Goal: Information Seeking & Learning: Learn about a topic

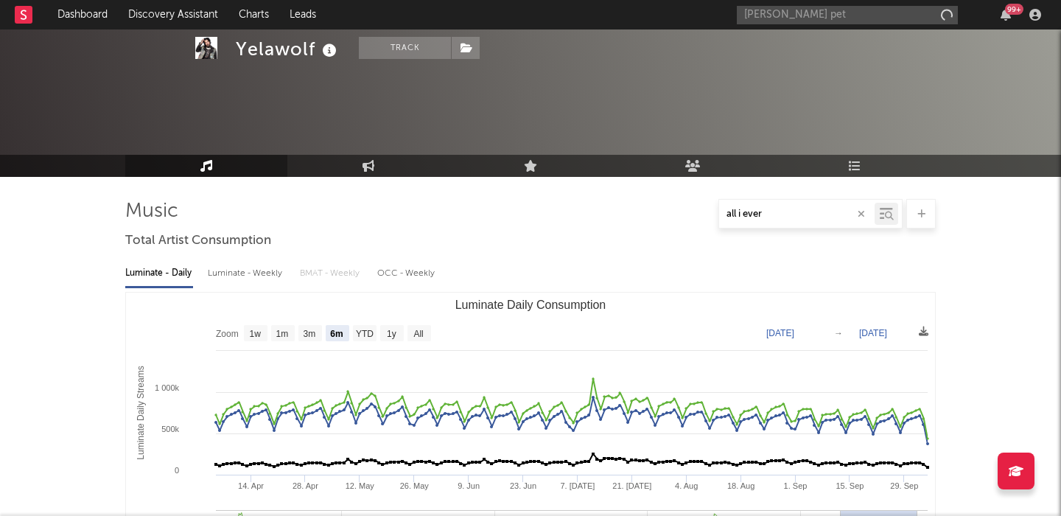
select select "6m"
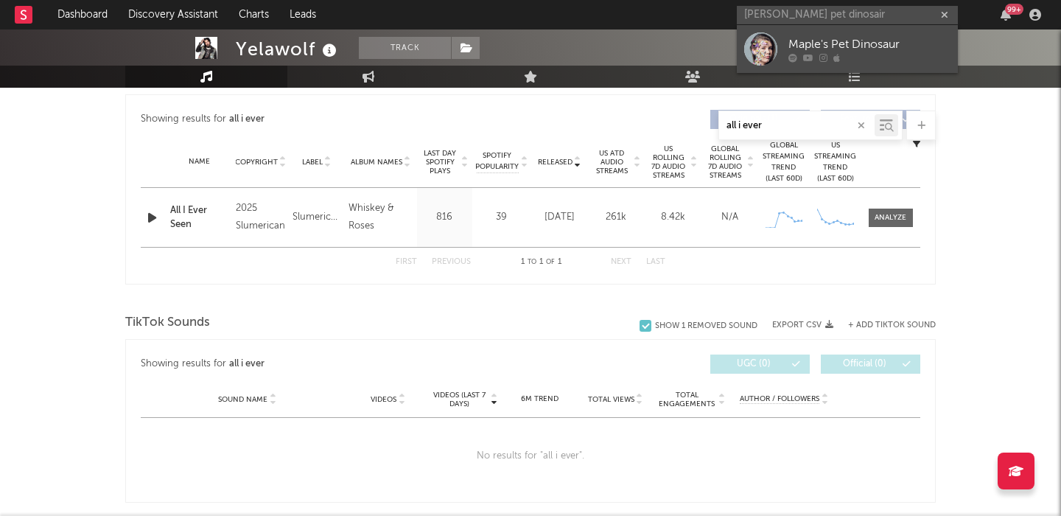
type input "maples pet dinosair"
click at [809, 43] on div "Maple's Pet Dinosaur" at bounding box center [869, 44] width 162 height 18
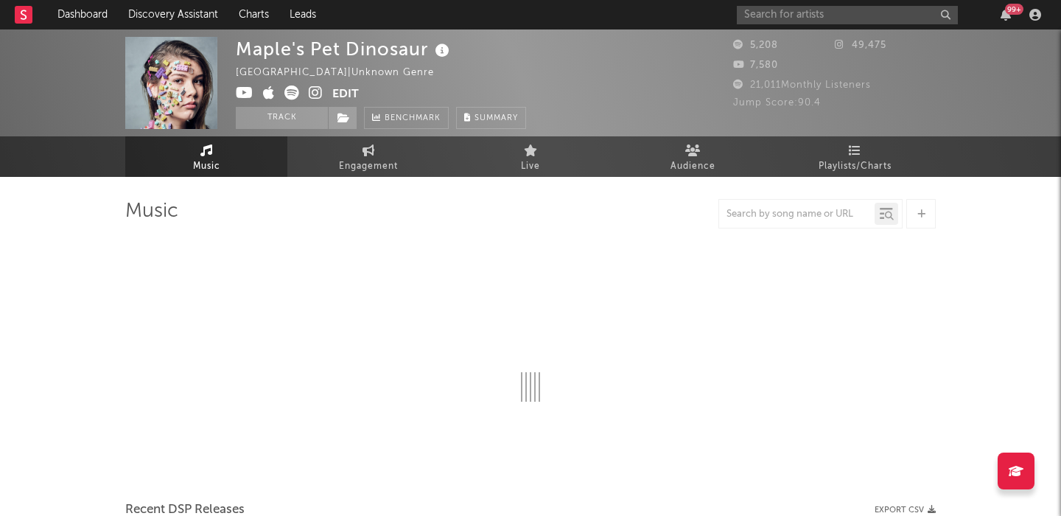
select select "1w"
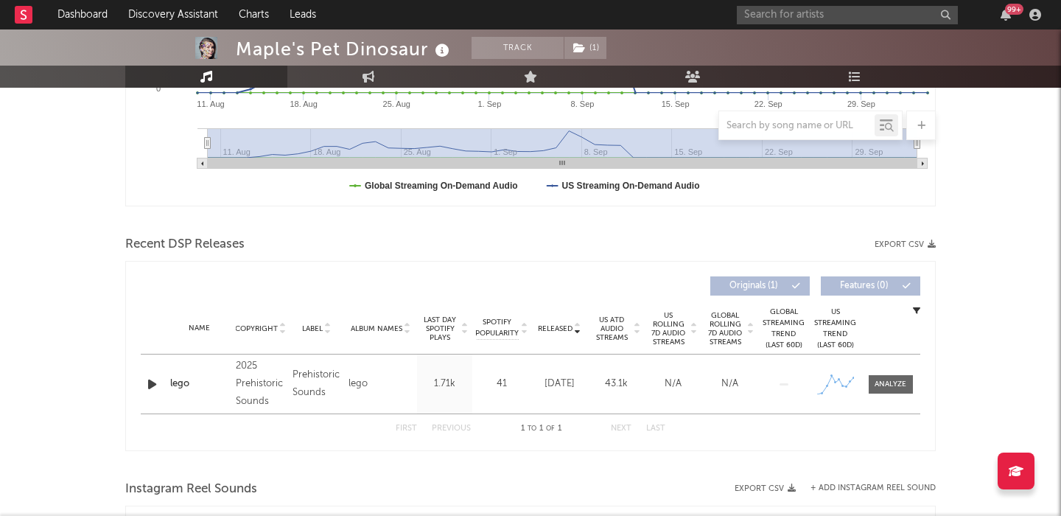
scroll to position [412, 0]
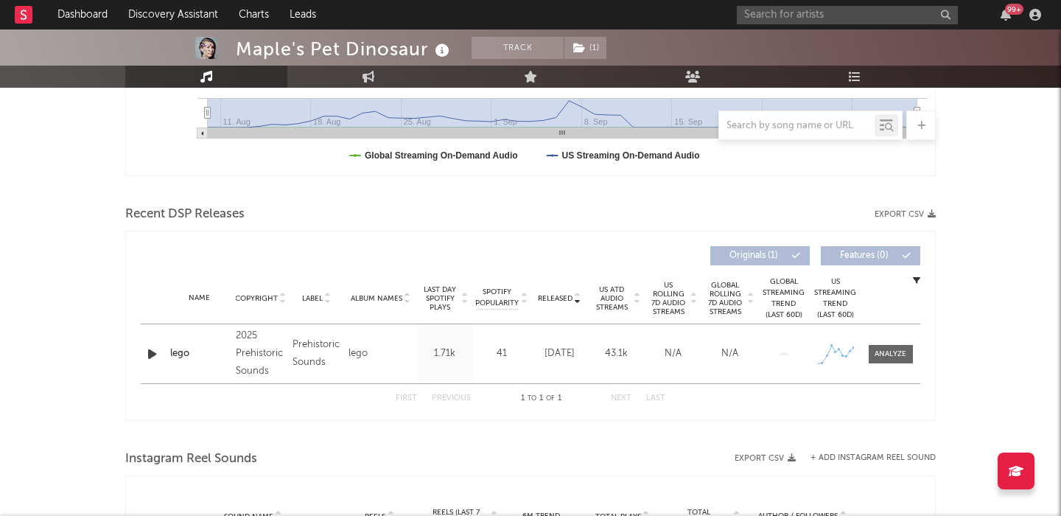
click at [148, 352] on icon "button" at bounding box center [151, 354] width 15 height 18
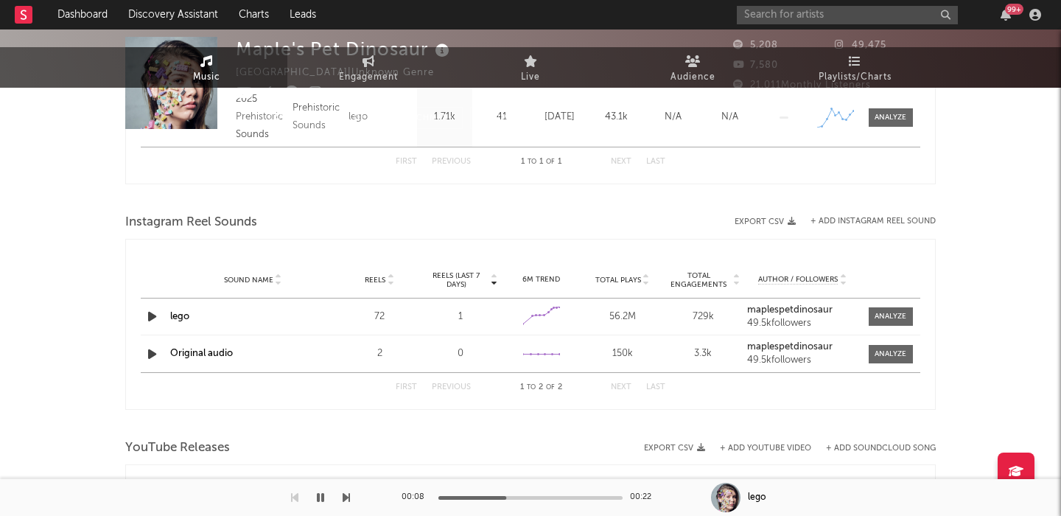
scroll to position [0, 0]
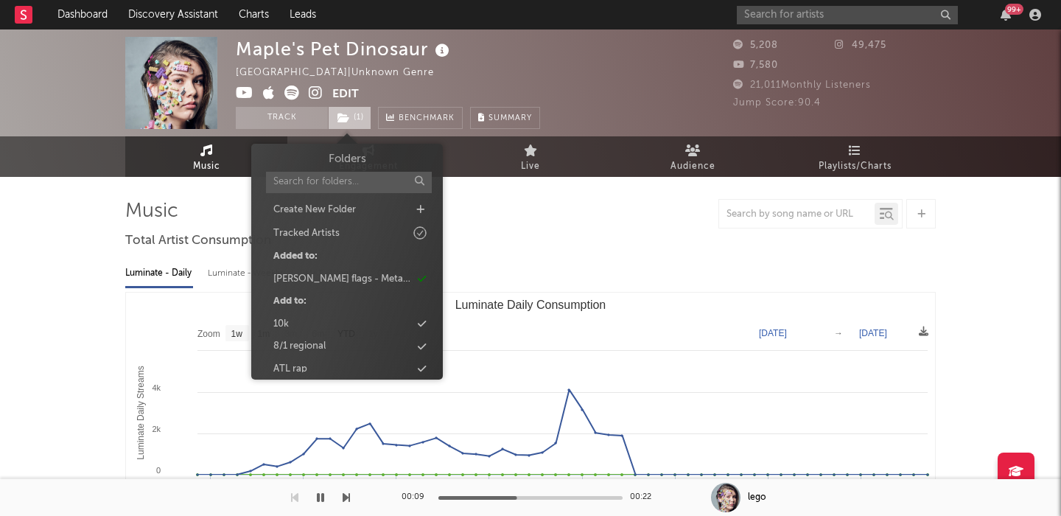
click at [348, 114] on icon at bounding box center [343, 118] width 13 height 10
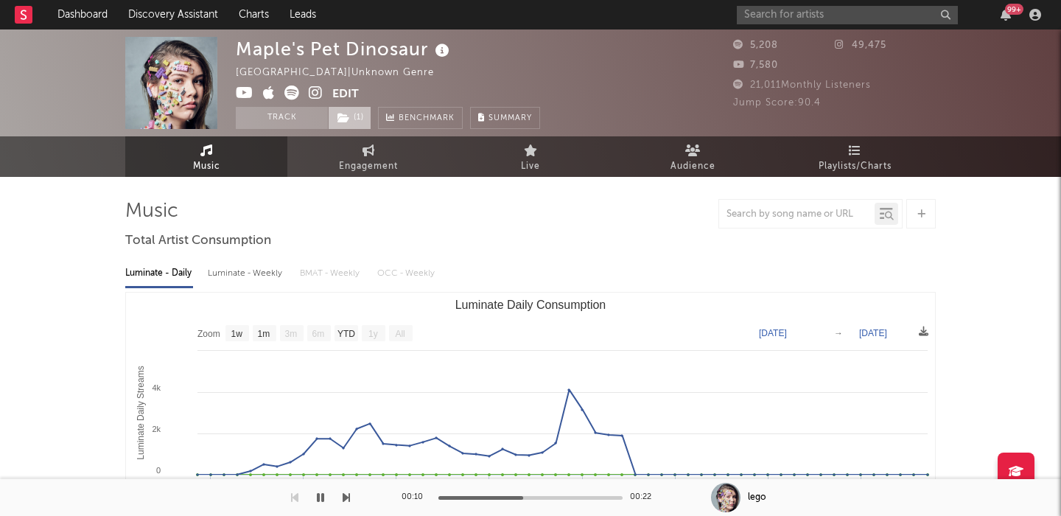
click at [348, 114] on icon at bounding box center [343, 118] width 13 height 10
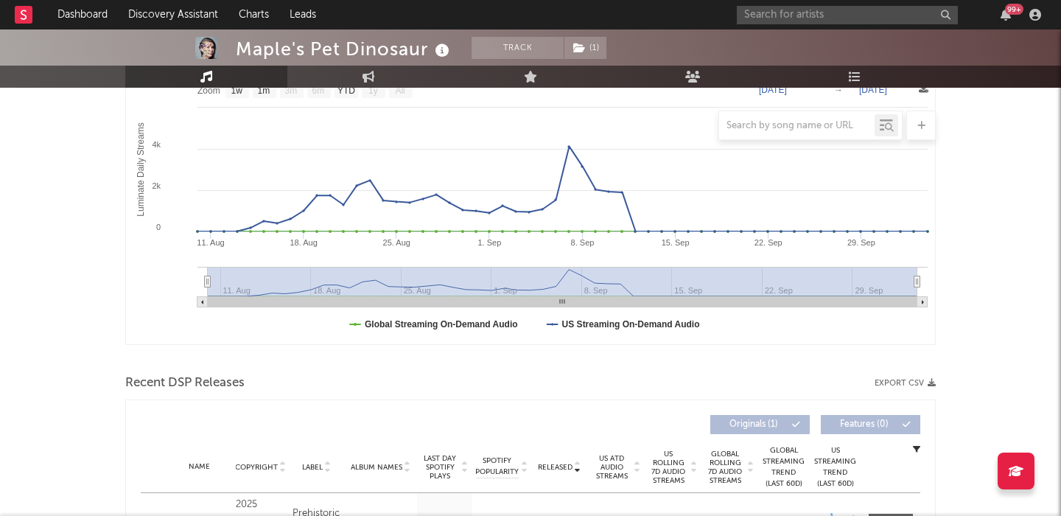
scroll to position [408, 0]
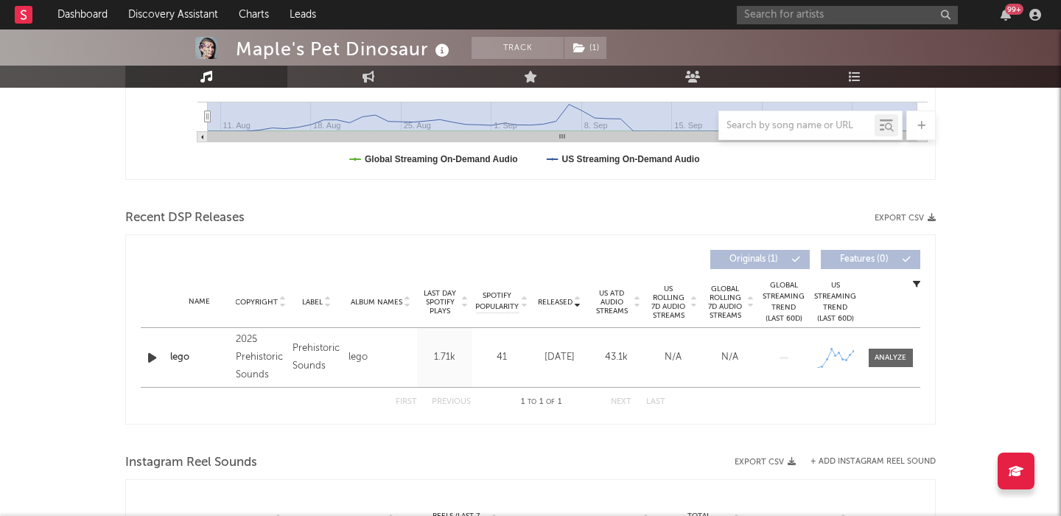
click at [662, 298] on span "US Rolling 7D Audio Streams" at bounding box center [668, 301] width 41 height 35
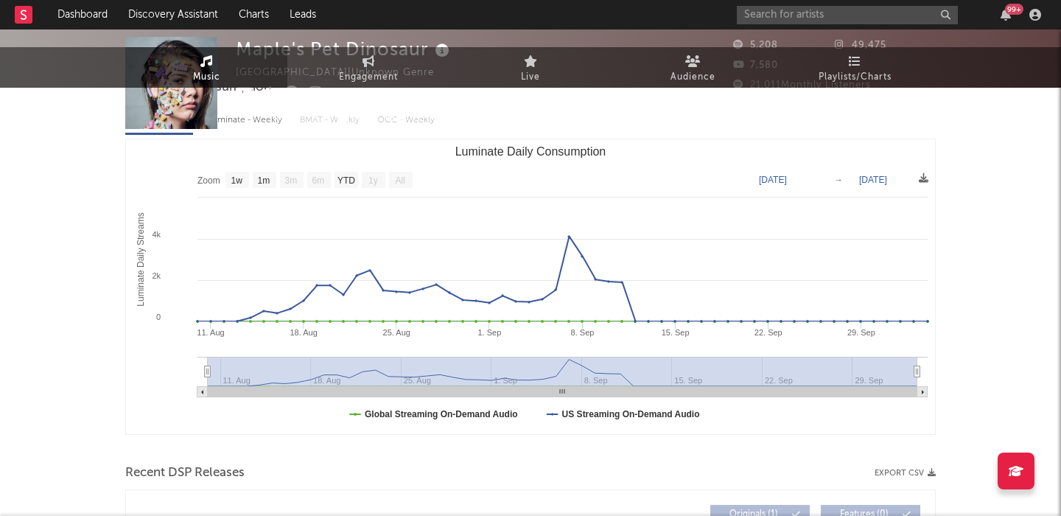
scroll to position [0, 0]
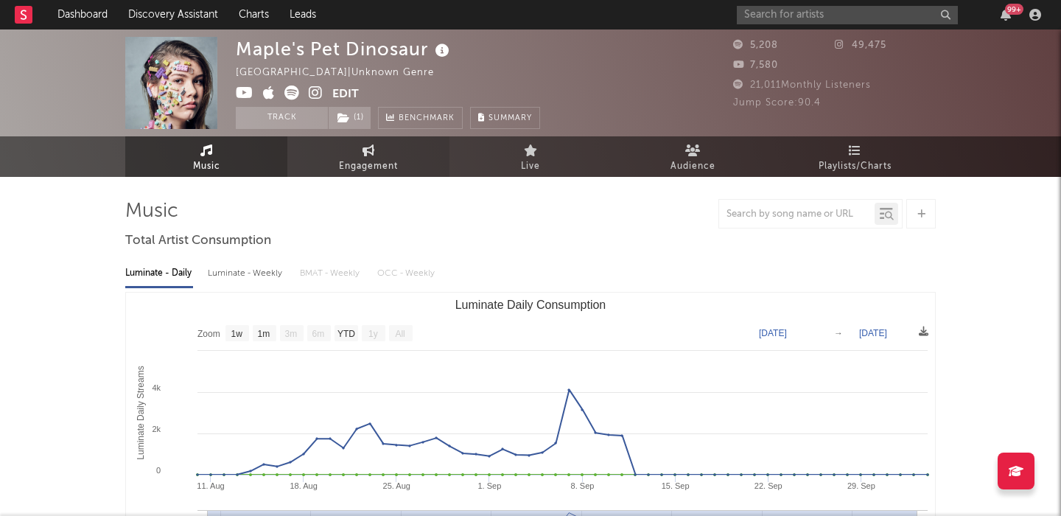
click at [319, 166] on link "Engagement" at bounding box center [368, 156] width 162 height 41
select select "1w"
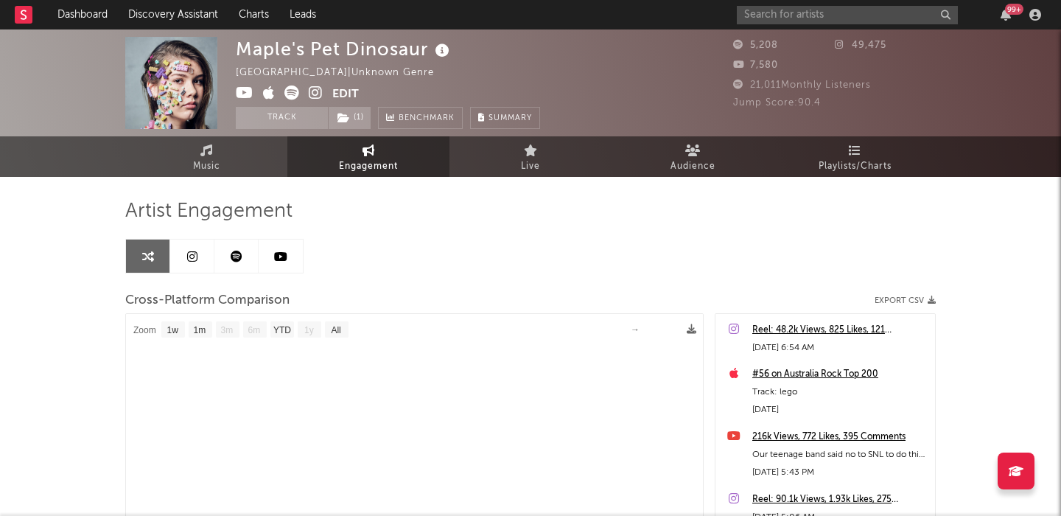
select select "1m"
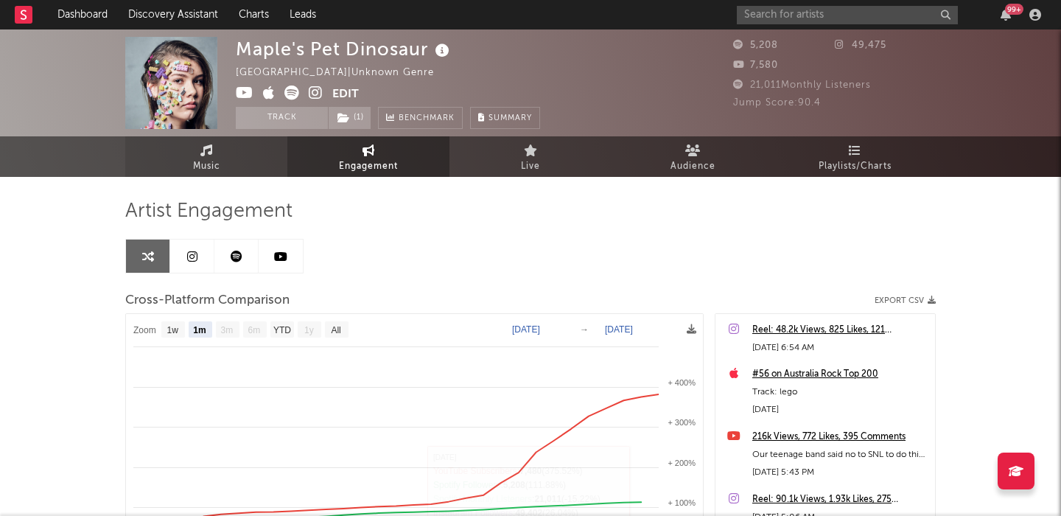
click at [218, 163] on span "Music" at bounding box center [206, 167] width 27 height 18
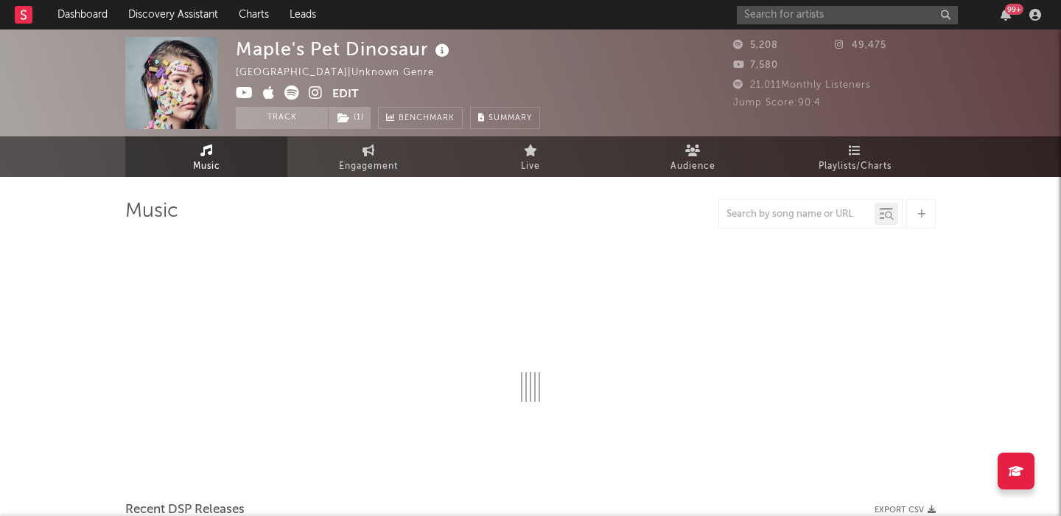
click at [320, 94] on icon at bounding box center [316, 92] width 14 height 15
select select "1w"
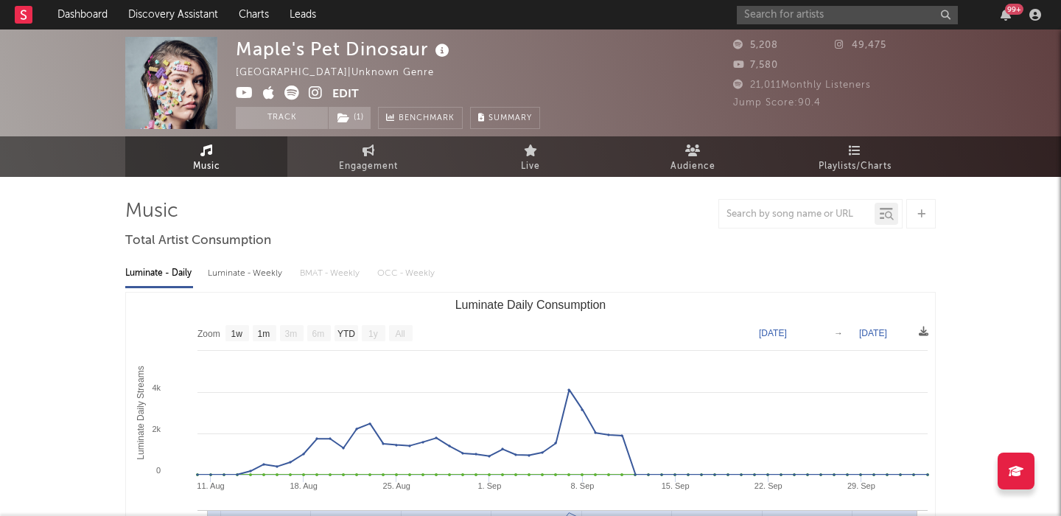
scroll to position [21, 0]
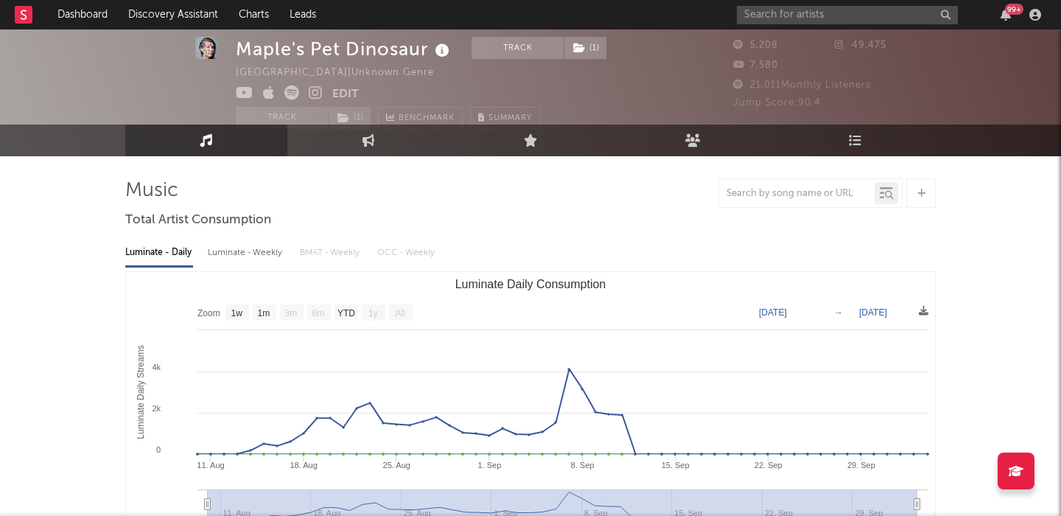
click at [253, 259] on div "Luminate - Weekly" at bounding box center [246, 252] width 77 height 25
select select "1w"
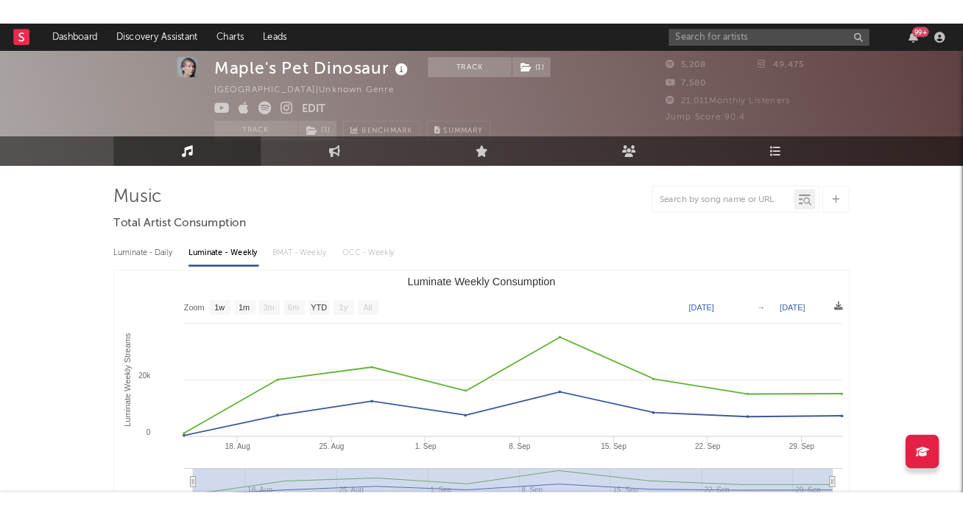
scroll to position [0, 0]
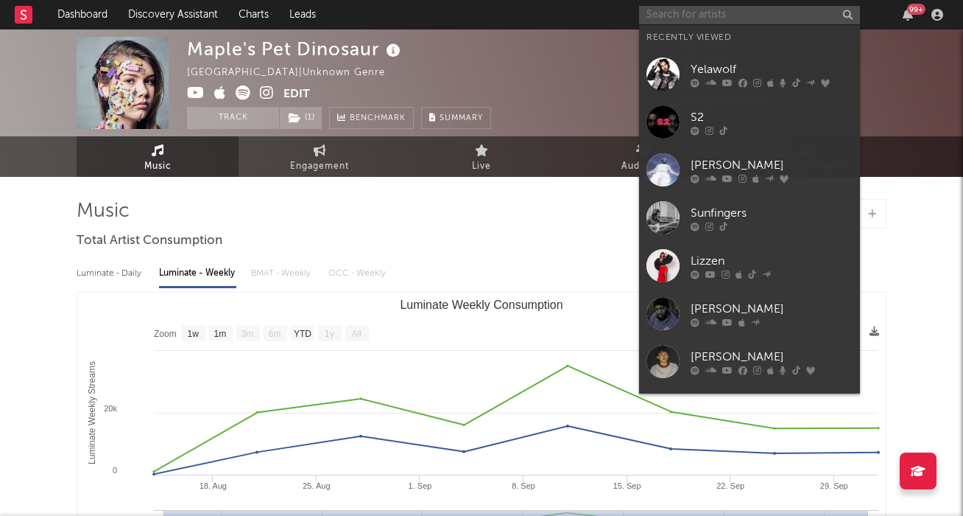
click at [723, 14] on input "text" at bounding box center [749, 15] width 221 height 18
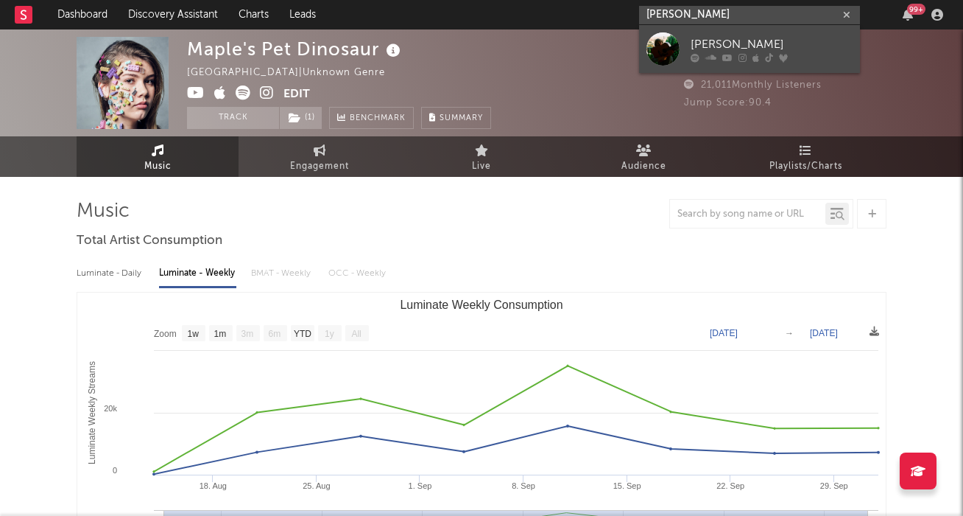
type input "truman sinclai"
click at [772, 55] on div at bounding box center [772, 57] width 162 height 9
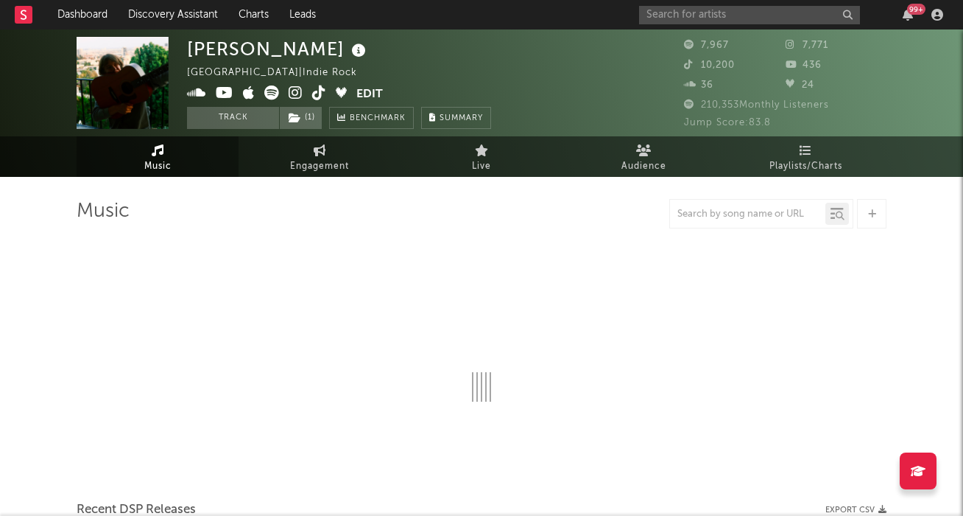
select select "6m"
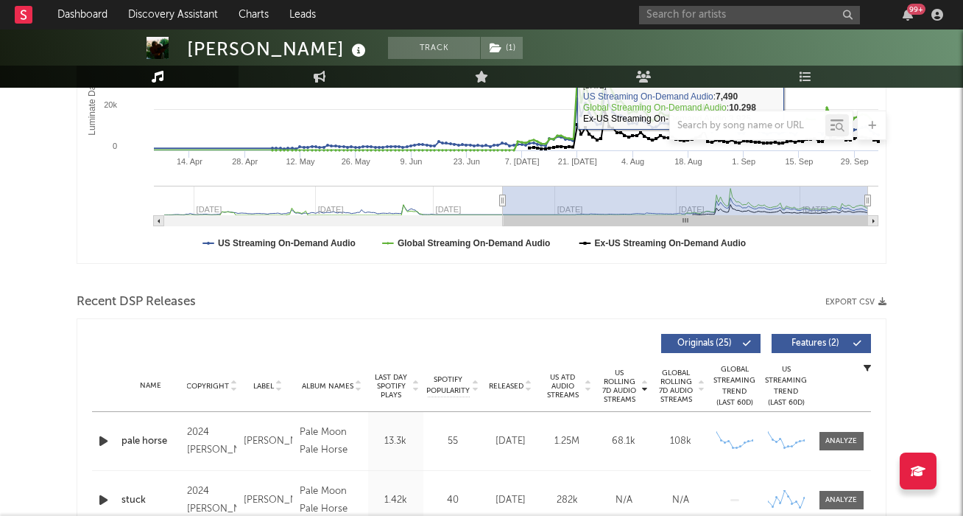
scroll to position [365, 0]
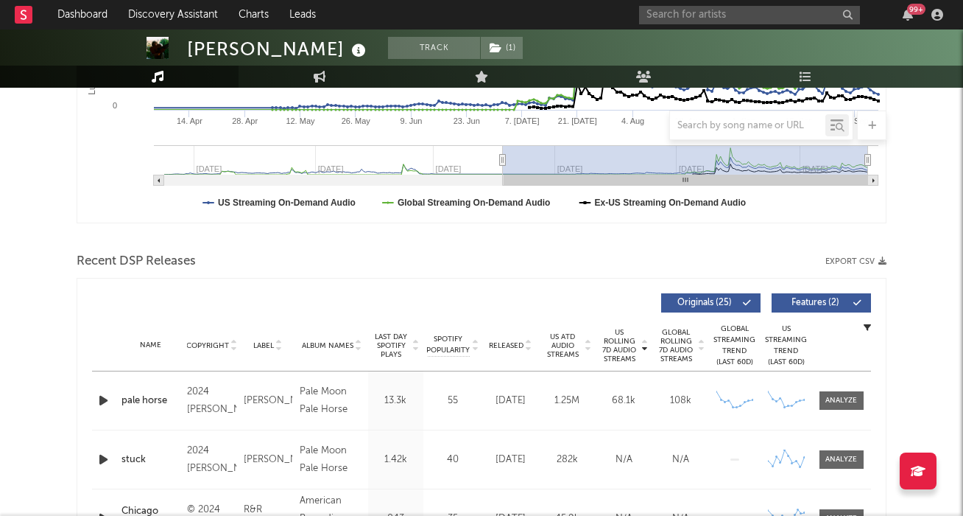
click at [810, 305] on span "Features ( 2 )" at bounding box center [816, 302] width 68 height 9
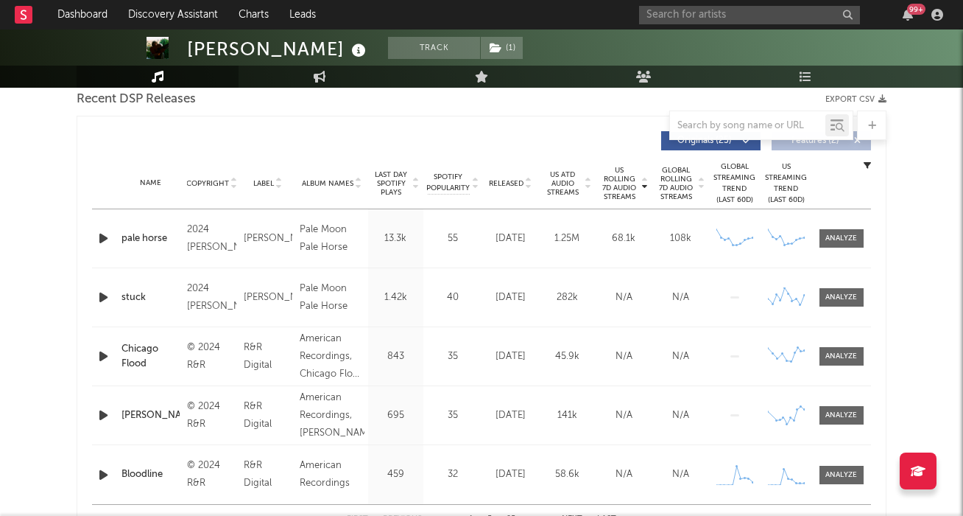
scroll to position [524, 0]
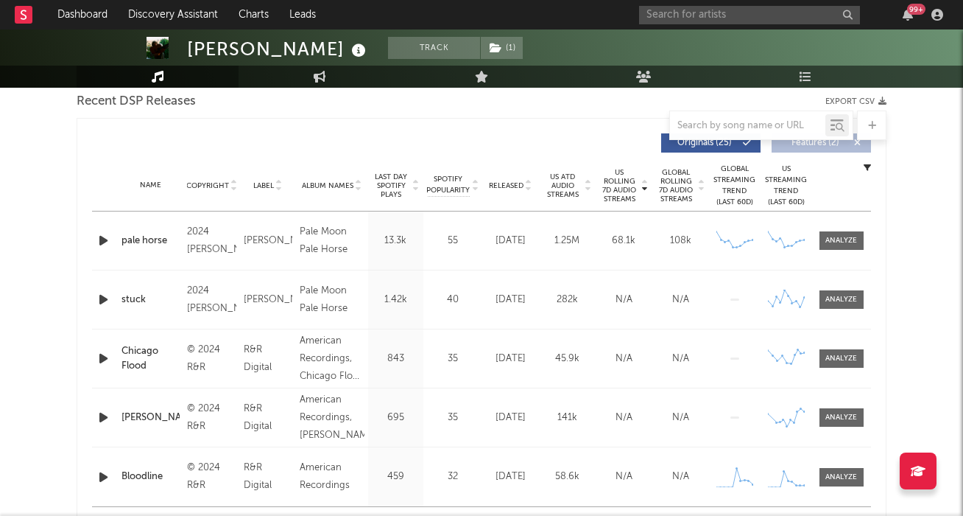
click at [566, 192] on span "US ATD Audio Streams" at bounding box center [563, 185] width 41 height 27
click at [632, 183] on span "US Rolling 7D Audio Streams" at bounding box center [620, 185] width 41 height 35
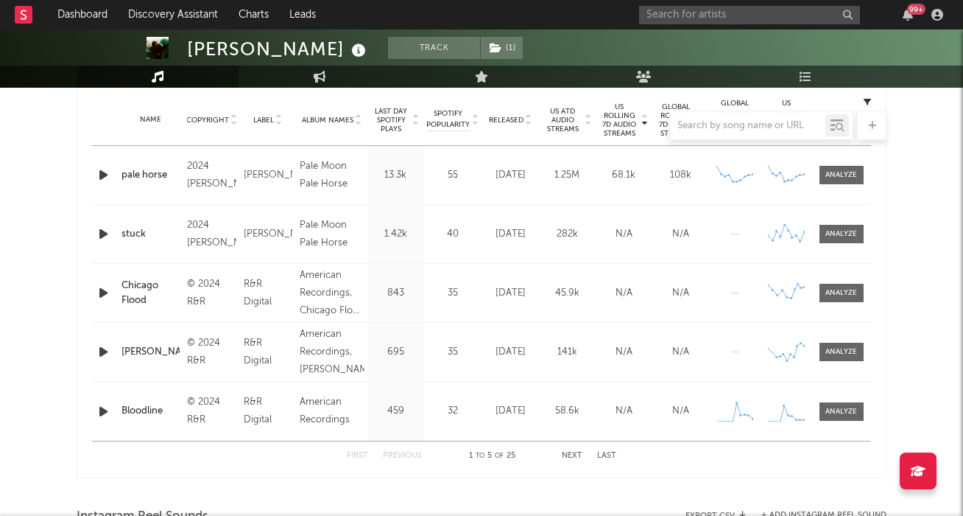
scroll to position [564, 0]
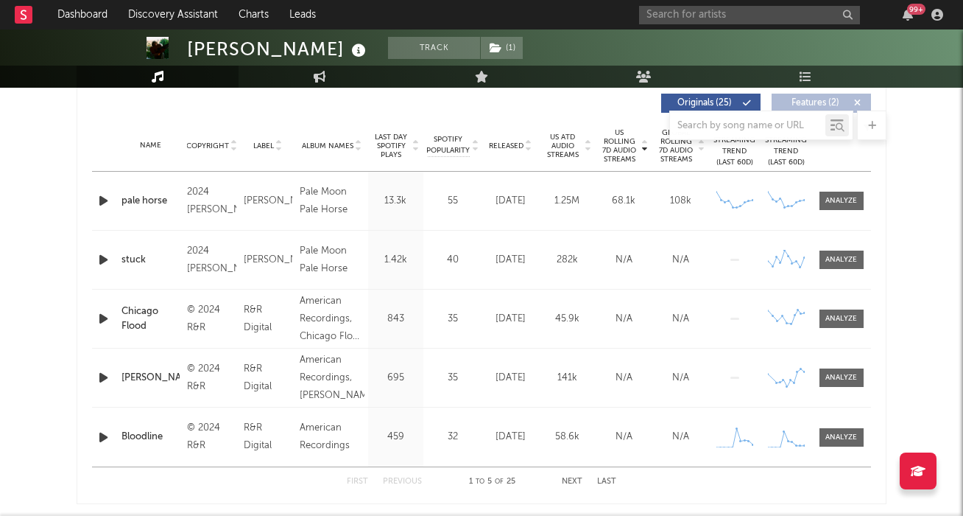
click at [402, 143] on span "Last Day Spotify Plays" at bounding box center [391, 146] width 39 height 27
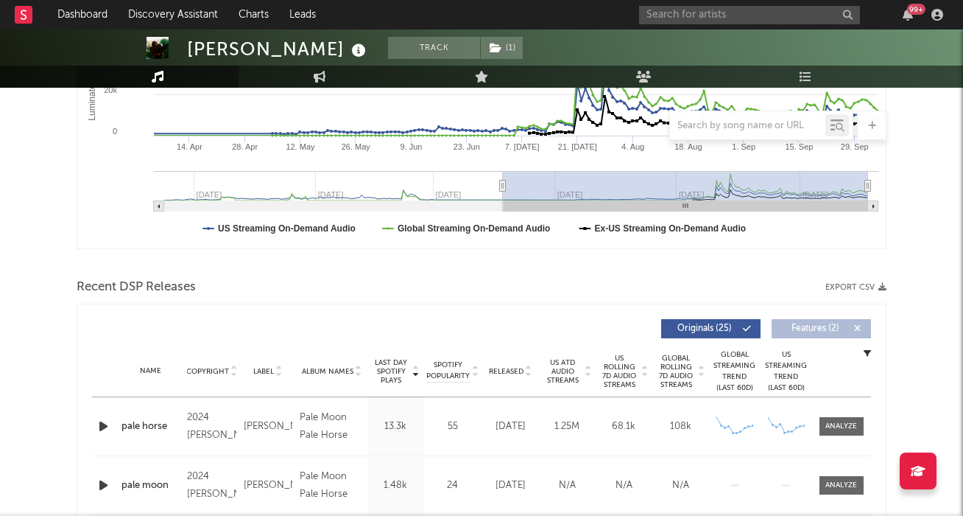
scroll to position [376, 0]
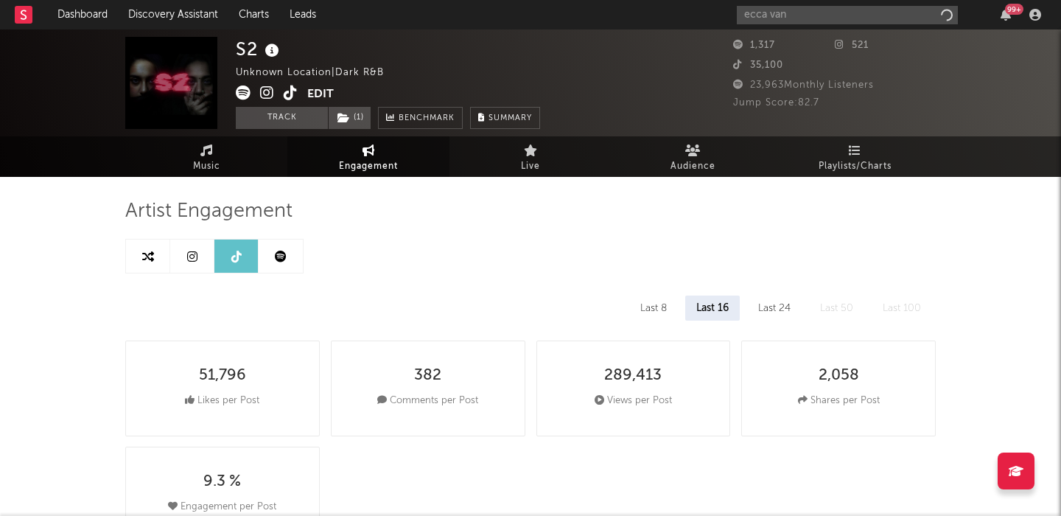
select select "1w"
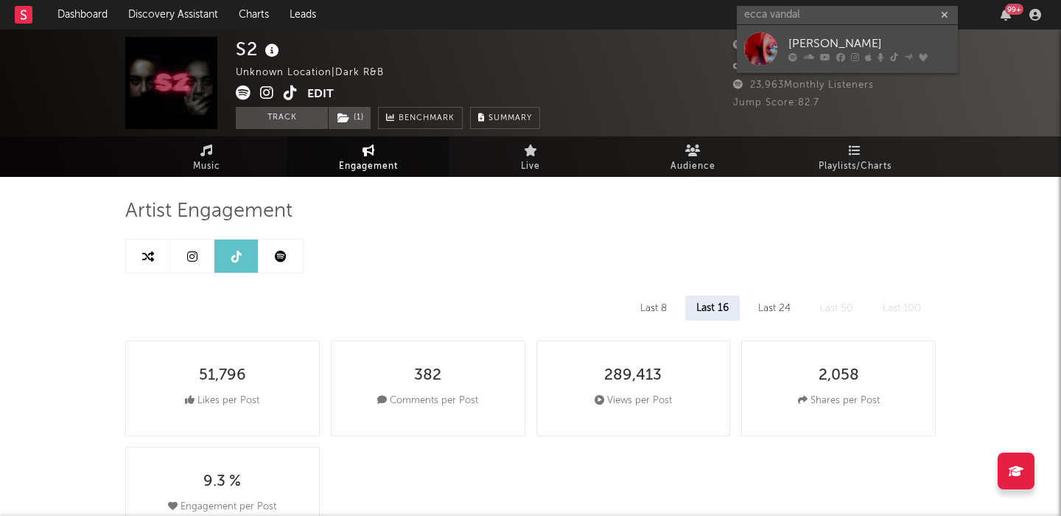
type input "ecca vandal"
click at [805, 52] on div "[PERSON_NAME]" at bounding box center [869, 44] width 162 height 18
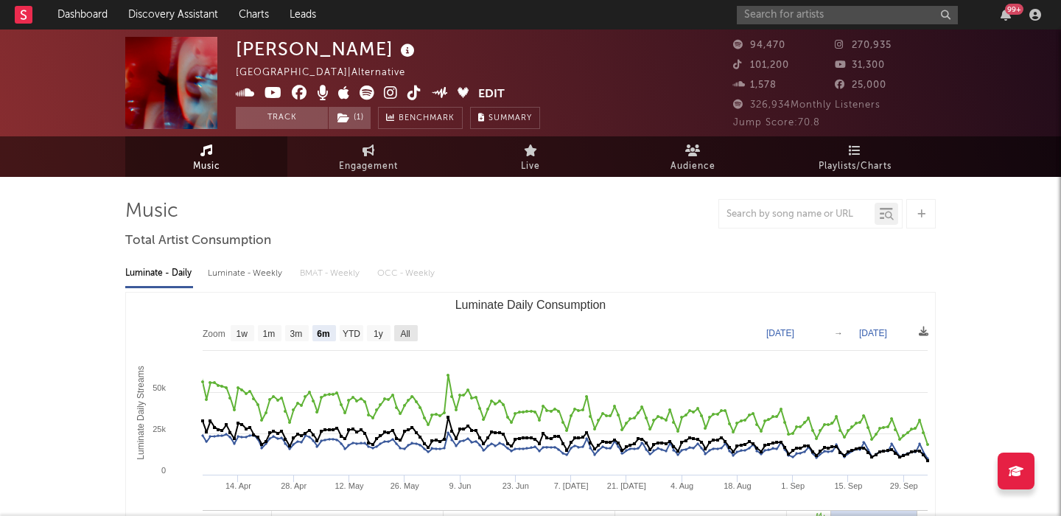
click at [404, 331] on text "All" at bounding box center [405, 334] width 10 height 10
select select "All"
type input "2021-08-29"
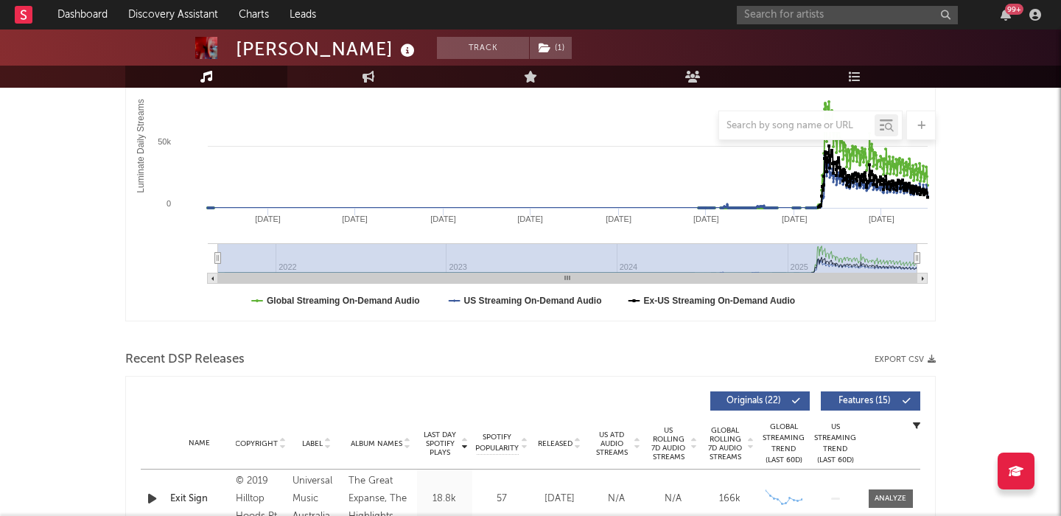
scroll to position [424, 0]
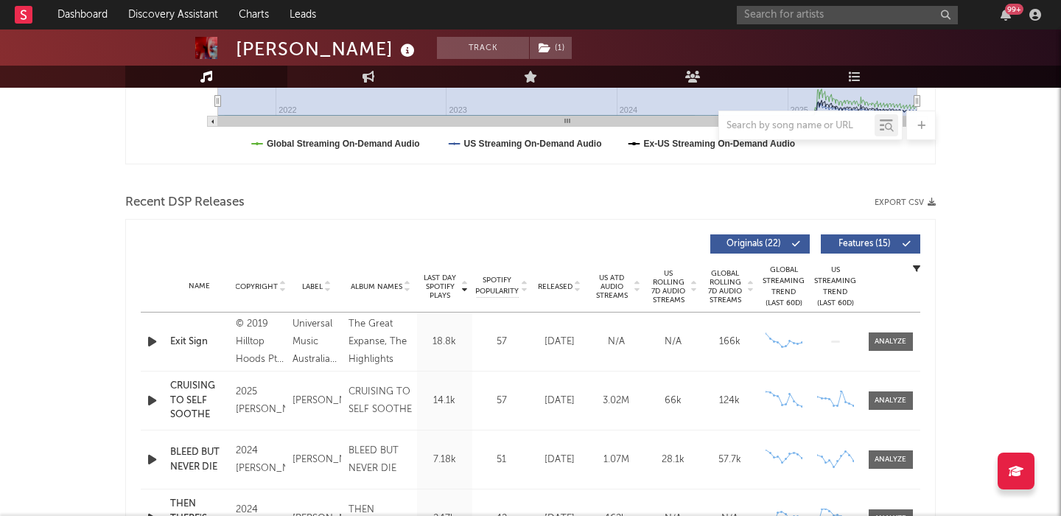
click at [862, 245] on span "Features ( 15 )" at bounding box center [864, 243] width 68 height 9
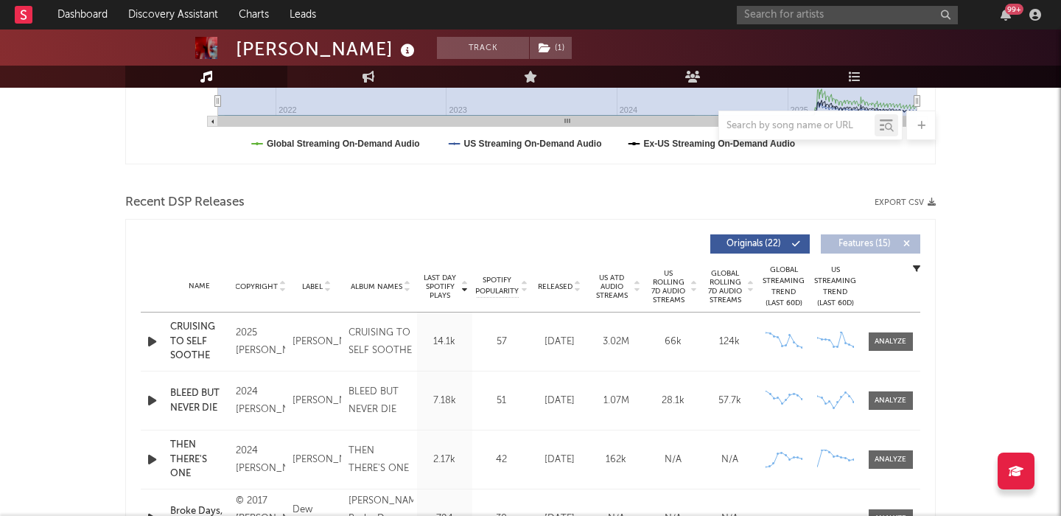
click at [562, 282] on span "Released" at bounding box center [555, 286] width 35 height 9
click at [861, 244] on span "Features ( 15 )" at bounding box center [864, 243] width 68 height 9
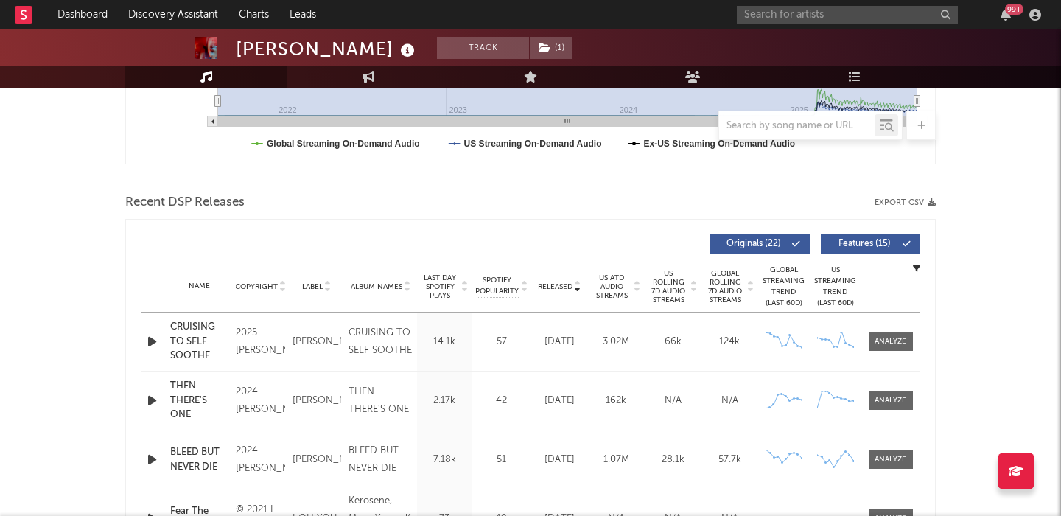
click at [660, 288] on span "US Rolling 7D Audio Streams" at bounding box center [668, 286] width 41 height 35
click at [151, 338] on icon "button" at bounding box center [151, 341] width 15 height 18
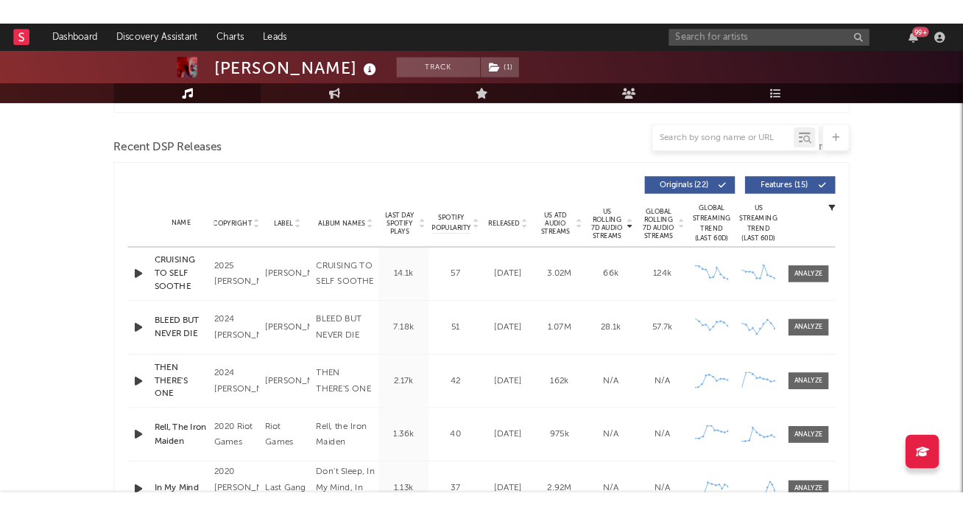
scroll to position [0, 0]
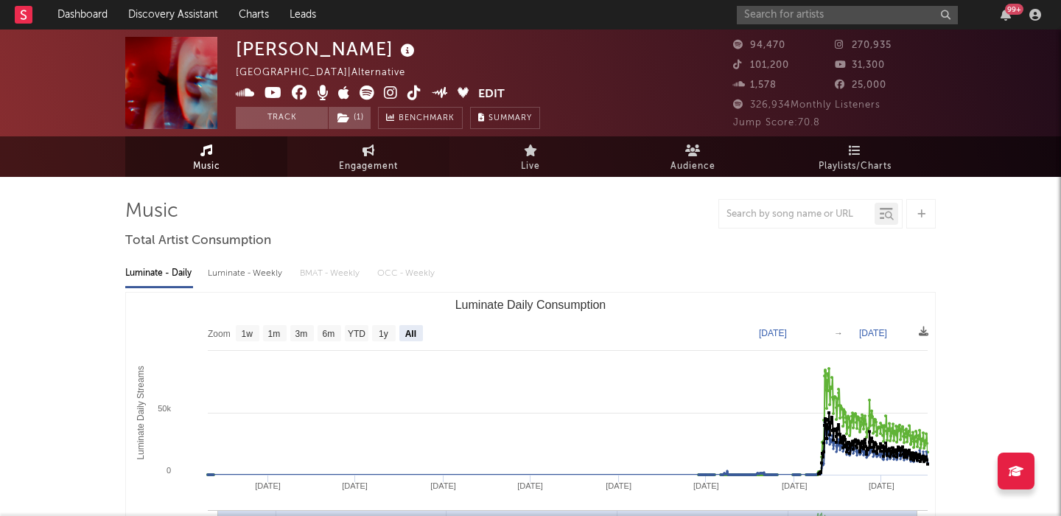
click at [365, 140] on link "Engagement" at bounding box center [368, 156] width 162 height 41
select select "1w"
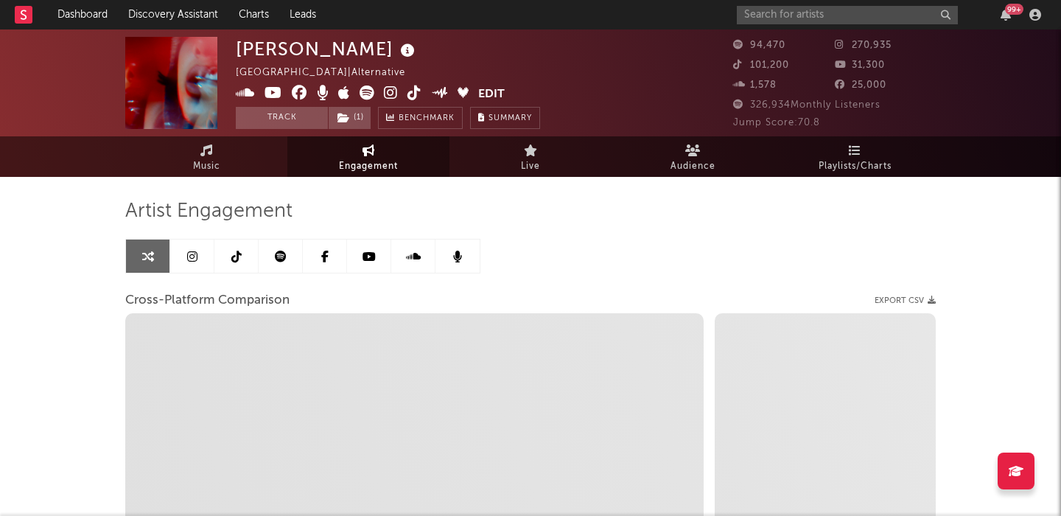
select select "1m"
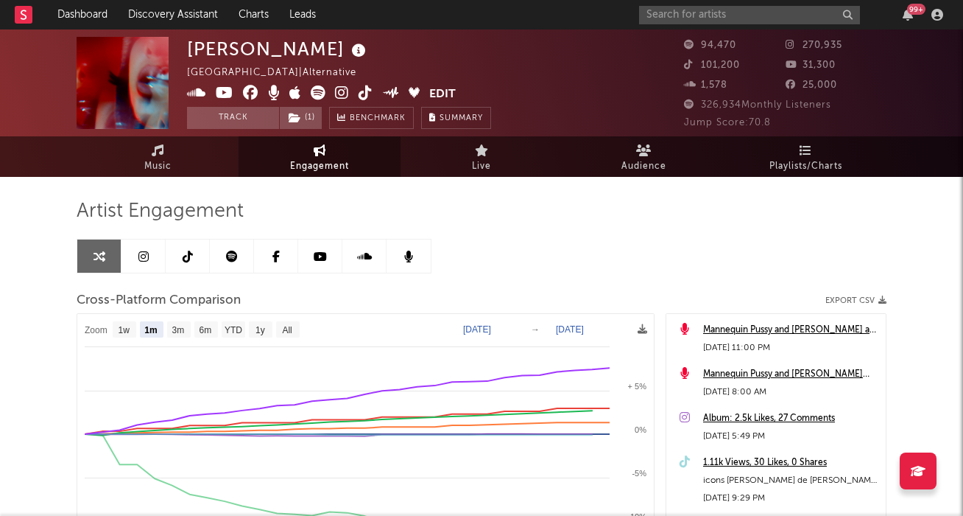
click at [712, 24] on div "99 +" at bounding box center [793, 14] width 309 height 29
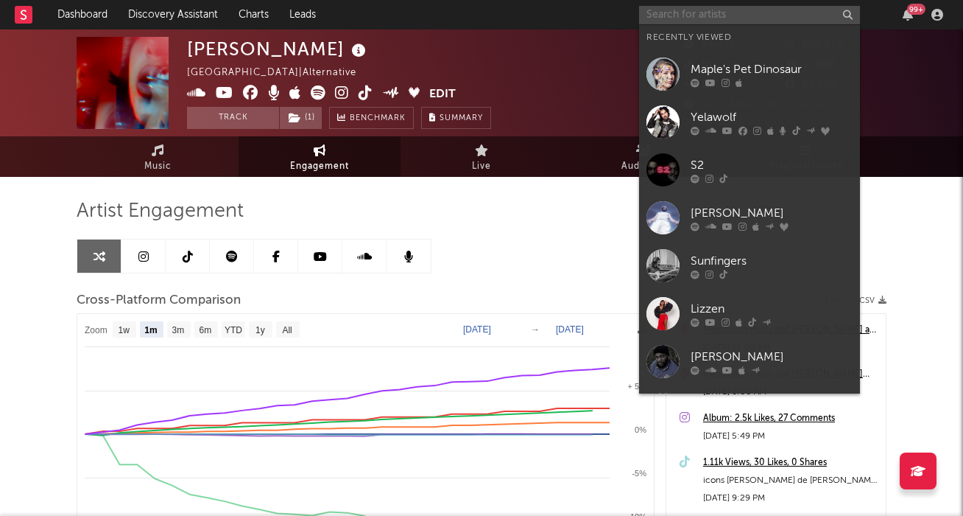
click at [711, 17] on input "text" at bounding box center [749, 15] width 221 height 18
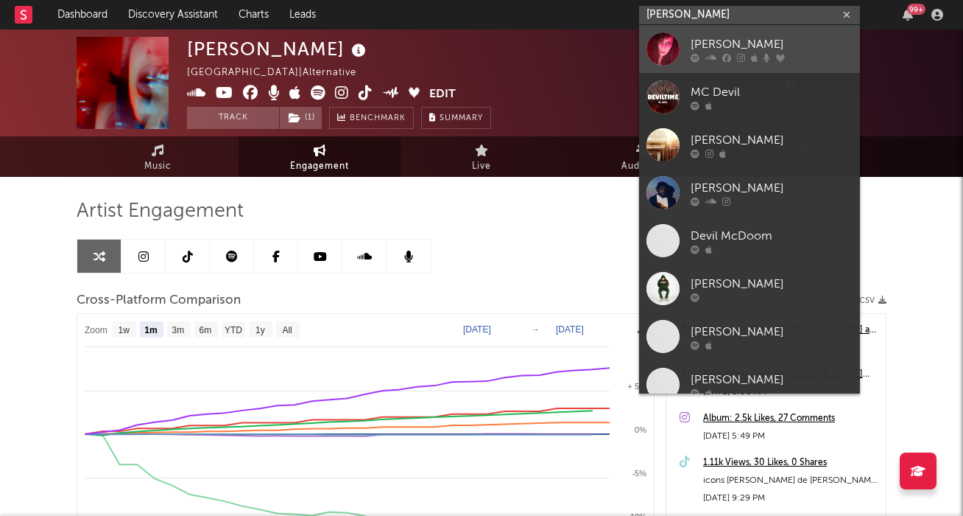
type input "devi mccall"
click at [739, 43] on div "[PERSON_NAME]" at bounding box center [772, 44] width 162 height 18
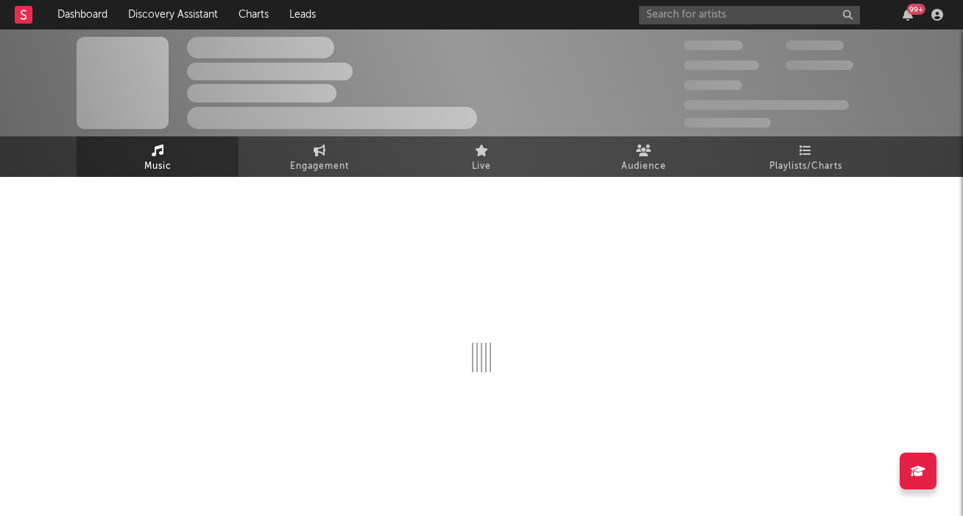
select select "1w"
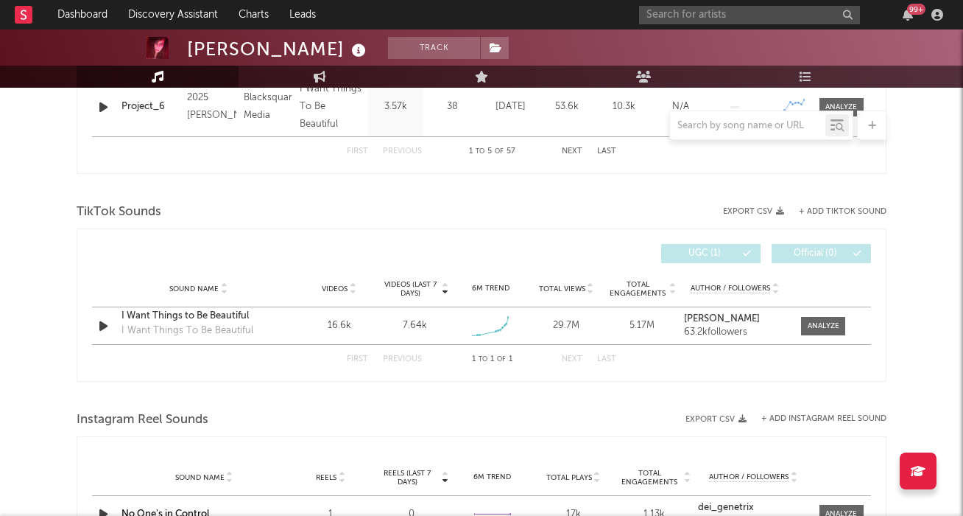
scroll to position [908, 0]
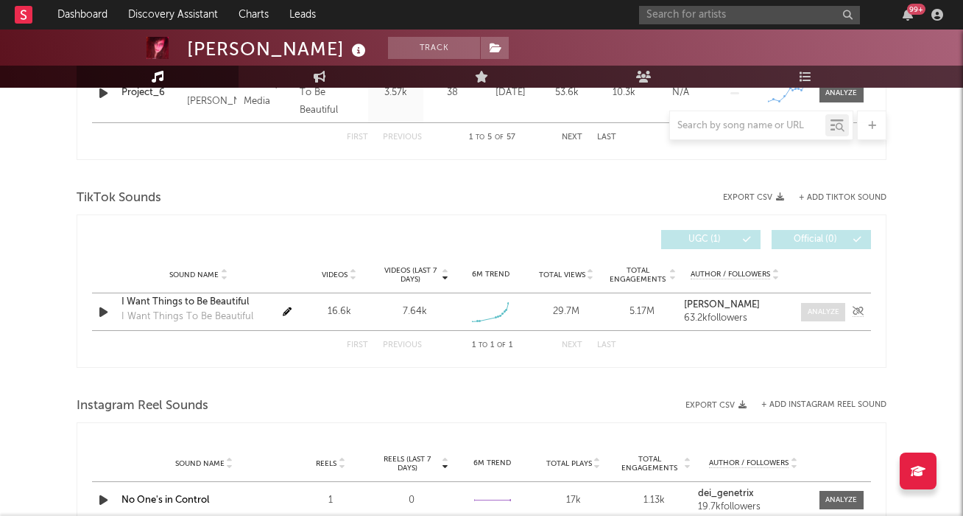
click at [825, 312] on div at bounding box center [824, 311] width 32 height 11
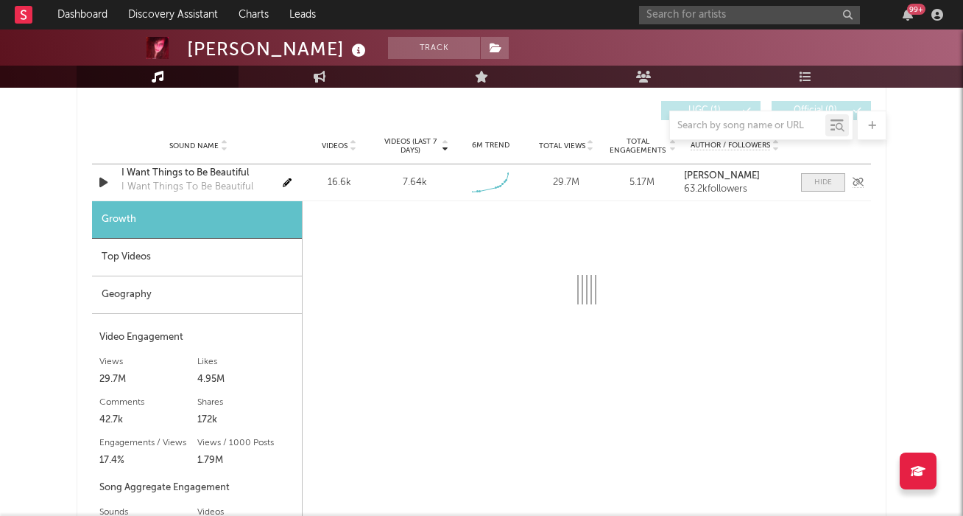
scroll to position [1064, 0]
select select "1w"
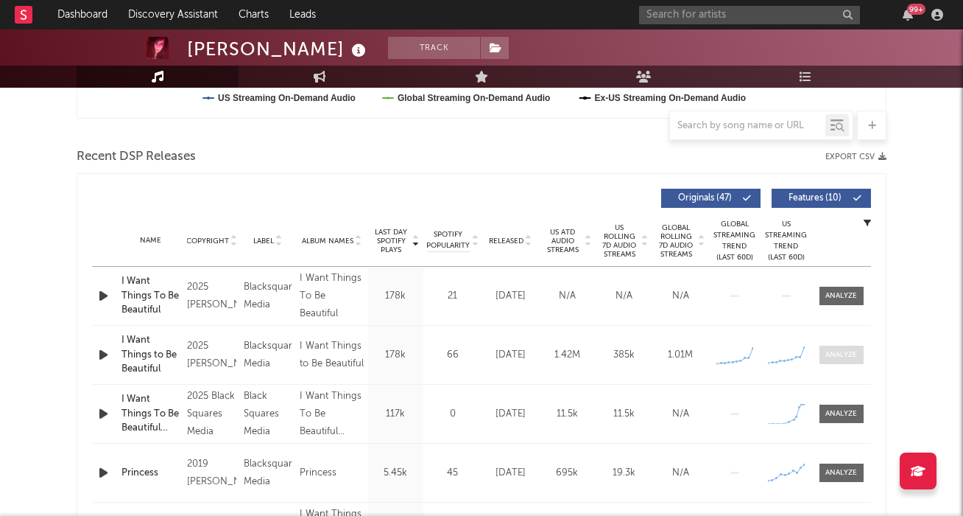
scroll to position [474, 0]
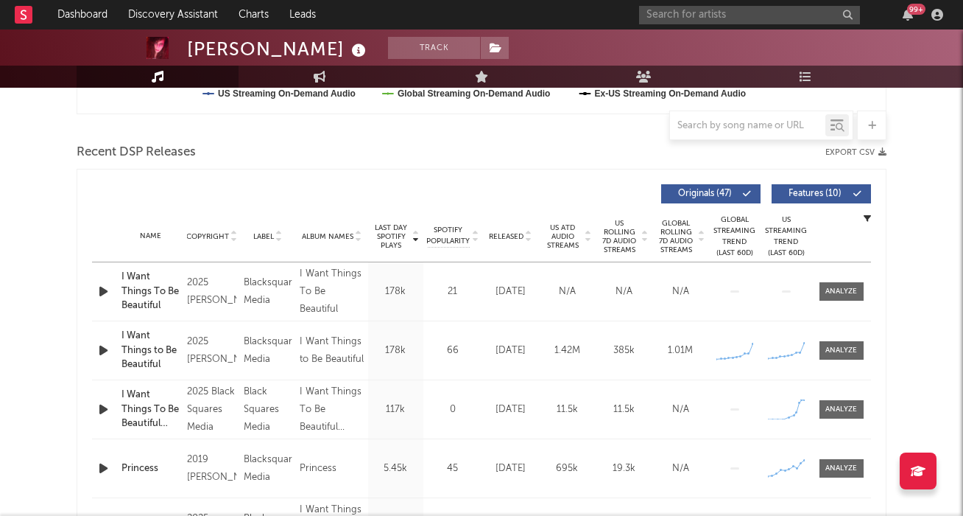
click at [633, 246] on span "US Rolling 7D Audio Streams" at bounding box center [620, 236] width 41 height 35
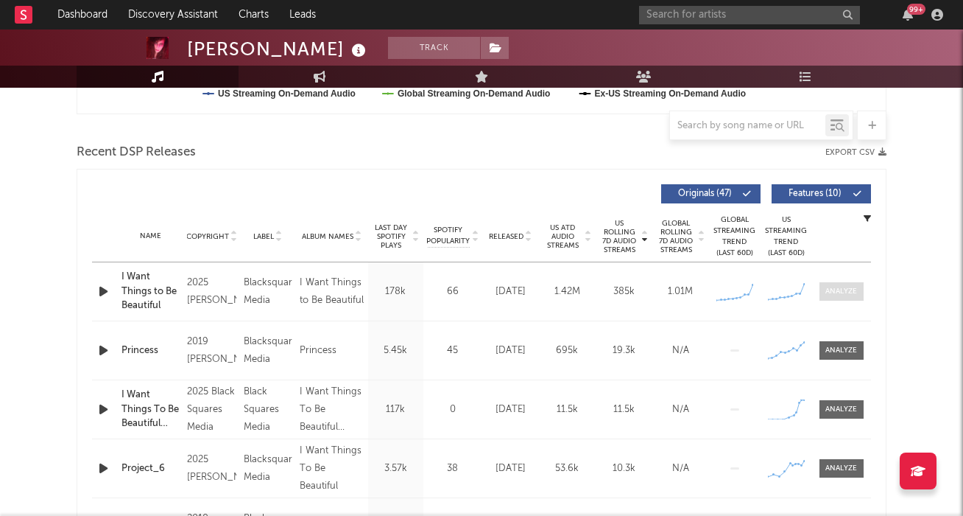
click at [856, 292] on div at bounding box center [842, 291] width 32 height 11
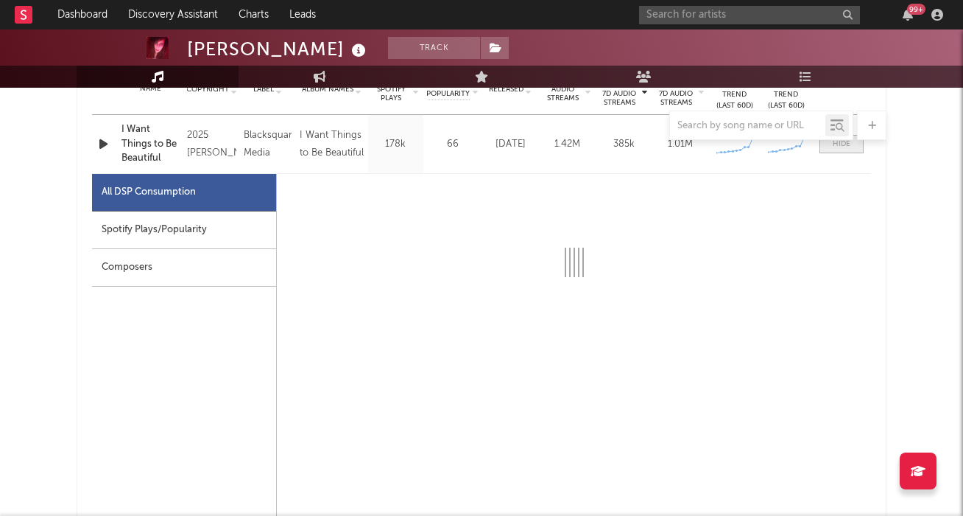
scroll to position [620, 0]
select select "1w"
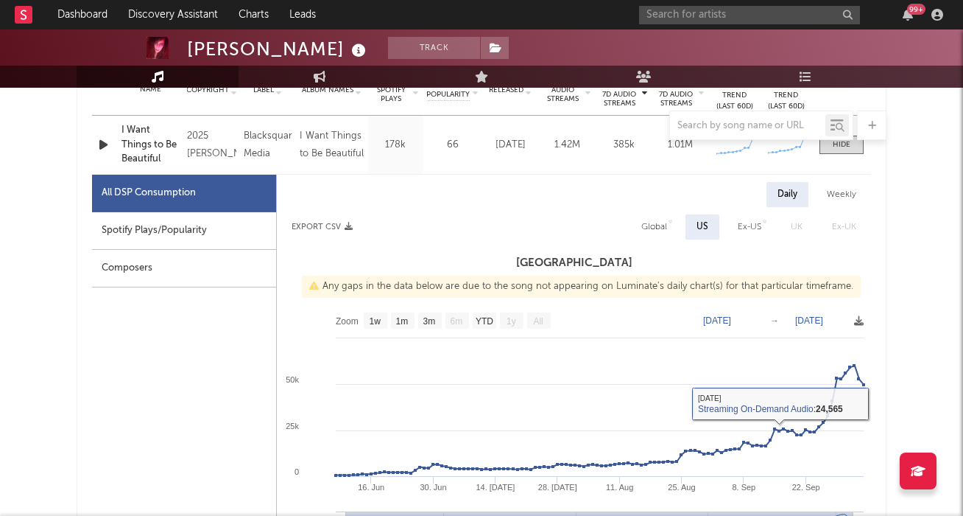
click at [653, 217] on div "Global" at bounding box center [655, 226] width 48 height 25
select select "1w"
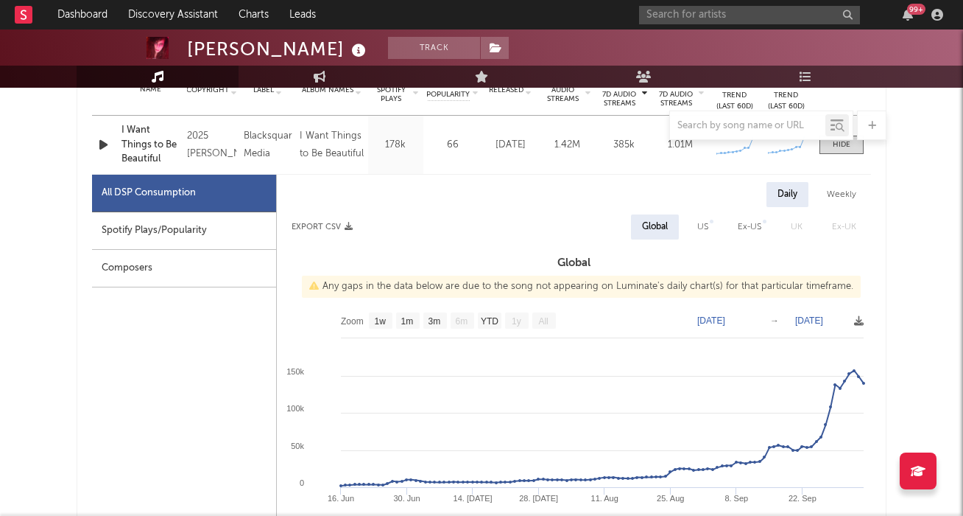
click at [173, 233] on div "Spotify Plays/Popularity" at bounding box center [184, 231] width 184 height 38
select select "6m"
select select "1w"
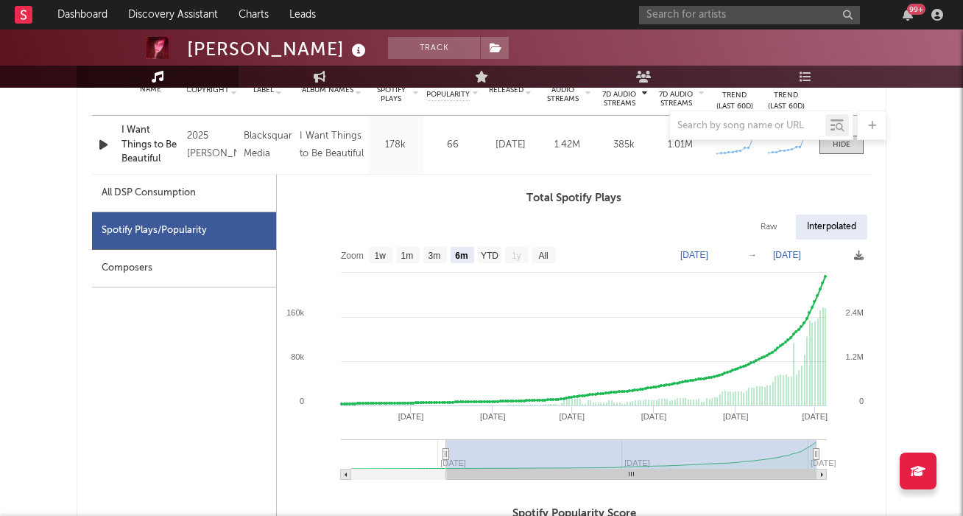
click at [766, 217] on div "Raw" at bounding box center [769, 226] width 39 height 25
select select "6m"
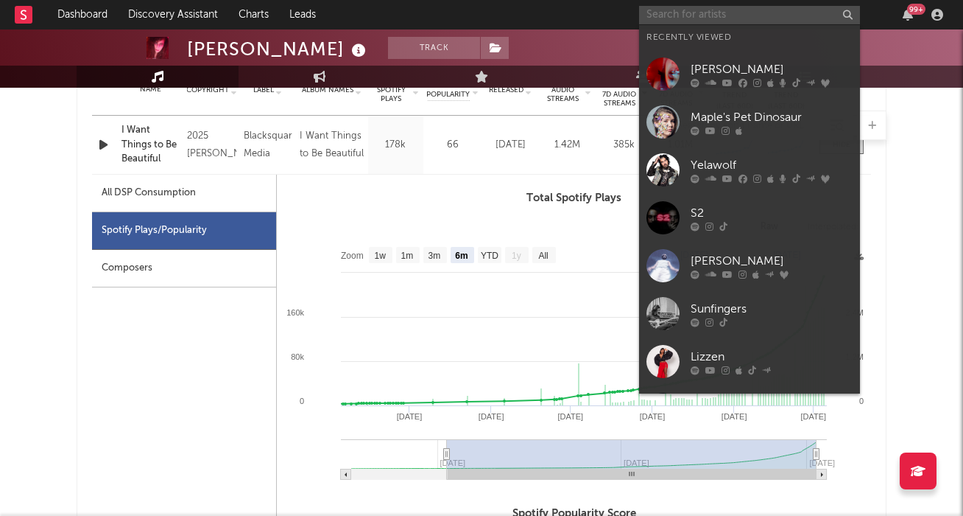
click at [727, 14] on input "text" at bounding box center [749, 15] width 221 height 18
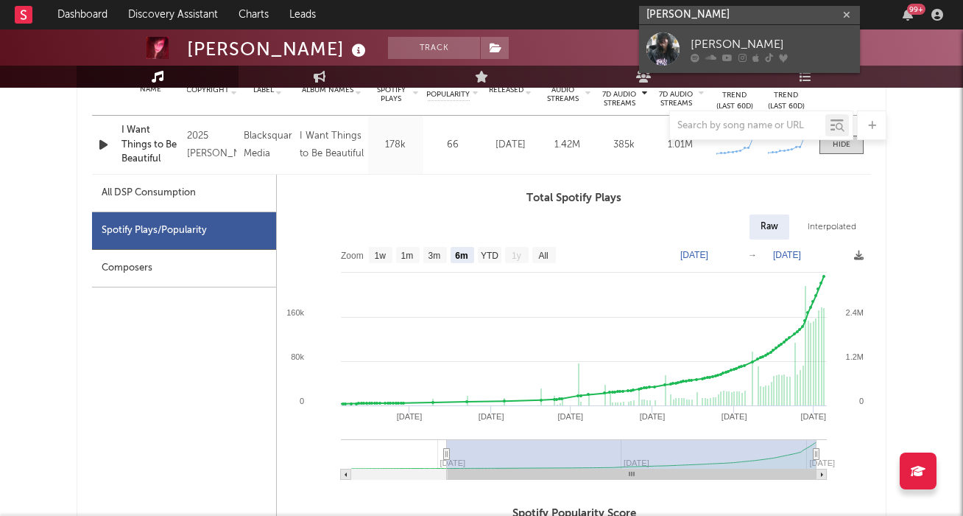
type input "jessica mazin"
click at [795, 38] on div "[PERSON_NAME]" at bounding box center [772, 44] width 162 height 18
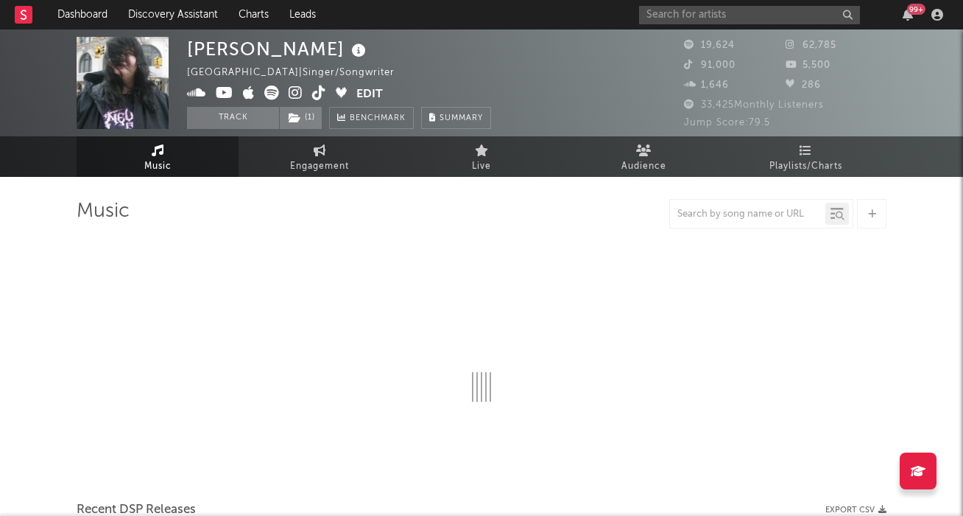
select select "6m"
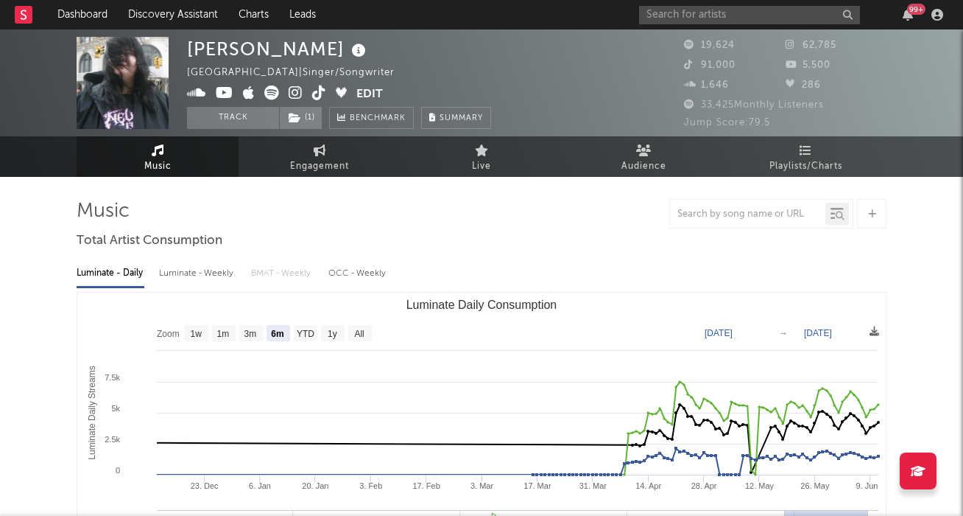
click at [210, 276] on div "Luminate - Weekly" at bounding box center [197, 273] width 77 height 25
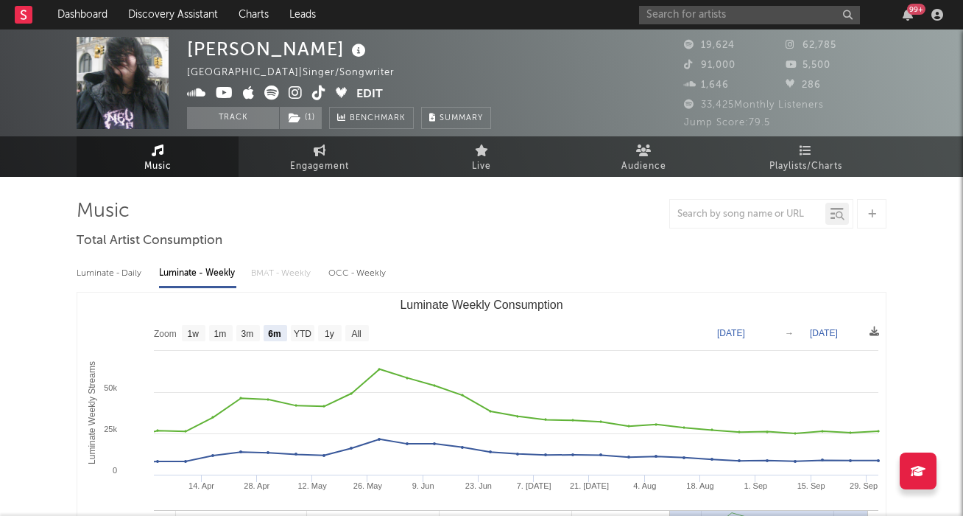
click at [359, 327] on g "All" at bounding box center [357, 333] width 24 height 16
select select "All"
type input "2023-12-21"
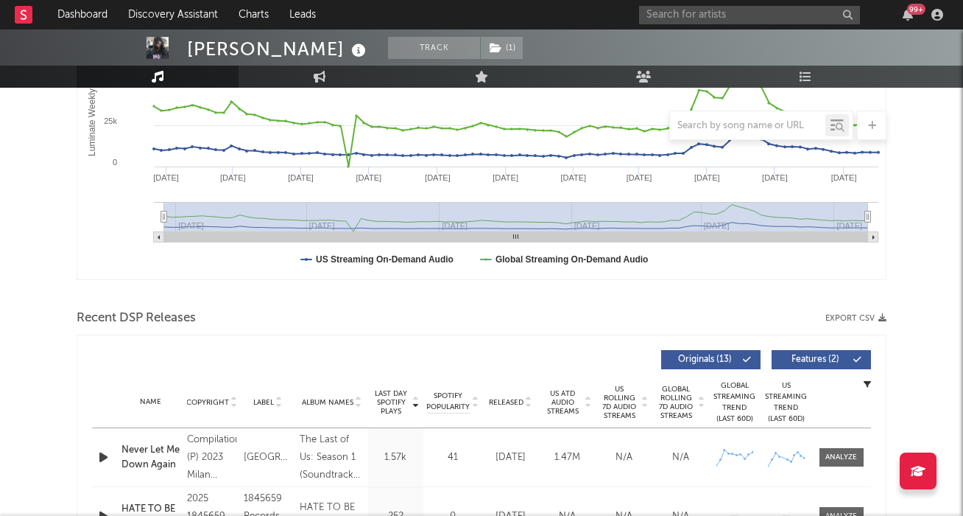
scroll to position [357, 0]
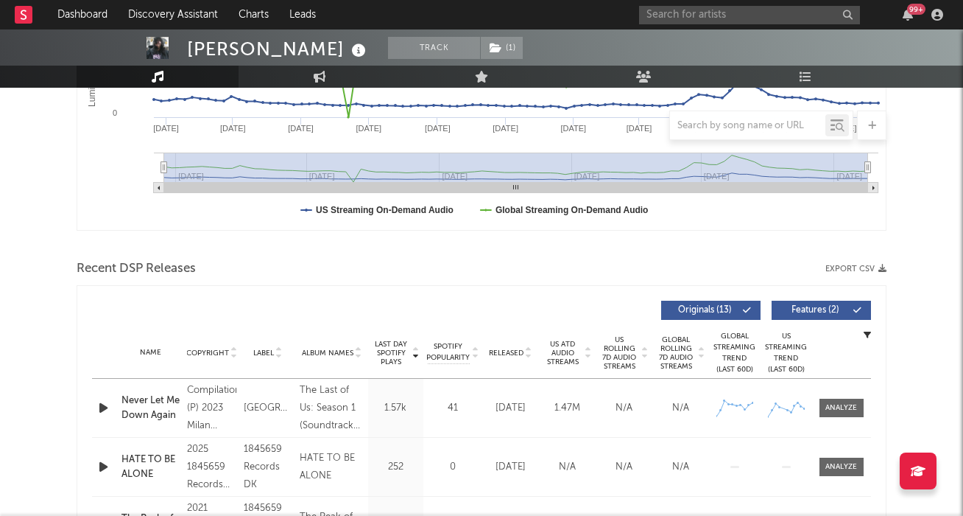
click at [520, 354] on span "Released" at bounding box center [506, 352] width 35 height 9
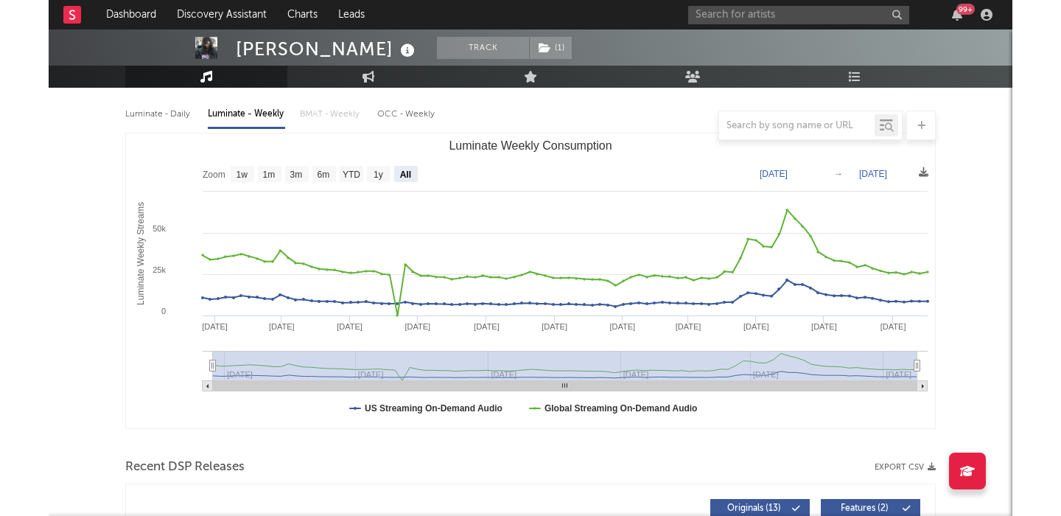
scroll to position [0, 0]
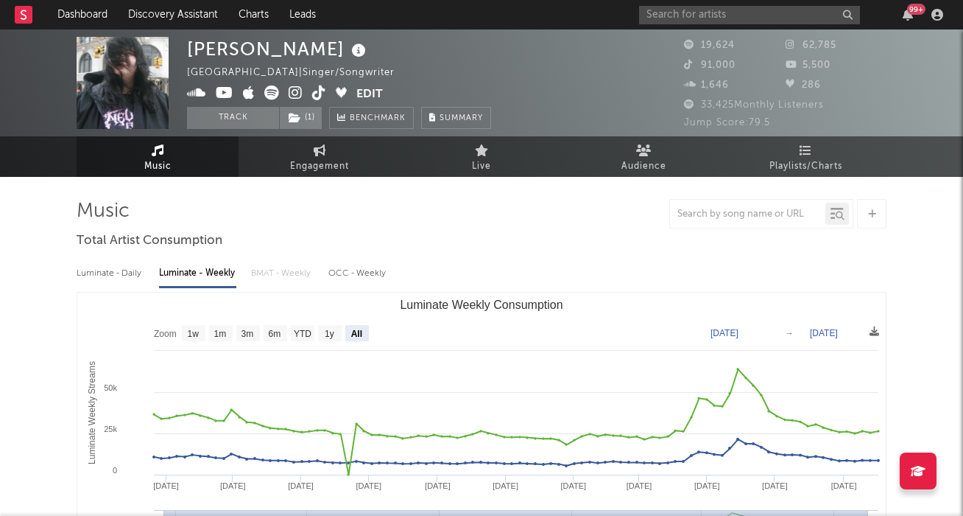
click at [295, 93] on icon at bounding box center [296, 92] width 14 height 15
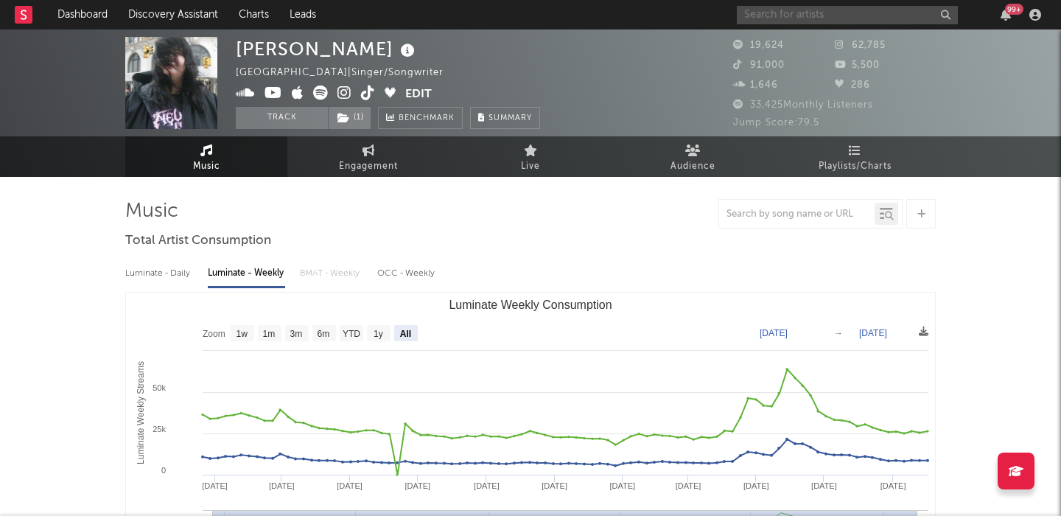
click at [789, 13] on input "text" at bounding box center [847, 15] width 221 height 18
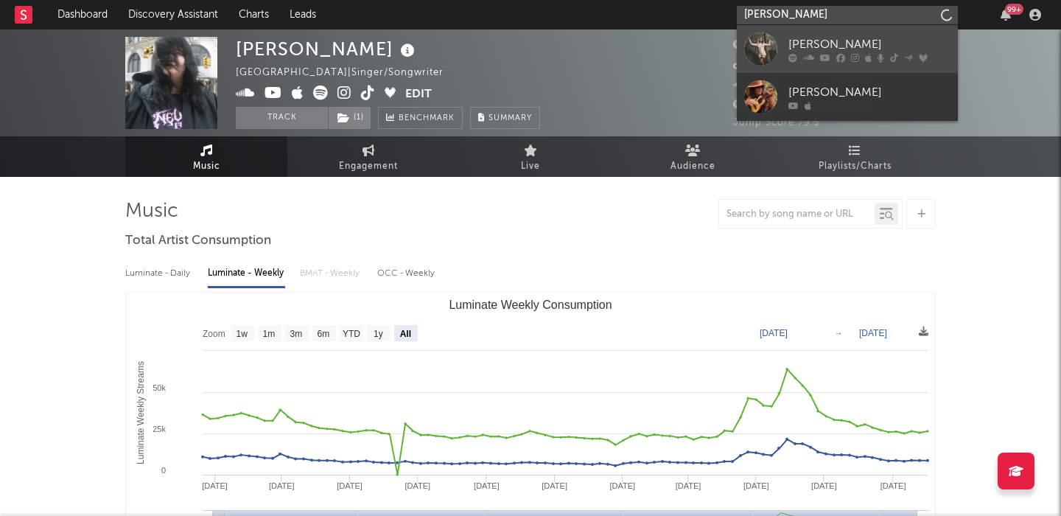
type input "[PERSON_NAME]"
click at [840, 41] on div "[PERSON_NAME]" at bounding box center [869, 44] width 162 height 18
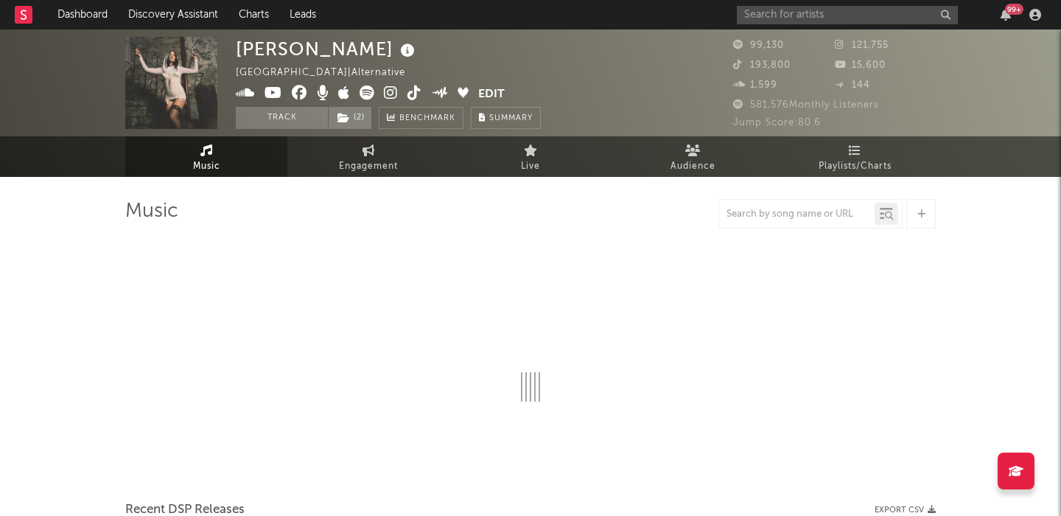
select select "6m"
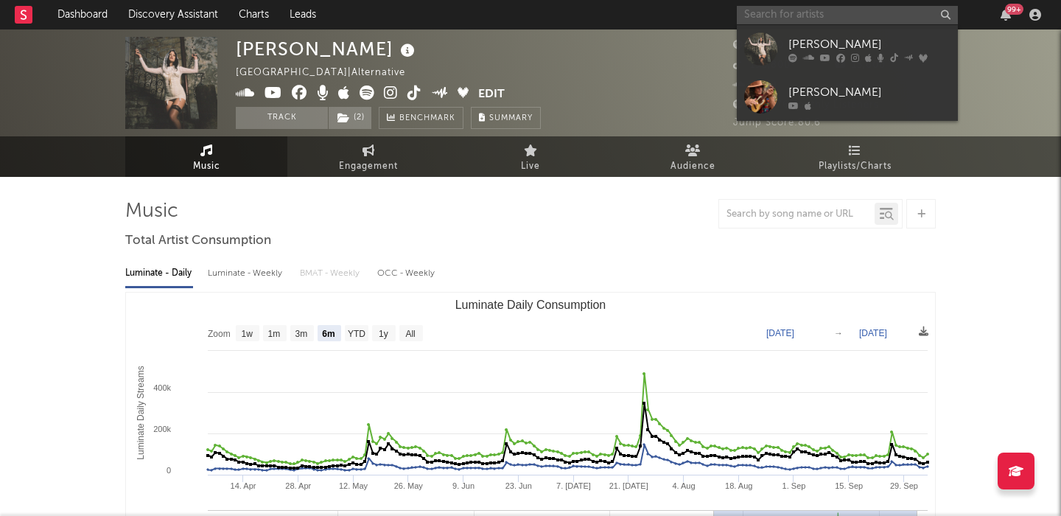
click at [778, 7] on input "text" at bounding box center [847, 15] width 221 height 18
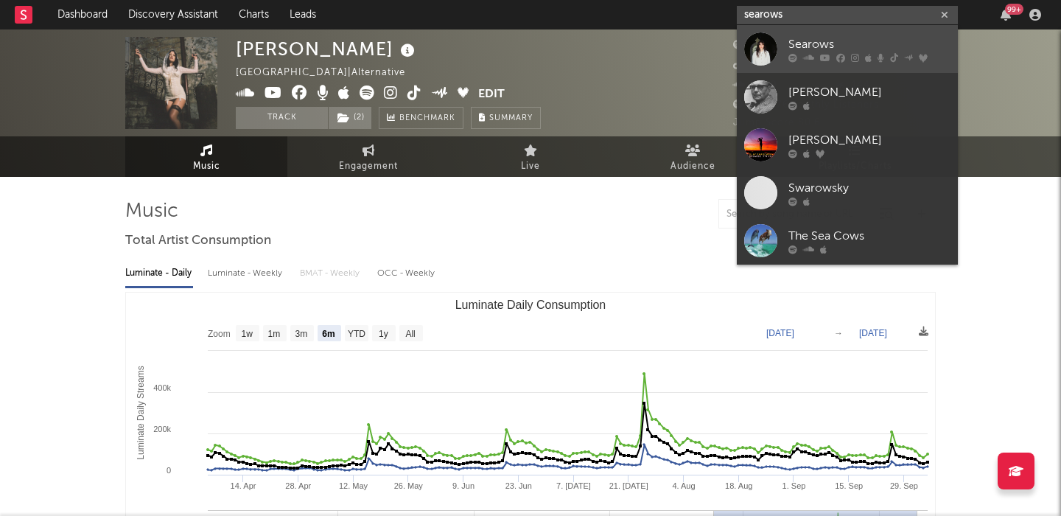
type input "searows"
click at [805, 37] on div "Searows" at bounding box center [869, 44] width 162 height 18
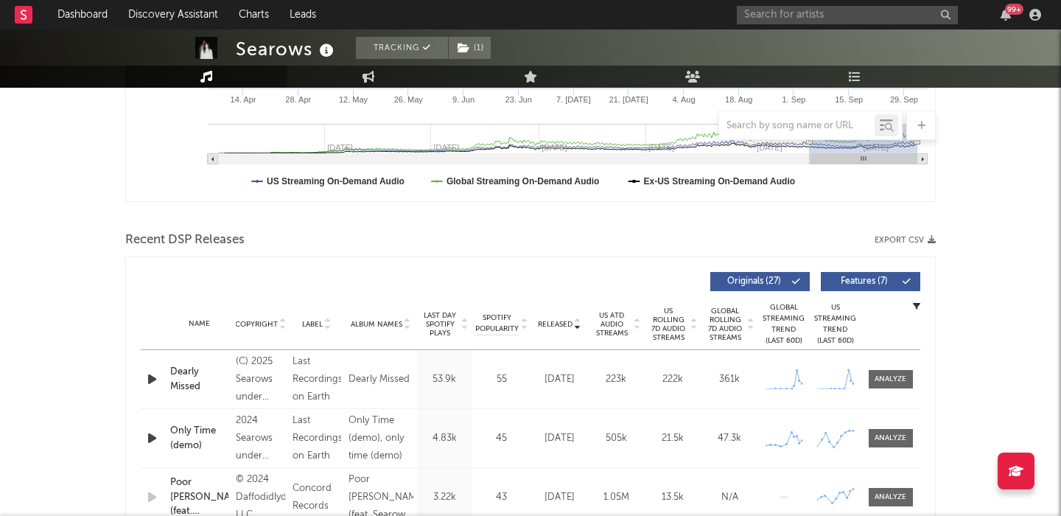
scroll to position [430, 0]
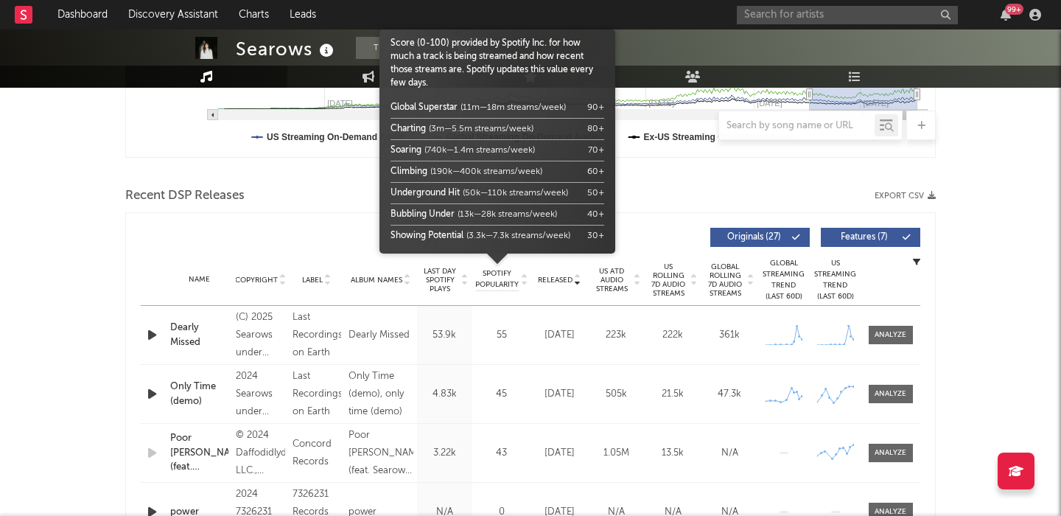
click at [499, 278] on span "Spotify Popularity" at bounding box center [496, 279] width 43 height 22
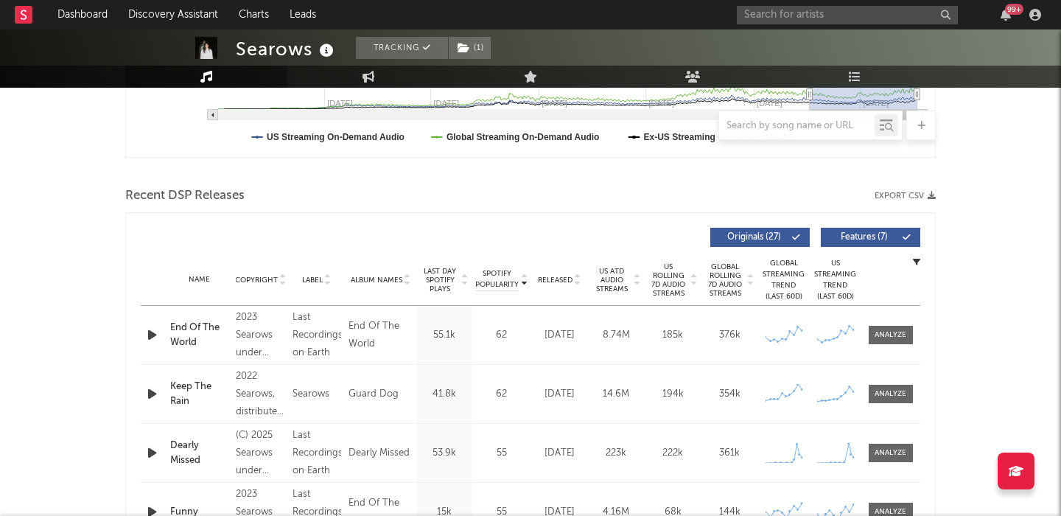
click at [850, 234] on span "Features ( 7 )" at bounding box center [864, 237] width 68 height 9
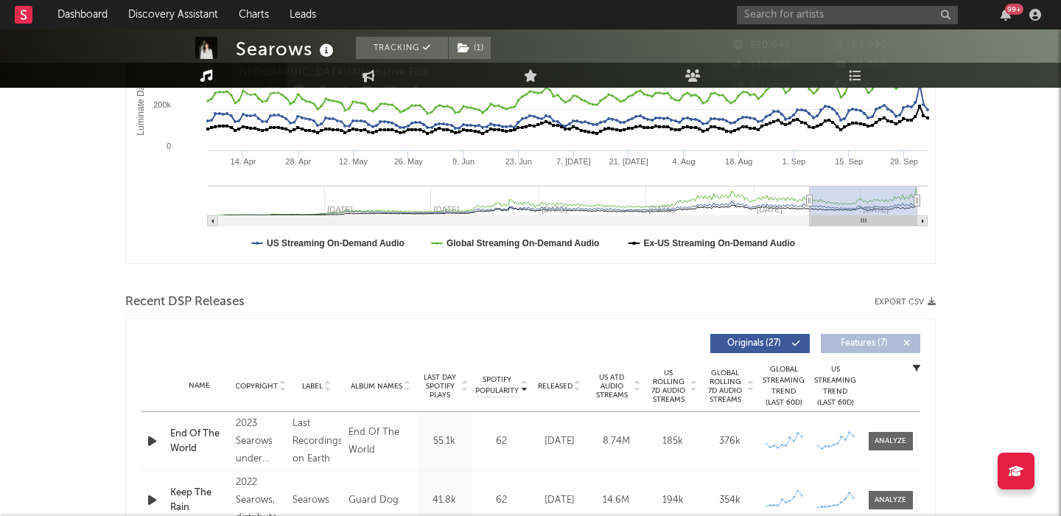
scroll to position [0, 0]
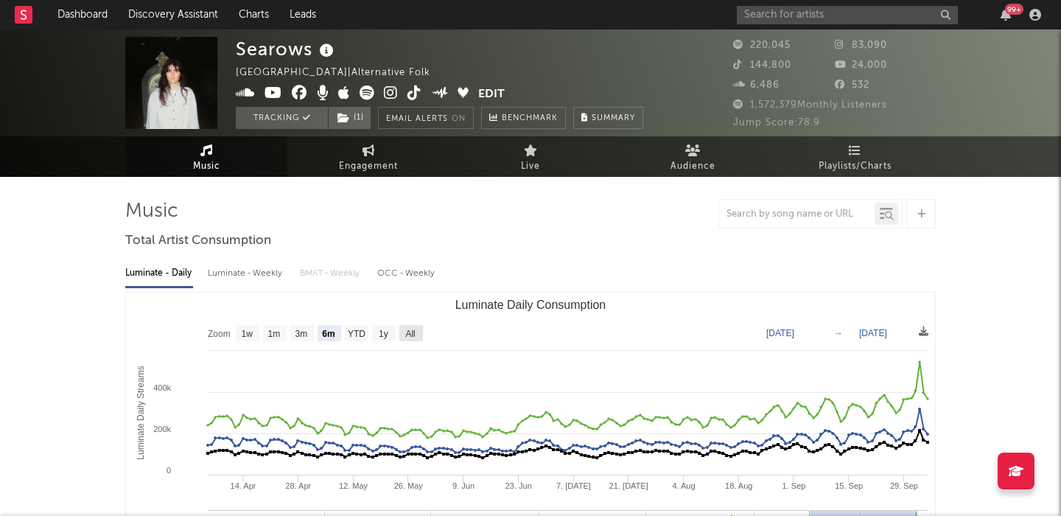
click at [412, 329] on text "All" at bounding box center [410, 334] width 10 height 10
select select "All"
type input "2022-07-03"
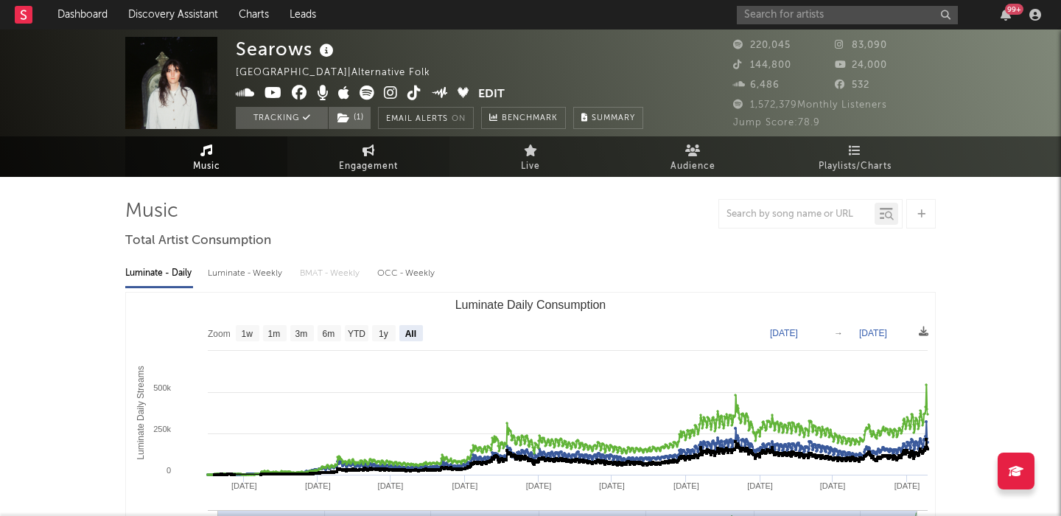
click at [382, 167] on span "Engagement" at bounding box center [368, 167] width 59 height 18
select select "1w"
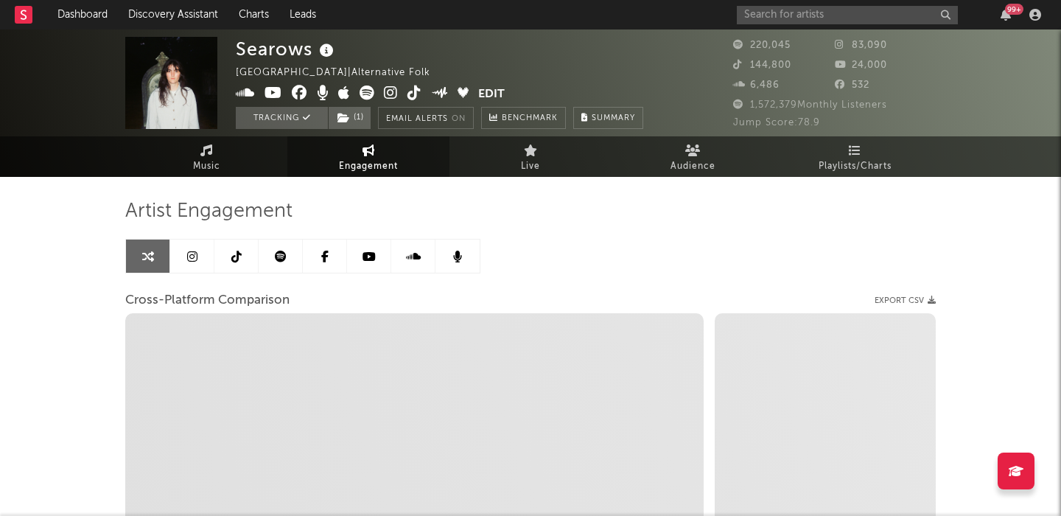
select select "1m"
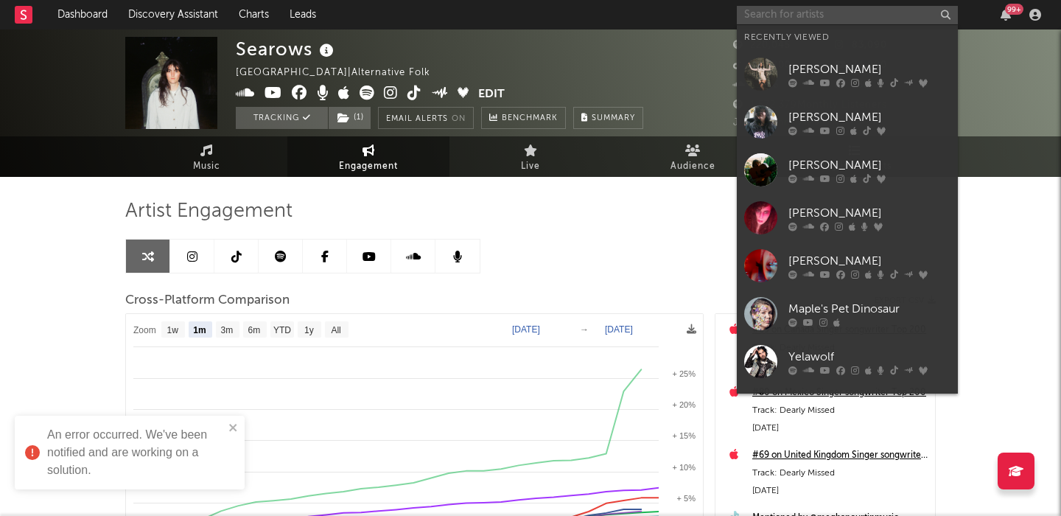
click at [761, 9] on input "text" at bounding box center [847, 15] width 221 height 18
paste input "r u s s e l b u c k"
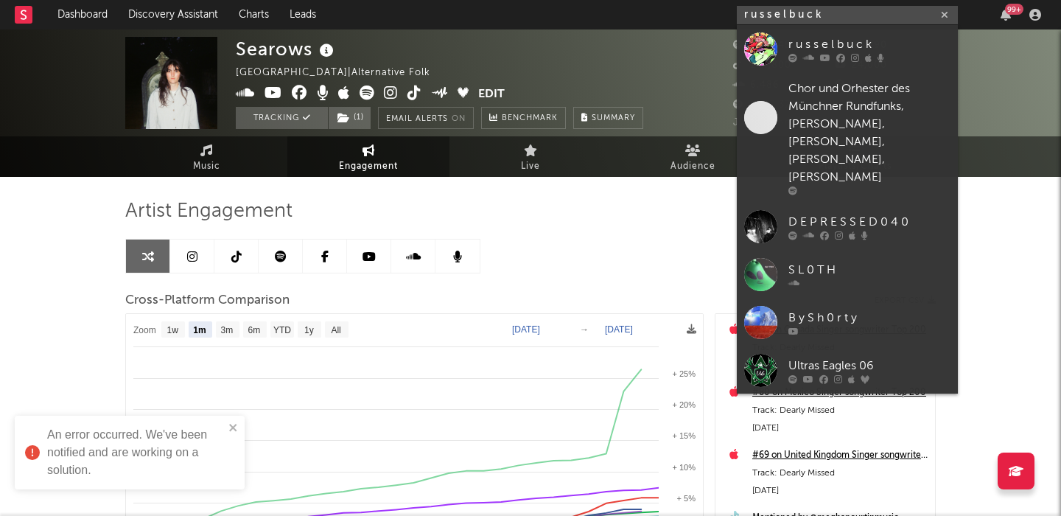
type input "r u s s e l b u c k"
click at [880, 45] on div "r u s s e l b u c k" at bounding box center [869, 44] width 162 height 18
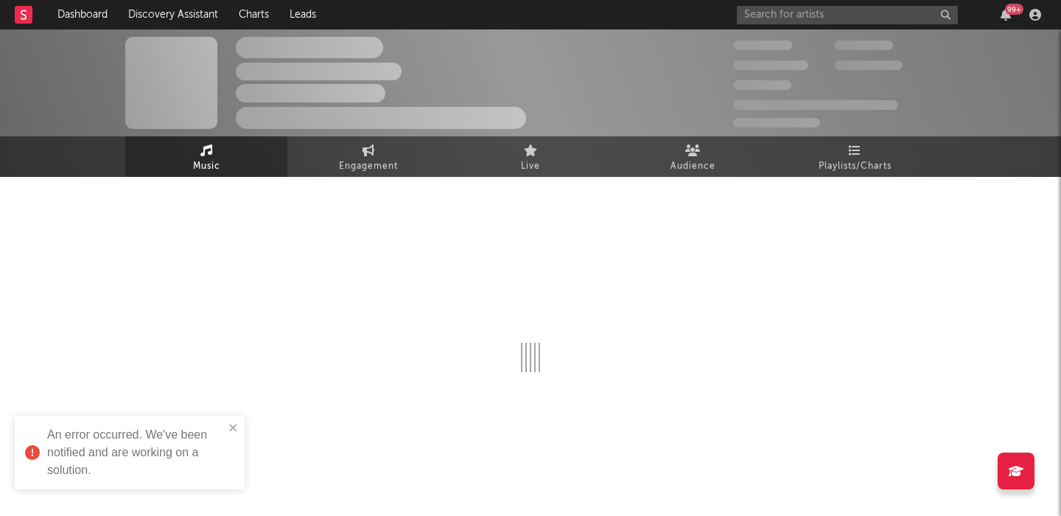
select select "6m"
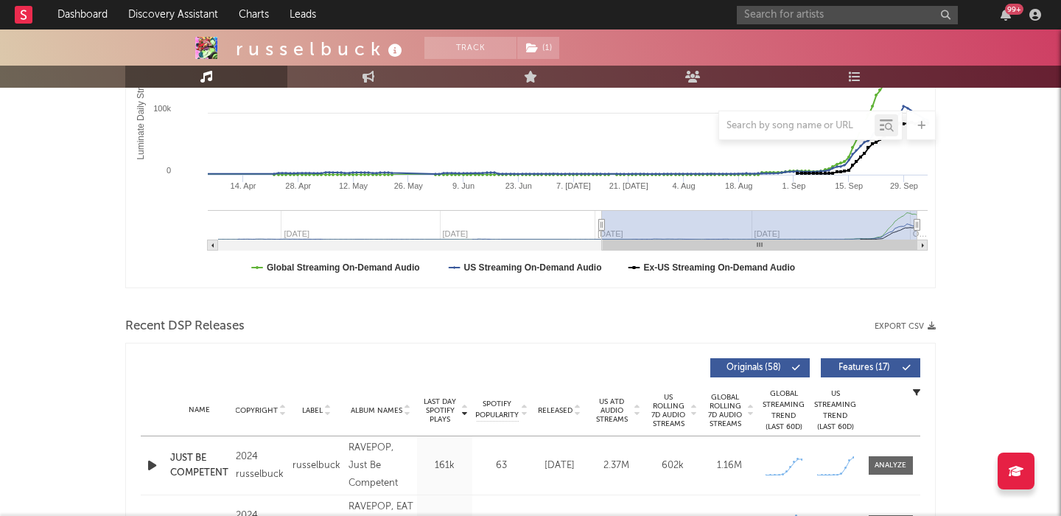
scroll to position [479, 0]
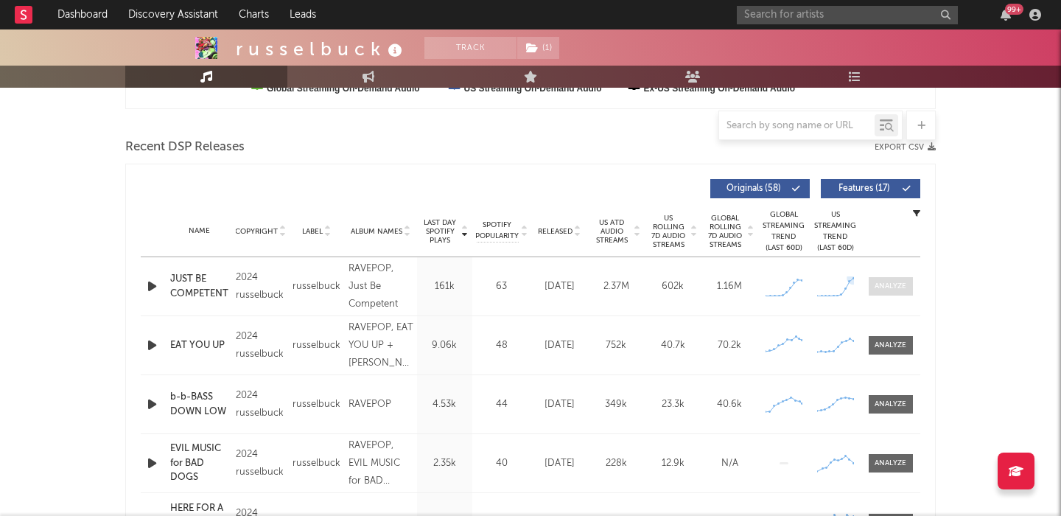
click at [898, 281] on div at bounding box center [890, 286] width 32 height 11
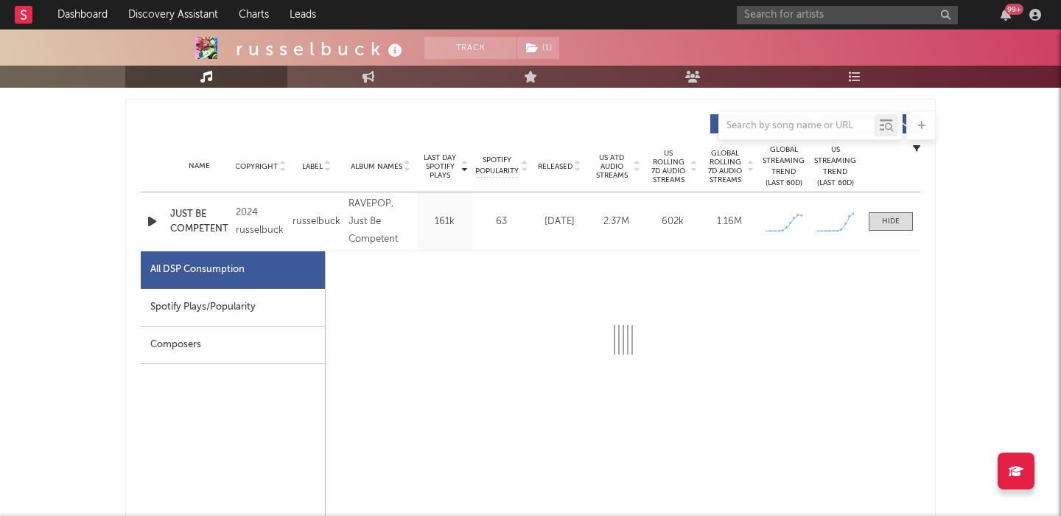
scroll to position [559, 0]
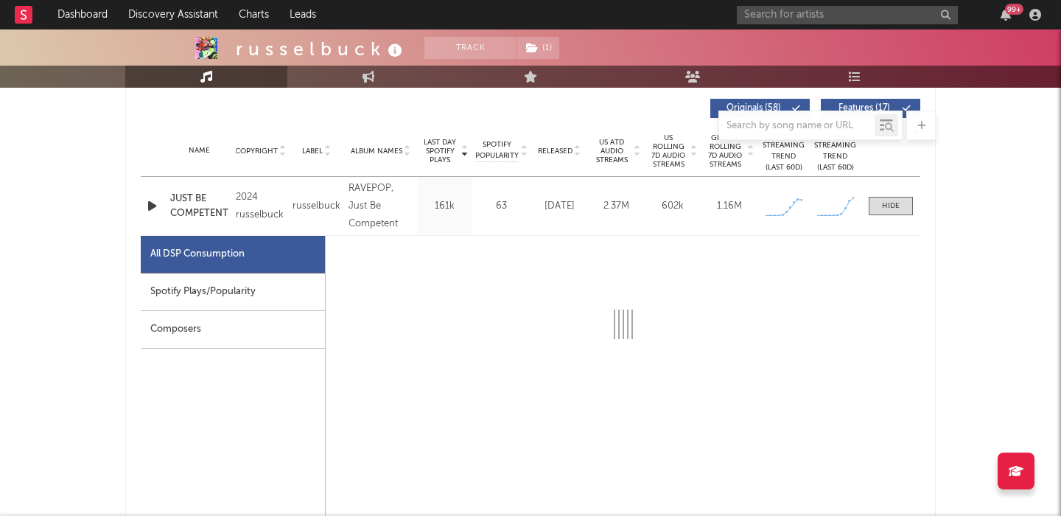
select select "1w"
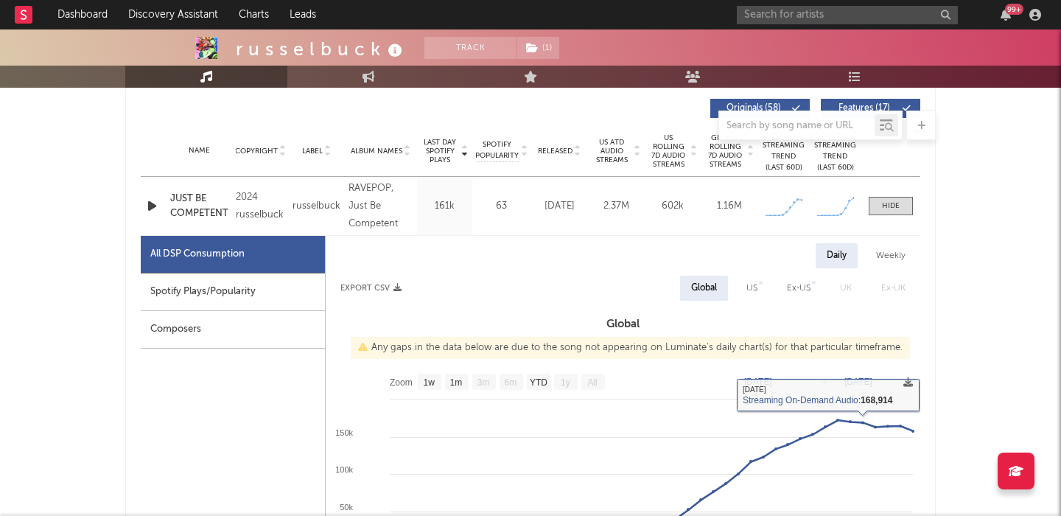
click at [735, 281] on span "US" at bounding box center [751, 287] width 41 height 25
click at [805, 13] on input "text" at bounding box center [847, 15] width 221 height 18
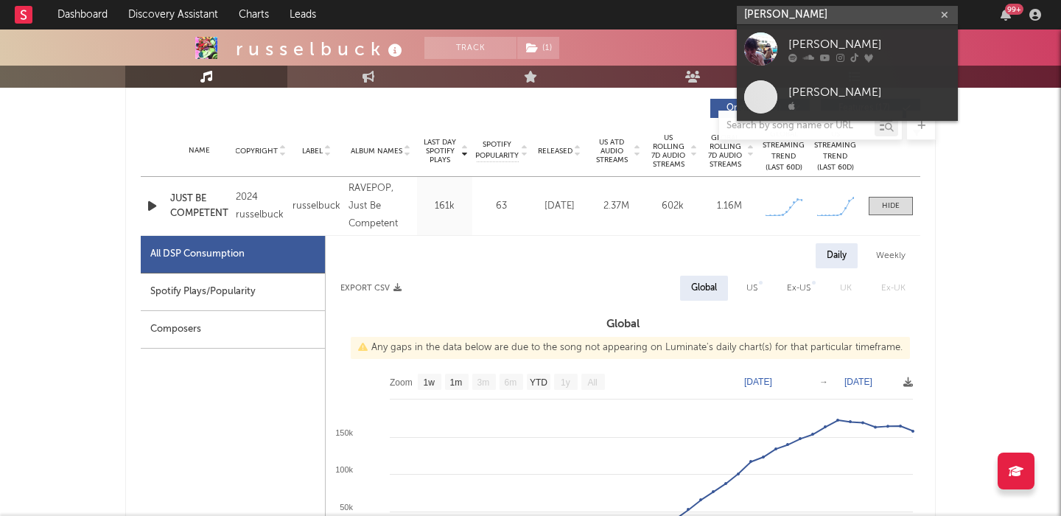
type input "benny bellson"
click at [840, 41] on div "[PERSON_NAME]" at bounding box center [869, 44] width 162 height 18
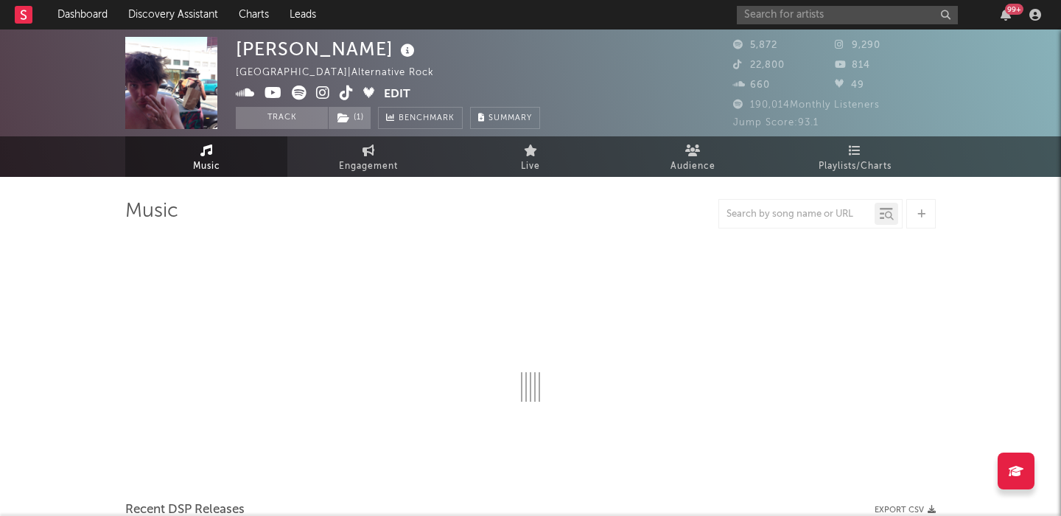
select select "6m"
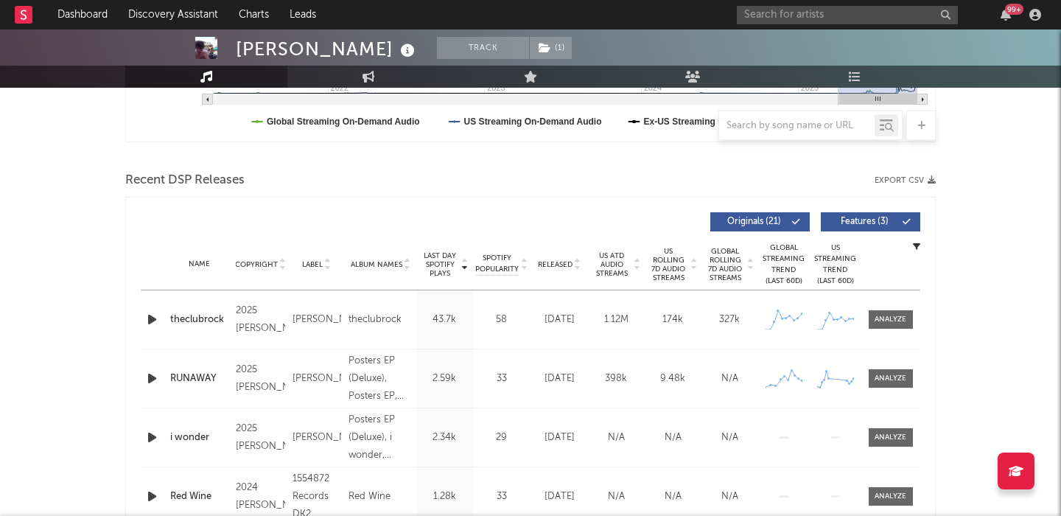
scroll to position [504, 0]
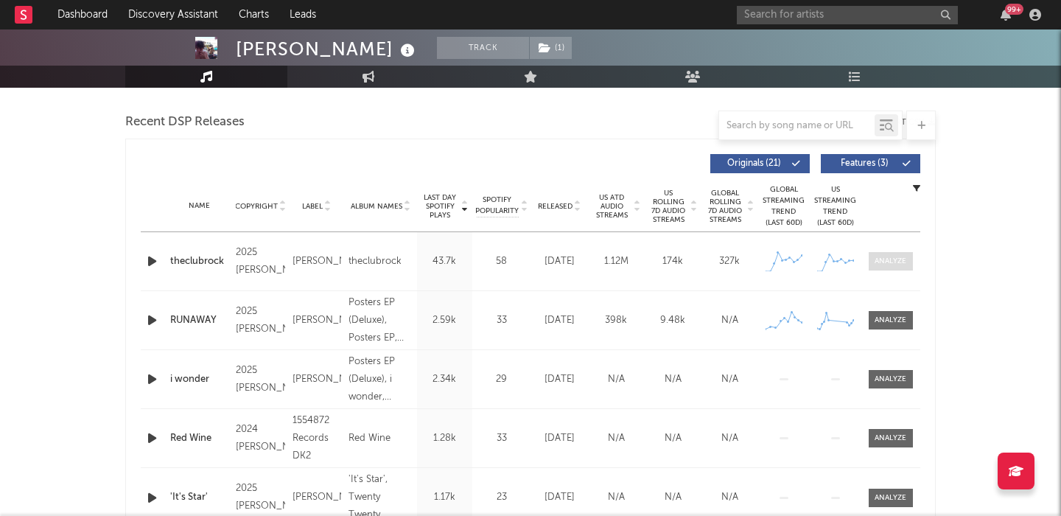
click at [875, 254] on span at bounding box center [890, 261] width 44 height 18
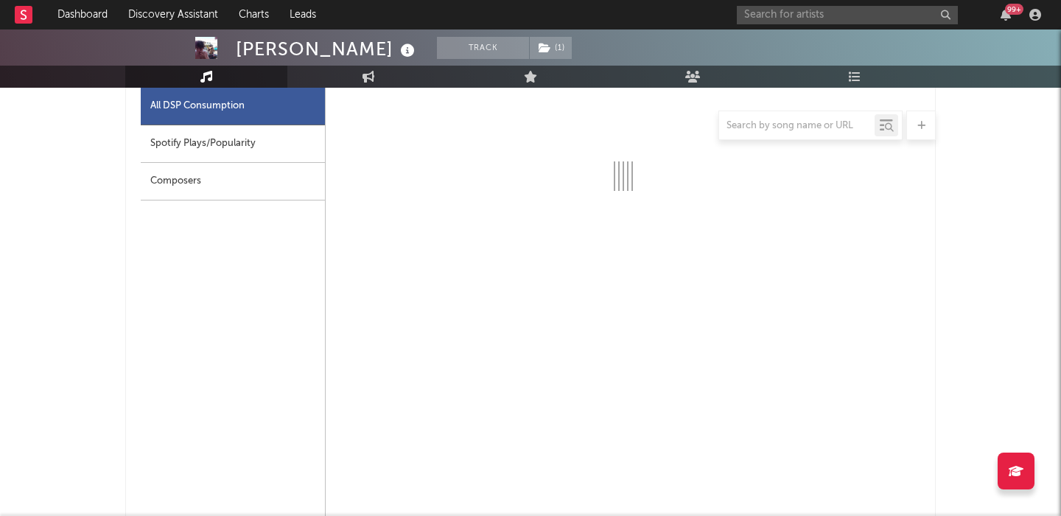
select select "1w"
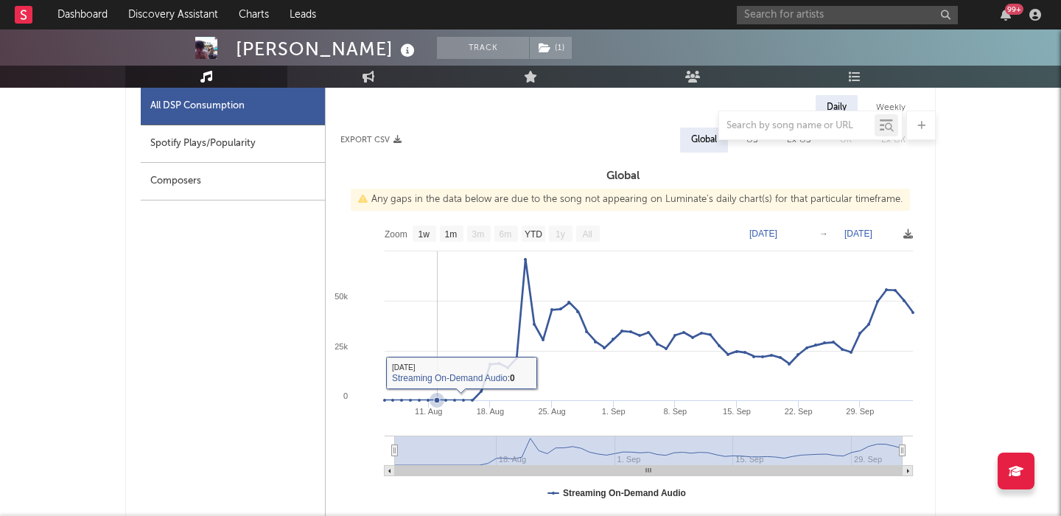
scroll to position [729, 0]
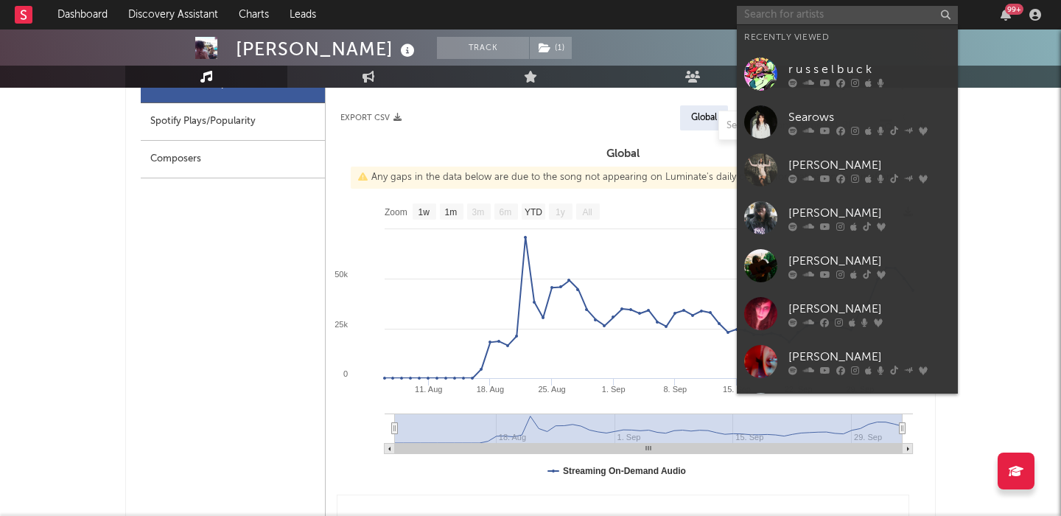
click at [798, 8] on input "text" at bounding box center [847, 15] width 221 height 18
paste input "CID"
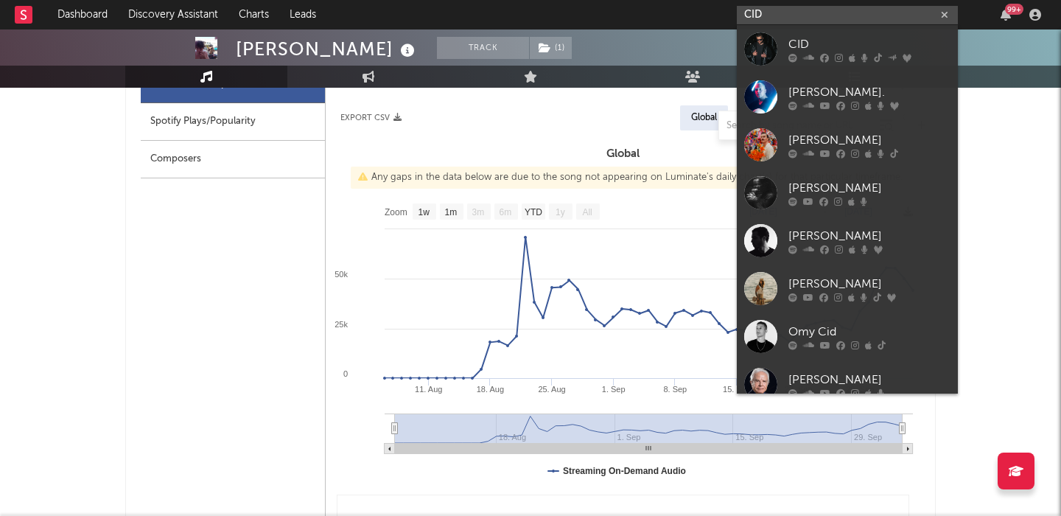
type input "CID"
click at [857, 40] on div "CID" at bounding box center [869, 44] width 162 height 18
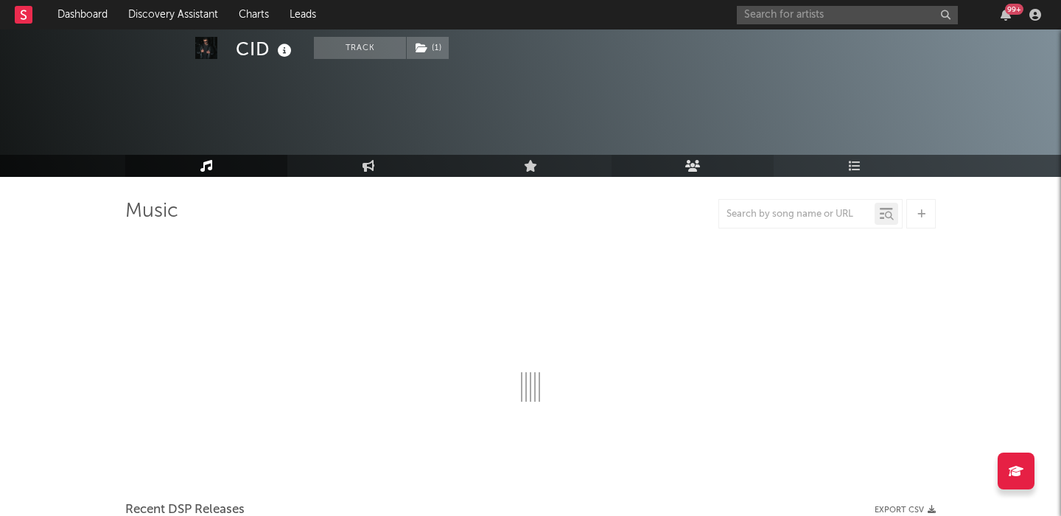
scroll to position [449, 0]
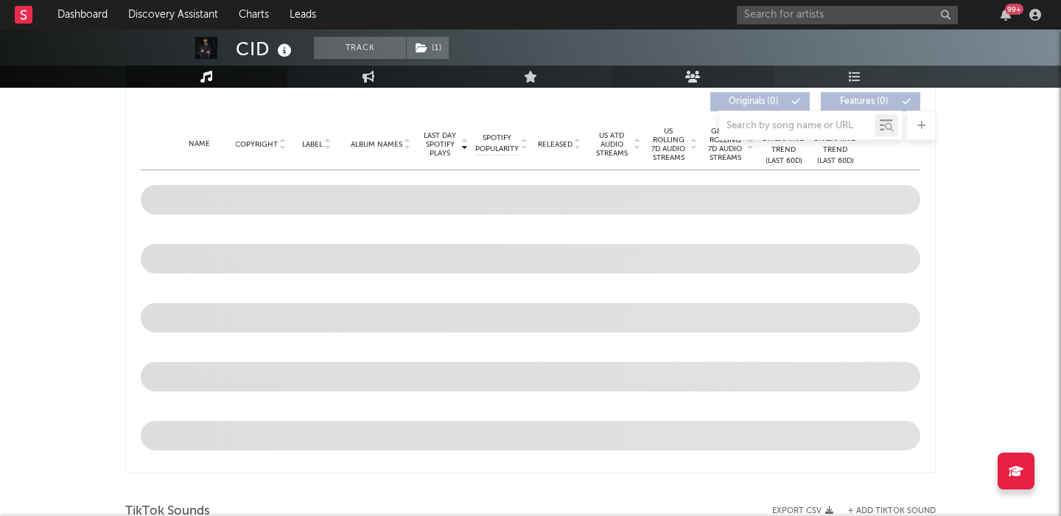
select select "6m"
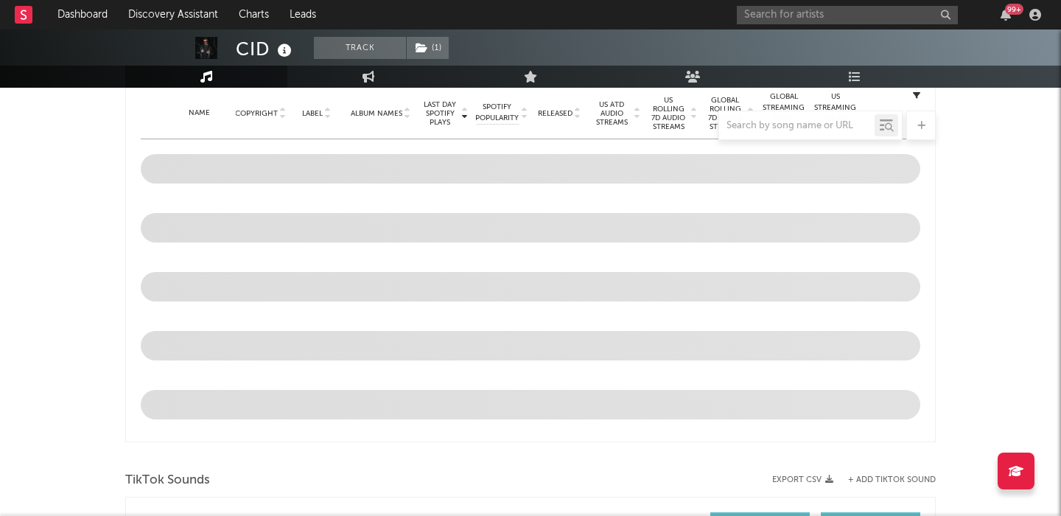
scroll to position [524, 0]
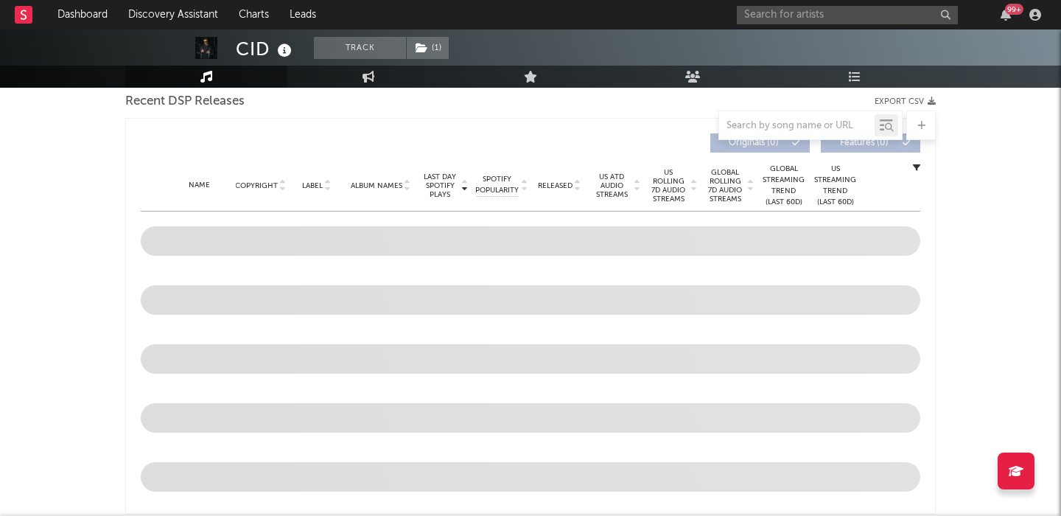
click at [561, 190] on span "Released" at bounding box center [555, 185] width 35 height 9
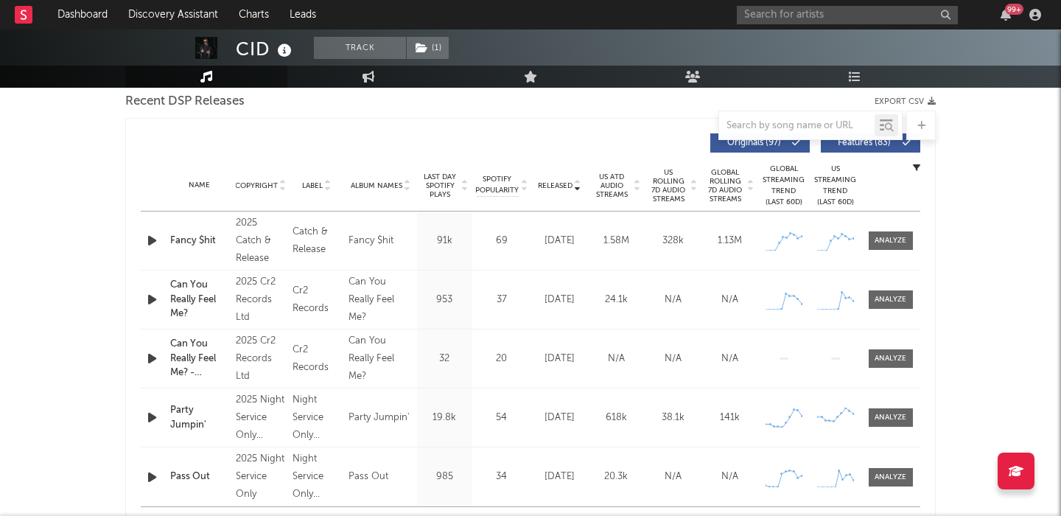
scroll to position [505, 0]
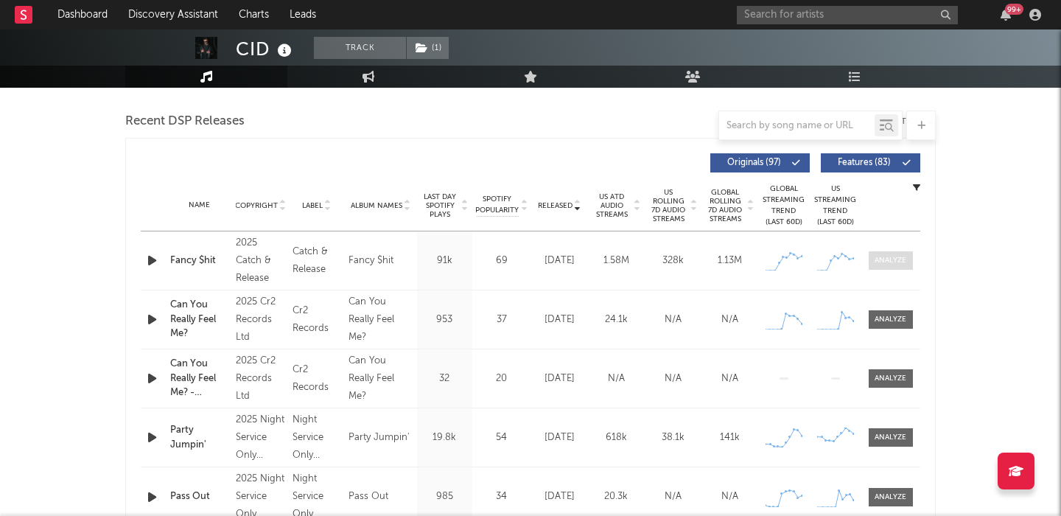
click at [895, 262] on div at bounding box center [890, 260] width 32 height 11
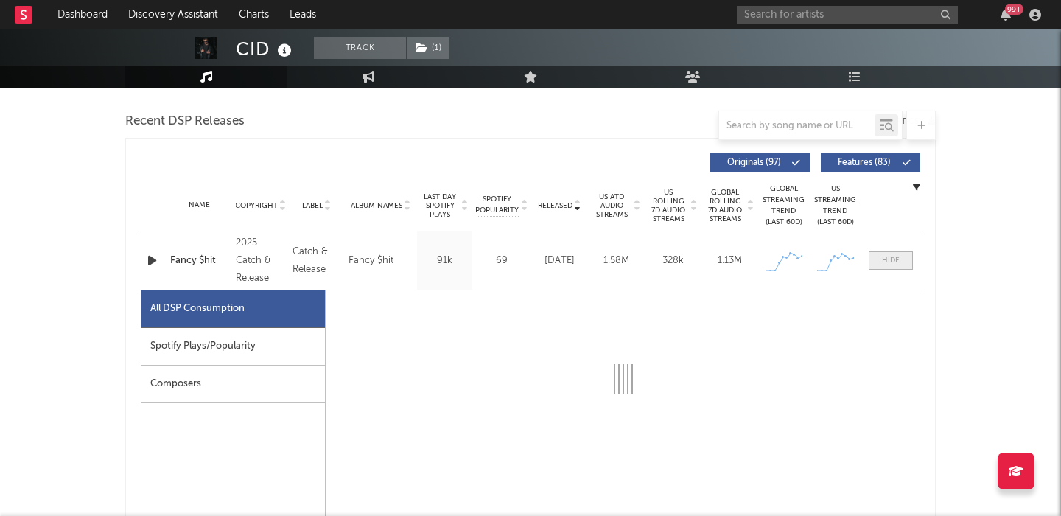
select select "1w"
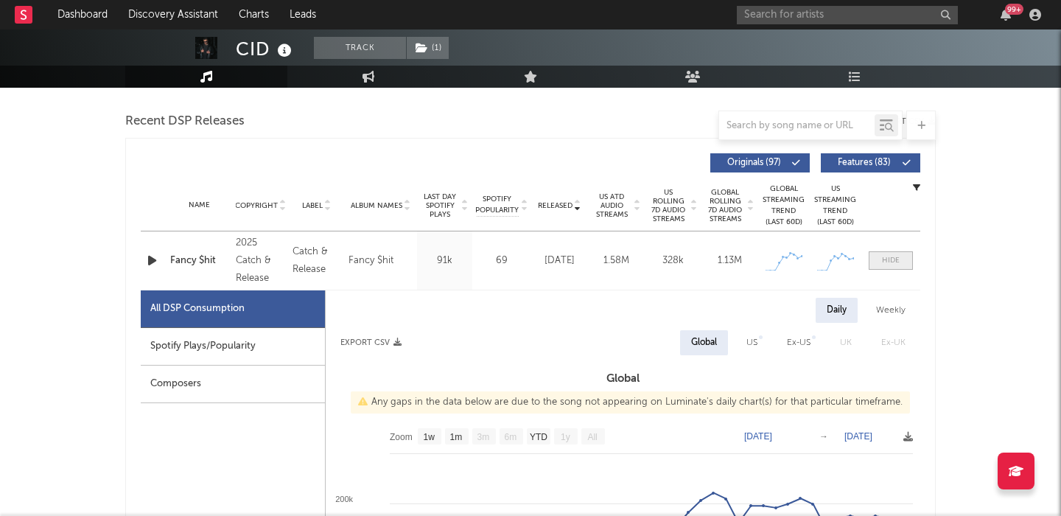
scroll to position [654, 0]
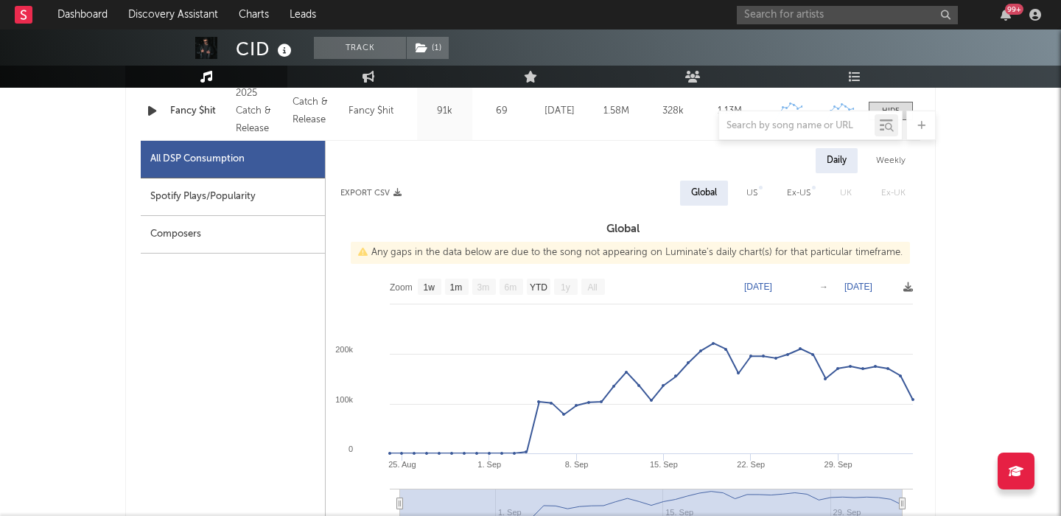
click at [746, 190] on div "US" at bounding box center [751, 192] width 33 height 25
select select "1w"
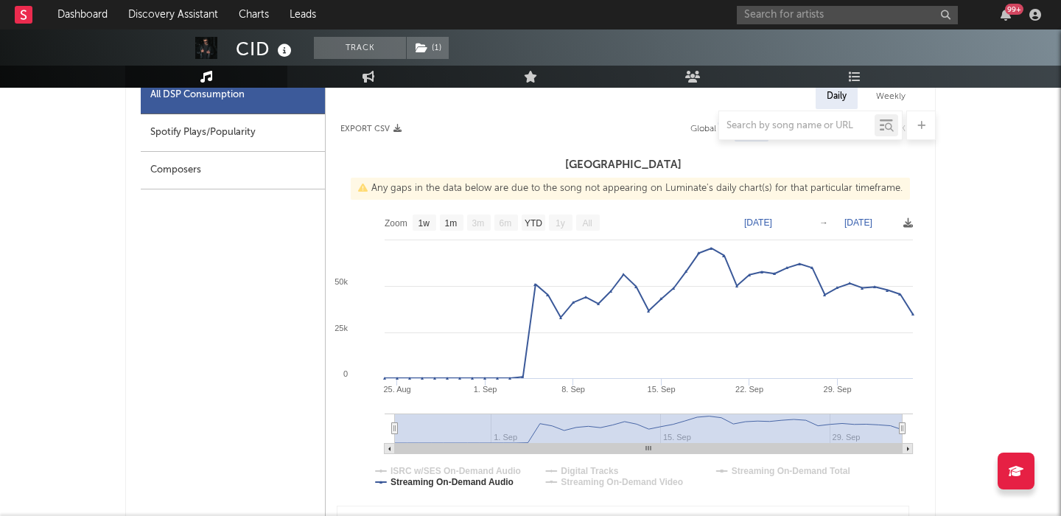
scroll to position [704, 0]
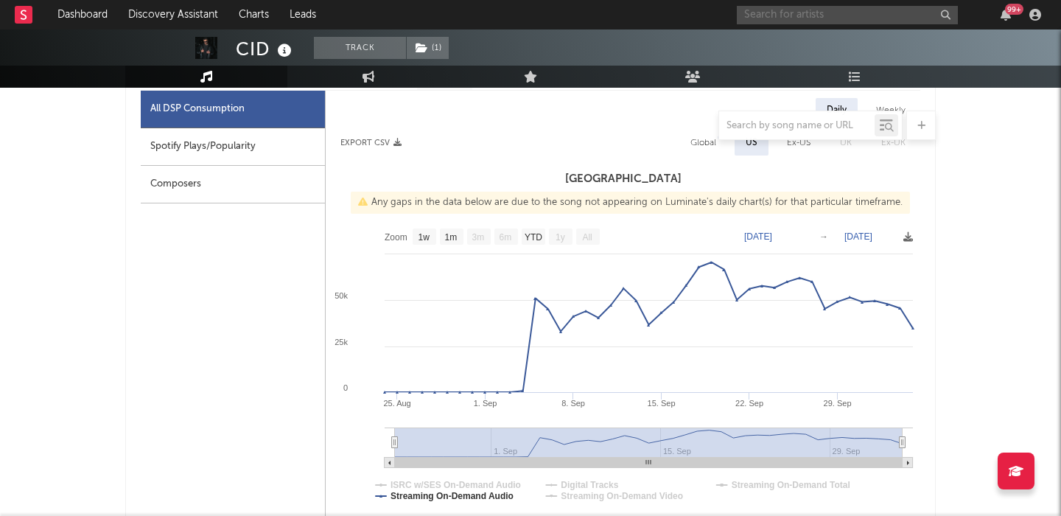
click at [777, 20] on input "text" at bounding box center [847, 15] width 221 height 18
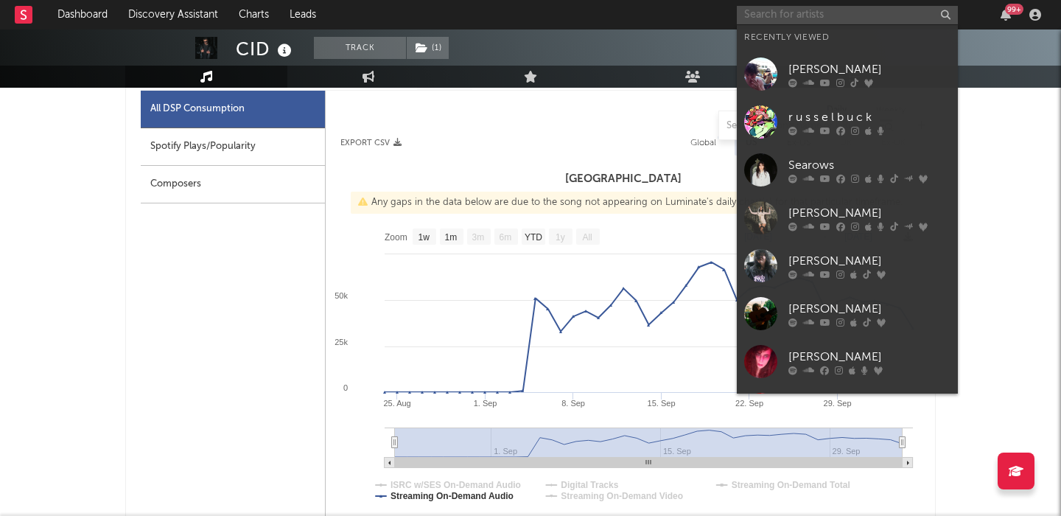
paste input "[PERSON_NAME]"
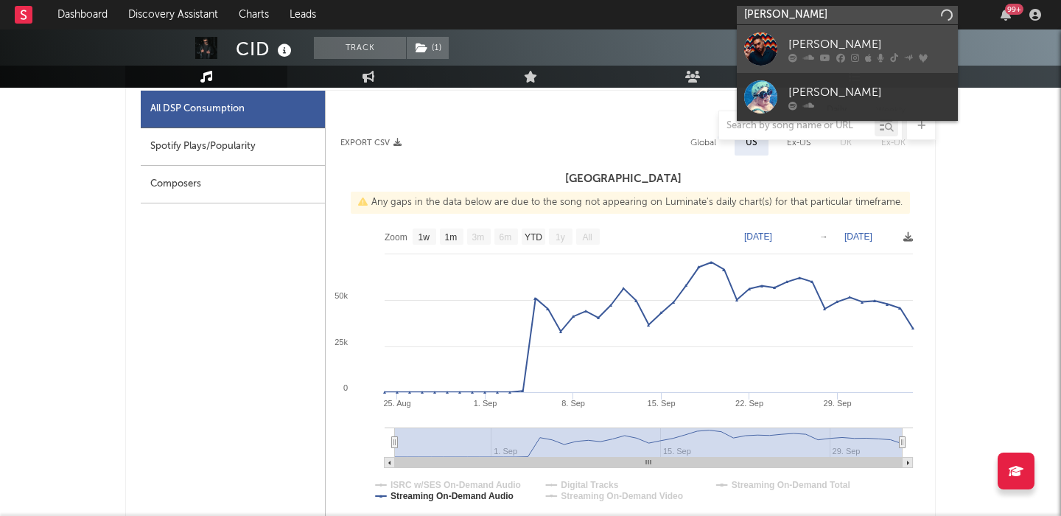
type input "[PERSON_NAME]"
click at [812, 35] on div "[PERSON_NAME]" at bounding box center [869, 44] width 162 height 18
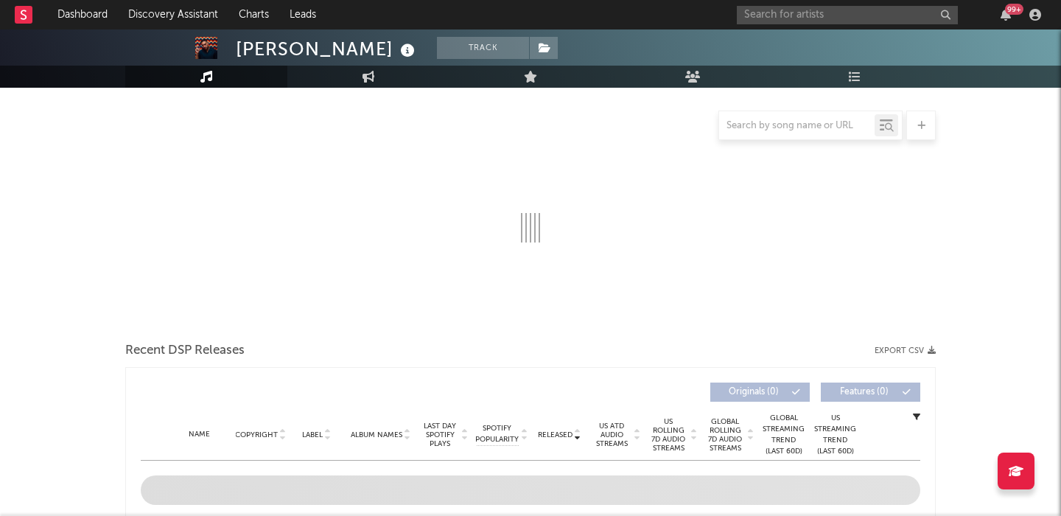
select select "6m"
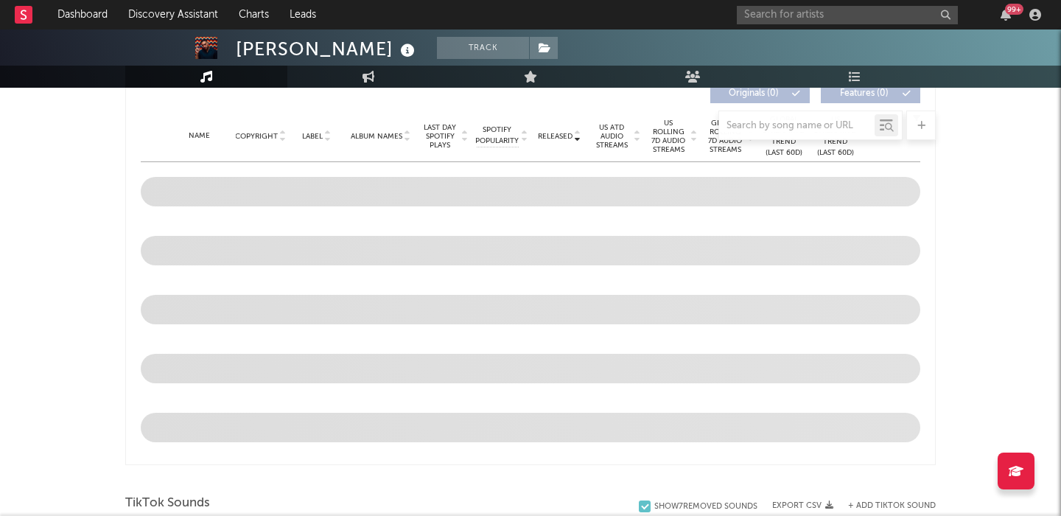
scroll to position [452, 0]
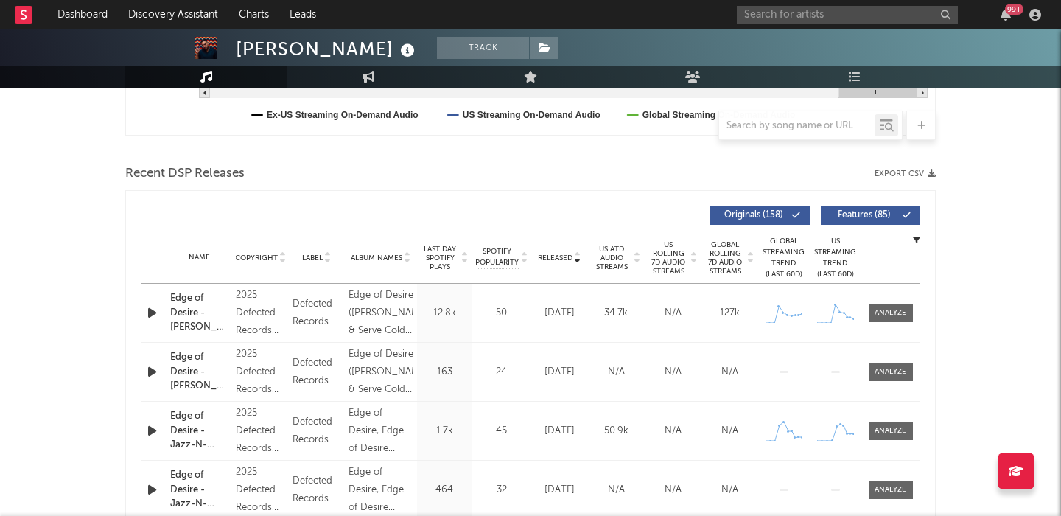
click at [670, 271] on span "US Rolling 7D Audio Streams" at bounding box center [668, 257] width 41 height 35
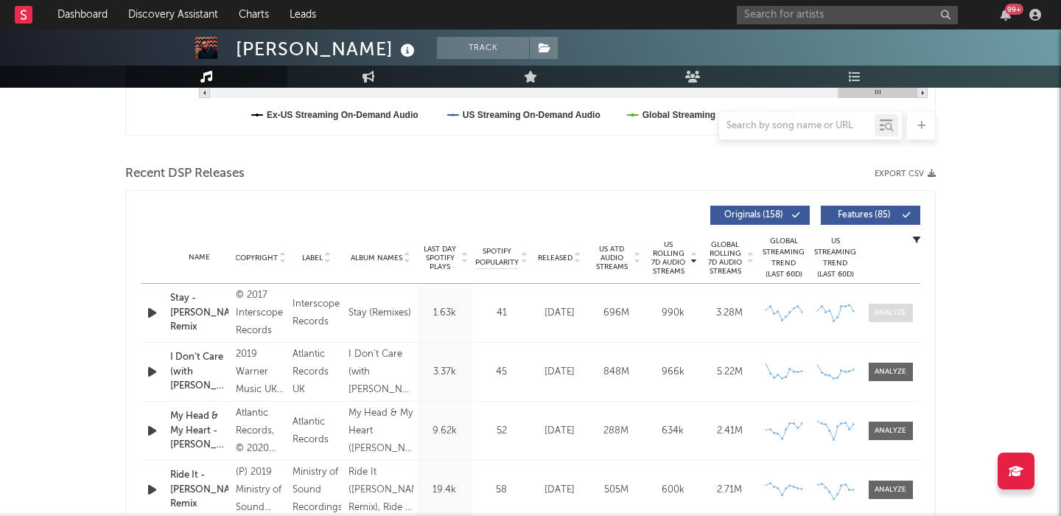
click at [869, 317] on span at bounding box center [890, 312] width 44 height 18
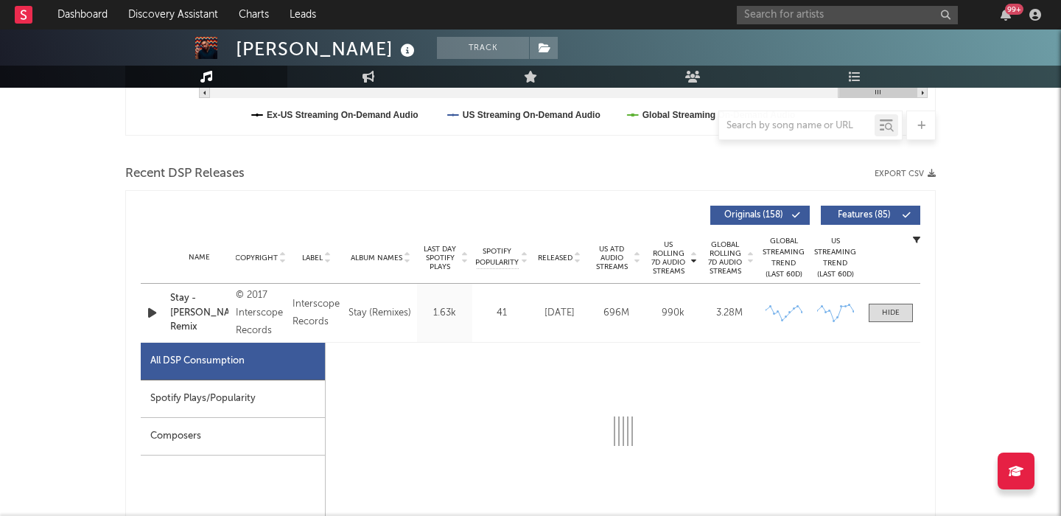
click at [656, 261] on span "US Rolling 7D Audio Streams" at bounding box center [668, 257] width 41 height 35
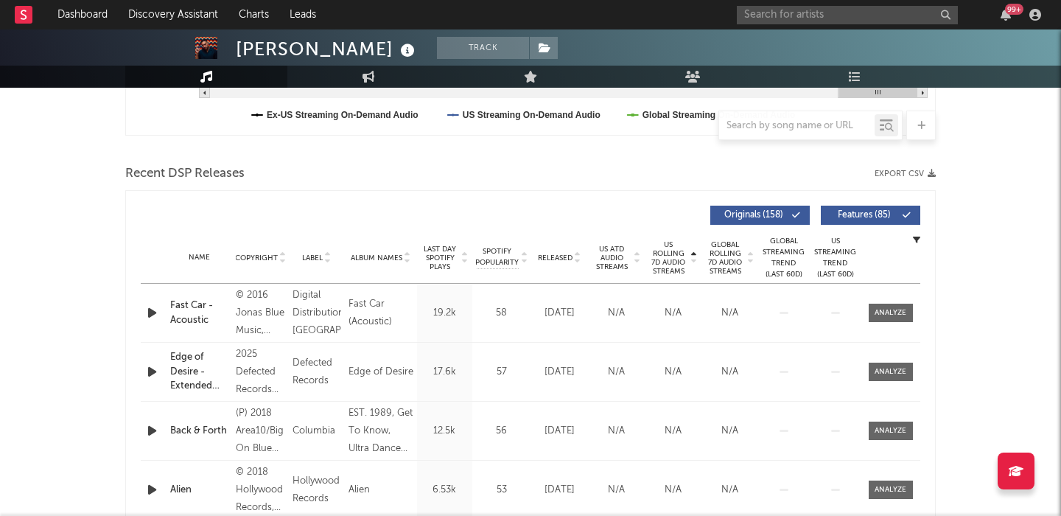
click at [656, 261] on span "US Rolling 7D Audio Streams" at bounding box center [668, 257] width 41 height 35
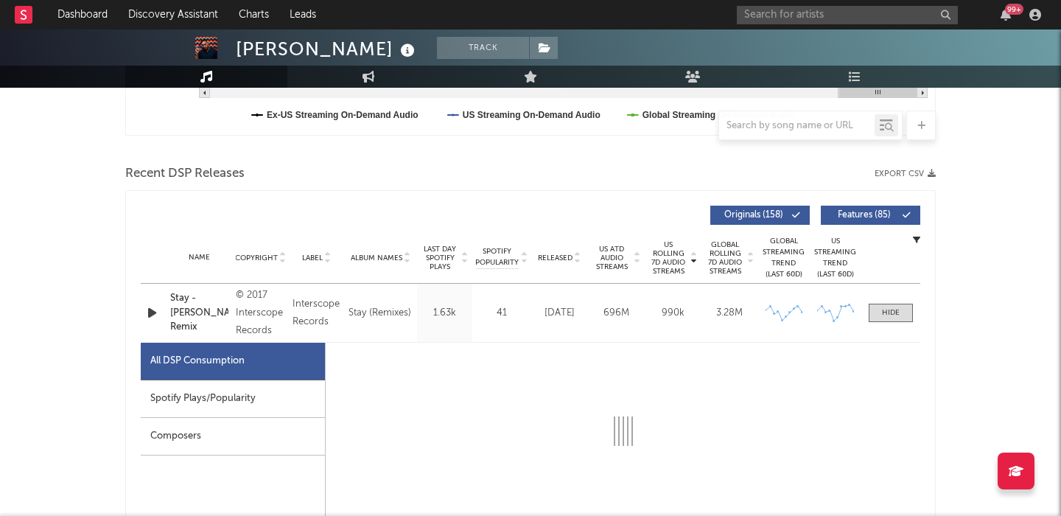
select select "6m"
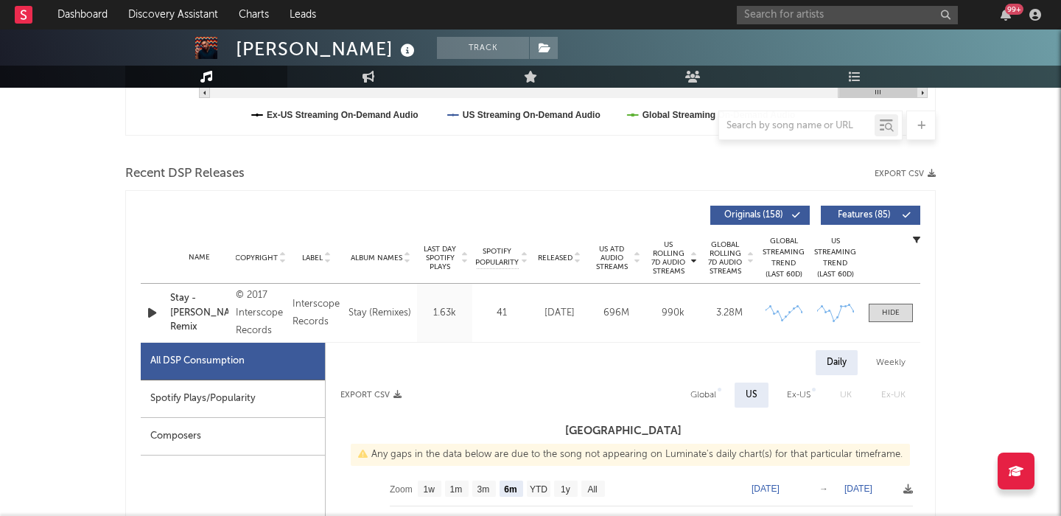
scroll to position [492, 0]
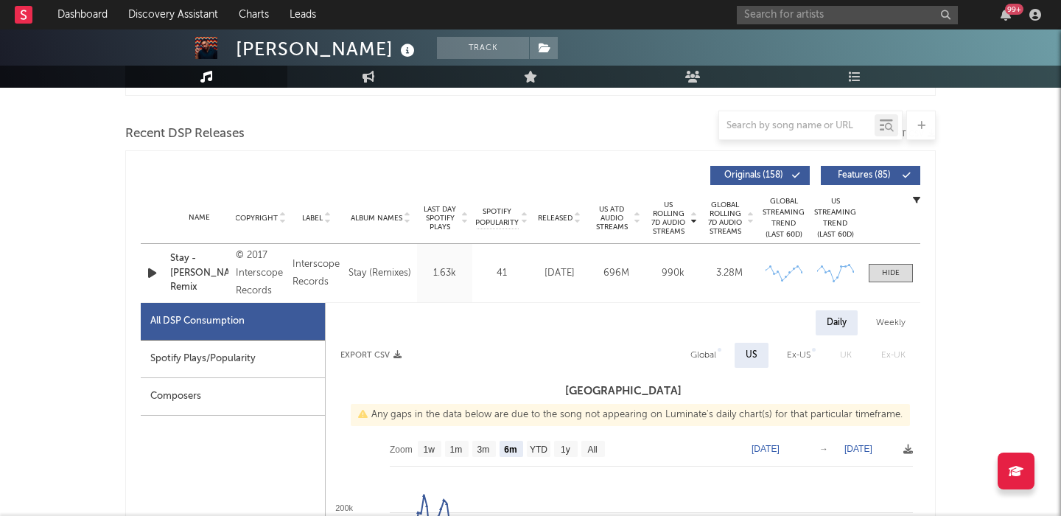
click at [866, 176] on span "Features ( 85 )" at bounding box center [864, 175] width 68 height 9
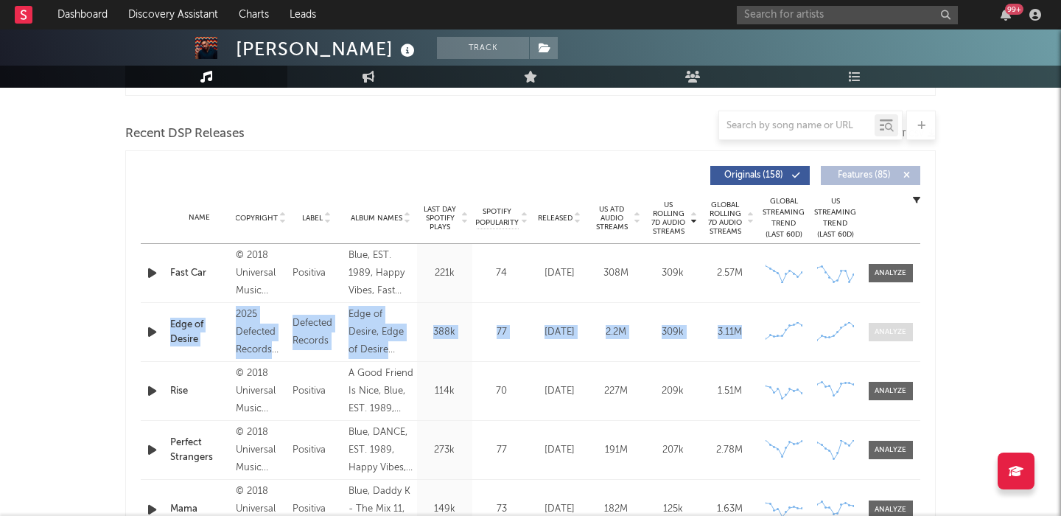
drag, startPoint x: 880, startPoint y: 282, endPoint x: 886, endPoint y: 334, distance: 51.9
click at [887, 335] on div "Name Fast Car Copyright © 2018 Universal Music Operations Limited Label Positiv…" at bounding box center [530, 391] width 779 height 295
click at [886, 334] on div at bounding box center [890, 331] width 32 height 11
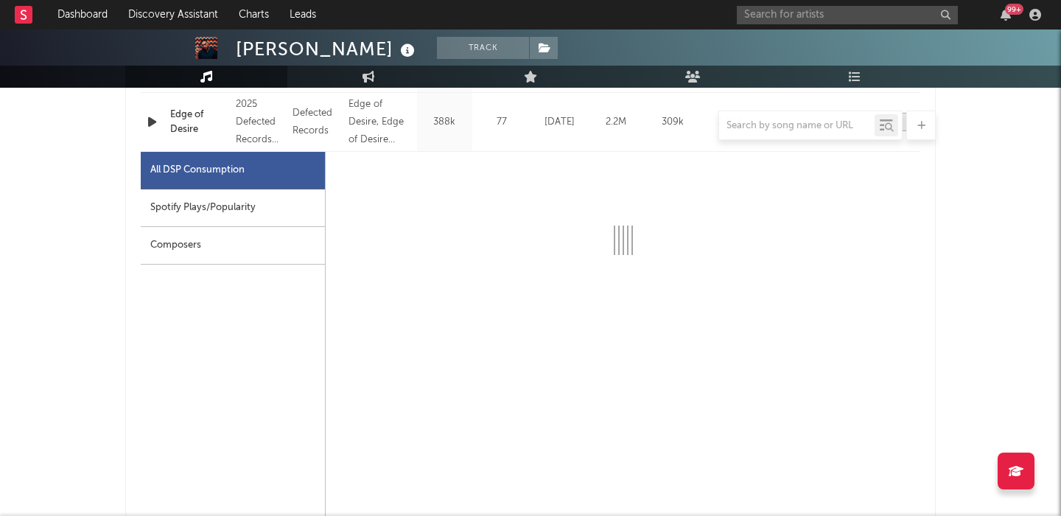
scroll to position [727, 0]
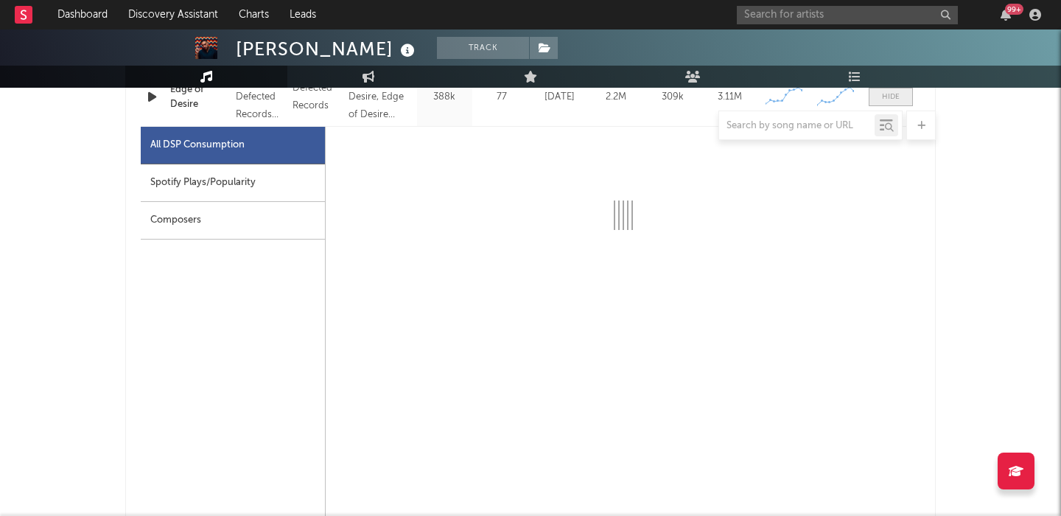
select select "1w"
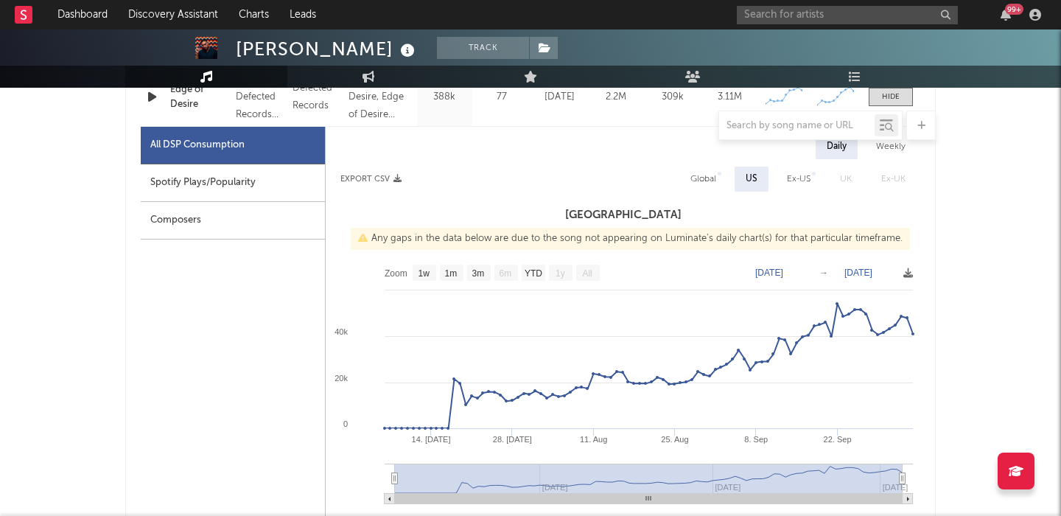
click at [706, 183] on div "Global" at bounding box center [703, 179] width 26 height 18
select select "1w"
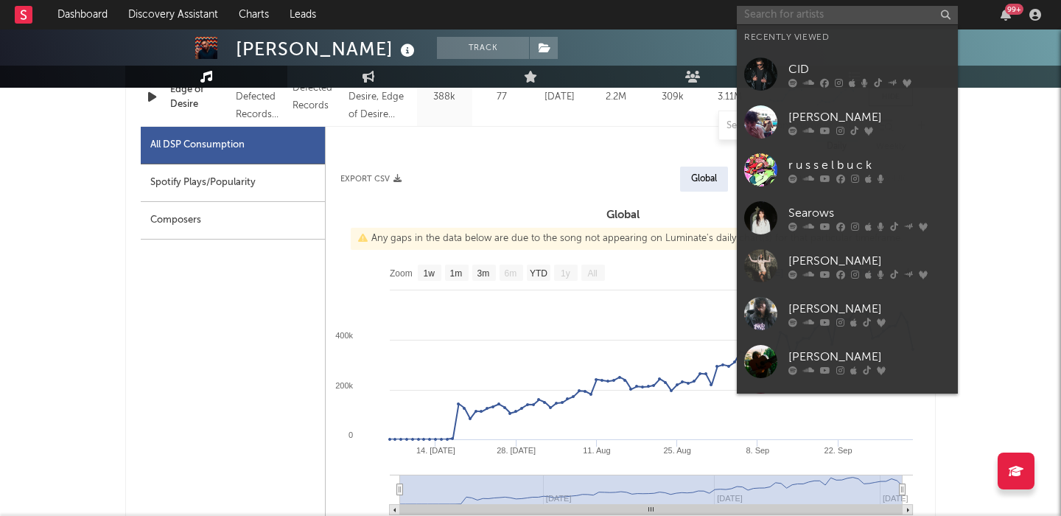
click at [765, 13] on input "text" at bounding box center [847, 15] width 221 height 18
paste input "Ninajirachi"
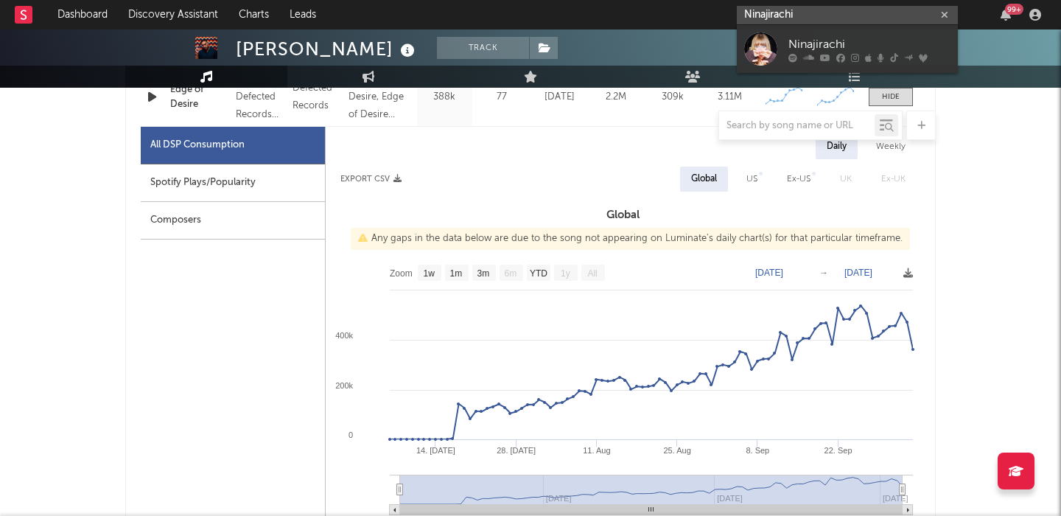
click at [824, 22] on input "Ninajirachi" at bounding box center [847, 15] width 221 height 18
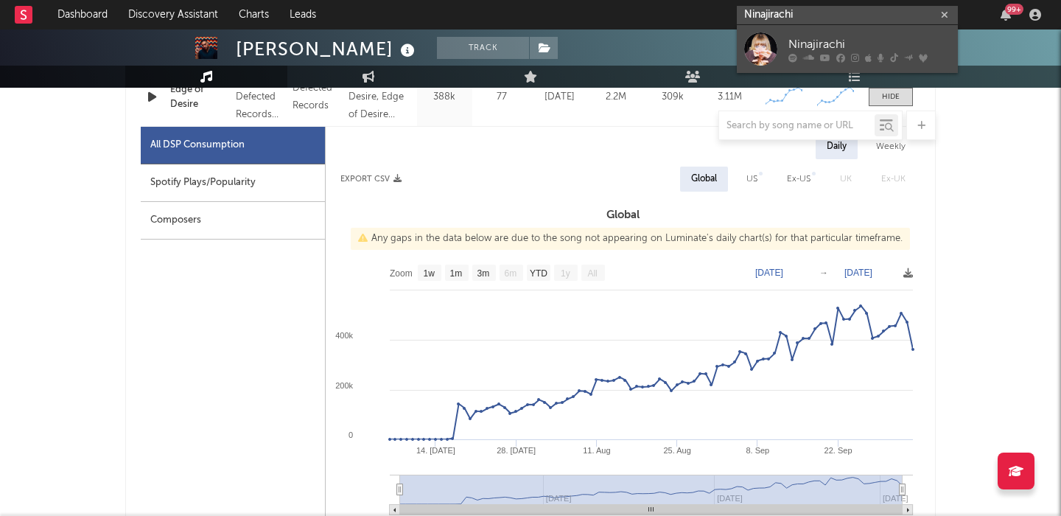
type input "Ninajirachi"
click at [839, 43] on div "Ninajirachi" at bounding box center [869, 44] width 162 height 18
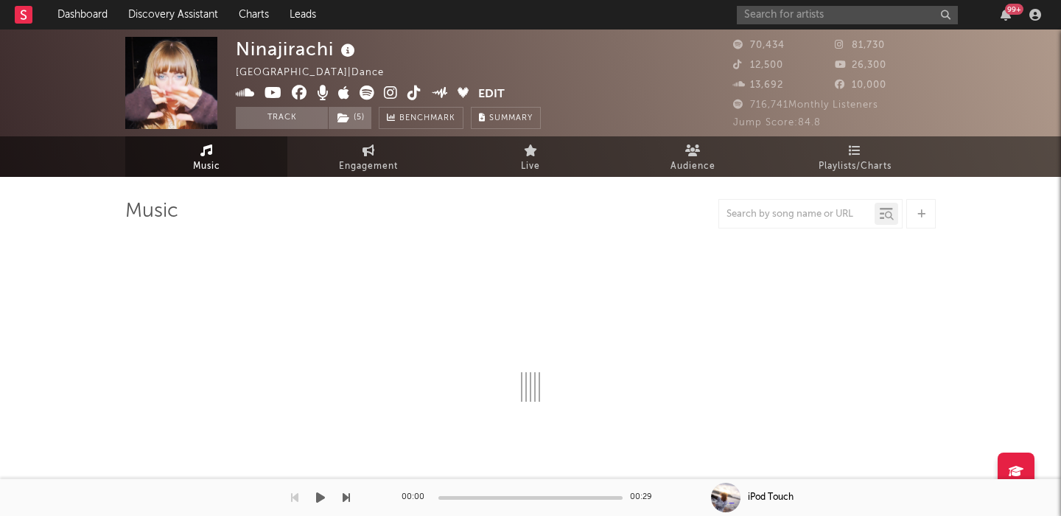
select select "6m"
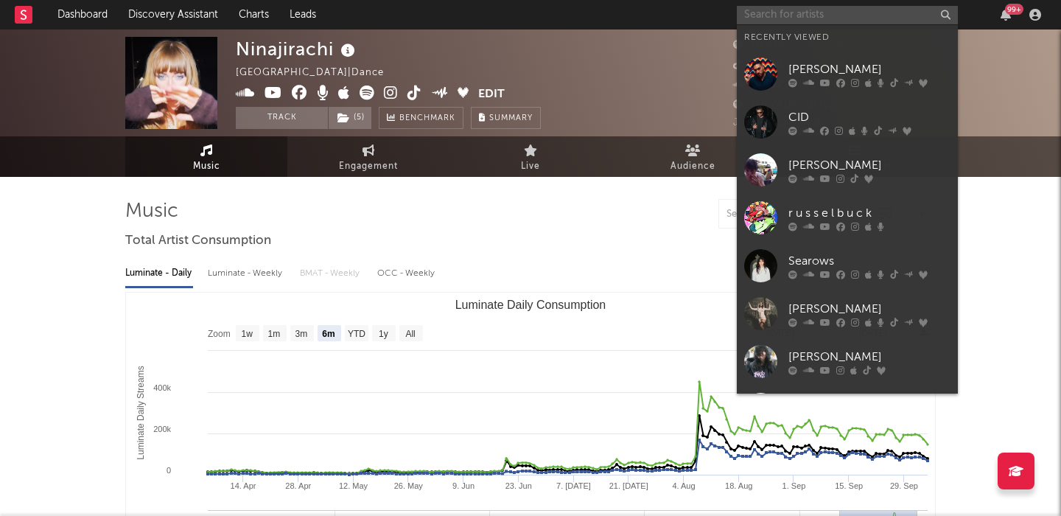
click at [789, 15] on input "text" at bounding box center [847, 15] width 221 height 18
paste input "Lots Of Hands"
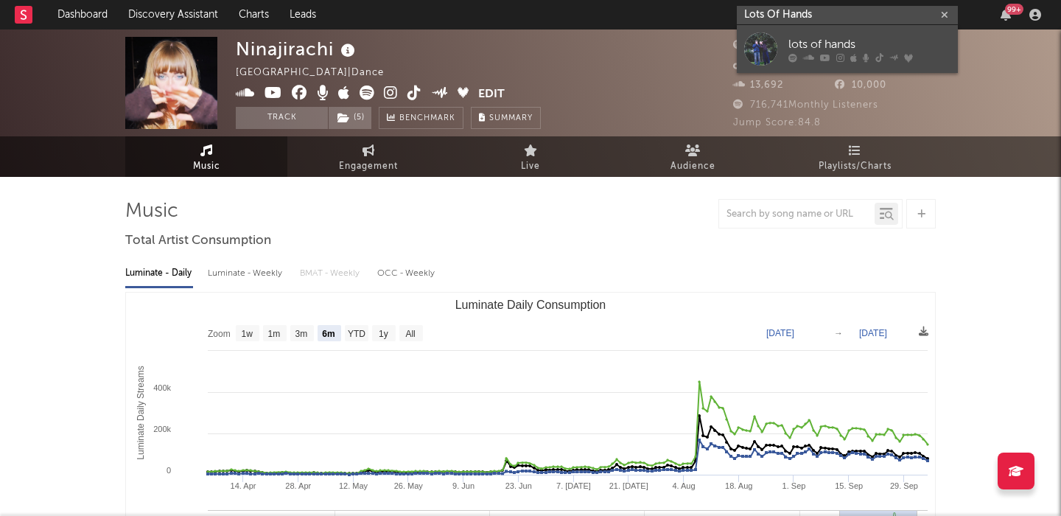
type input "Lots Of Hands"
click at [879, 46] on div "lots of hands" at bounding box center [869, 44] width 162 height 18
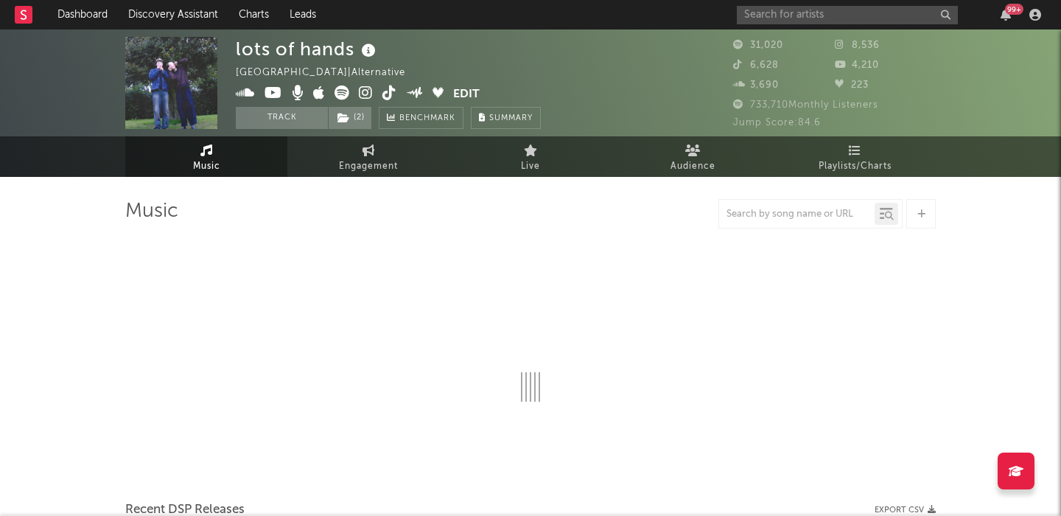
select select "6m"
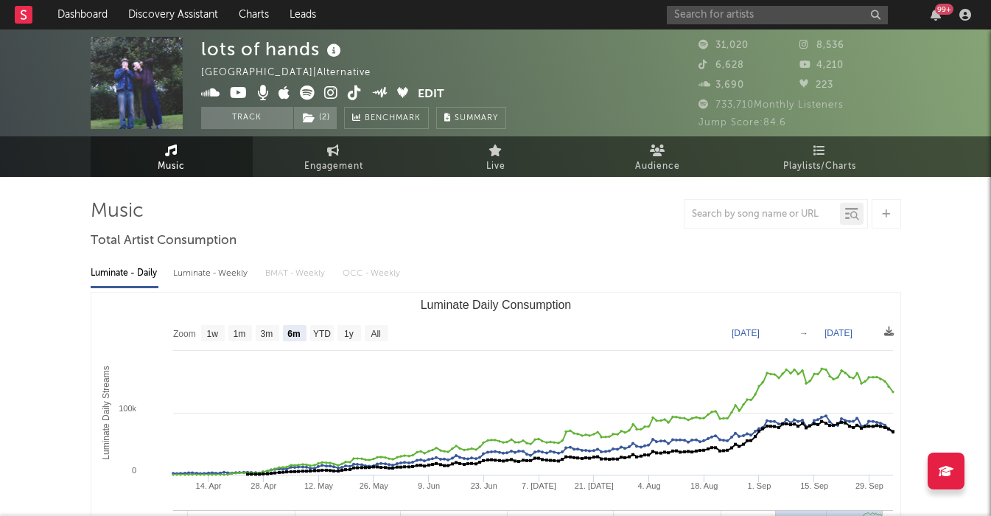
click at [346, 264] on div "Luminate - Daily Luminate - Weekly BMAT - Weekly OCC - Weekly" at bounding box center [496, 273] width 810 height 25
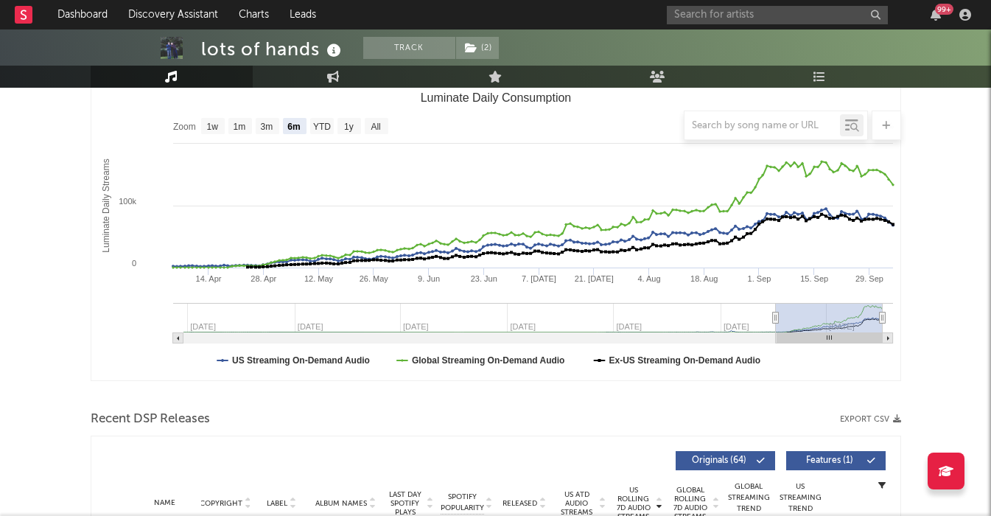
scroll to position [533, 0]
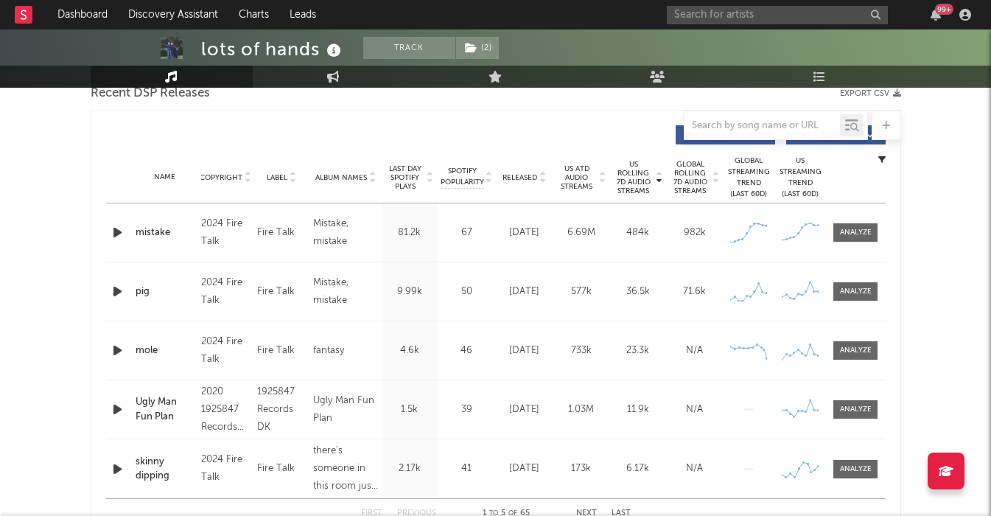
click at [513, 176] on span "Released" at bounding box center [519, 177] width 35 height 9
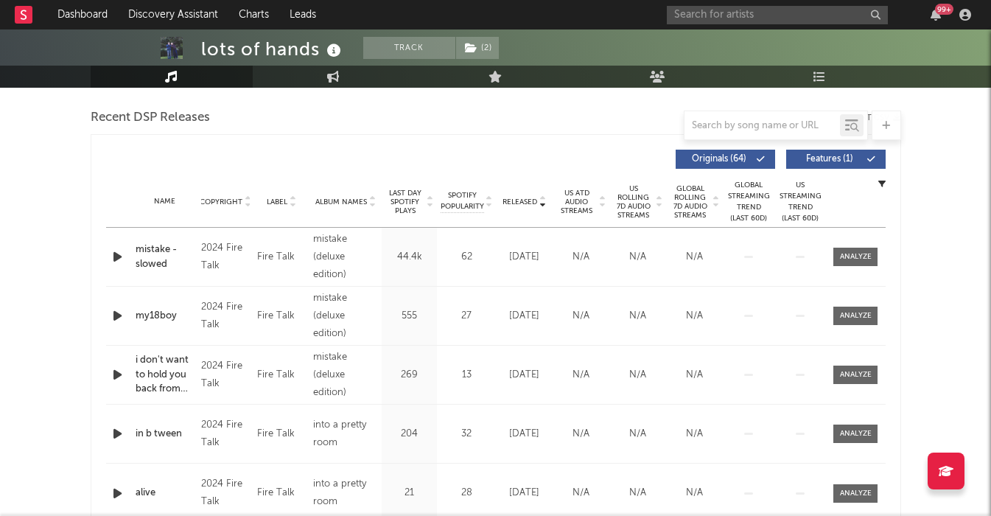
scroll to position [505, 0]
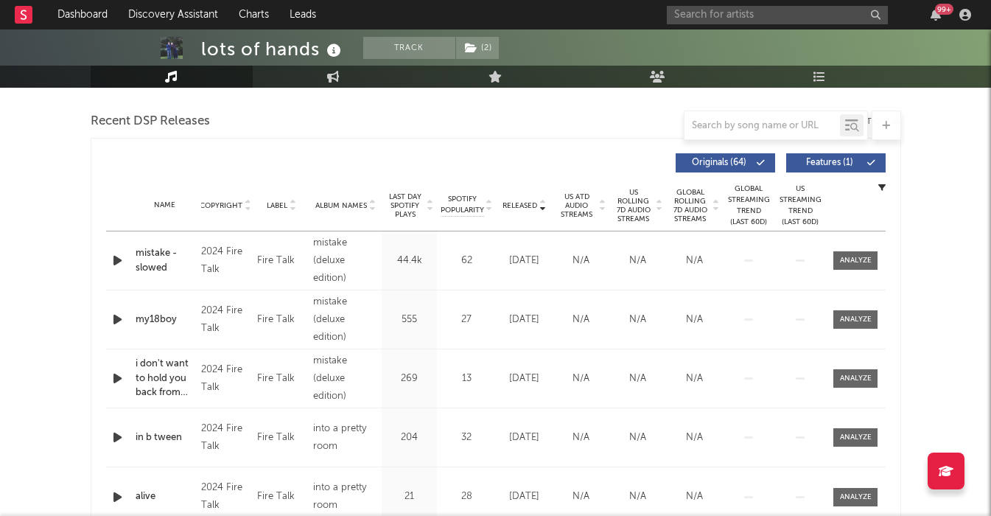
click at [824, 162] on span "Features ( 1 )" at bounding box center [830, 162] width 68 height 9
click at [627, 206] on span "US Rolling 7D Audio Streams" at bounding box center [633, 205] width 41 height 35
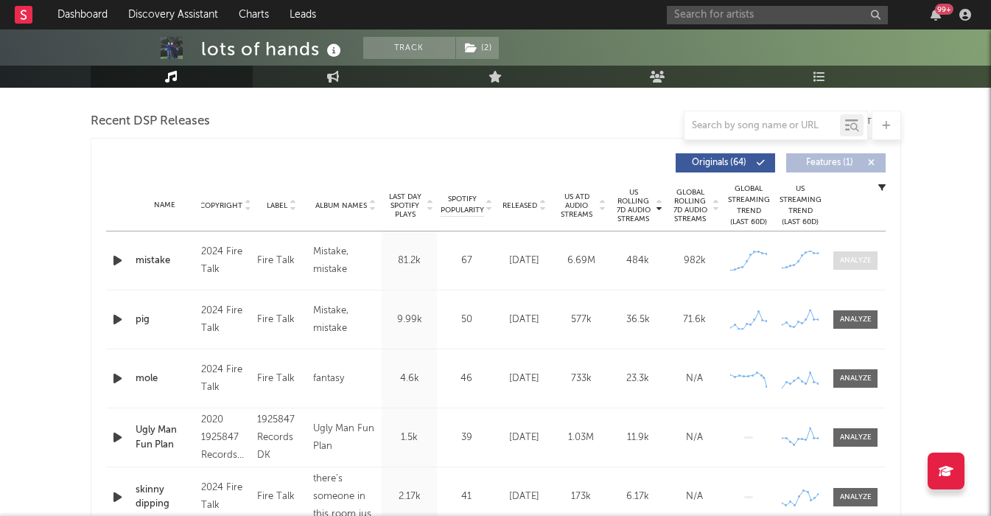
click at [869, 258] on div at bounding box center [856, 260] width 32 height 11
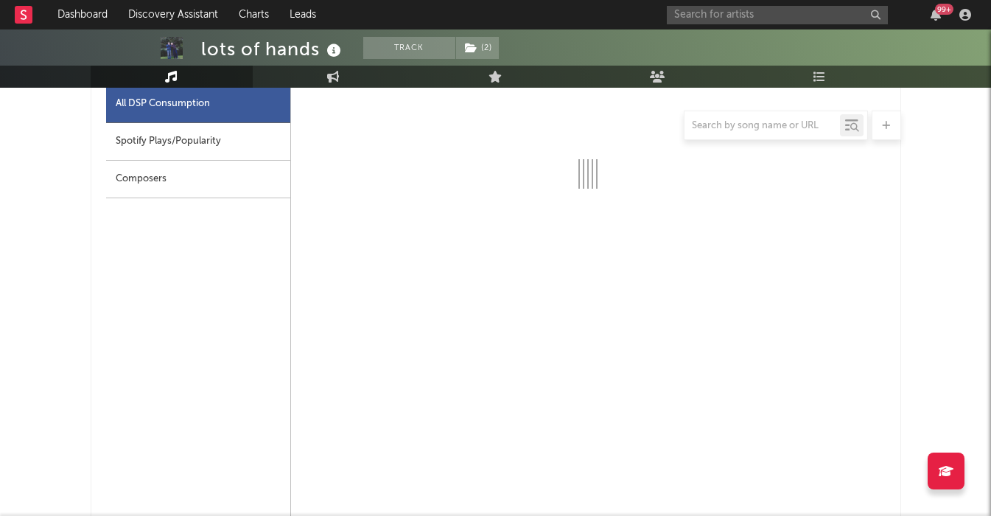
select select "1w"
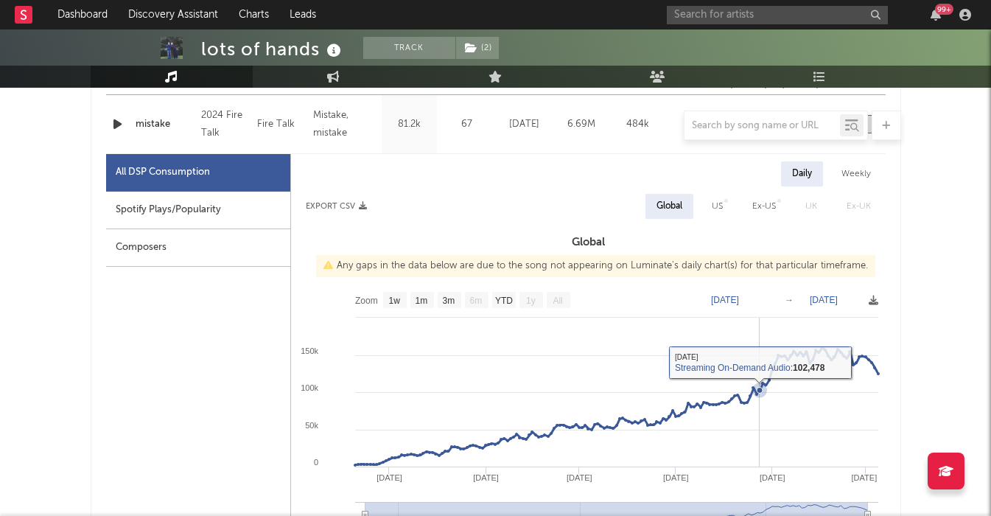
scroll to position [639, 0]
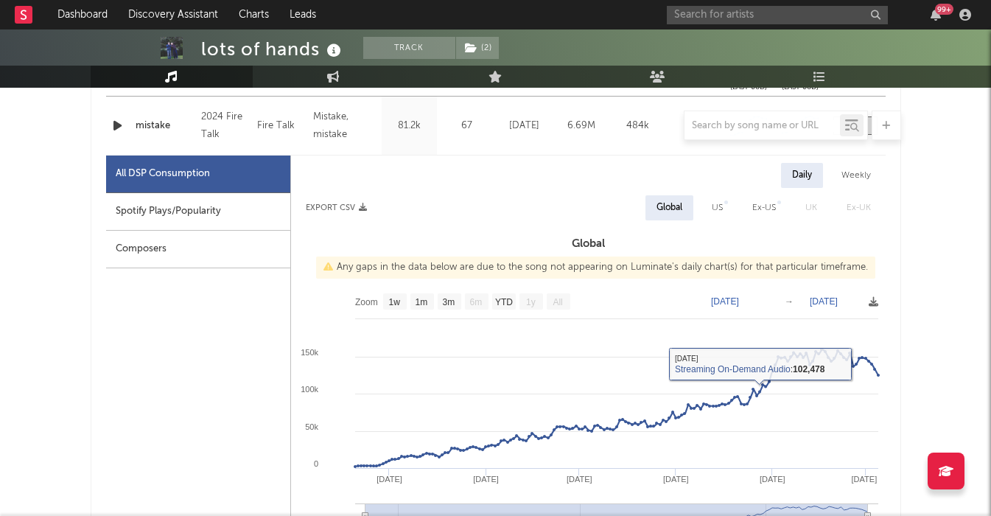
click at [712, 203] on div "US" at bounding box center [717, 208] width 11 height 18
select select "6m"
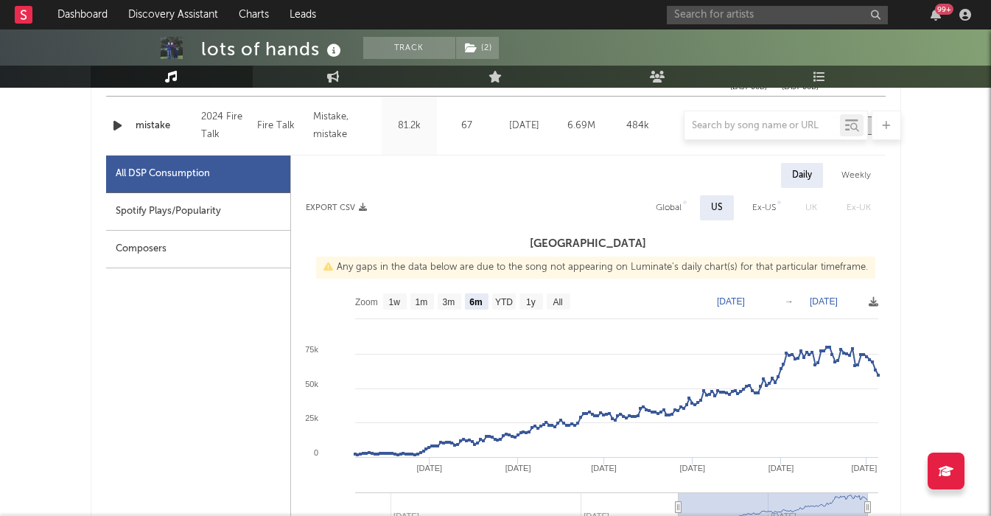
click at [170, 224] on div "Spotify Plays/Popularity" at bounding box center [198, 212] width 184 height 38
select select "6m"
select select "1w"
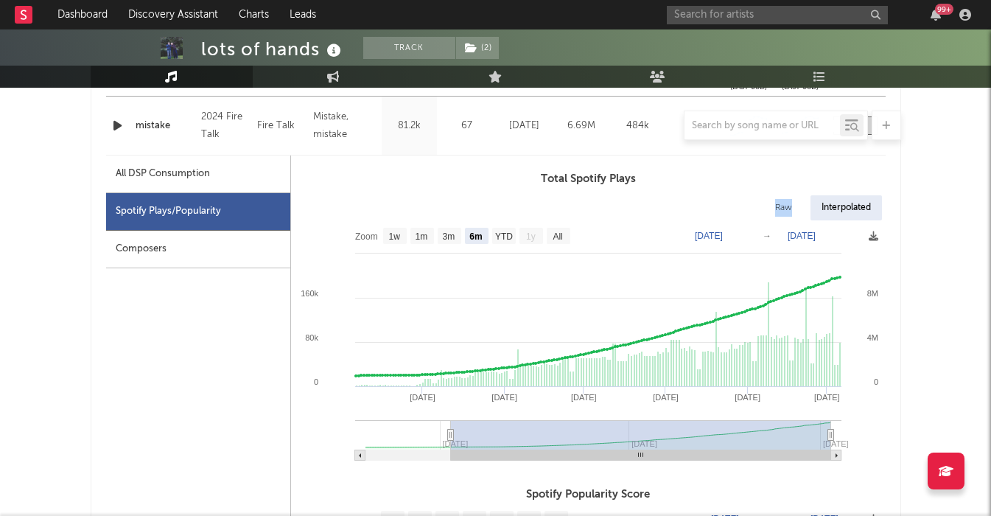
click at [787, 199] on div "Raw" at bounding box center [783, 207] width 39 height 25
select select "6m"
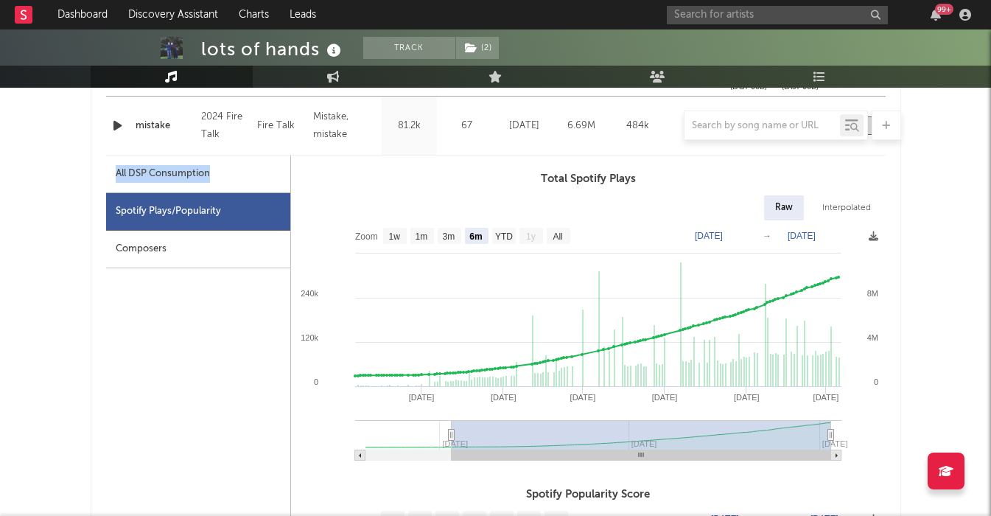
click at [237, 164] on div "All DSP Consumption" at bounding box center [198, 174] width 184 height 38
select select "6m"
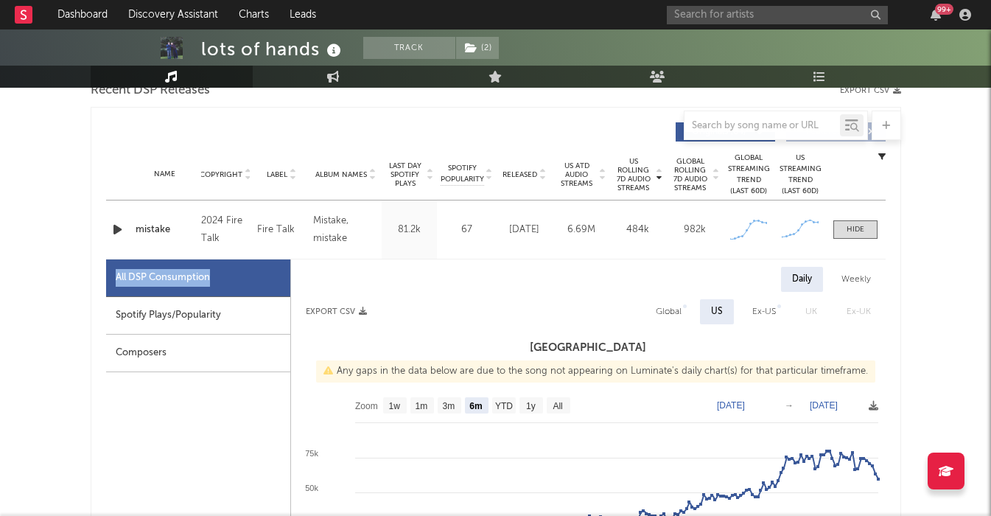
scroll to position [498, 0]
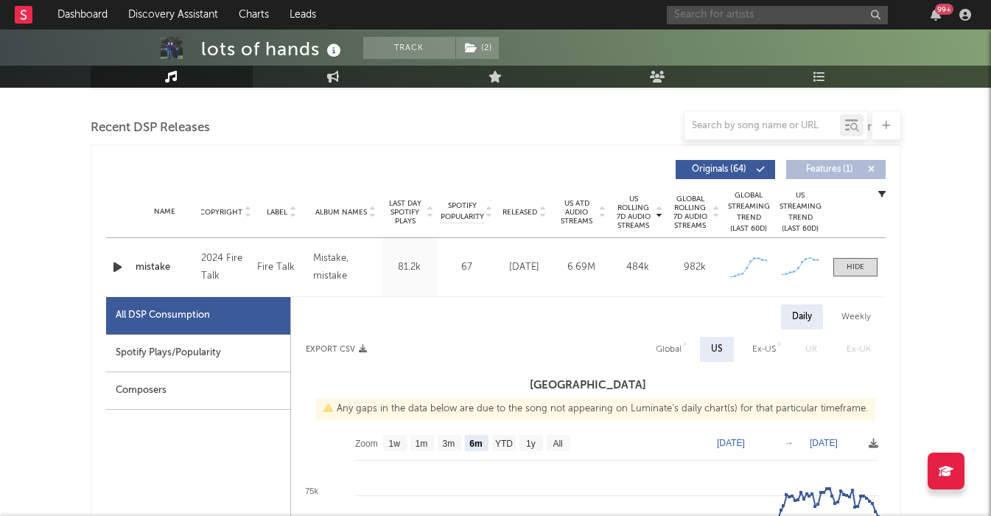
click at [720, 17] on input "text" at bounding box center [777, 15] width 221 height 18
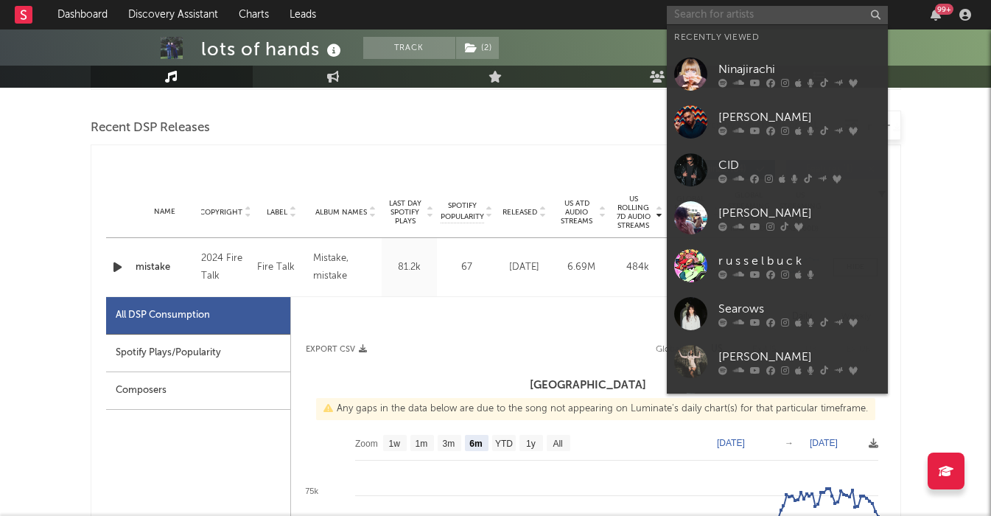
paste input "[PERSON_NAME]"
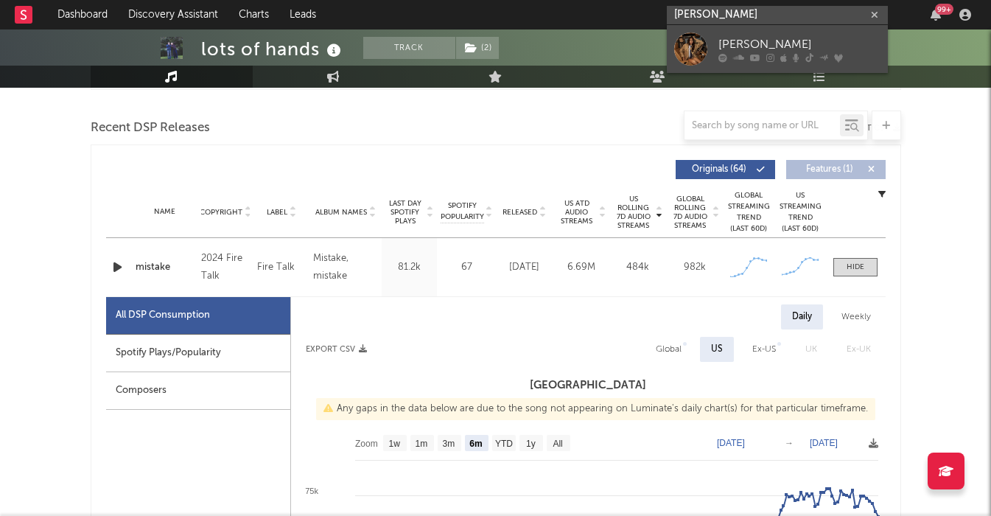
type input "[PERSON_NAME]"
click at [747, 43] on div "[PERSON_NAME]" at bounding box center [799, 44] width 162 height 18
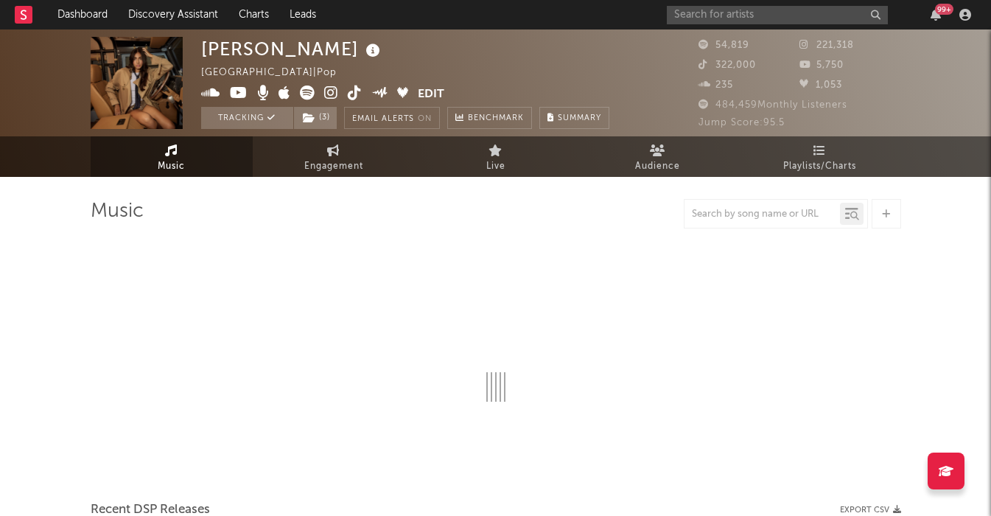
select select "6m"
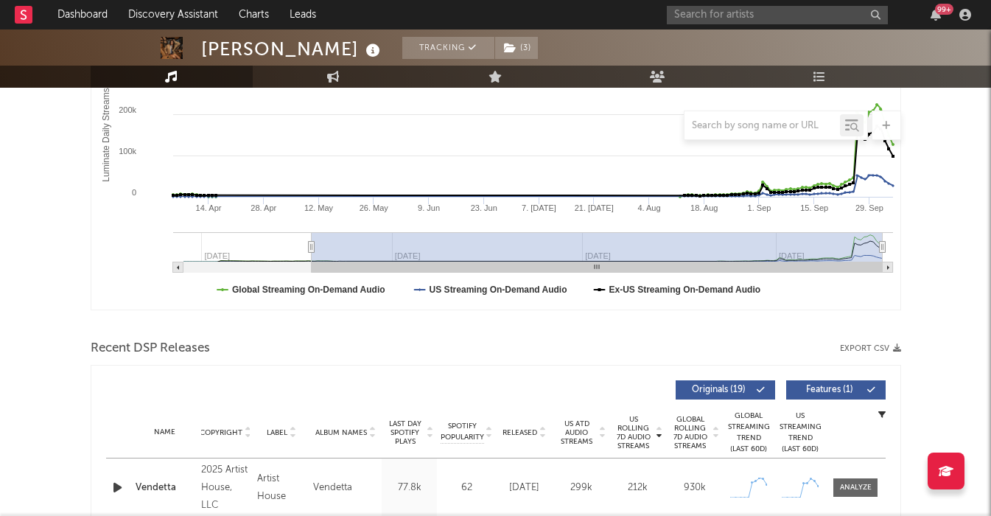
scroll to position [522, 0]
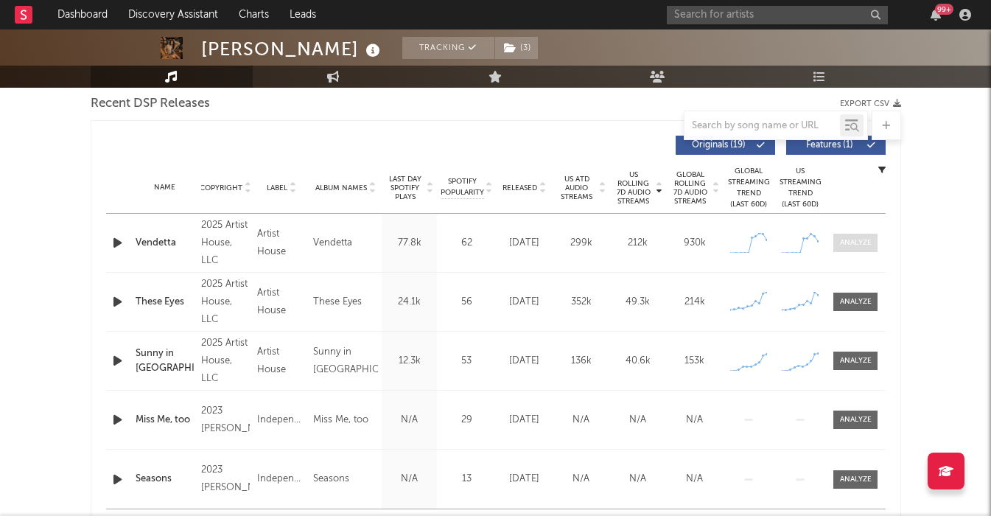
click at [843, 249] on span at bounding box center [855, 242] width 44 height 18
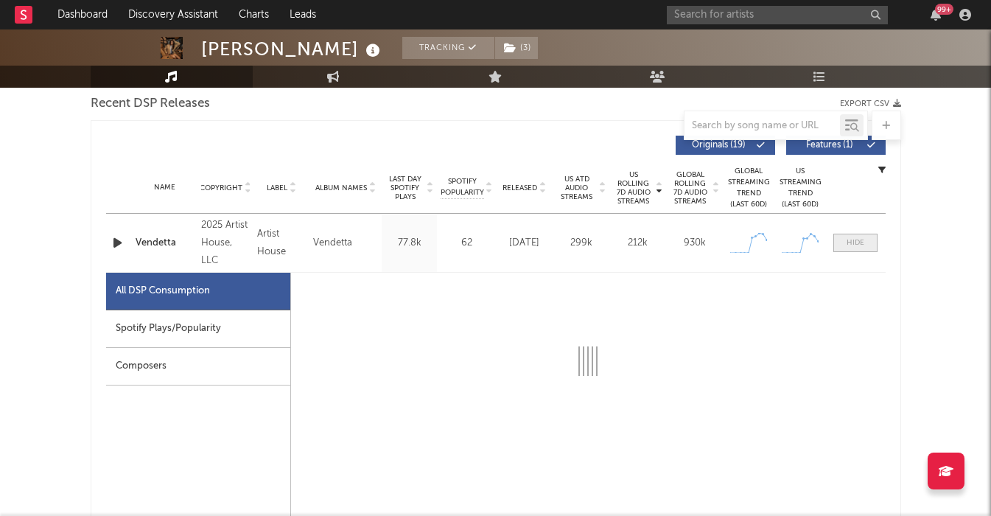
select select "1w"
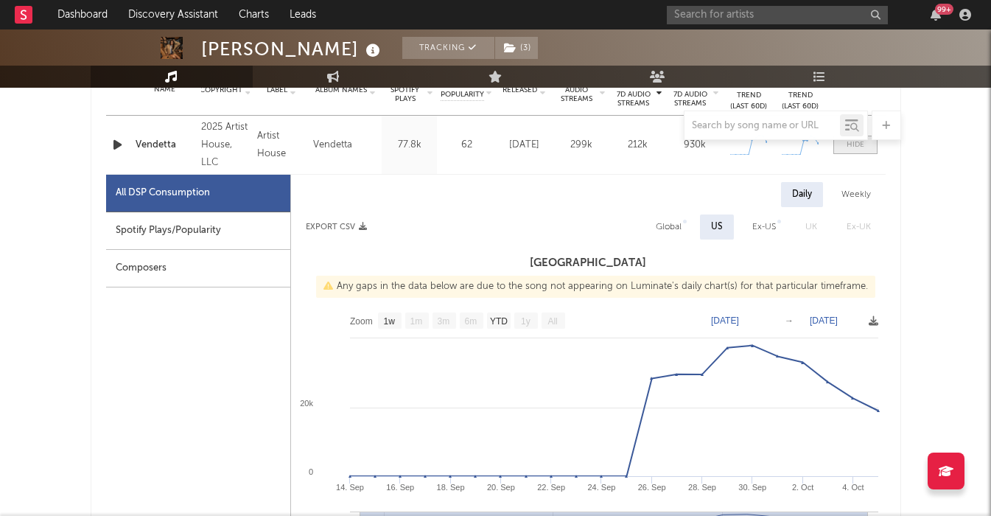
scroll to position [639, 0]
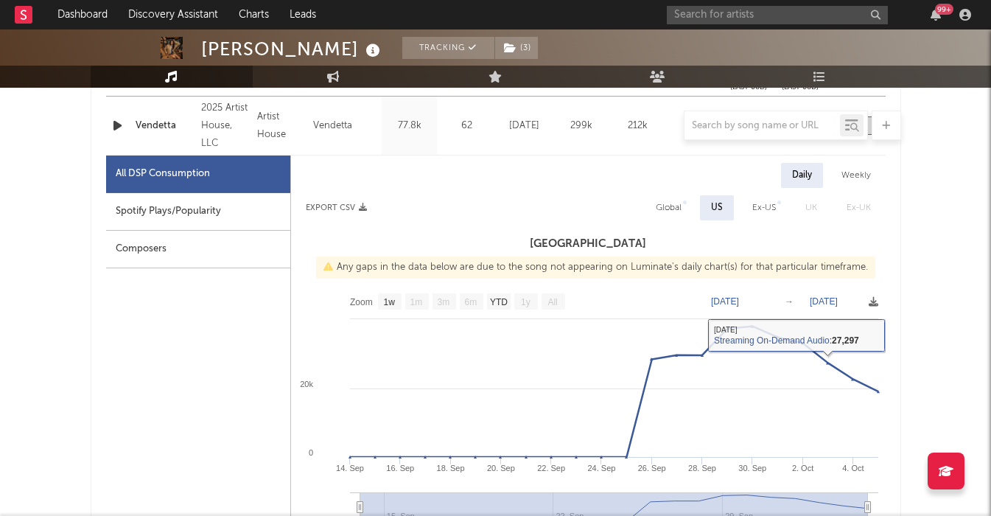
click at [651, 211] on div "Global" at bounding box center [669, 207] width 48 height 25
select select "1w"
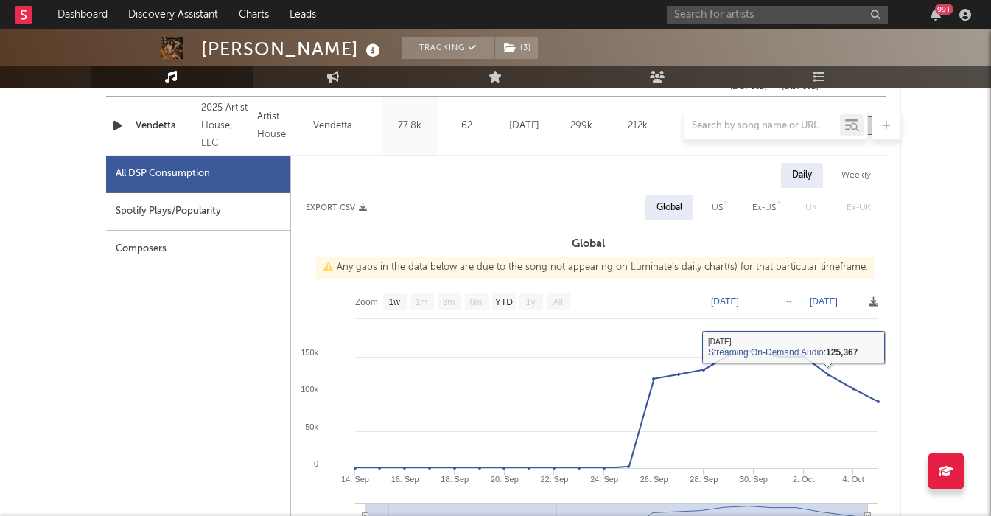
click at [168, 210] on div "Spotify Plays/Popularity" at bounding box center [198, 212] width 184 height 38
select select "1w"
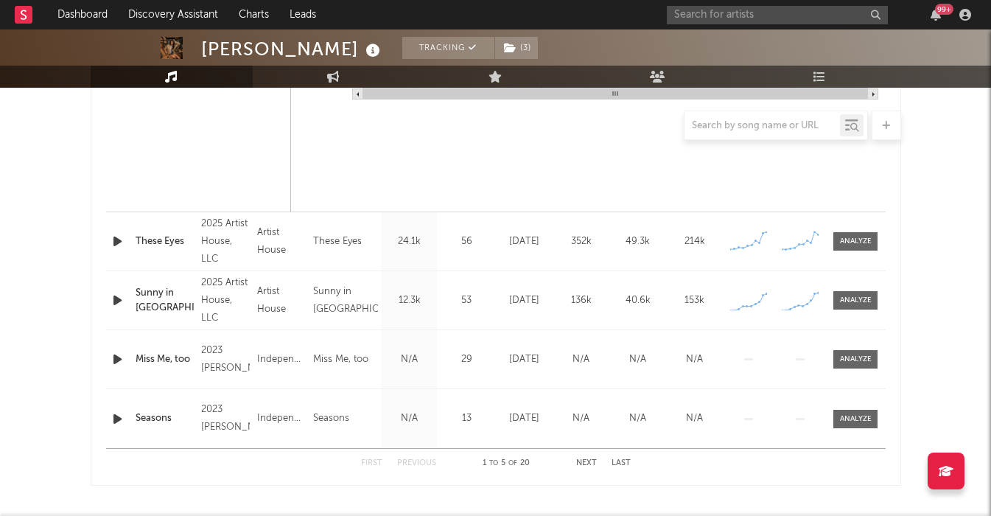
scroll to position [1541, 0]
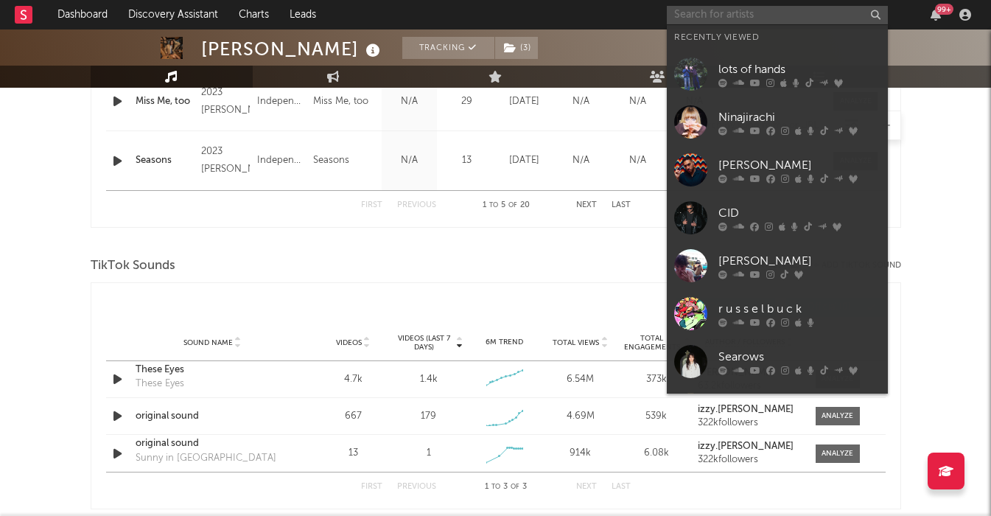
click at [762, 18] on input "text" at bounding box center [777, 15] width 221 height 18
paste input "Inuday"
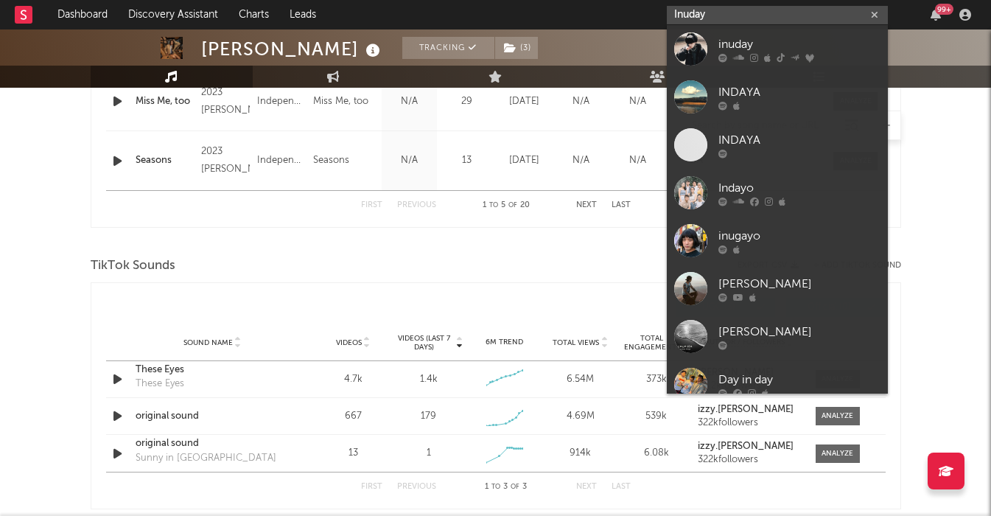
type input "Inuday"
click at [780, 40] on div "inuday" at bounding box center [799, 44] width 162 height 18
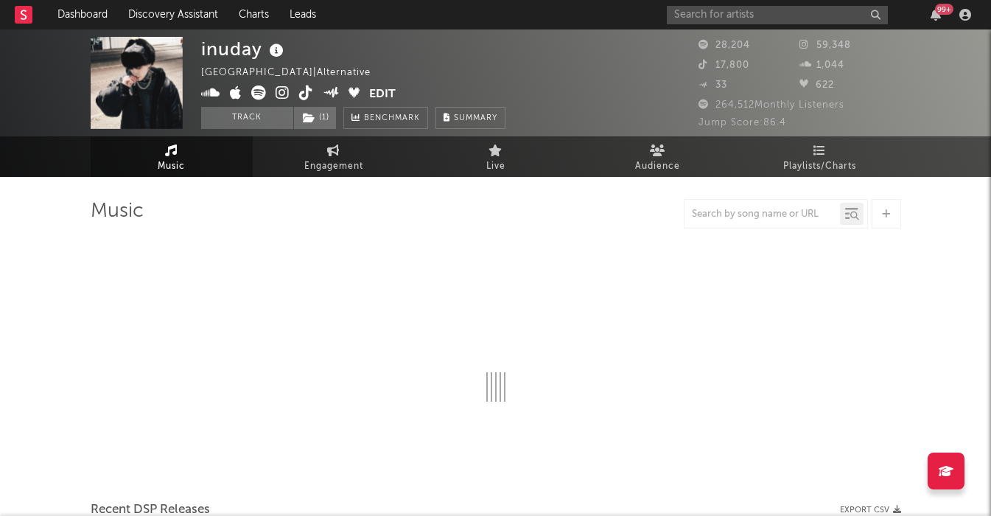
select select "6m"
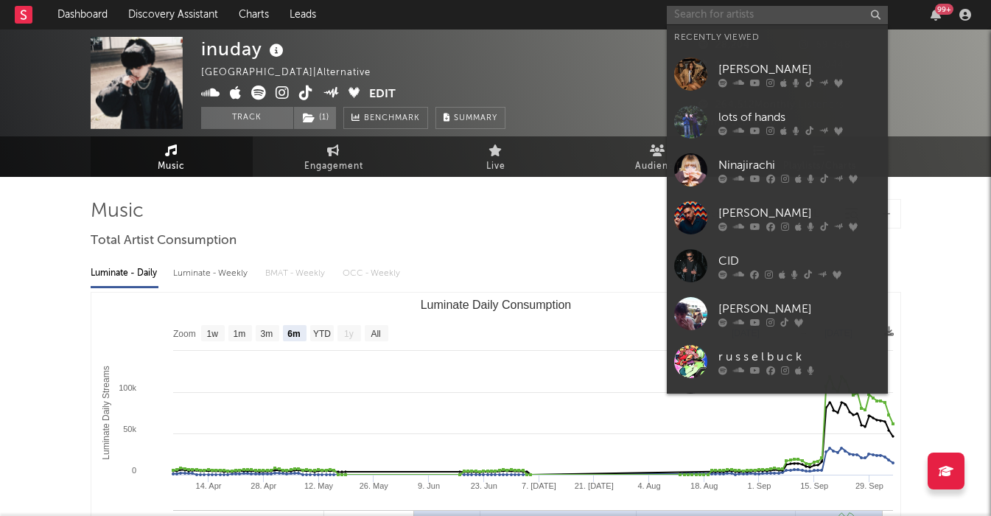
click at [742, 16] on input "text" at bounding box center [777, 15] width 221 height 18
paste input "[PERSON_NAME]"
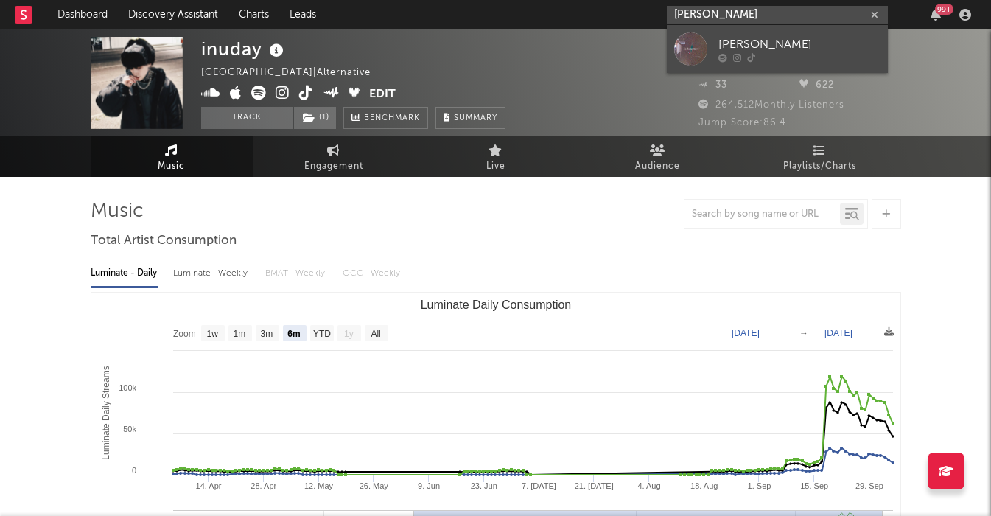
type input "[PERSON_NAME]"
click at [793, 61] on div at bounding box center [799, 57] width 162 height 9
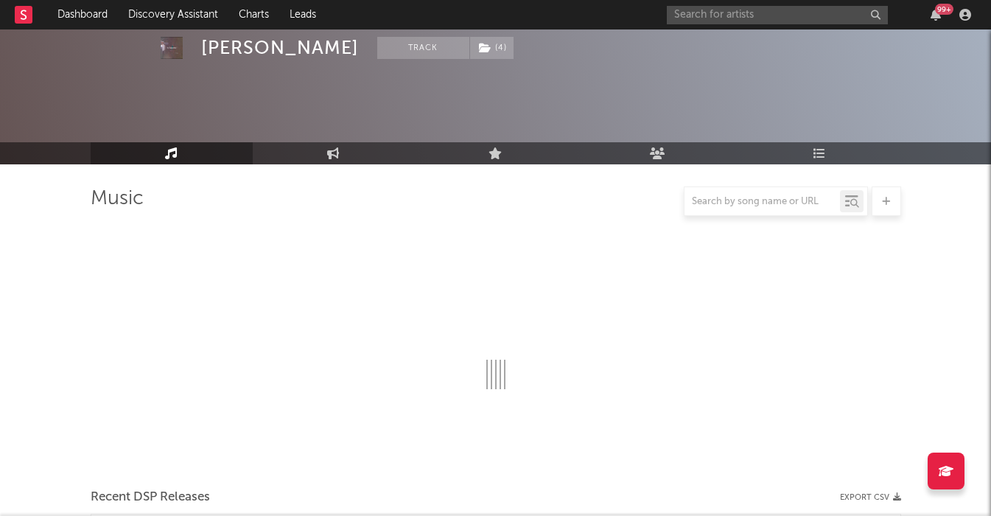
select select "1w"
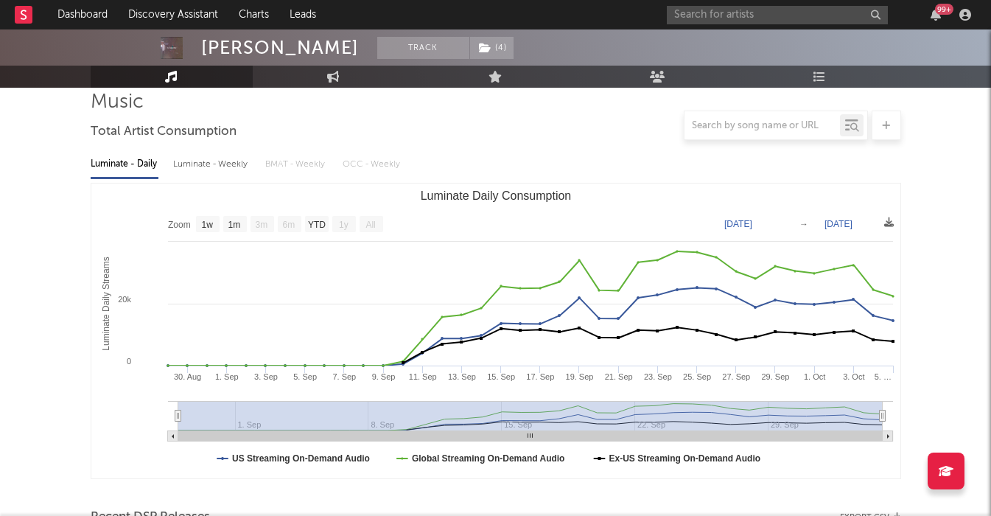
scroll to position [106, 0]
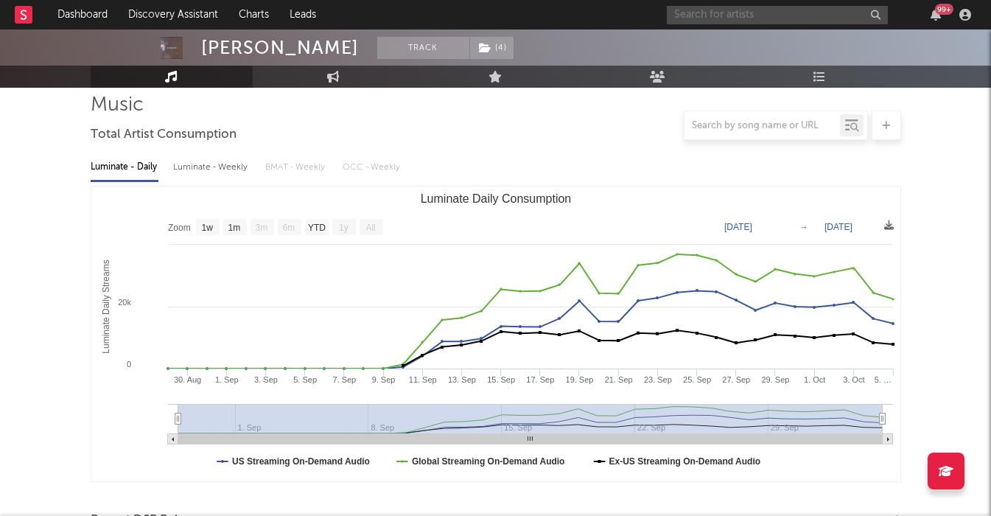
click at [750, 14] on input "text" at bounding box center [777, 15] width 221 height 18
paste input "[PERSON_NAME]"
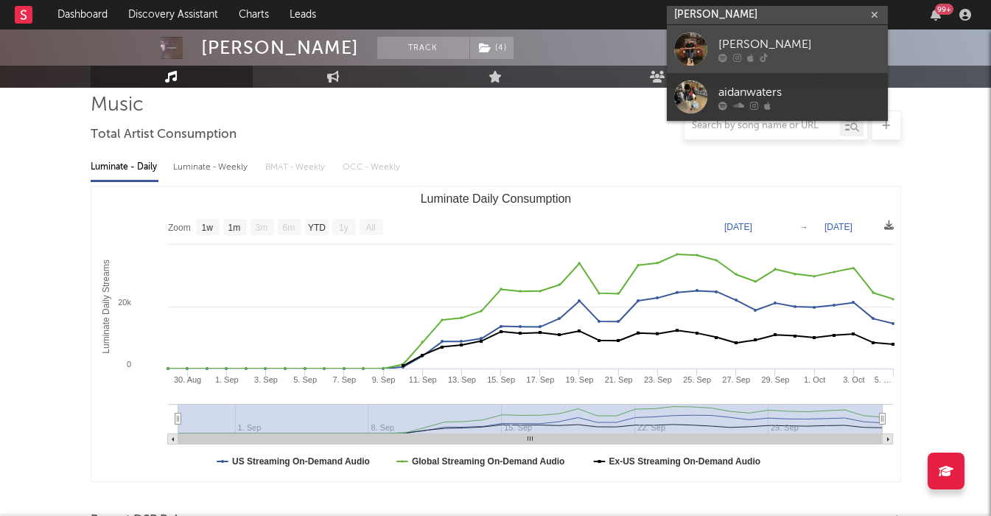
type input "[PERSON_NAME]"
click at [776, 51] on div "[PERSON_NAME]" at bounding box center [799, 44] width 162 height 18
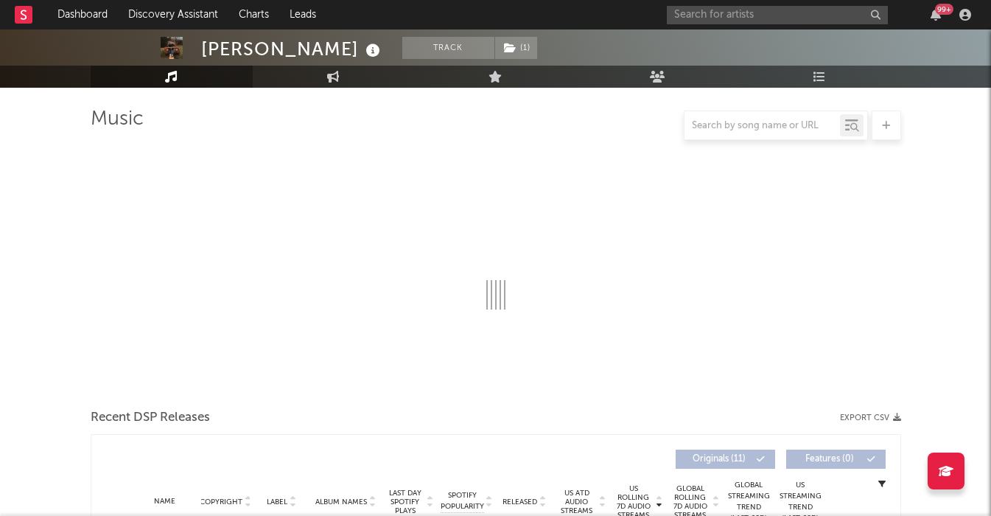
select select "1w"
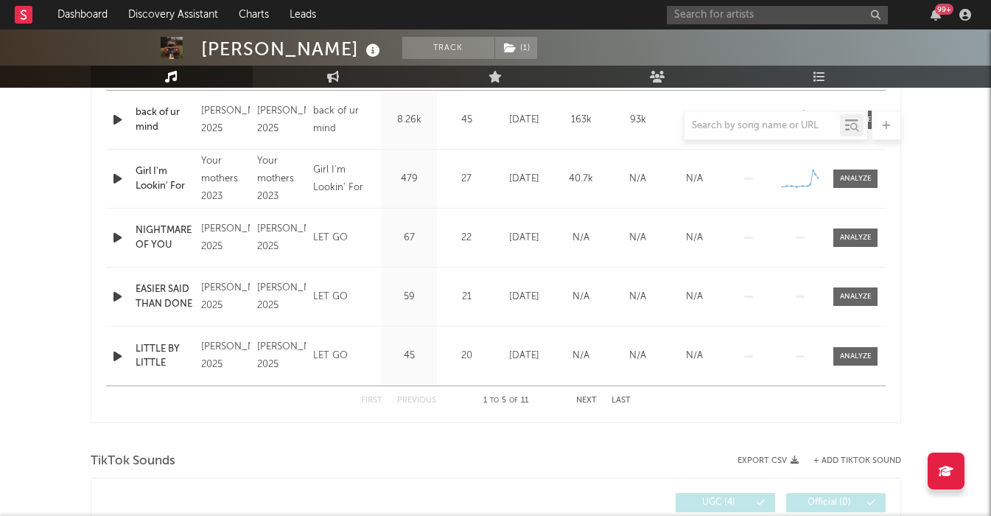
scroll to position [664, 0]
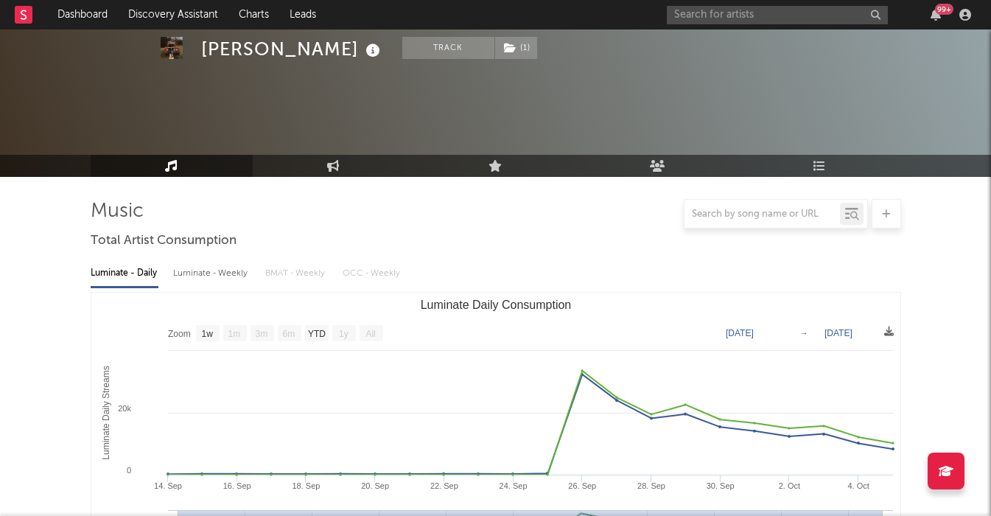
select select "1w"
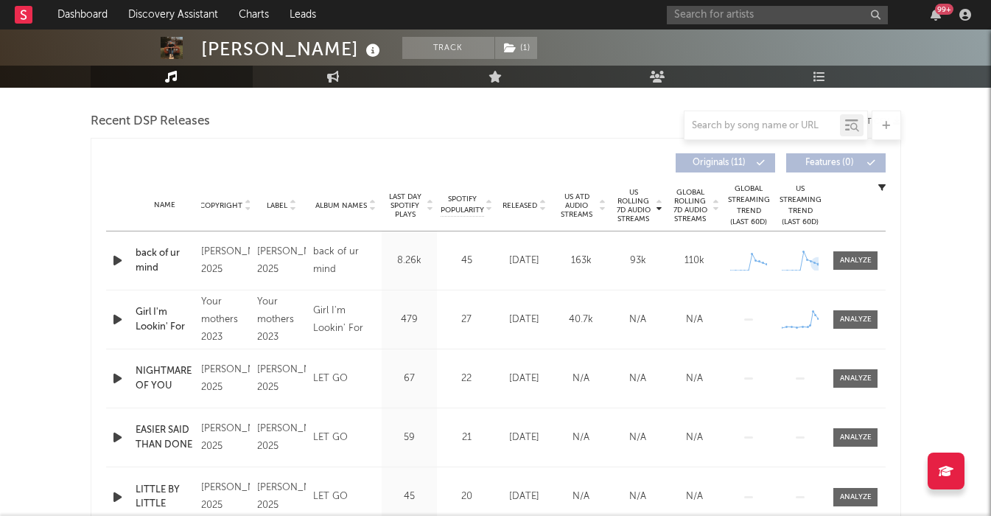
scroll to position [247, 0]
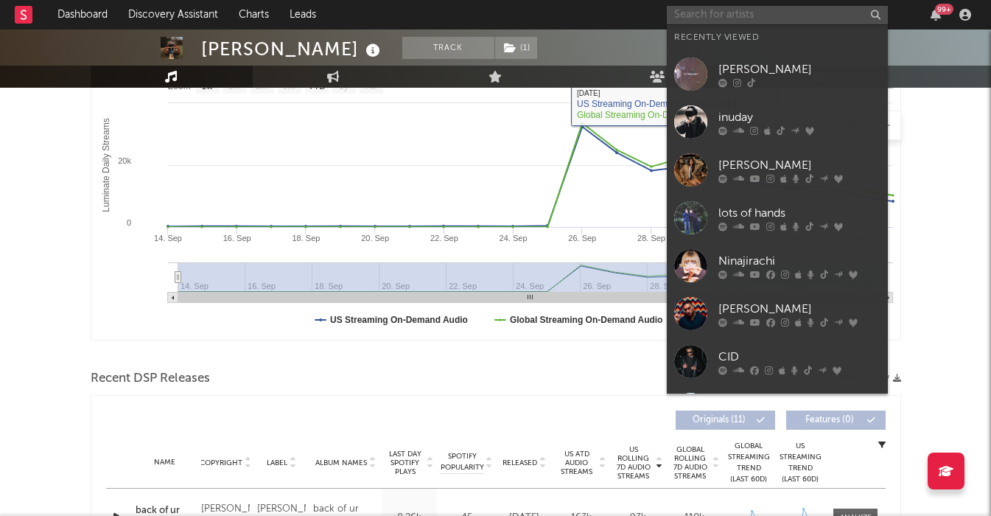
click at [740, 14] on input "text" at bounding box center [777, 15] width 221 height 18
click at [765, 60] on div "[PERSON_NAME]" at bounding box center [799, 69] width 162 height 18
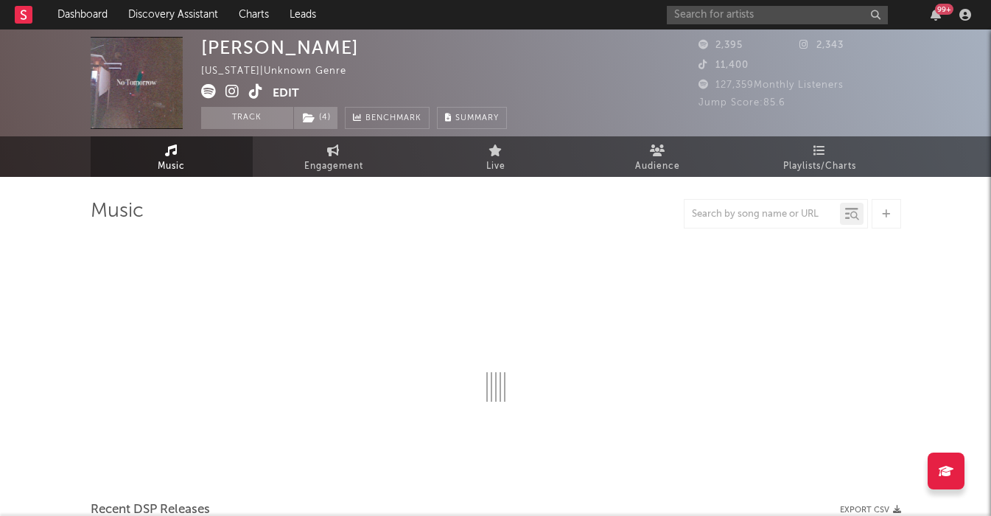
select select "1w"
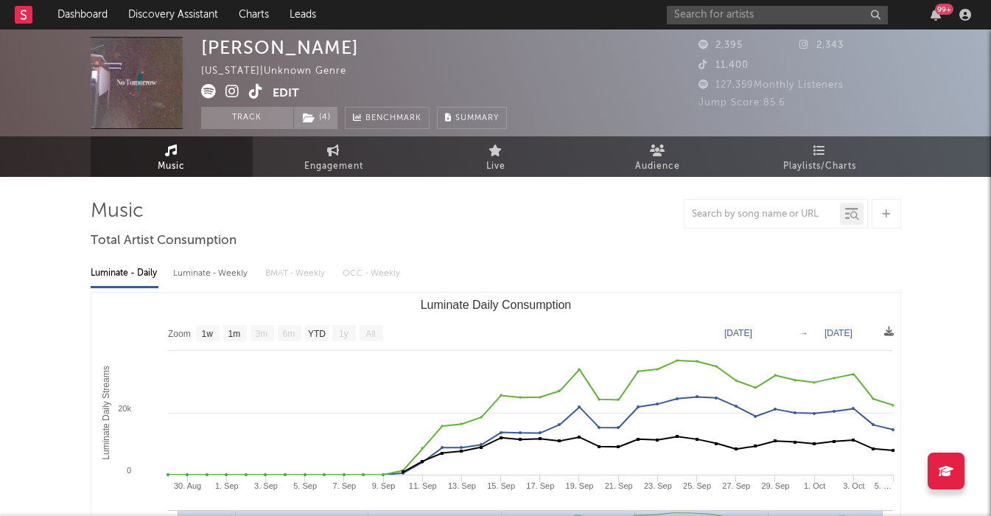
click at [254, 89] on icon at bounding box center [256, 91] width 14 height 15
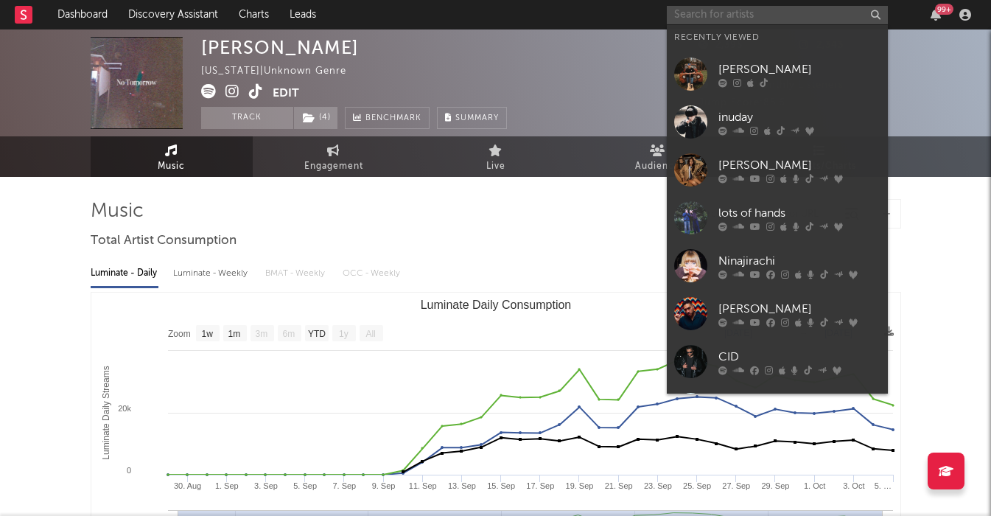
click at [736, 11] on input "text" at bounding box center [777, 15] width 221 height 18
paste input "[PERSON_NAME]"
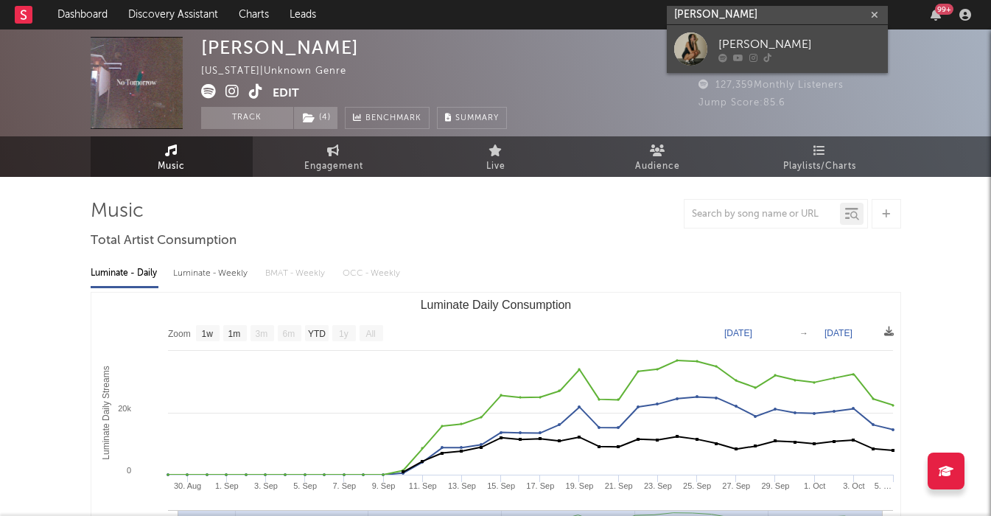
type input "[PERSON_NAME]"
click at [820, 41] on div "[PERSON_NAME]" at bounding box center [799, 44] width 162 height 18
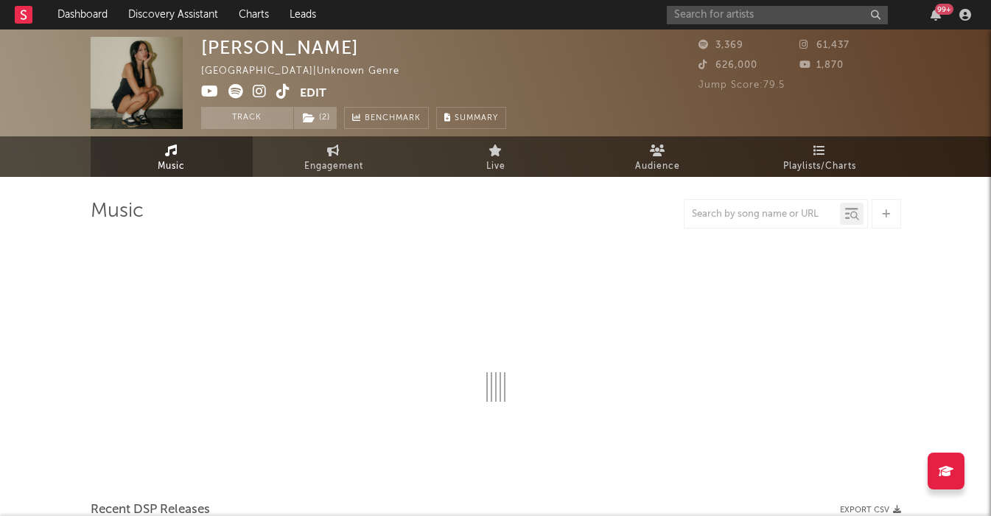
select select "1w"
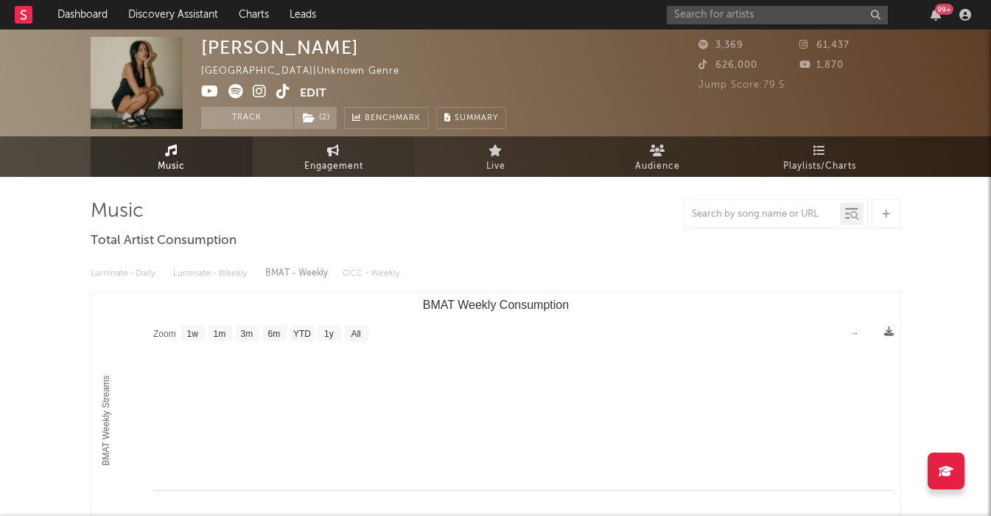
click at [318, 160] on span "Engagement" at bounding box center [333, 167] width 59 height 18
select select "1w"
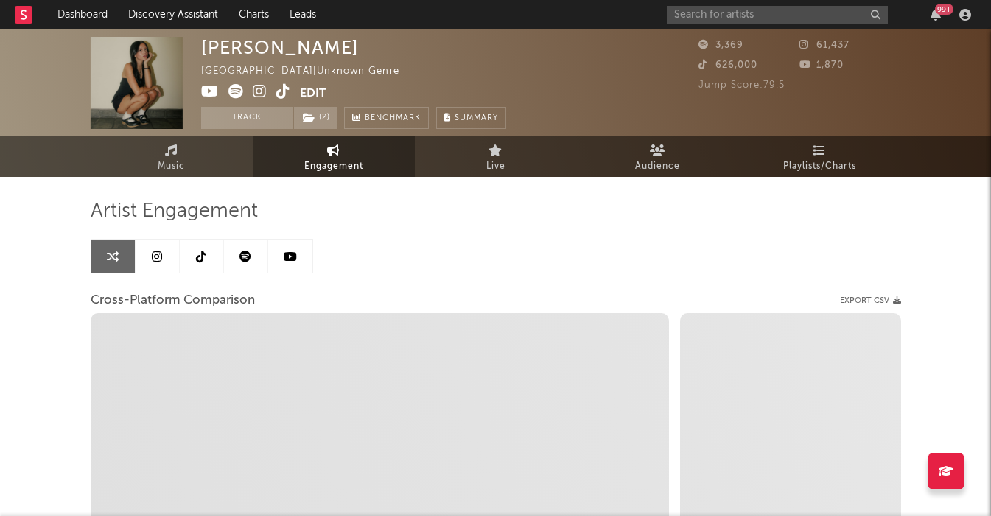
select select "1m"
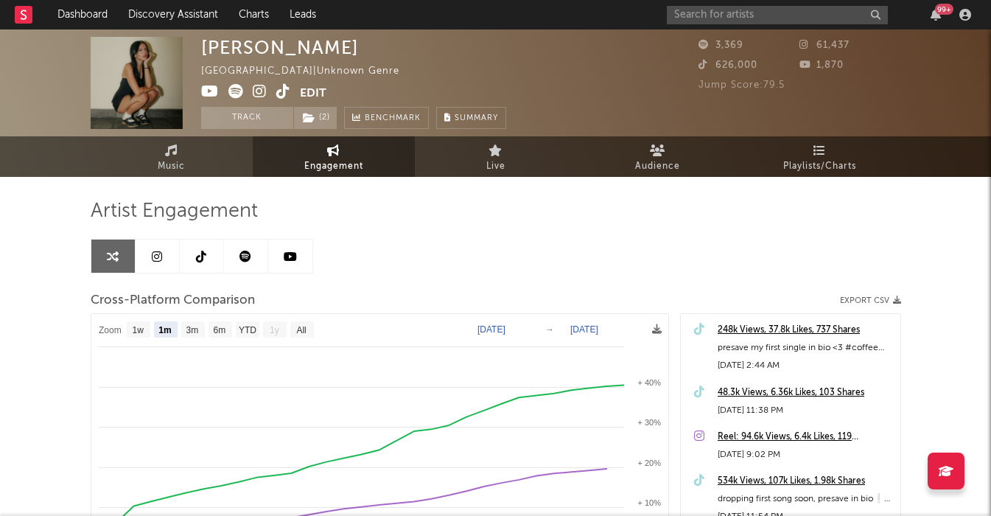
click at [240, 256] on icon at bounding box center [245, 256] width 12 height 12
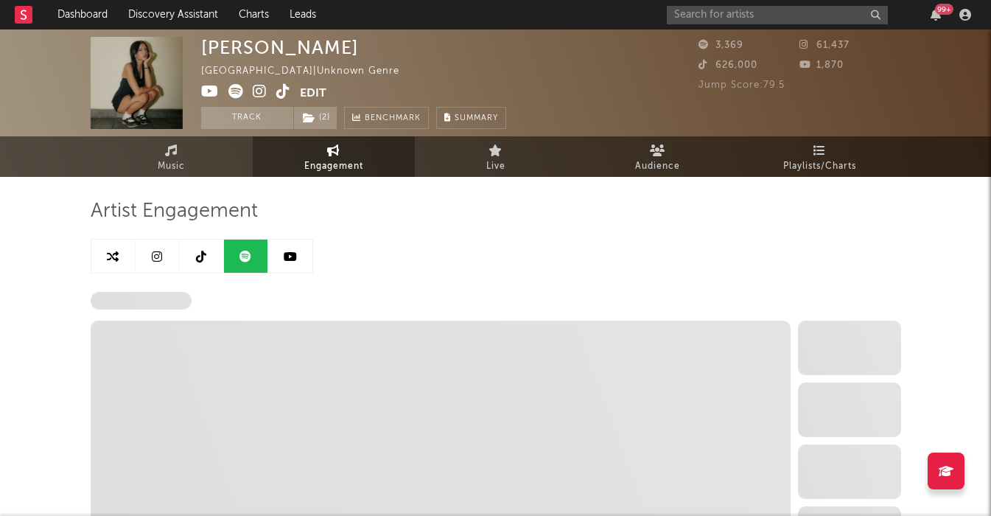
select select "6m"
select select "1w"
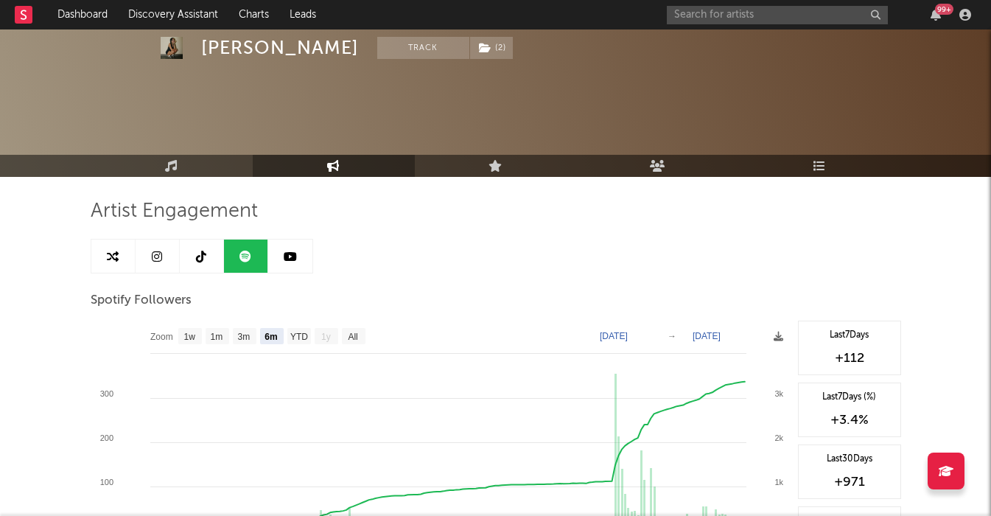
scroll to position [155, 0]
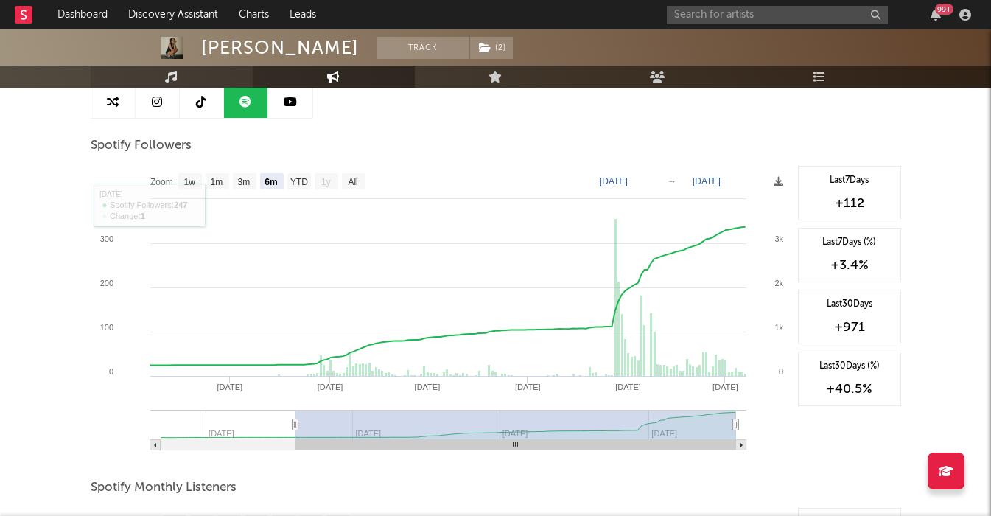
click at [158, 74] on link "Music" at bounding box center [172, 77] width 162 height 22
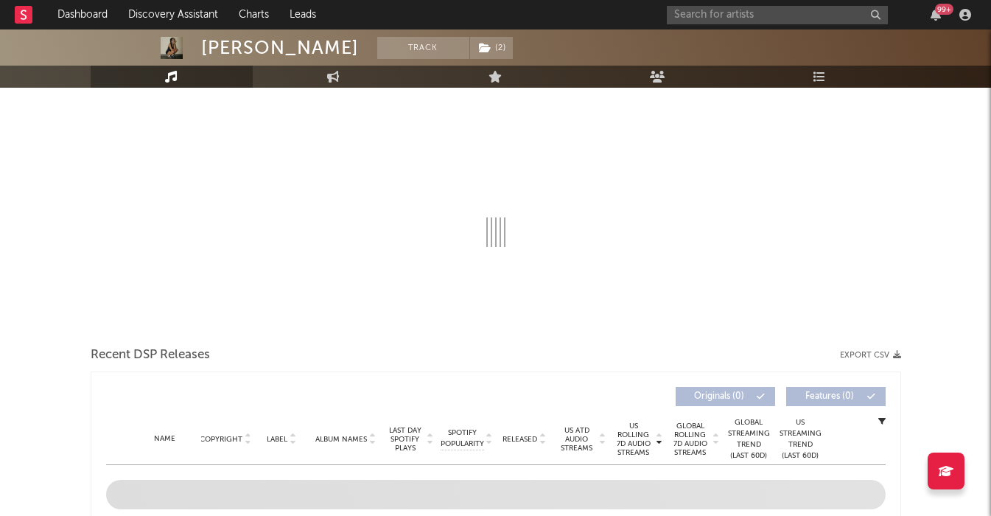
select select "1w"
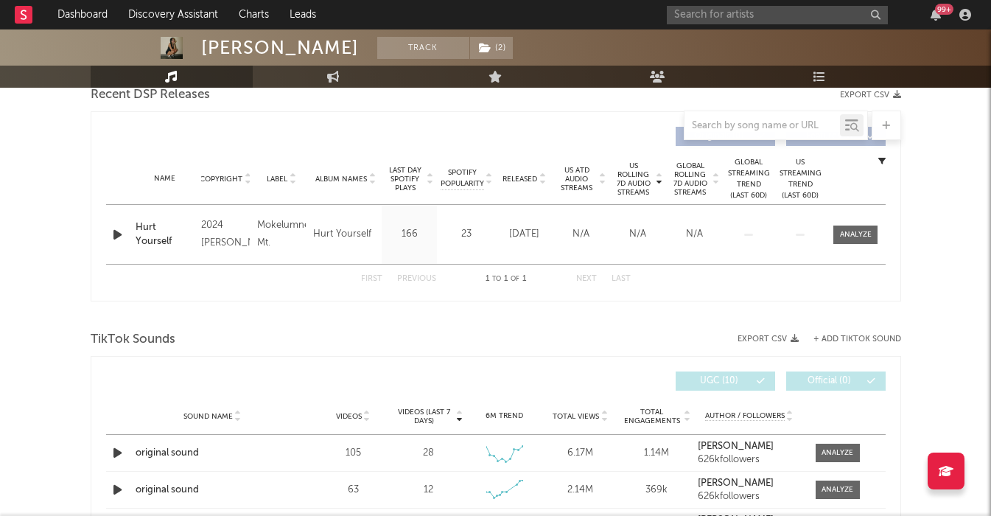
scroll to position [530, 0]
click at [860, 231] on div at bounding box center [856, 236] width 32 height 11
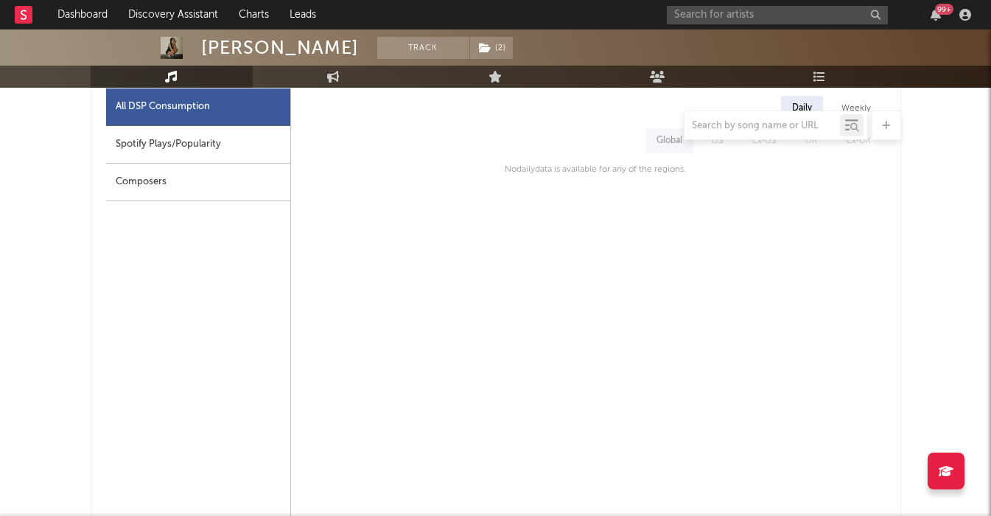
scroll to position [706, 0]
click at [192, 162] on div "Spotify Plays/Popularity" at bounding box center [198, 146] width 184 height 38
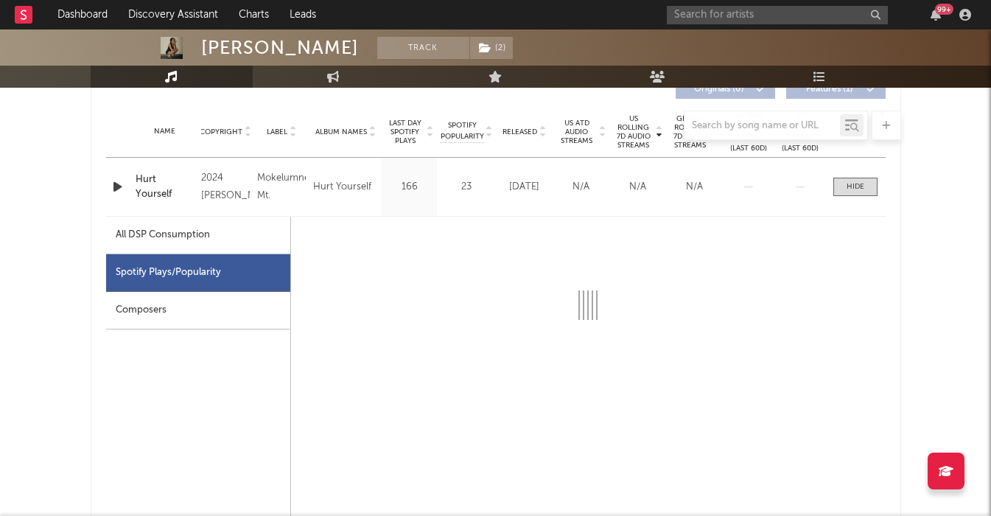
scroll to position [558, 0]
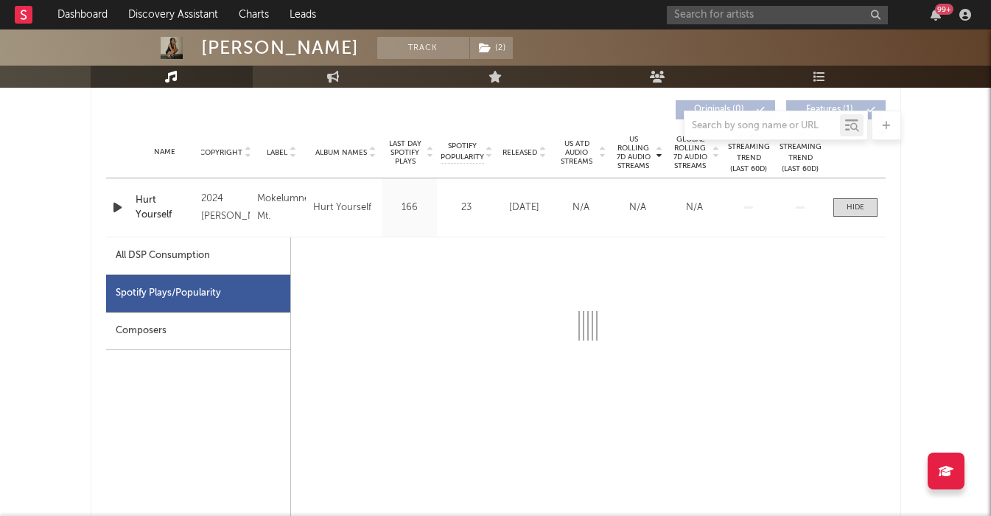
select select "6m"
select select "1w"
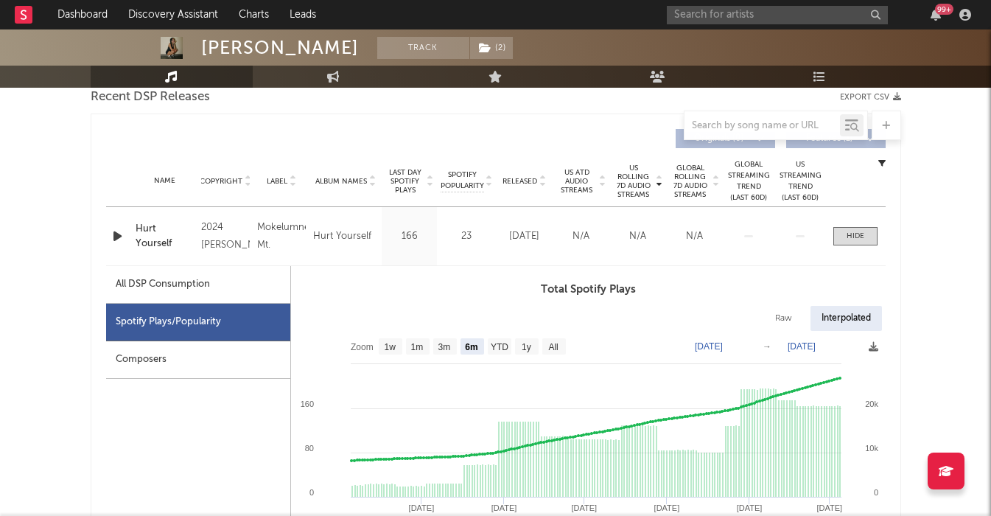
scroll to position [0, 0]
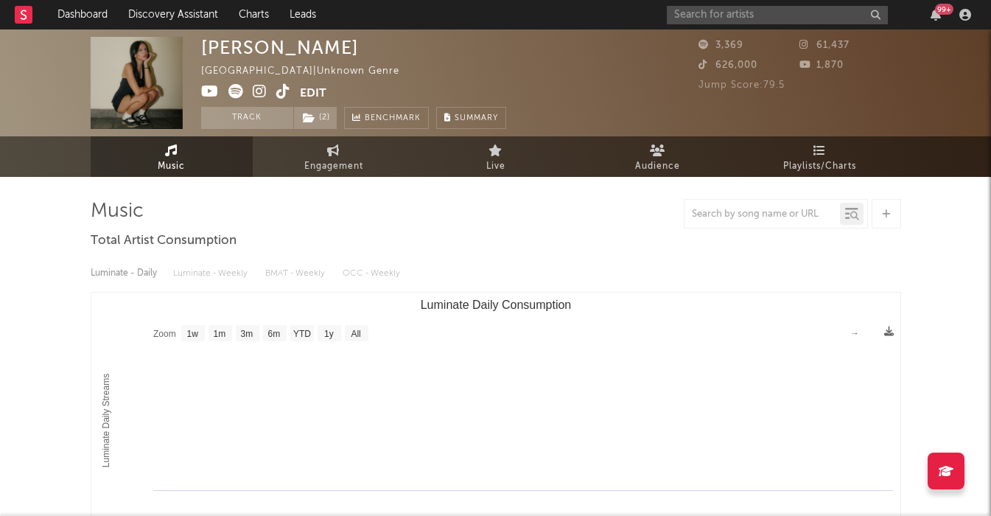
click at [253, 91] on icon at bounding box center [260, 91] width 14 height 15
click at [278, 87] on icon at bounding box center [283, 91] width 14 height 15
click at [689, 16] on input "text" at bounding box center [777, 15] width 221 height 18
paste input "[PERSON_NAME]"
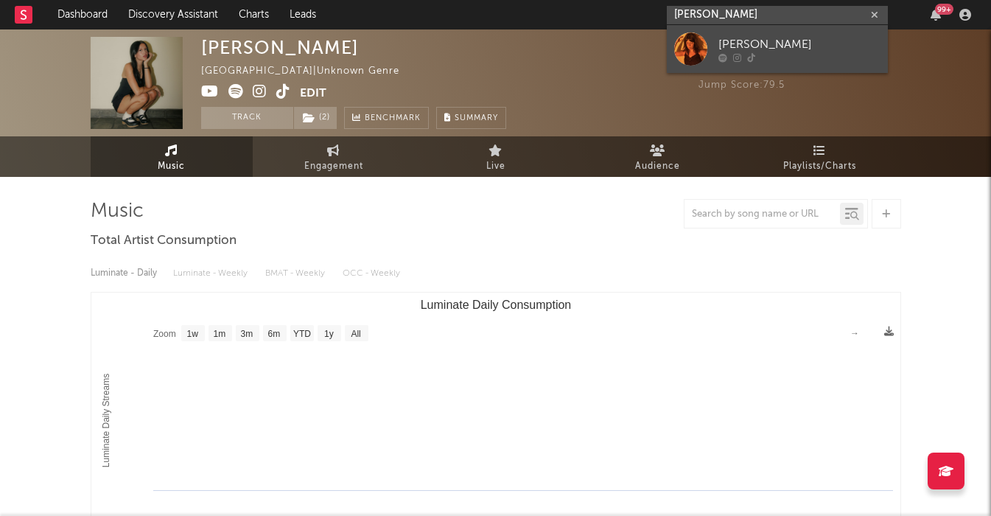
type input "[PERSON_NAME]"
click at [753, 32] on link "[PERSON_NAME]" at bounding box center [777, 49] width 221 height 48
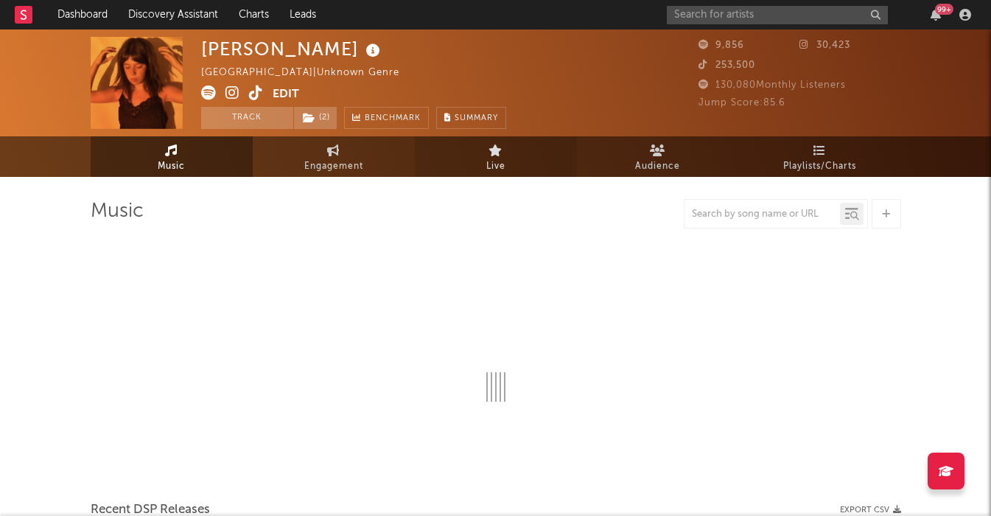
select select "1w"
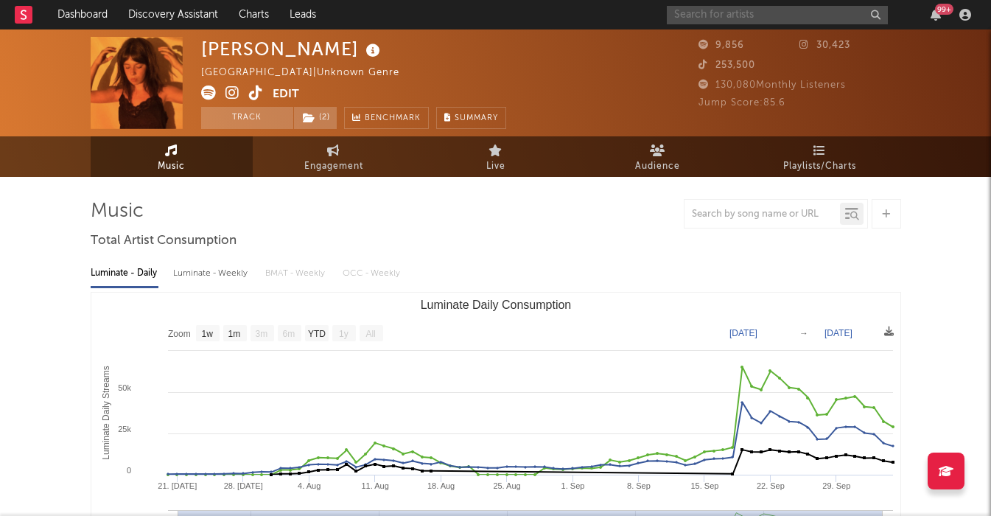
click at [759, 13] on input "text" at bounding box center [777, 15] width 221 height 18
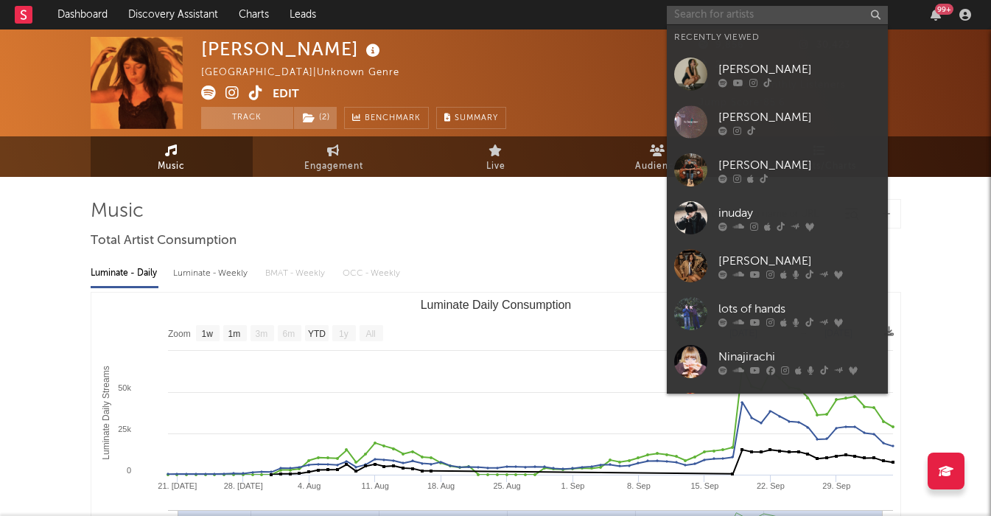
paste input "Winyah"
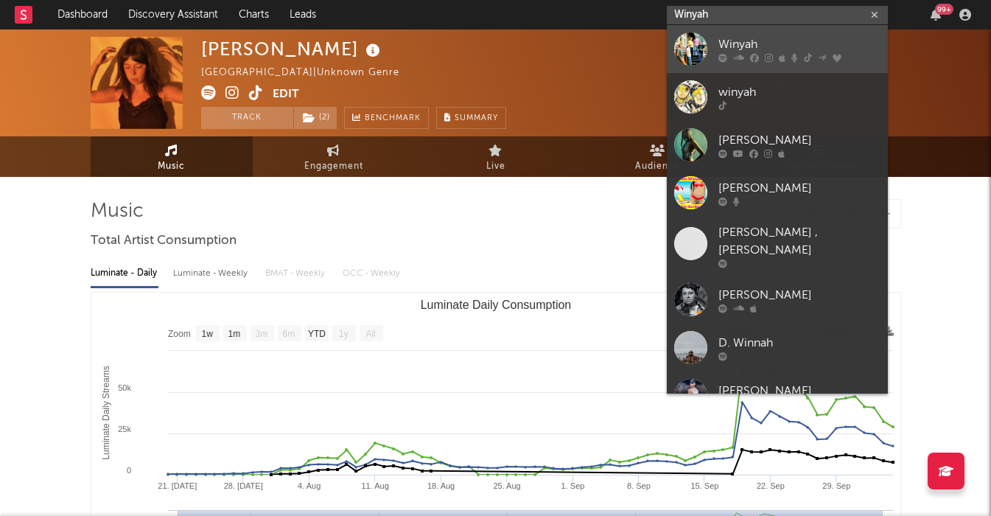
type input "Winyah"
click at [770, 34] on link "Winyah" at bounding box center [777, 49] width 221 height 48
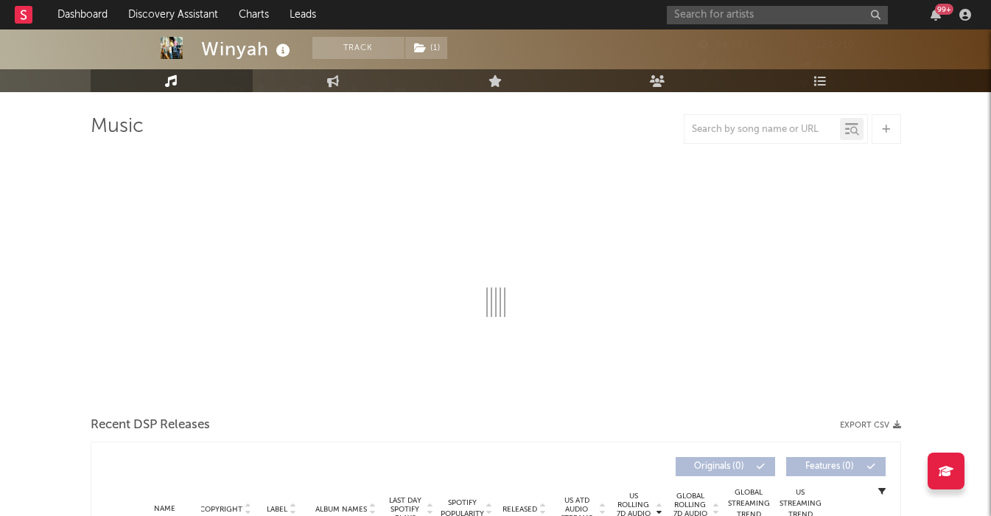
scroll to position [112, 0]
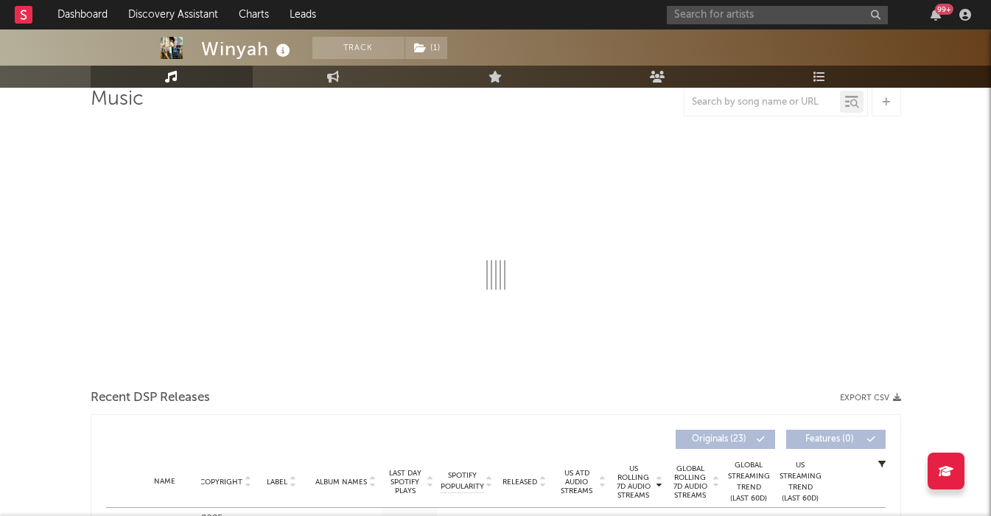
select select "6m"
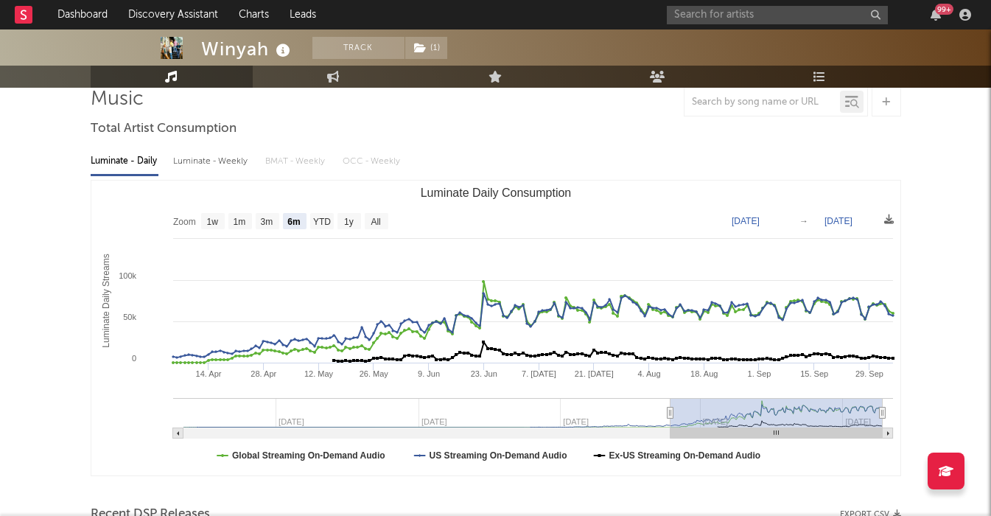
scroll to position [50, 0]
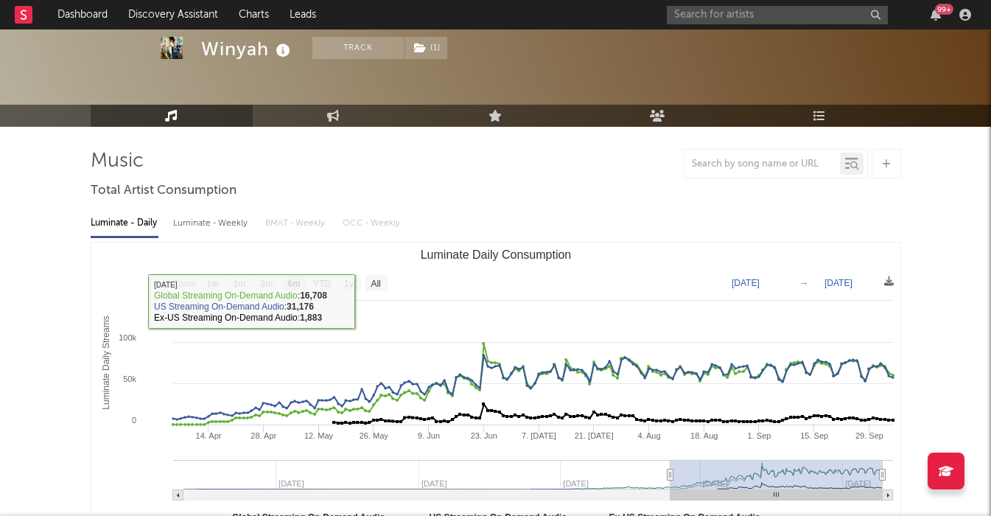
click at [207, 210] on div "Luminate - Daily Luminate - Weekly BMAT - Weekly OCC - Weekly Zoom 1w 1m 3m 6m …" at bounding box center [496, 372] width 810 height 338
click at [222, 224] on div "Luminate - Weekly" at bounding box center [211, 223] width 77 height 25
select select "6m"
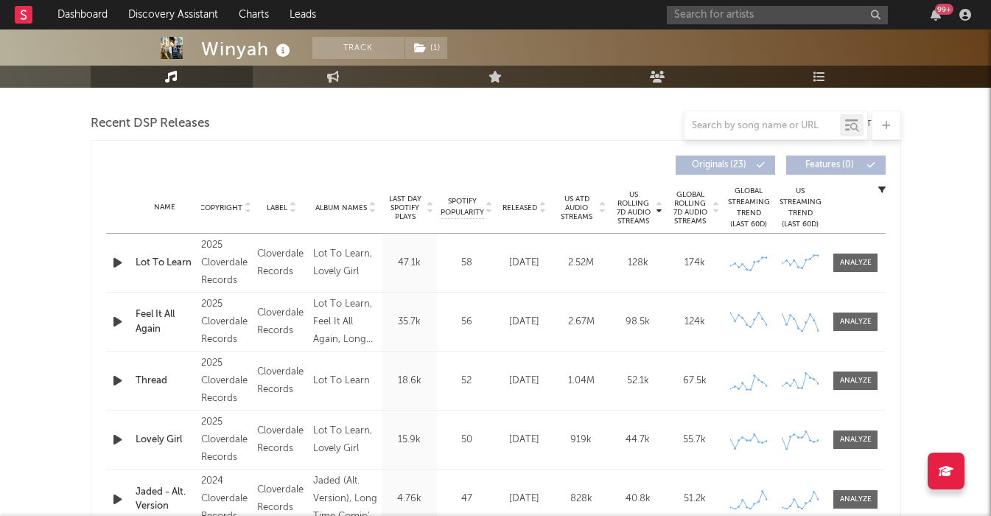
scroll to position [0, 0]
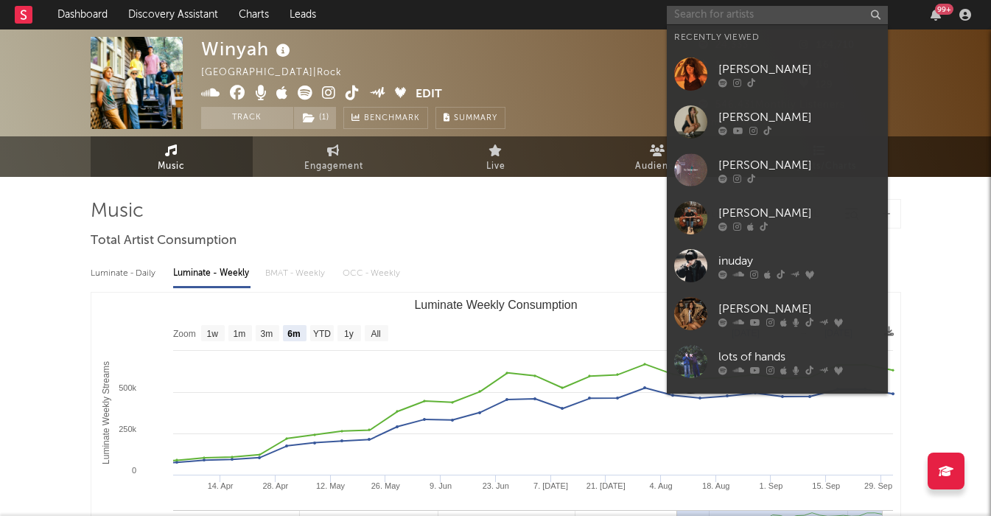
click at [825, 7] on input "text" at bounding box center [777, 15] width 221 height 18
paste input "[PERSON_NAME]"
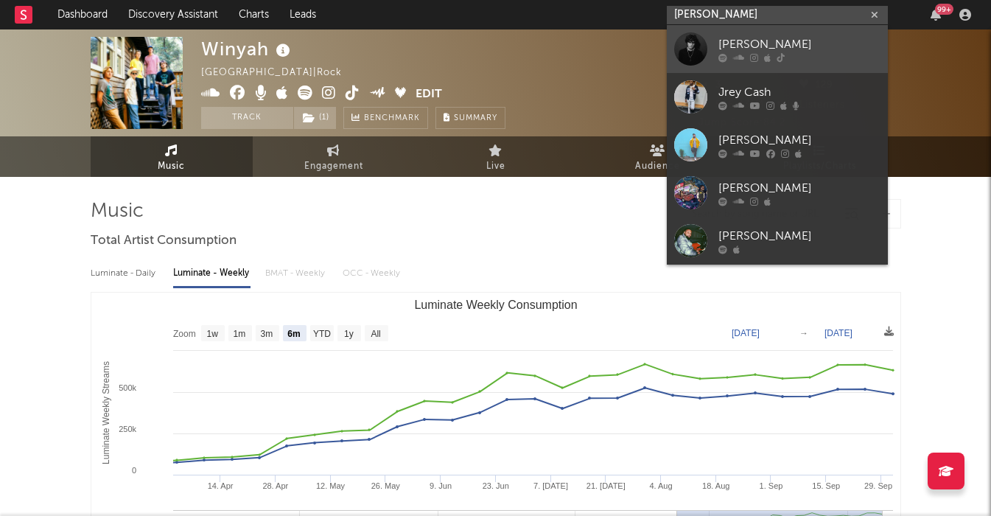
type input "[PERSON_NAME]"
click at [831, 37] on div "[PERSON_NAME]" at bounding box center [799, 44] width 162 height 18
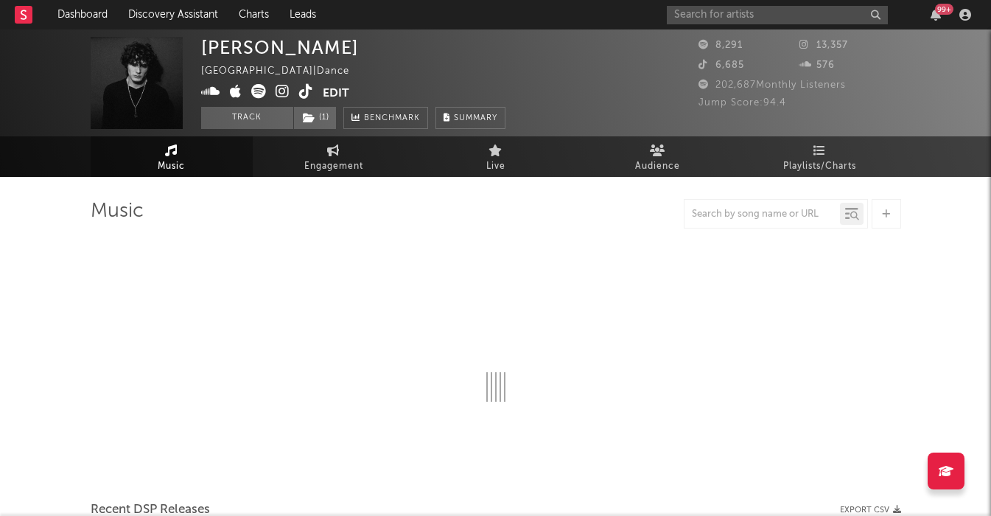
select select "6m"
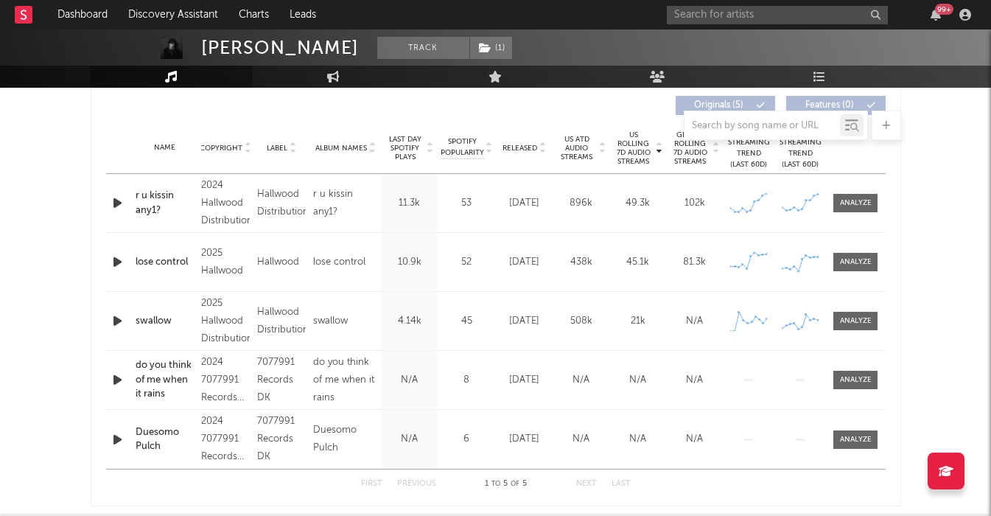
scroll to position [476, 0]
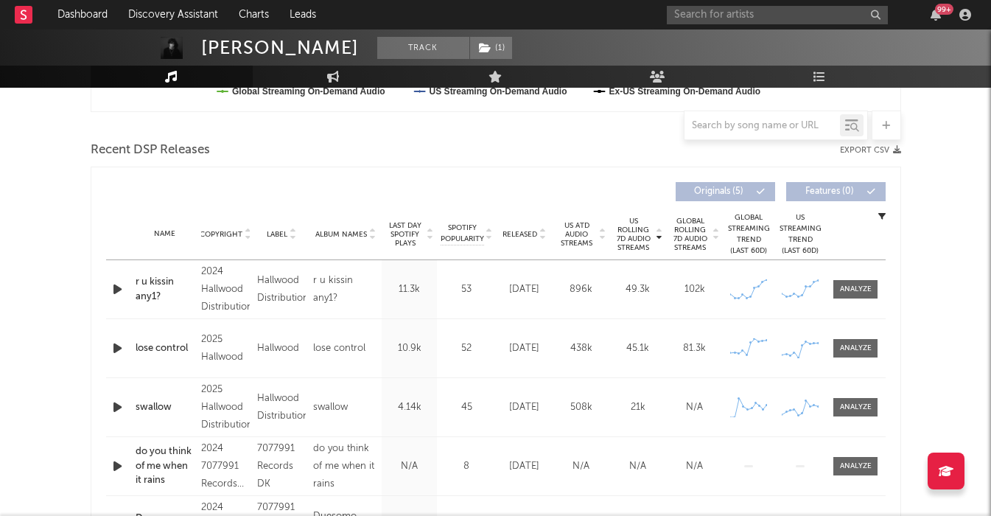
click at [122, 287] on icon "button" at bounding box center [117, 289] width 15 height 18
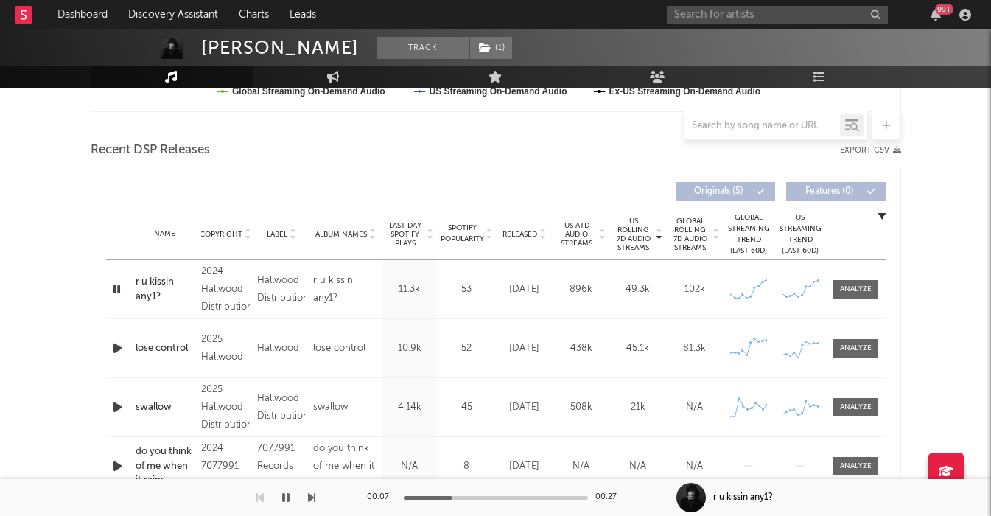
click at [119, 347] on icon "button" at bounding box center [117, 348] width 15 height 18
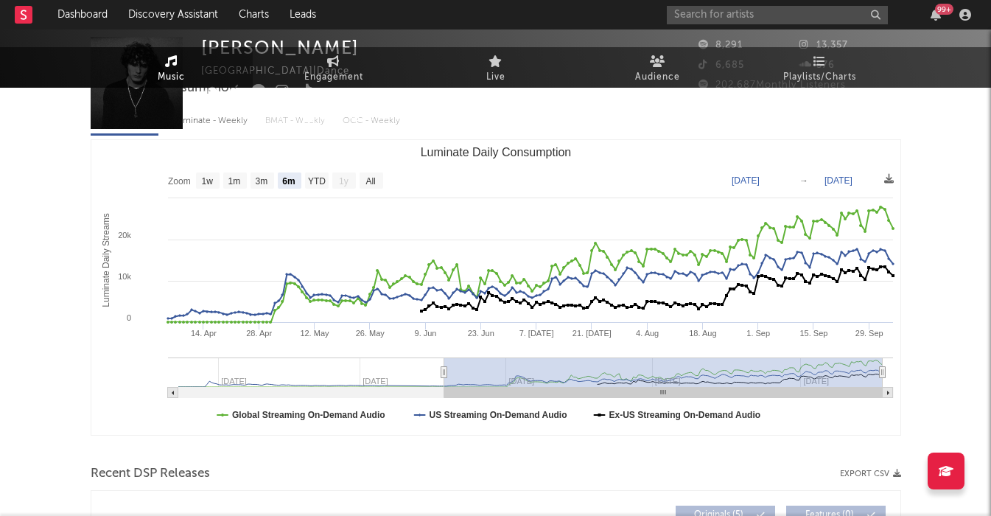
scroll to position [0, 0]
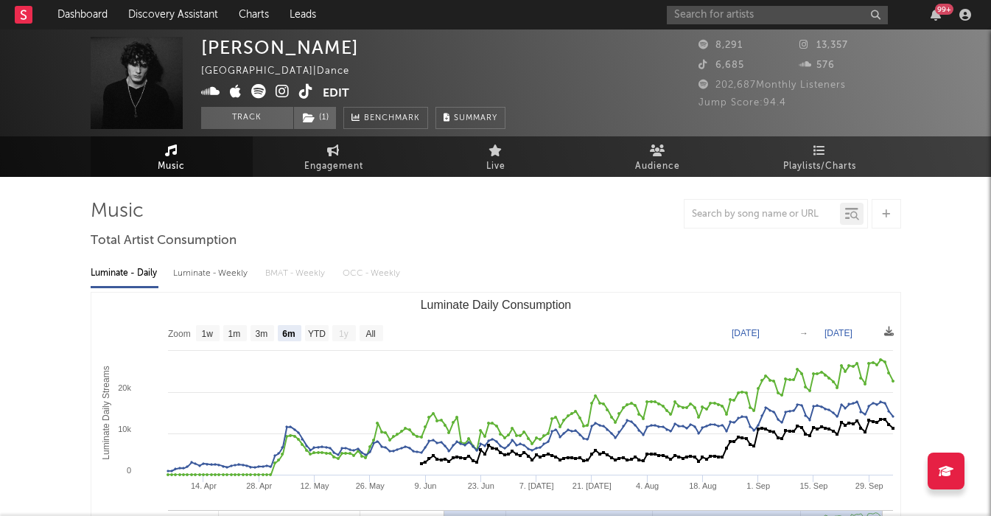
click at [220, 266] on div "Luminate - Weekly" at bounding box center [211, 273] width 77 height 25
select select "6m"
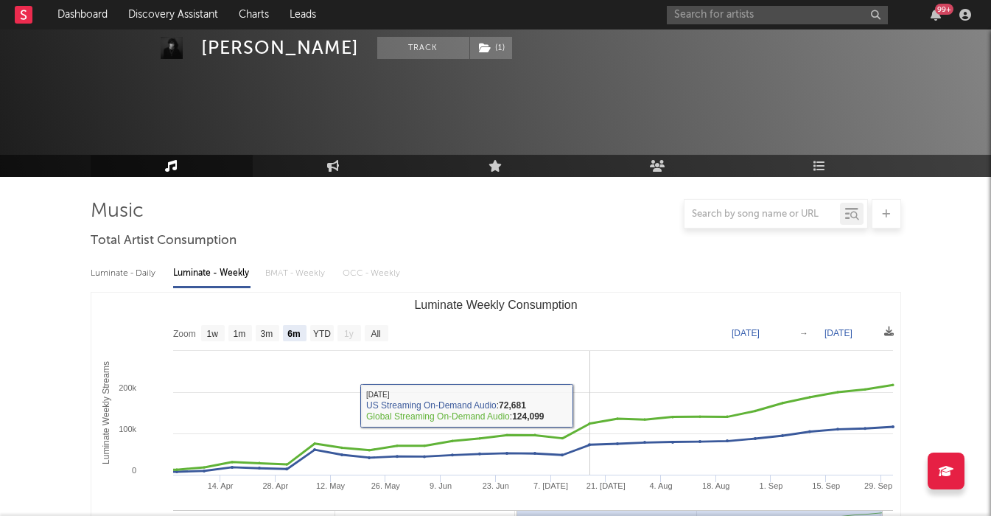
scroll to position [532, 0]
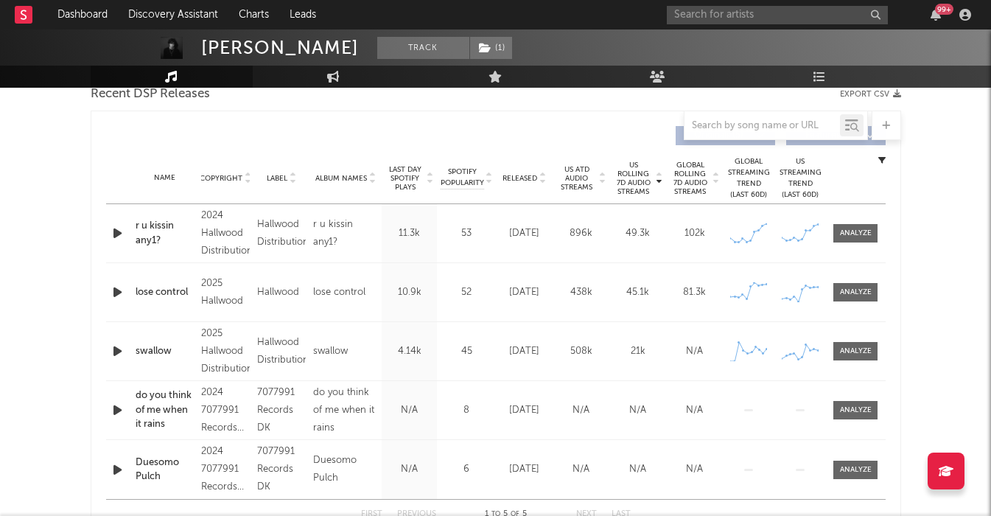
click at [117, 298] on icon "button" at bounding box center [117, 292] width 15 height 18
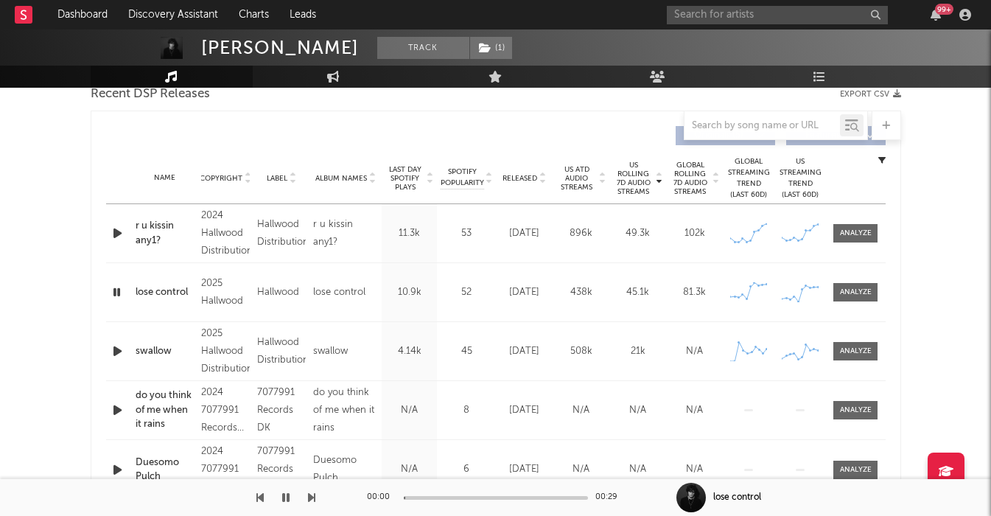
click at [119, 354] on icon "button" at bounding box center [117, 351] width 15 height 18
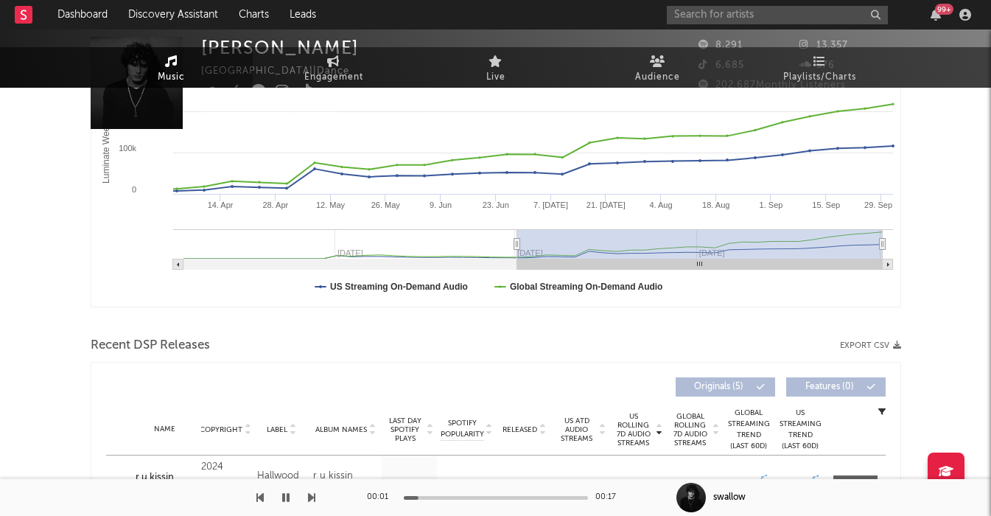
scroll to position [0, 0]
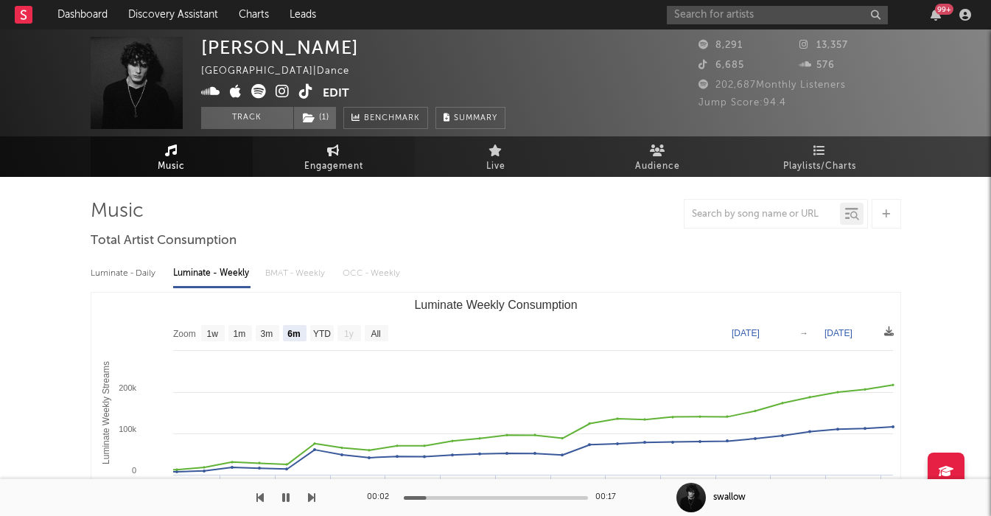
click at [304, 166] on span "Engagement" at bounding box center [333, 167] width 59 height 18
select select "1w"
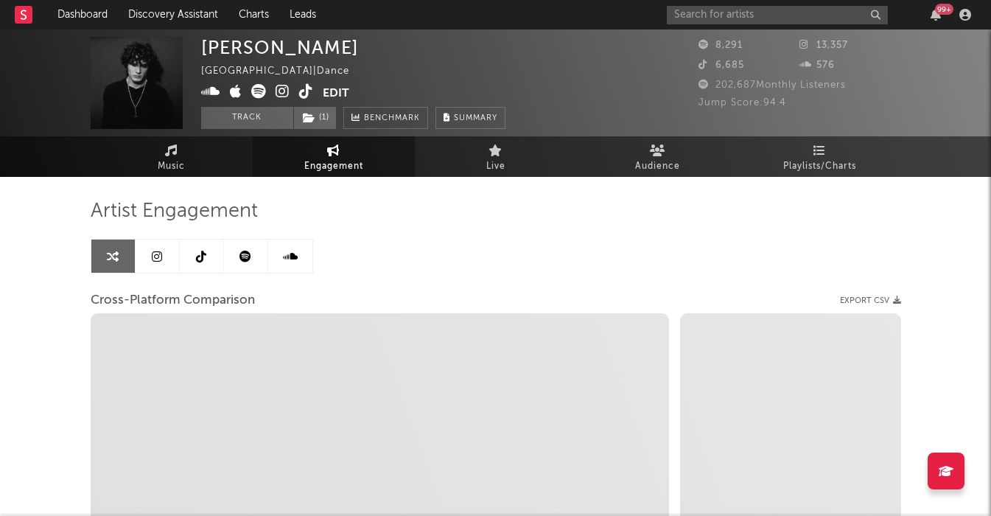
select select "1m"
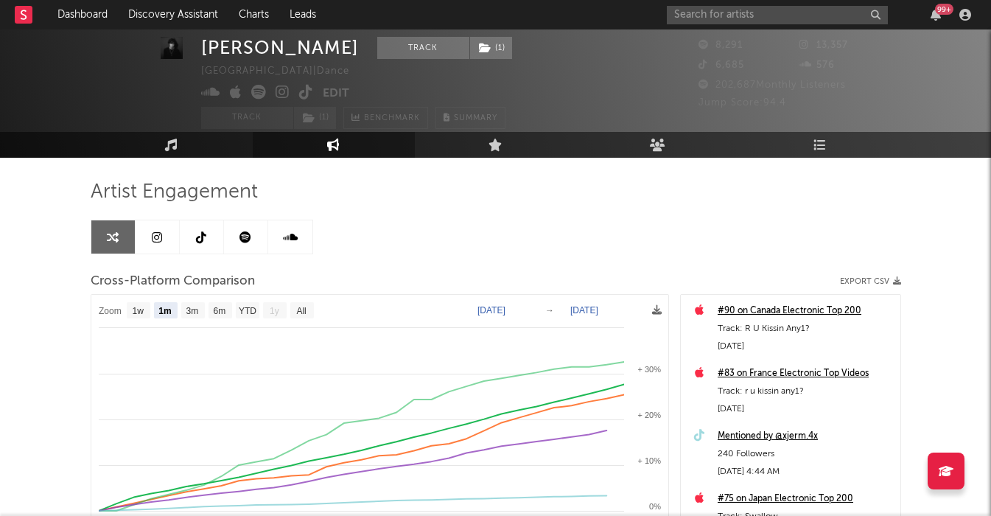
scroll to position [50, 0]
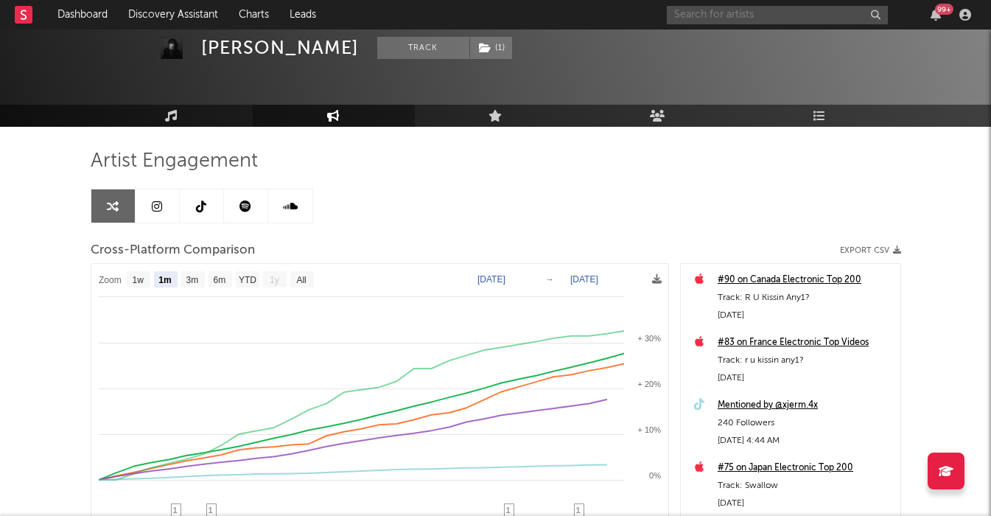
click at [845, 7] on input "text" at bounding box center [777, 15] width 221 height 18
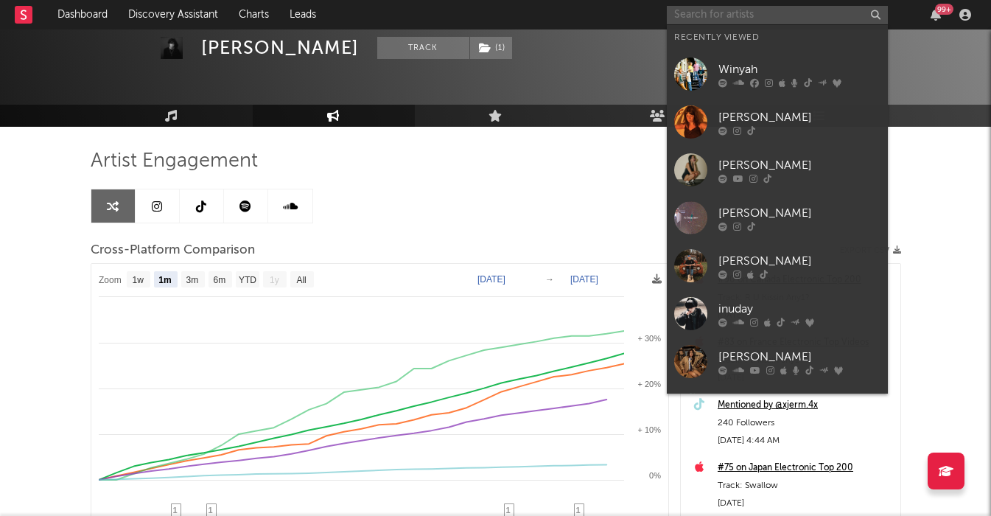
paste input "Sorisa"
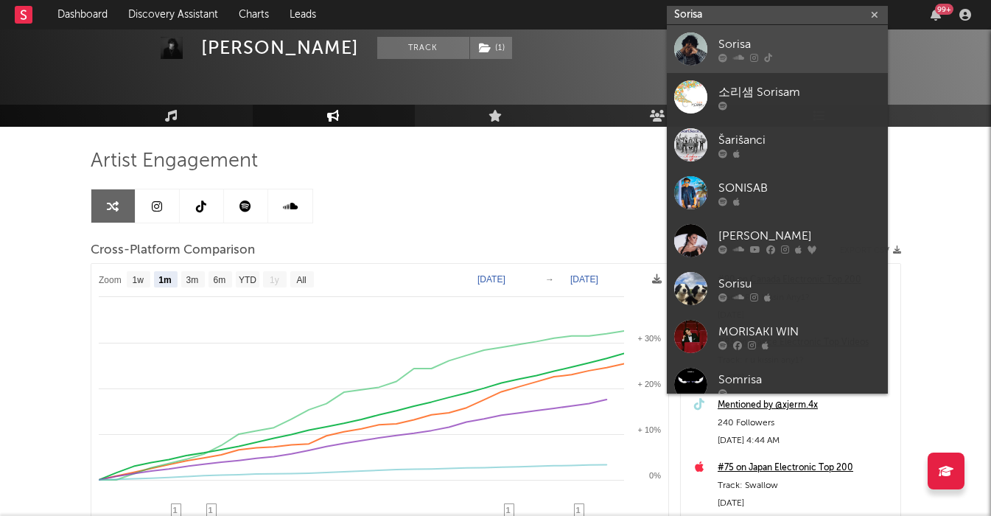
type input "Sorisa"
click at [787, 51] on div "Sorisa" at bounding box center [799, 44] width 162 height 18
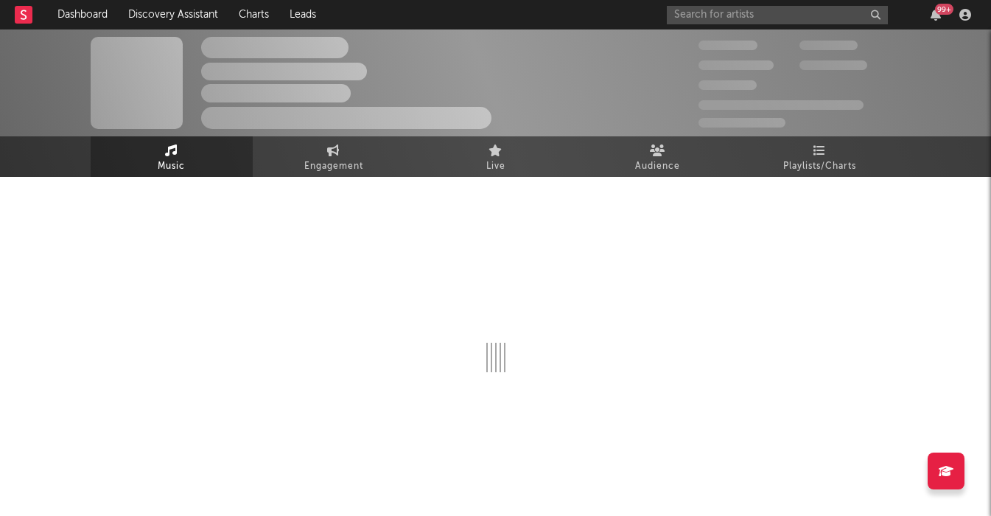
select select "1w"
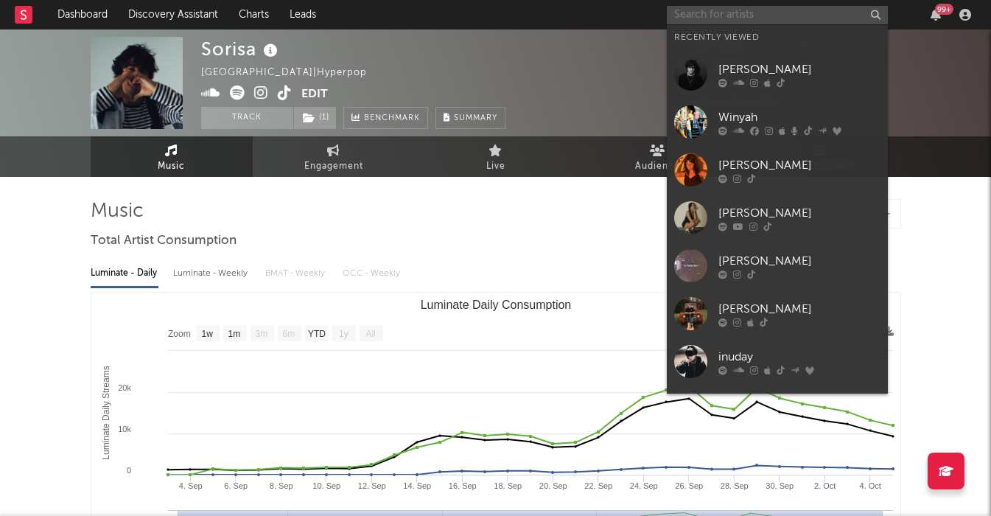
click at [737, 15] on input "text" at bounding box center [777, 15] width 221 height 18
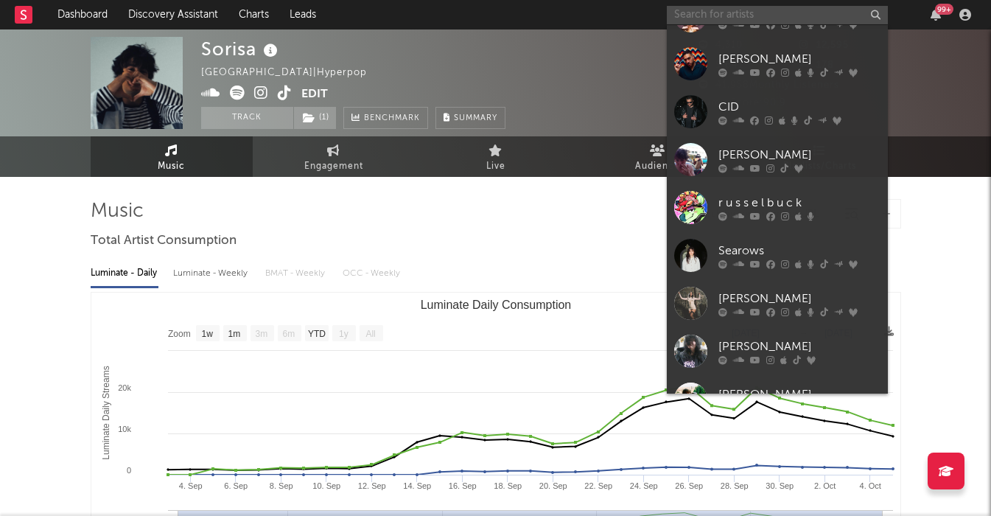
scroll to position [574, 0]
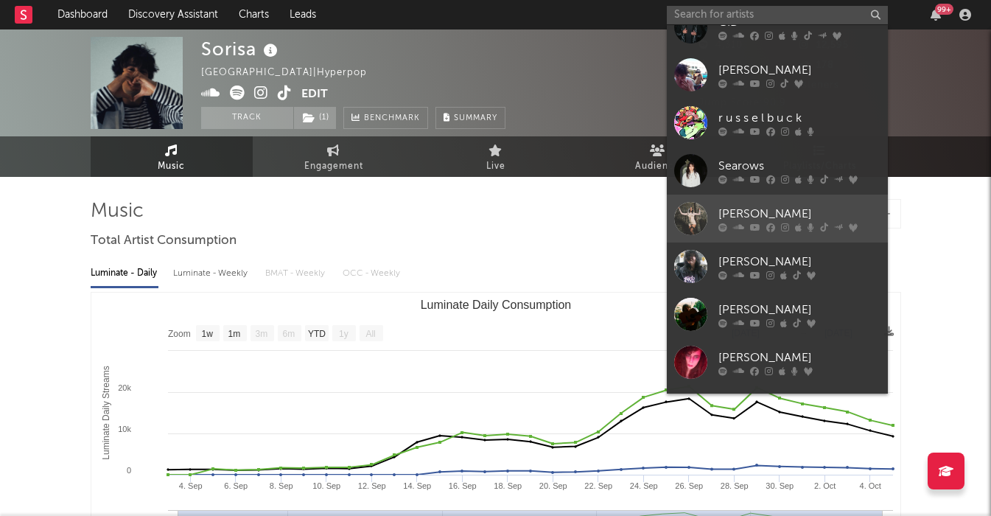
click at [796, 214] on div "[PERSON_NAME]" at bounding box center [799, 214] width 162 height 18
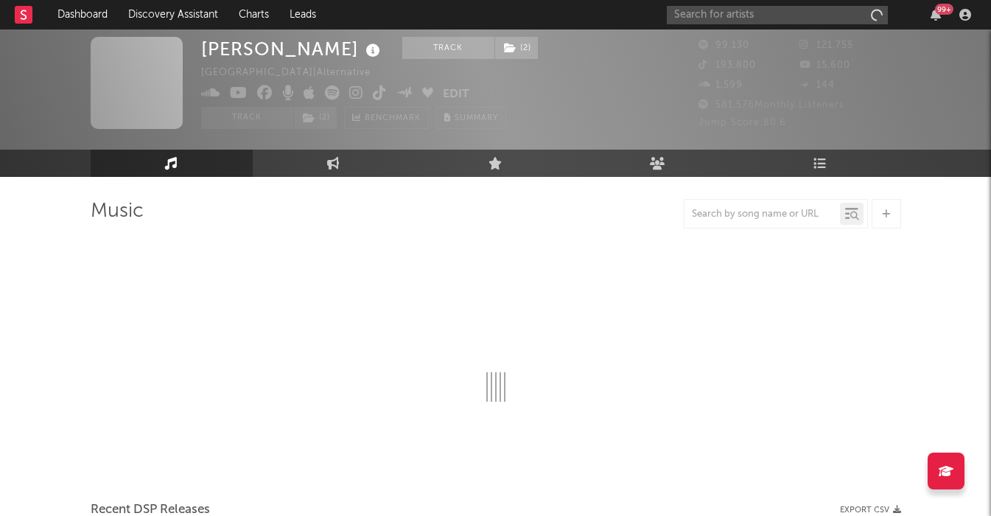
scroll to position [35, 0]
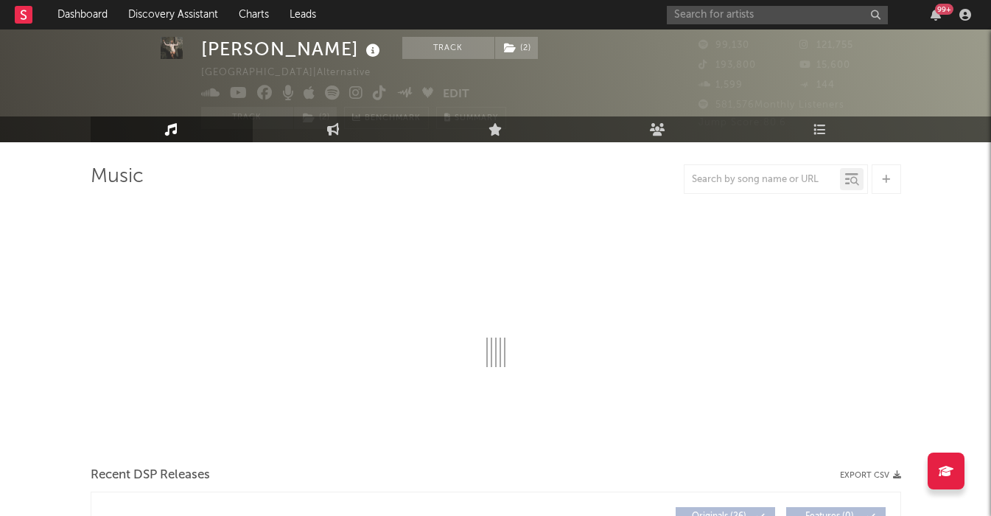
select select "6m"
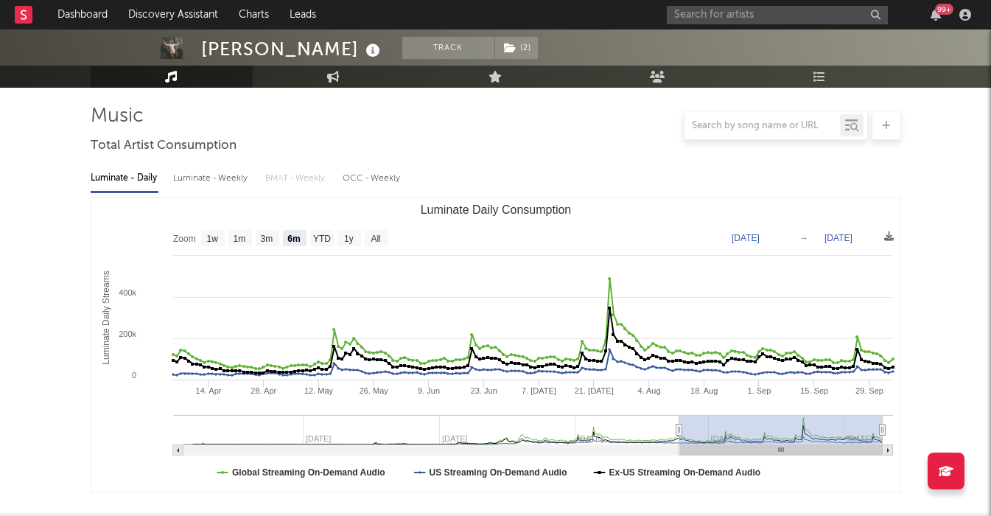
scroll to position [227, 0]
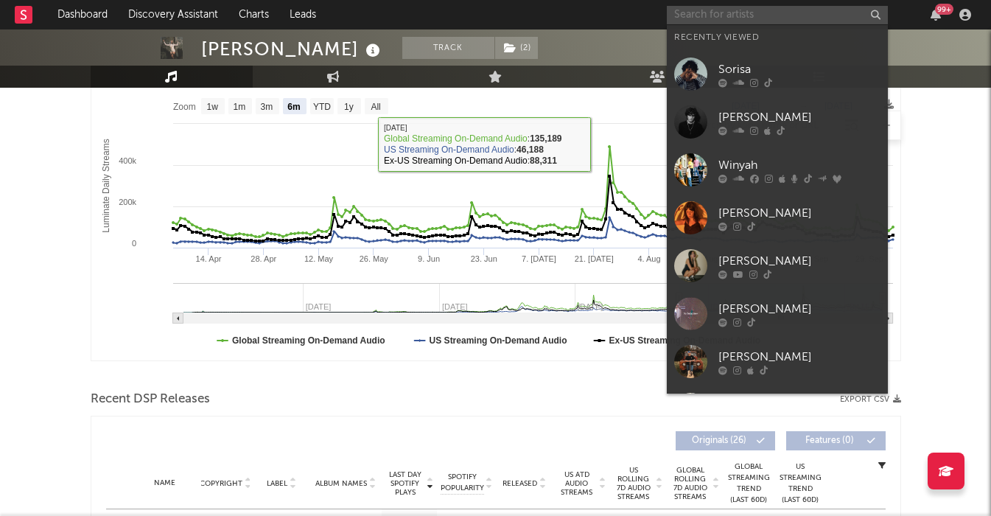
click at [695, 12] on input "text" at bounding box center [777, 15] width 221 height 18
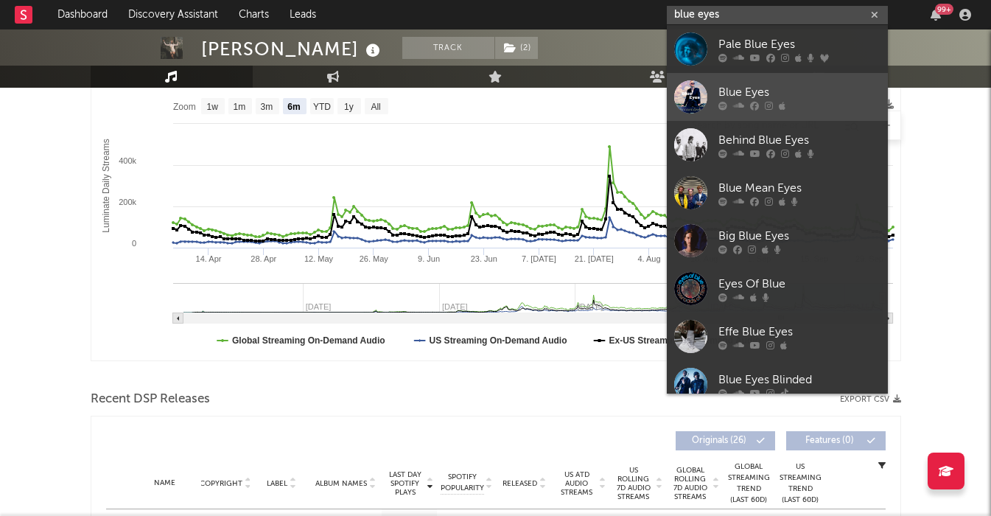
type input "blue eyes"
click at [730, 98] on div "Blue Eyes" at bounding box center [799, 92] width 162 height 18
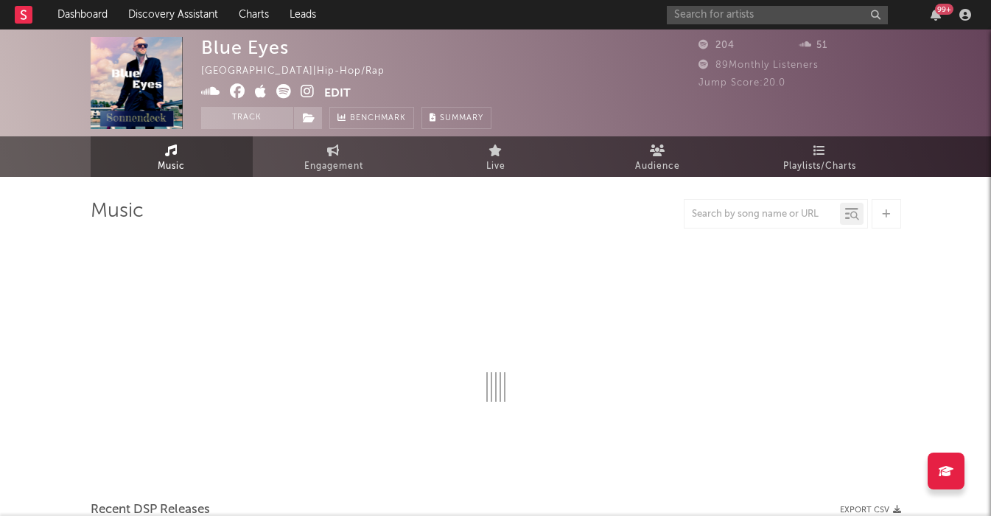
select select "1w"
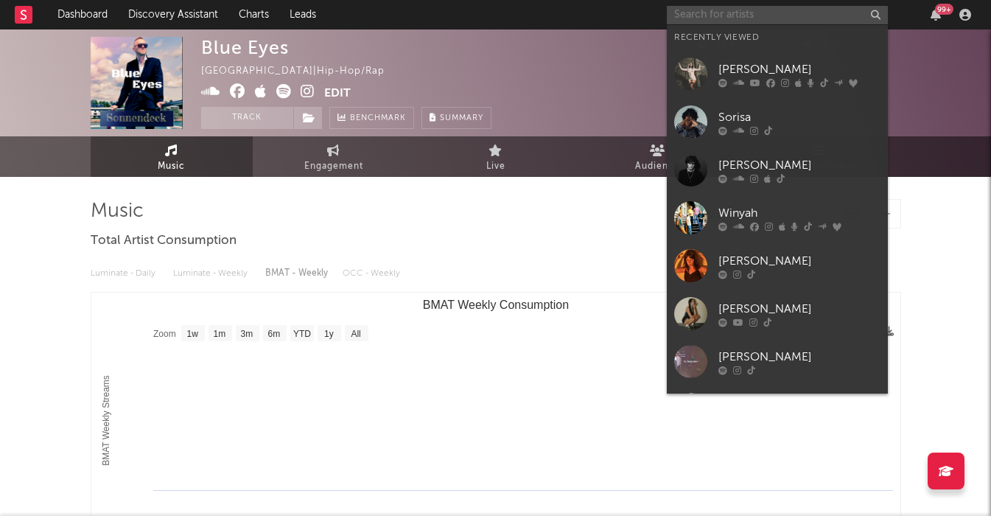
click at [725, 19] on input "text" at bounding box center [777, 15] width 221 height 18
paste input "[URL][DOMAIN_NAME]"
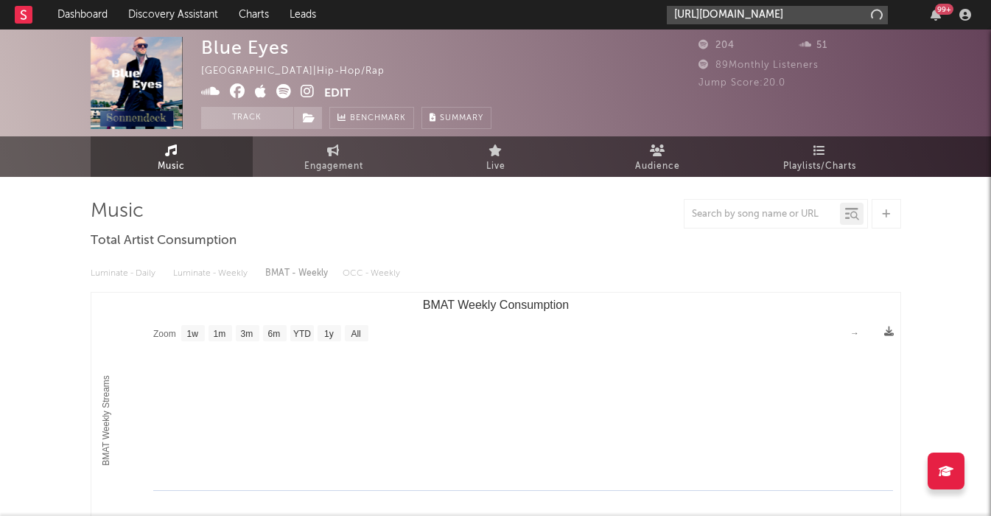
scroll to position [0, 242]
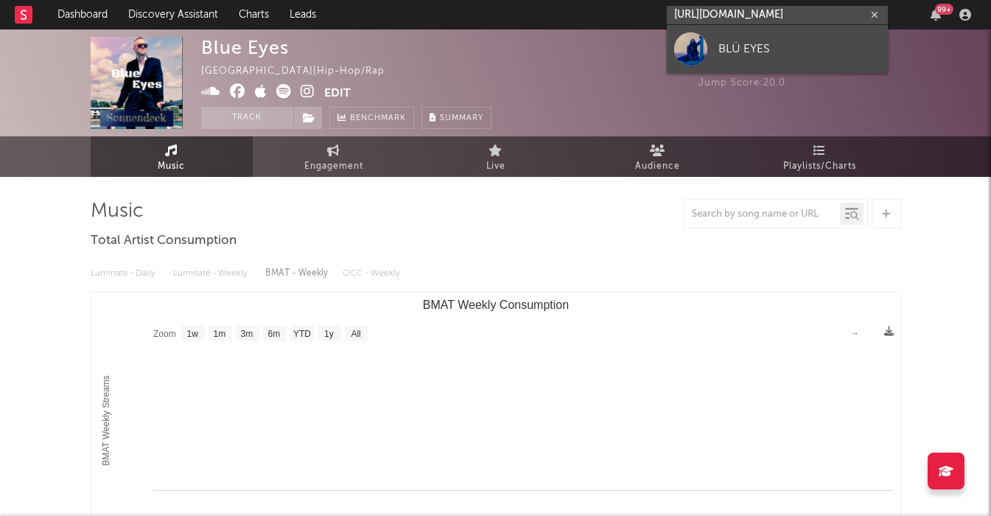
type input "[URL][DOMAIN_NAME]"
click at [734, 58] on link "BLÜ EYES" at bounding box center [777, 49] width 221 height 48
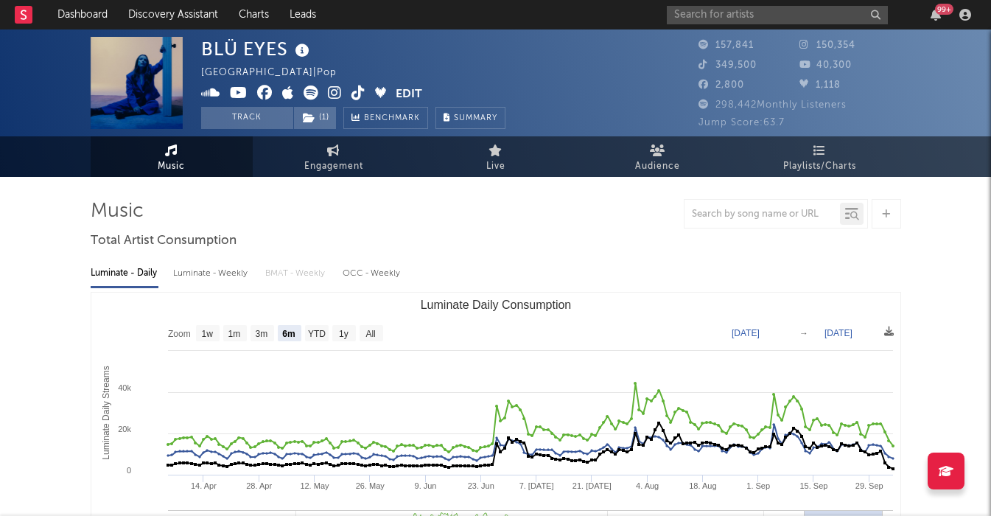
click at [373, 329] on text "All" at bounding box center [370, 334] width 10 height 10
select select "All"
type input "[DATE]"
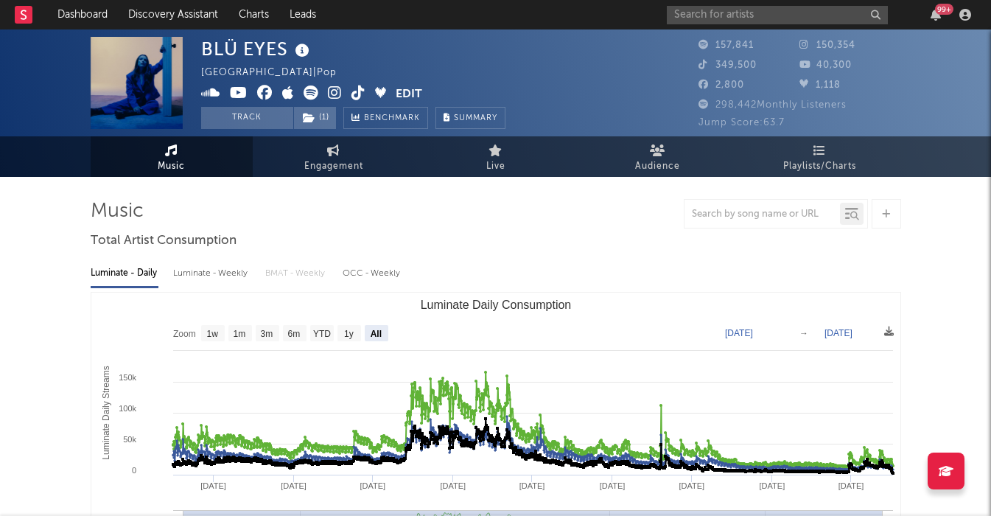
click at [192, 269] on div "Luminate - Weekly" at bounding box center [211, 273] width 77 height 25
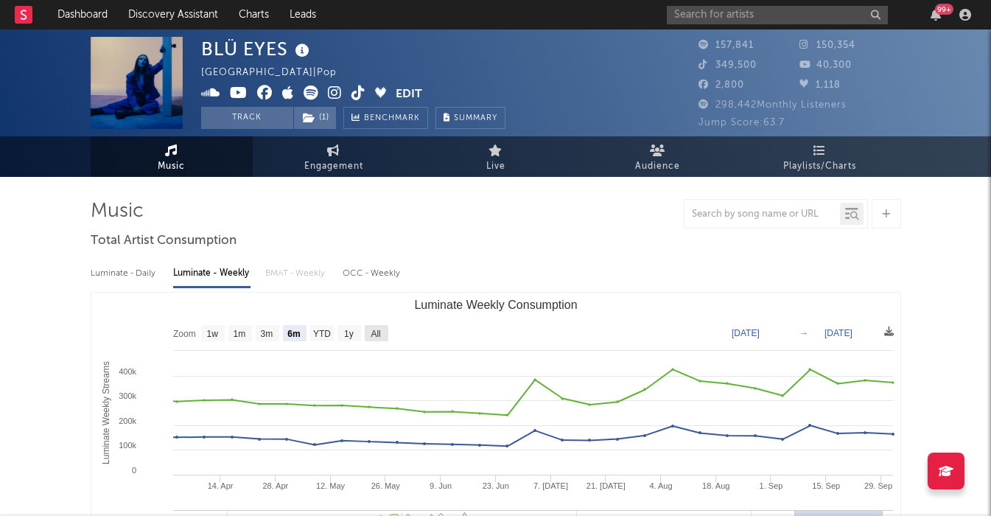
click at [380, 331] on text "All" at bounding box center [376, 334] width 10 height 10
select select "All"
type input "[DATE]"
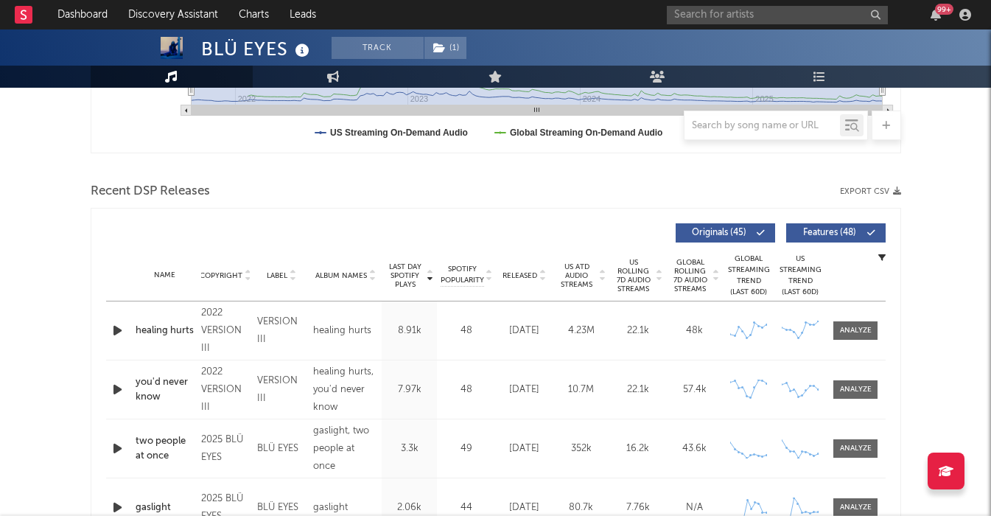
scroll to position [438, 0]
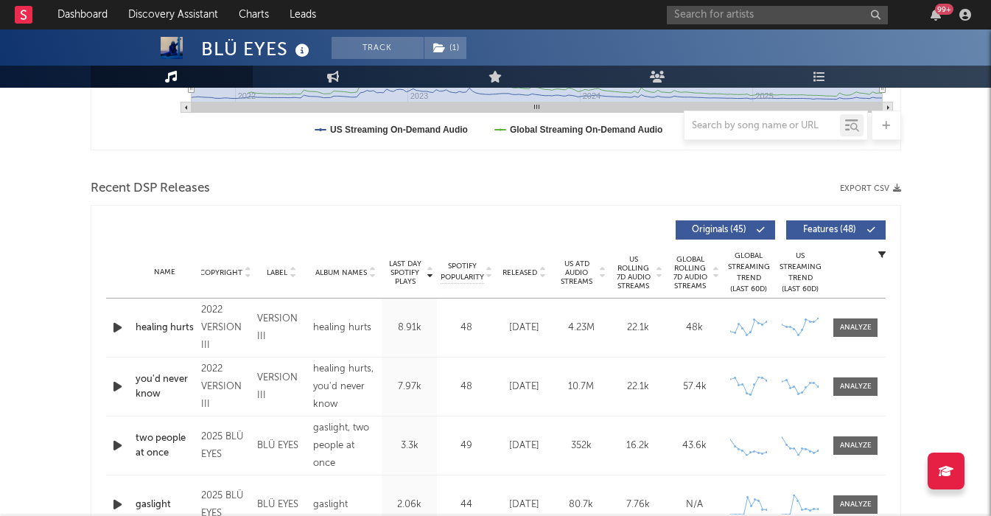
click at [522, 268] on span "Released" at bounding box center [519, 272] width 35 height 9
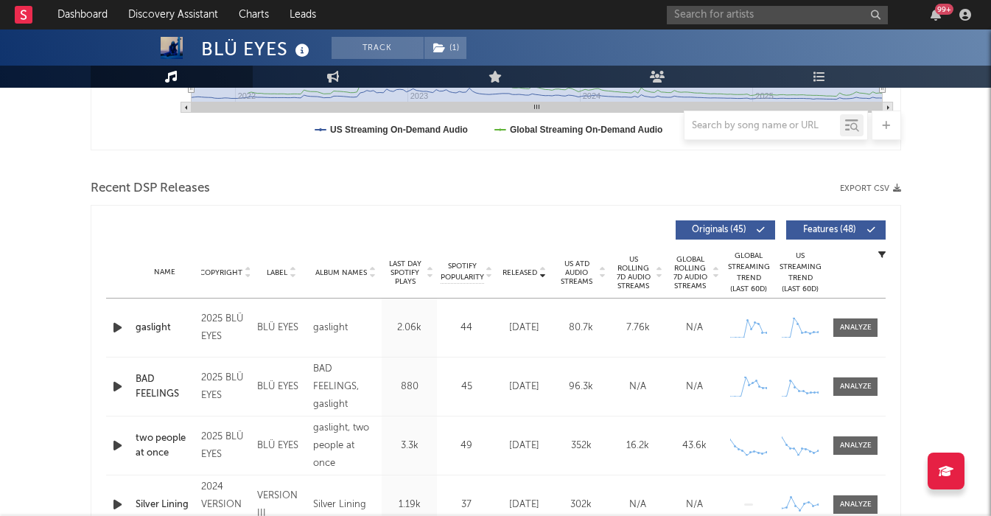
click at [829, 231] on span "Features ( 48 )" at bounding box center [830, 229] width 68 height 9
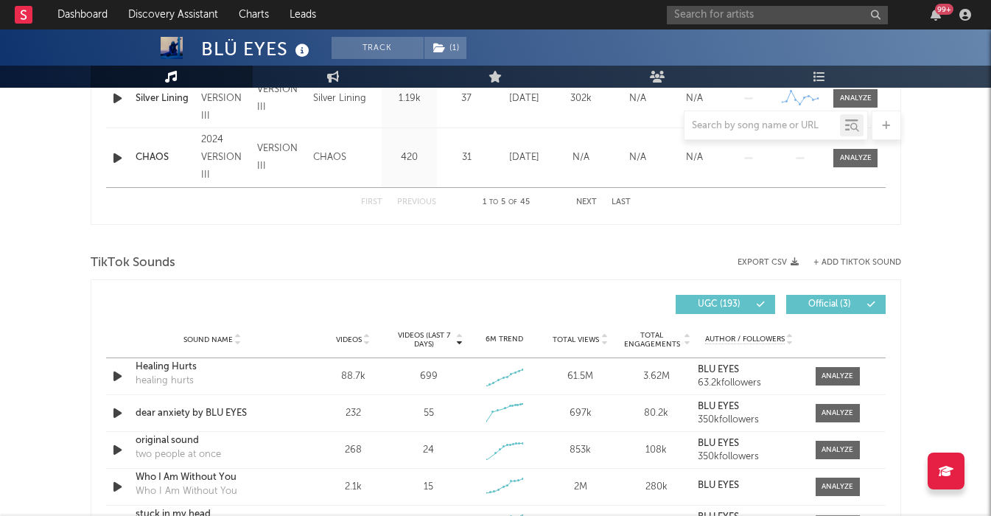
scroll to position [888, 0]
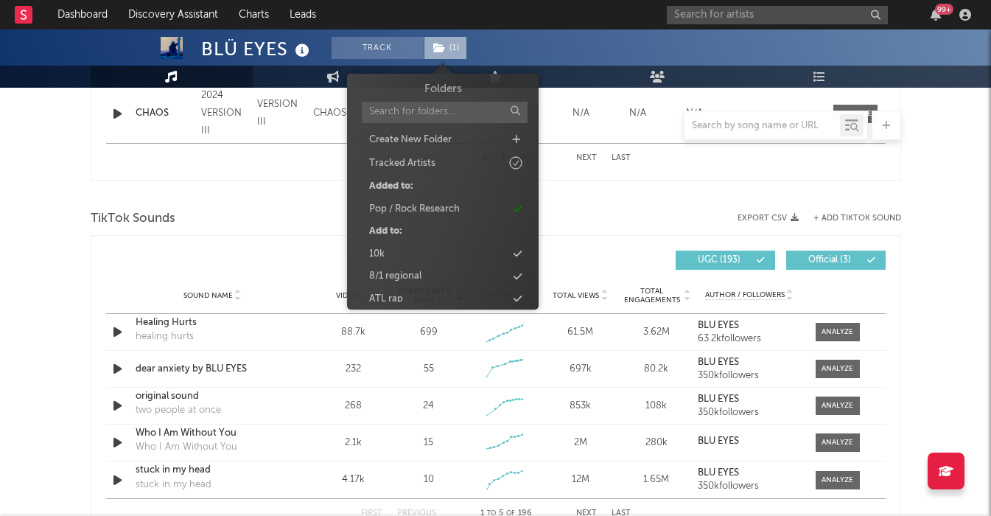
click at [450, 54] on span "( 1 )" at bounding box center [445, 48] width 43 height 22
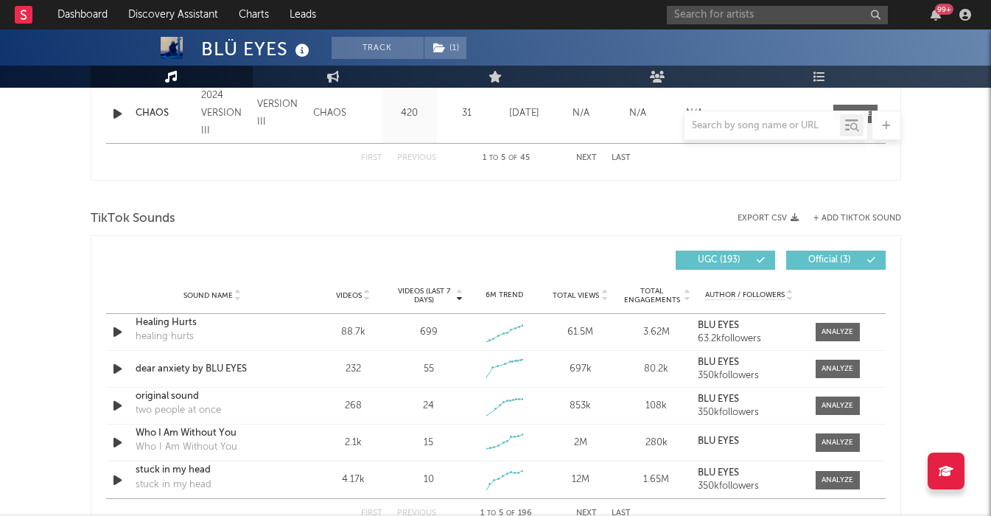
scroll to position [0, 0]
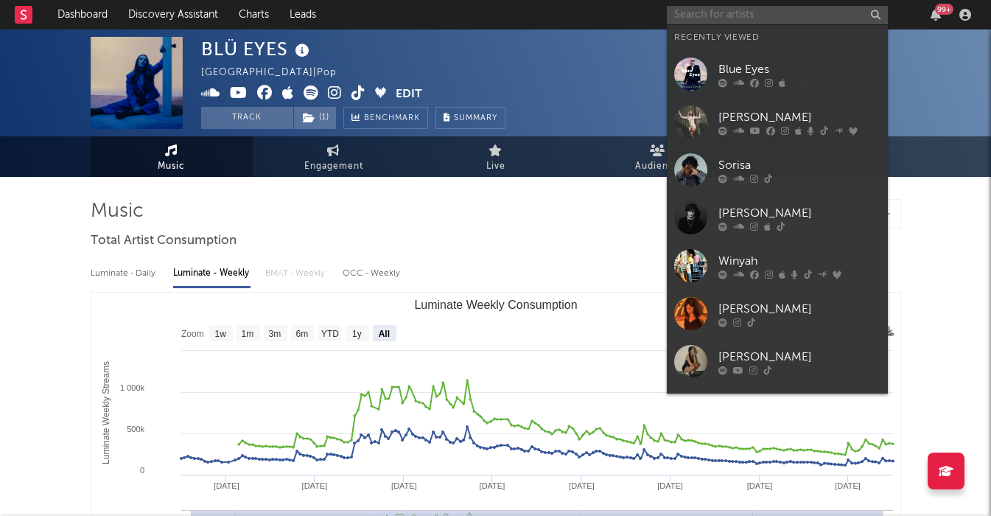
click at [678, 19] on input "text" at bounding box center [777, 15] width 221 height 18
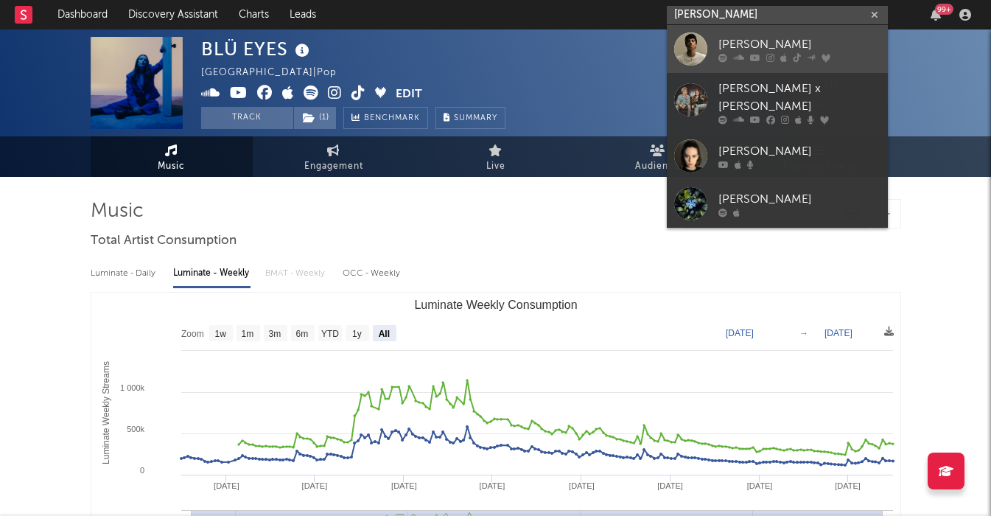
type input "[PERSON_NAME]"
click at [735, 30] on link "[PERSON_NAME]" at bounding box center [777, 49] width 221 height 48
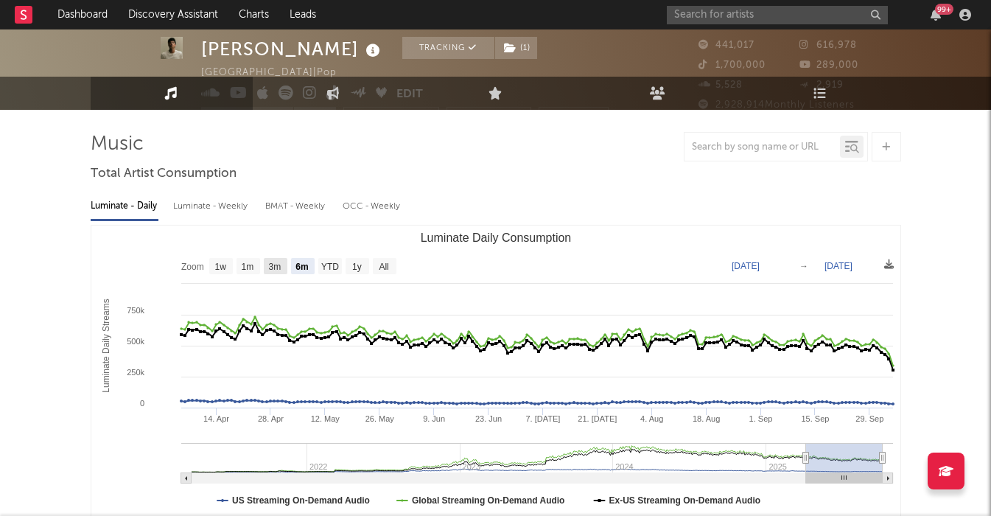
scroll to position [18, 0]
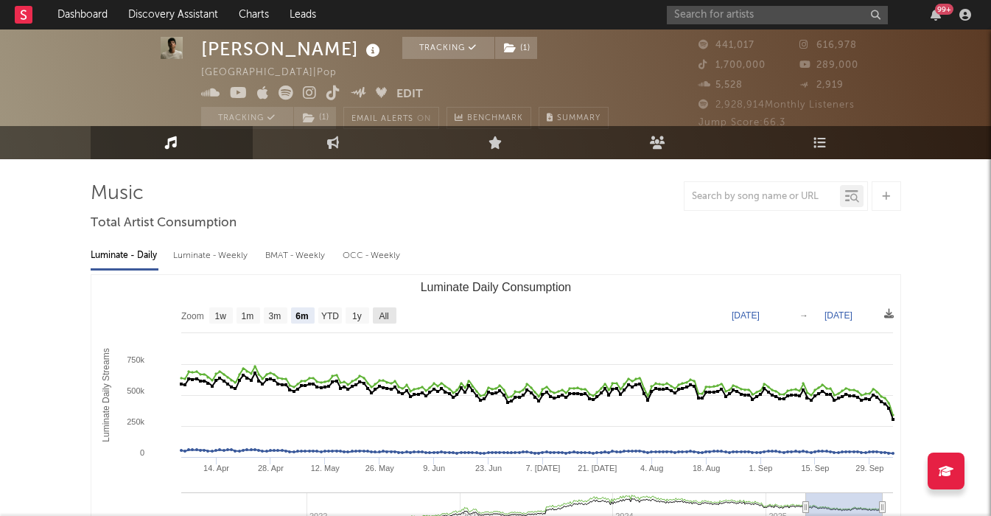
click at [393, 317] on rect "Luminate Daily Consumption" at bounding box center [385, 315] width 24 height 16
select select "All"
type input "[DATE]"
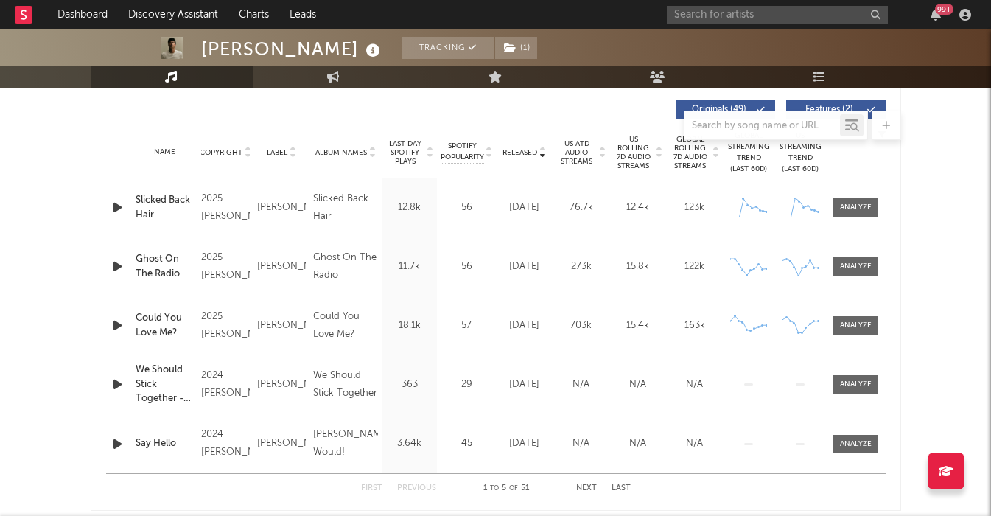
scroll to position [0, 0]
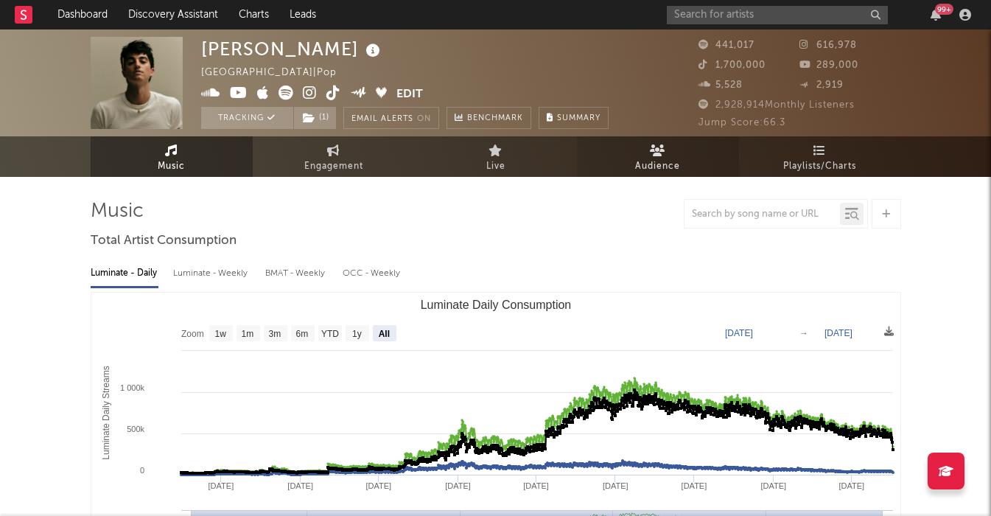
click at [665, 141] on link "Audience" at bounding box center [658, 156] width 162 height 41
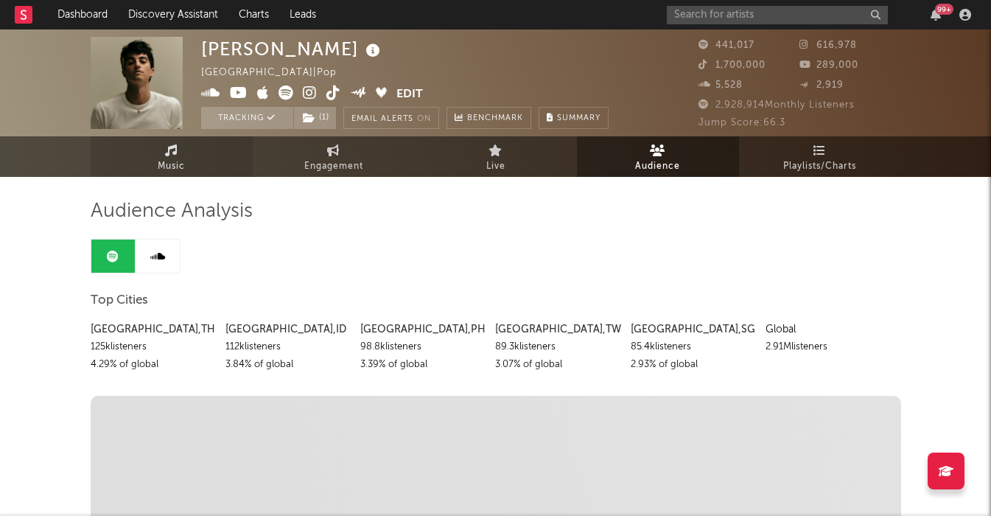
click at [161, 161] on span "Music" at bounding box center [171, 167] width 27 height 18
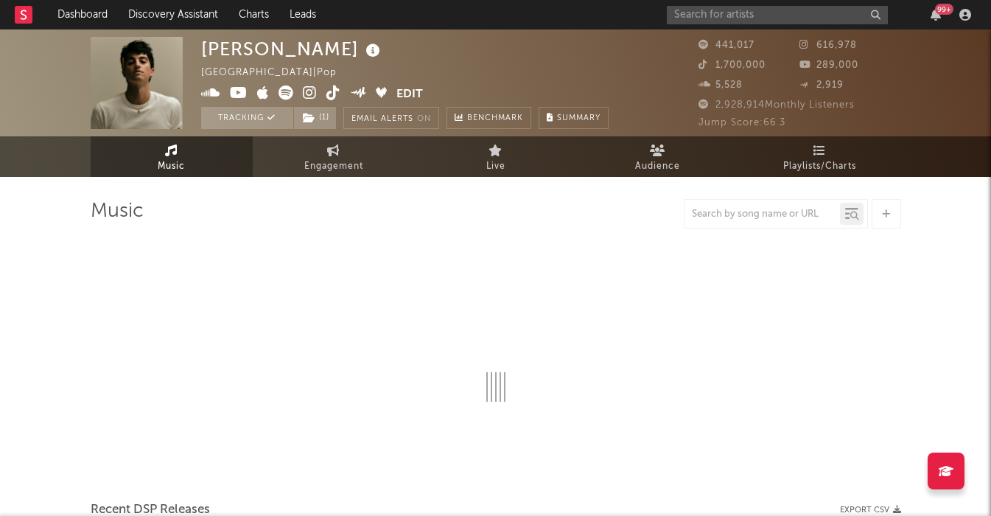
select select "6m"
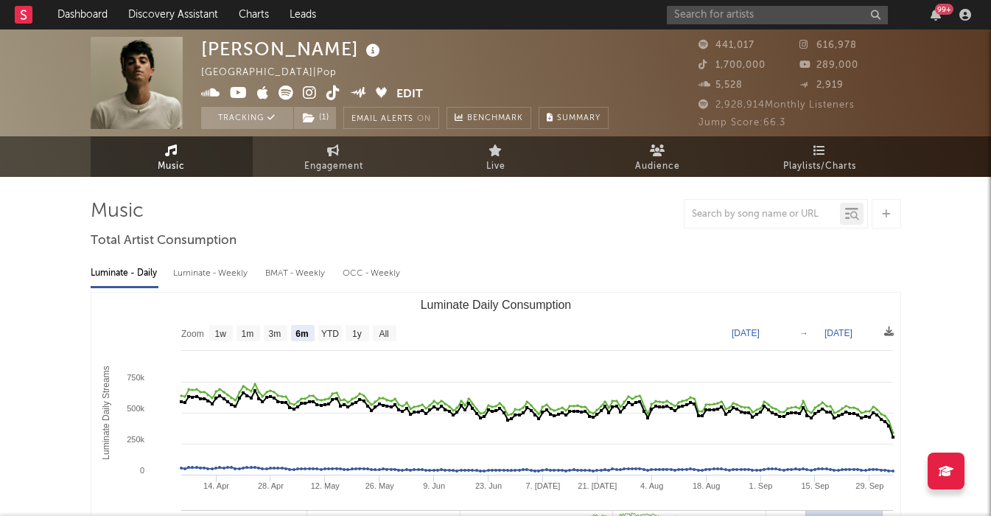
click at [226, 275] on div "Luminate - Weekly" at bounding box center [211, 273] width 77 height 25
select select "6m"
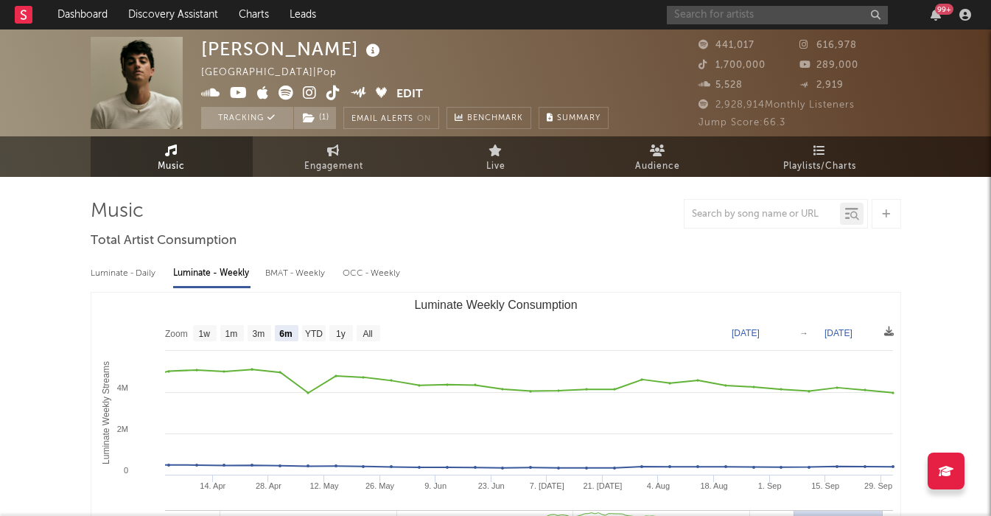
click at [750, 14] on input "text" at bounding box center [777, 15] width 221 height 18
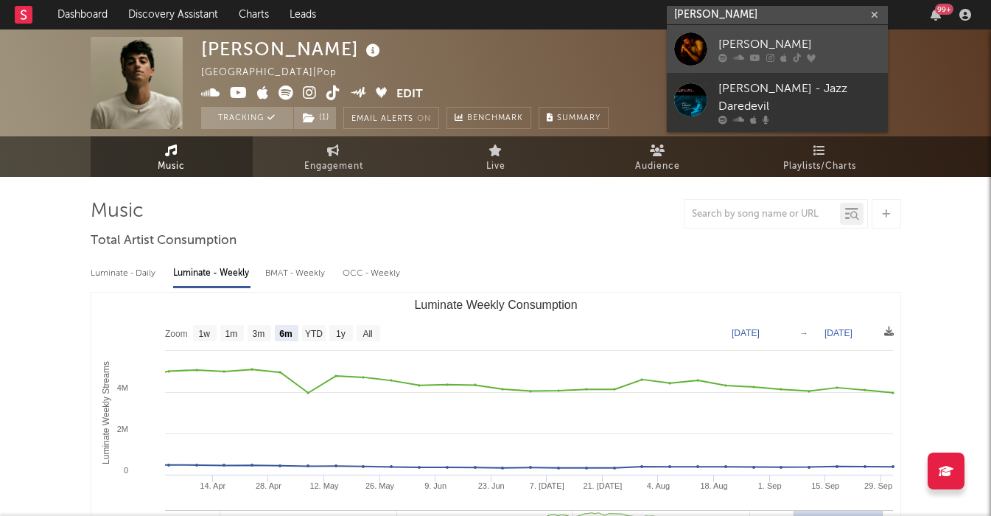
type input "[PERSON_NAME]"
click at [801, 52] on div "[PERSON_NAME]" at bounding box center [799, 44] width 162 height 18
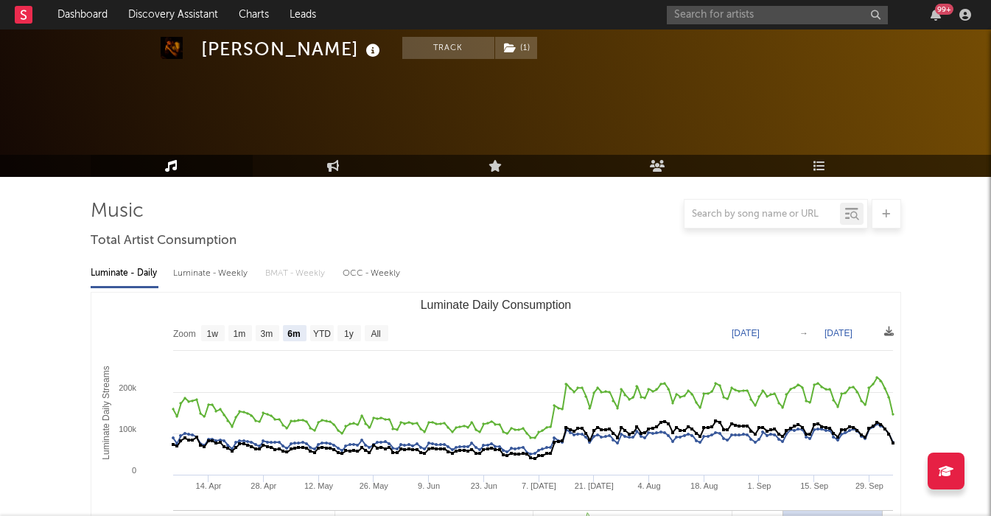
scroll to position [183, 0]
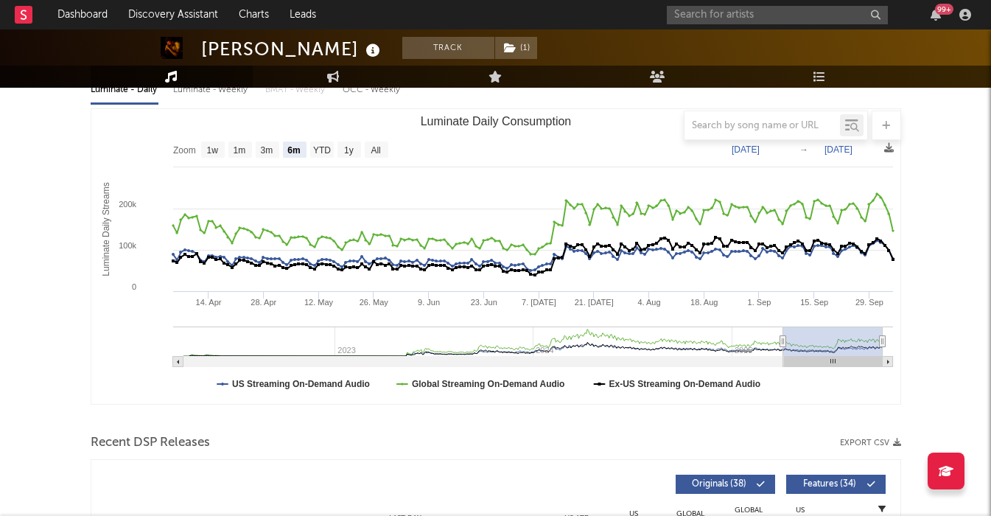
click at [376, 131] on div at bounding box center [496, 124] width 810 height 29
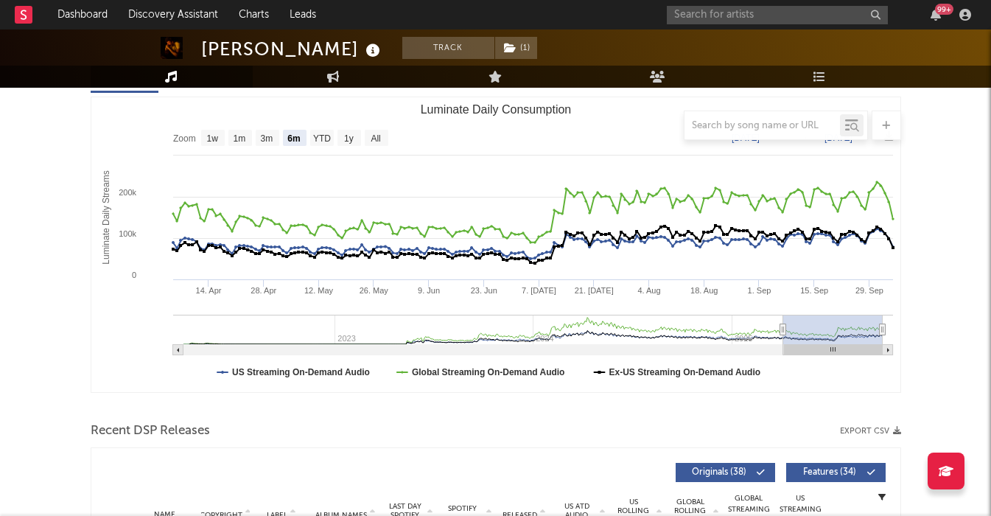
click at [376, 138] on div at bounding box center [496, 124] width 810 height 29
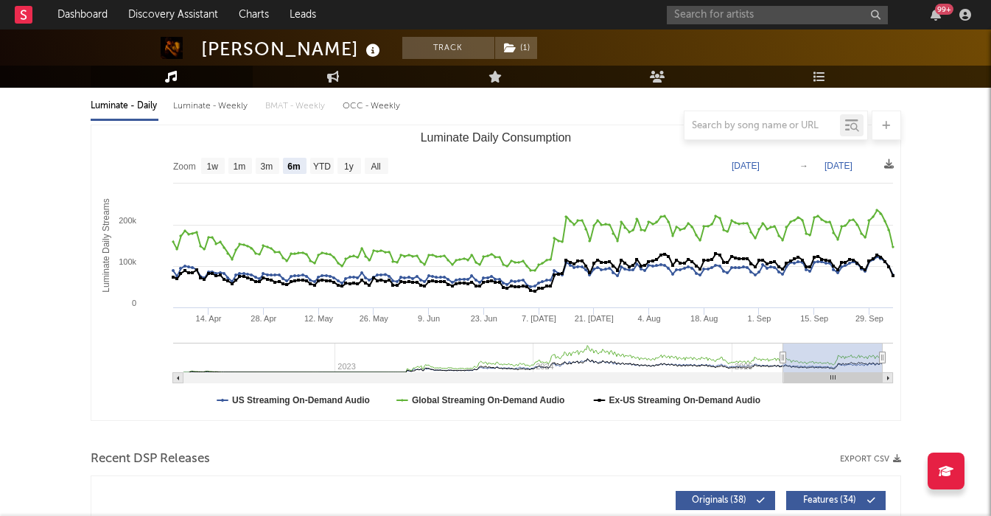
scroll to position [163, 0]
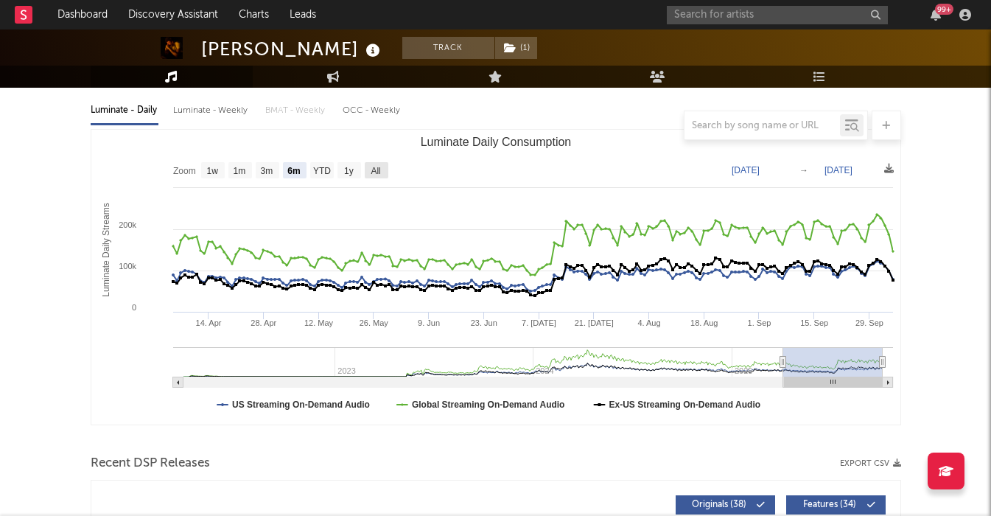
click at [376, 178] on rect "Luminate Daily Consumption" at bounding box center [377, 170] width 24 height 16
select select "All"
type input "[DATE]"
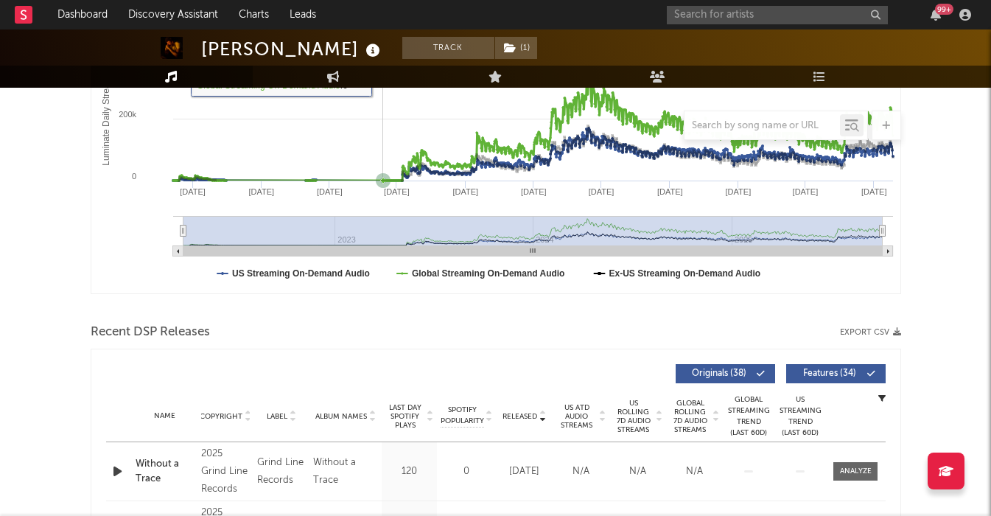
scroll to position [441, 0]
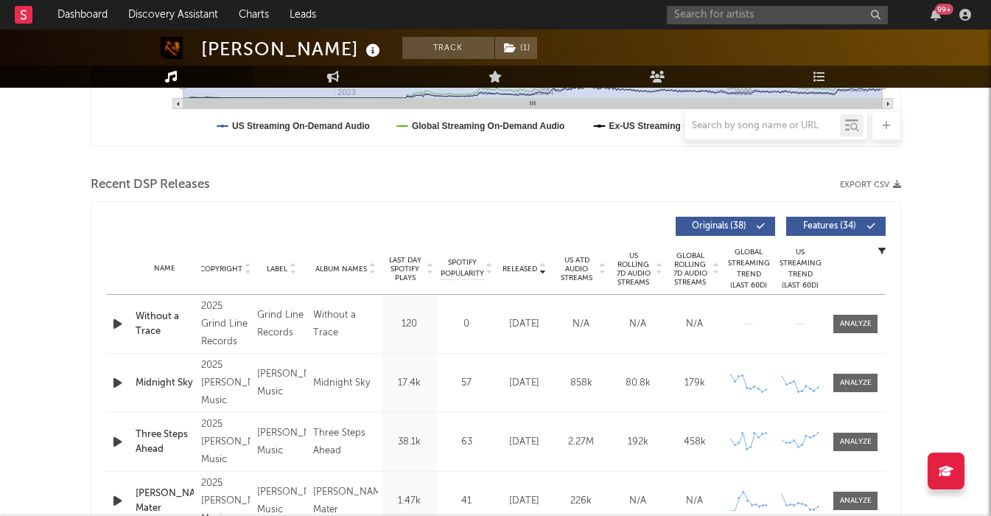
click at [118, 320] on icon "button" at bounding box center [117, 324] width 15 height 18
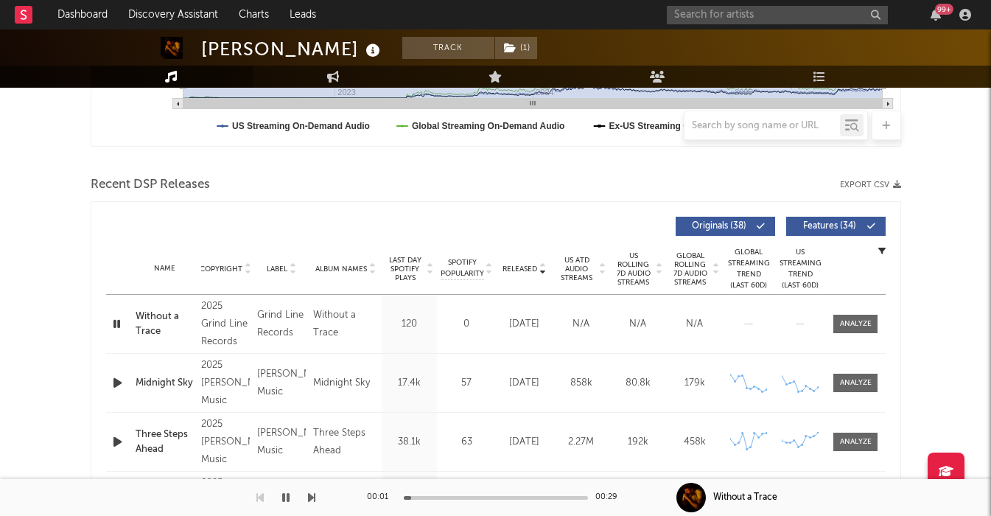
click at [838, 222] on span at bounding box center [839, 226] width 2 height 9
click at [647, 274] on span "US Rolling 7D Audio Streams" at bounding box center [633, 268] width 41 height 35
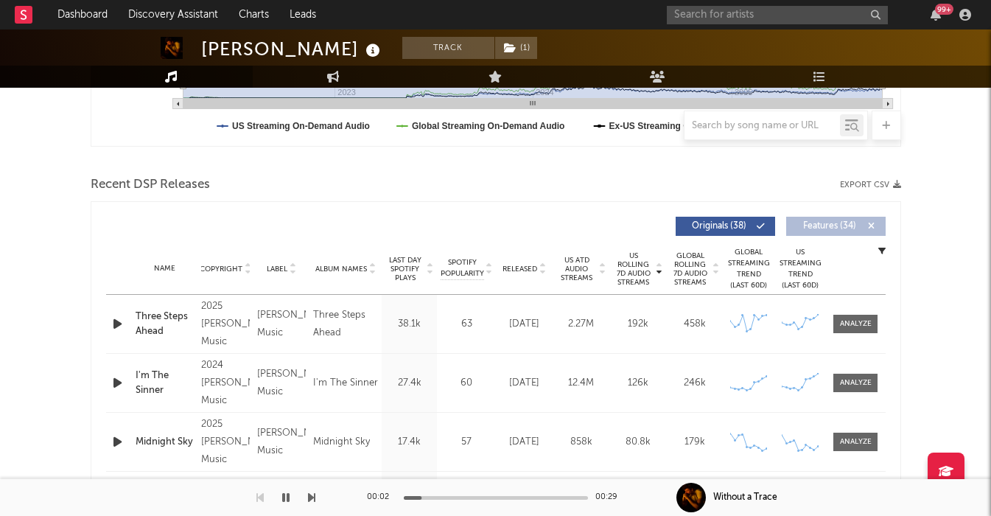
click at [128, 321] on div at bounding box center [119, 324] width 26 height 18
click at [116, 321] on icon "button" at bounding box center [117, 324] width 15 height 18
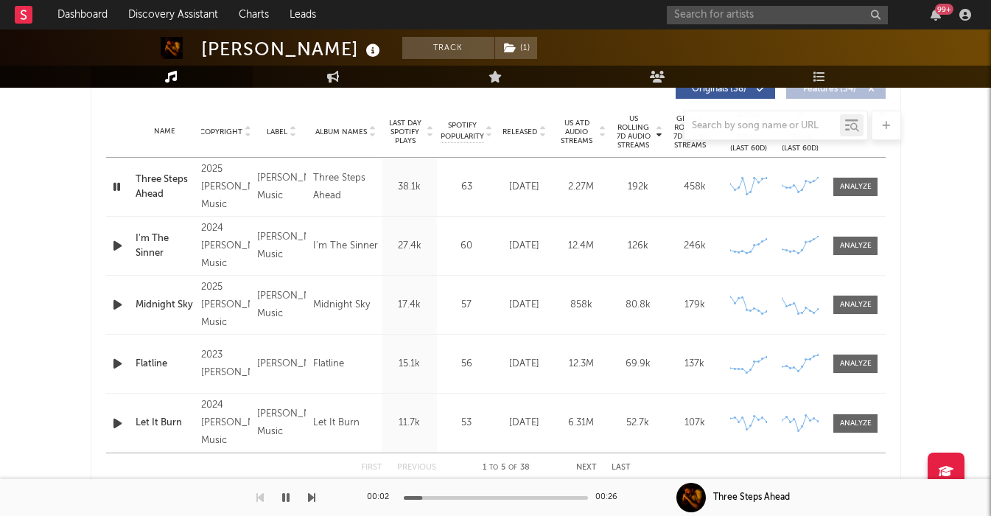
scroll to position [579, 0]
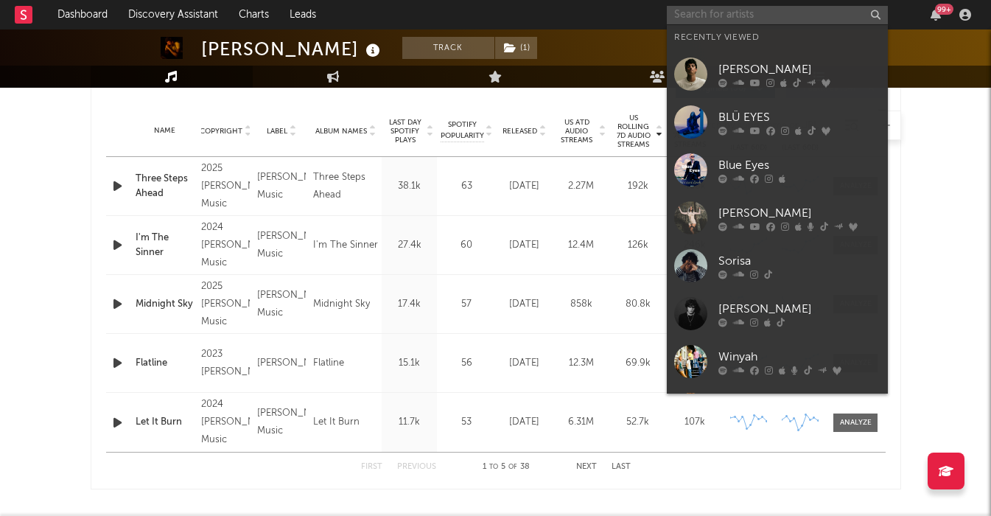
click at [703, 21] on input "text" at bounding box center [777, 15] width 221 height 18
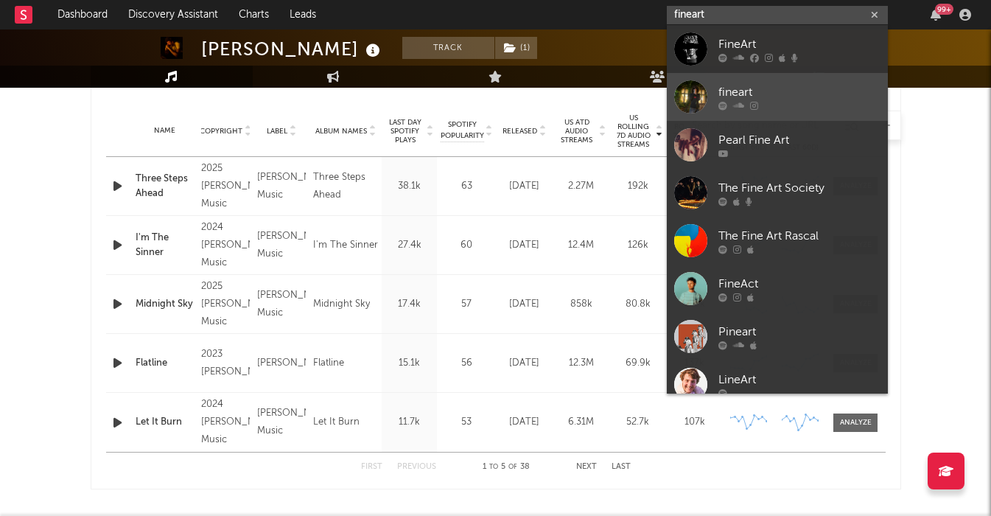
type input "fineart"
click at [776, 110] on link "fineart" at bounding box center [777, 97] width 221 height 48
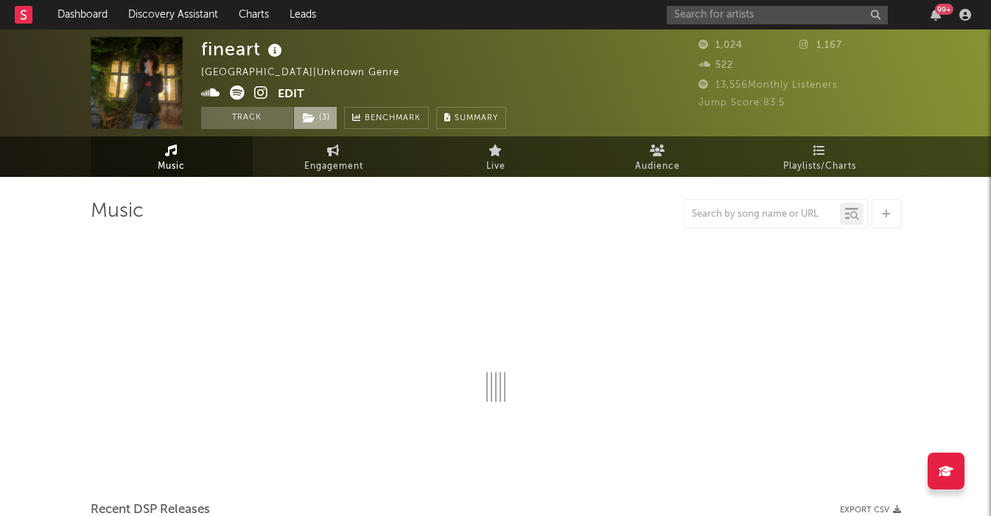
click at [321, 122] on span "( 3 )" at bounding box center [315, 118] width 44 height 22
select select "1w"
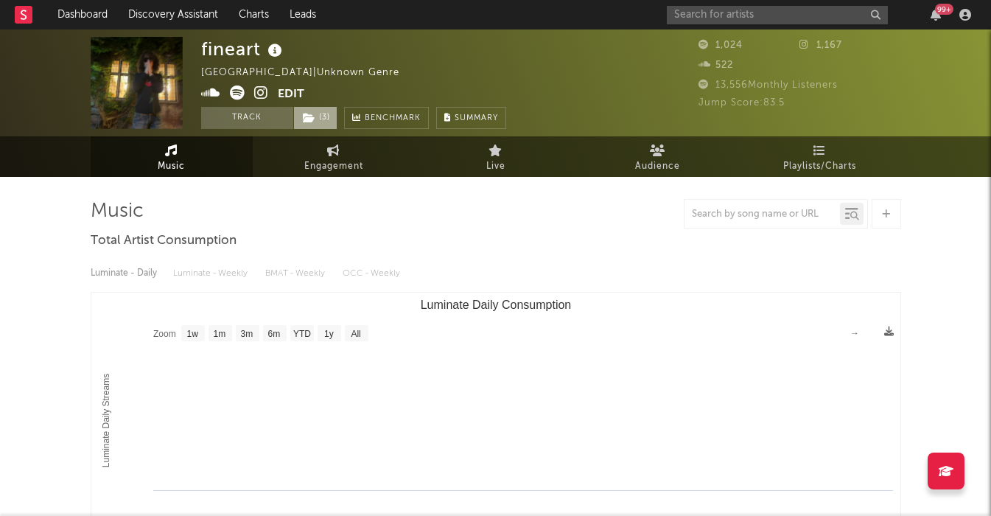
click at [321, 122] on span "( 3 )" at bounding box center [315, 118] width 44 height 22
click at [82, 17] on link "Dashboard" at bounding box center [82, 14] width 71 height 29
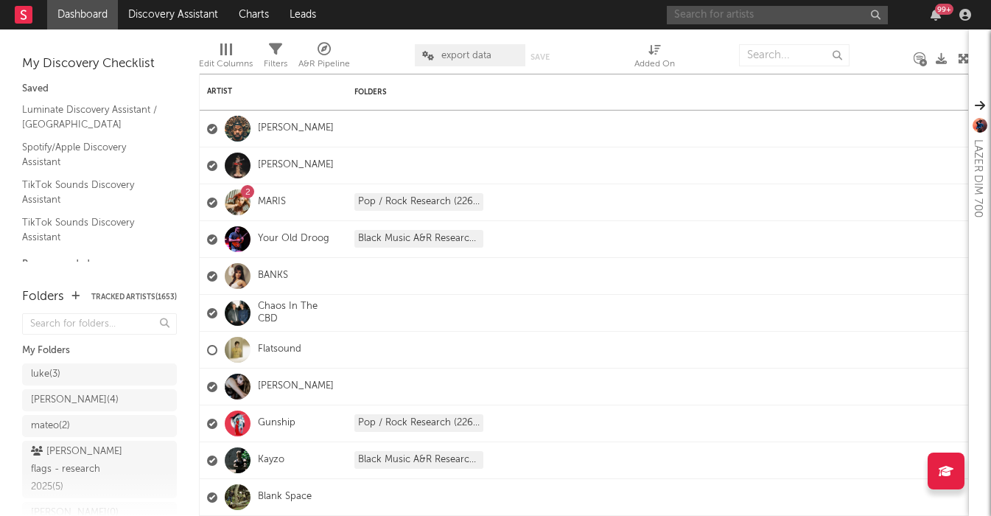
click at [693, 12] on input "text" at bounding box center [777, 15] width 221 height 18
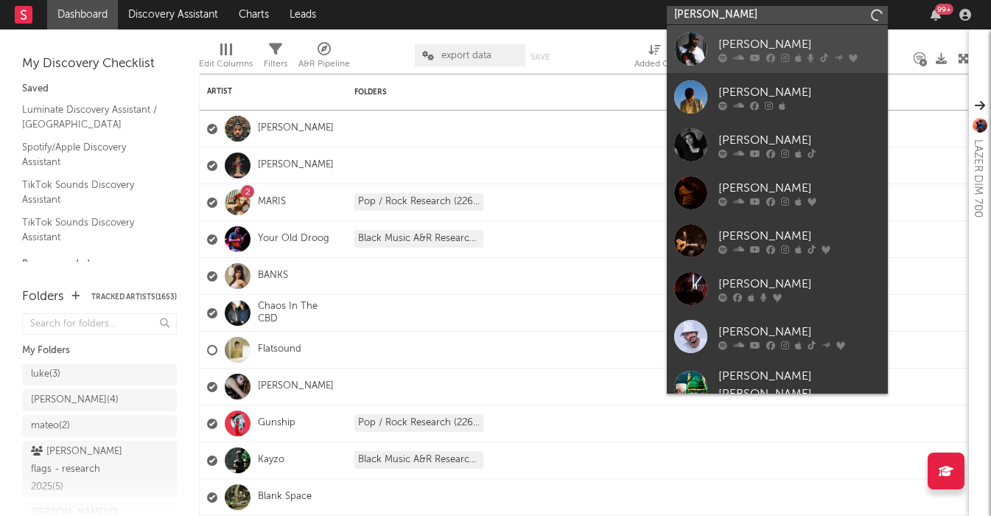
type input "[PERSON_NAME]"
click at [832, 39] on div "[PERSON_NAME]" at bounding box center [799, 44] width 162 height 18
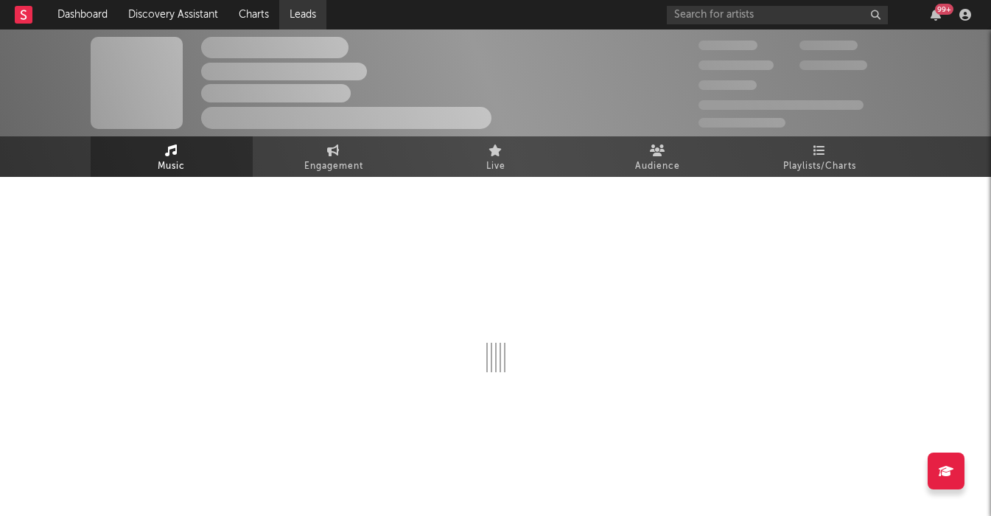
select select "6m"
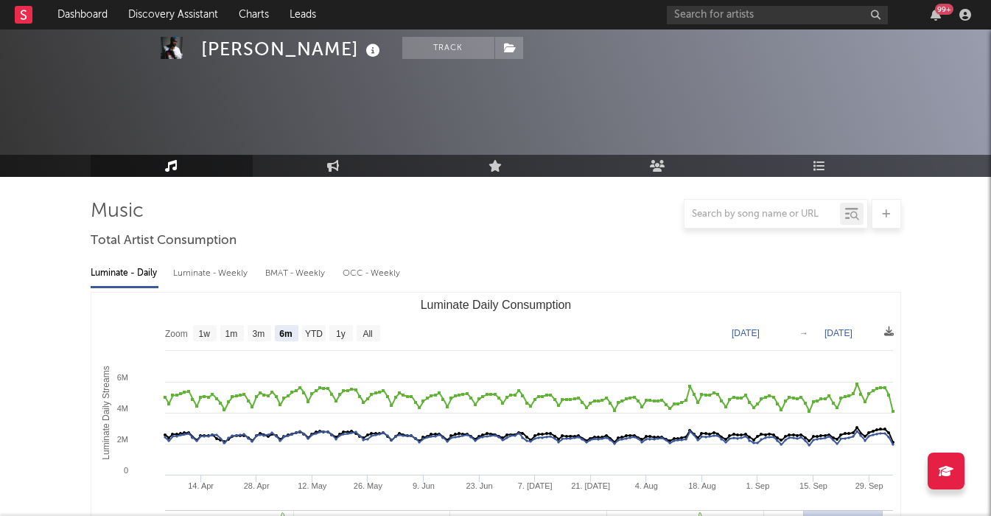
scroll to position [461, 0]
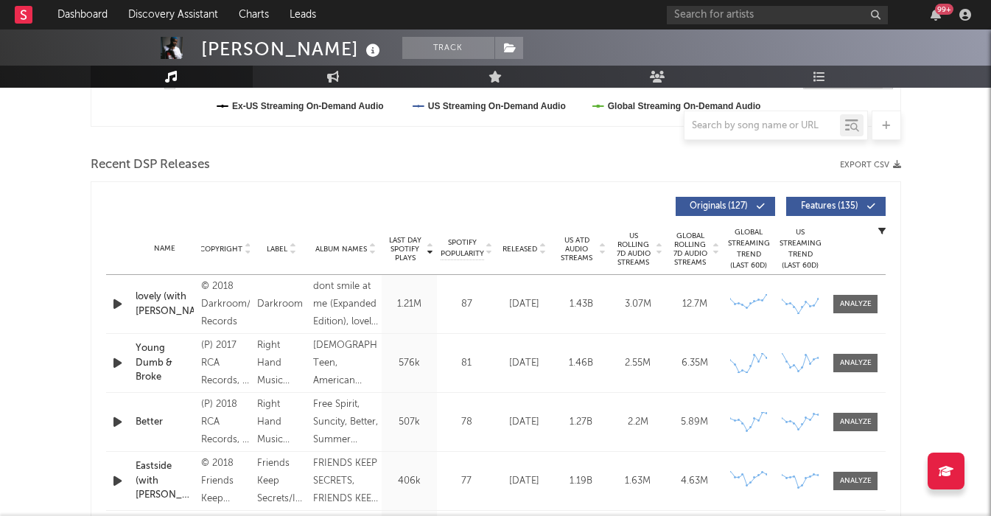
click at [821, 204] on span "Features ( 135 )" at bounding box center [830, 206] width 68 height 9
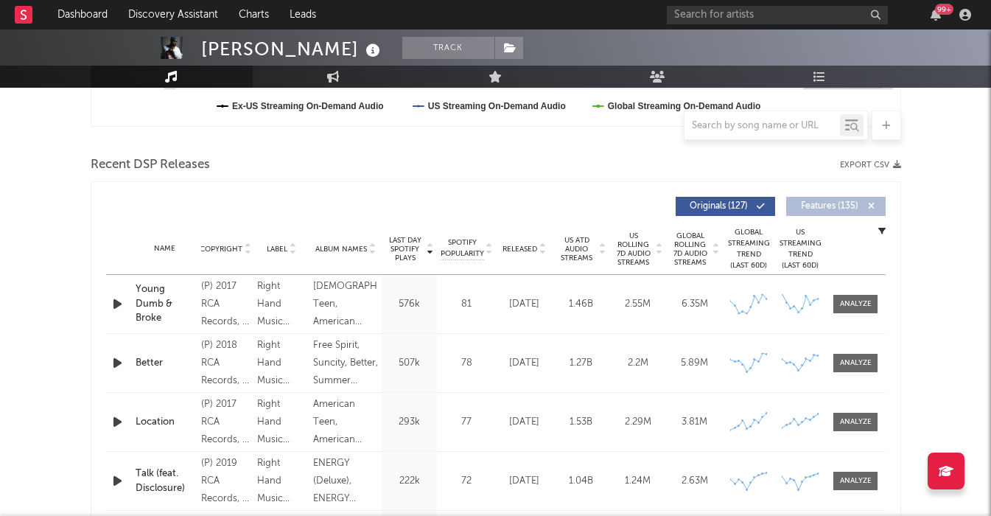
click at [522, 245] on span "Released" at bounding box center [519, 249] width 35 height 9
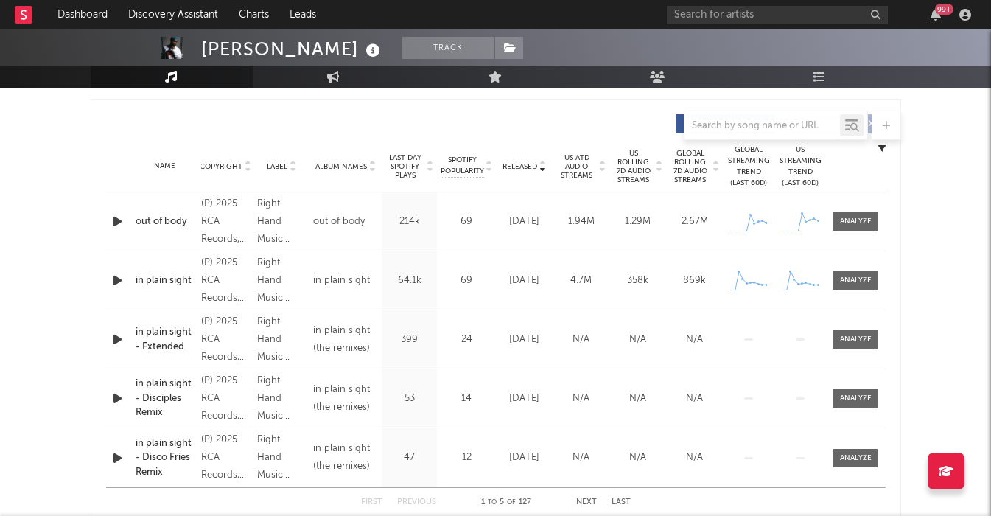
scroll to position [558, 0]
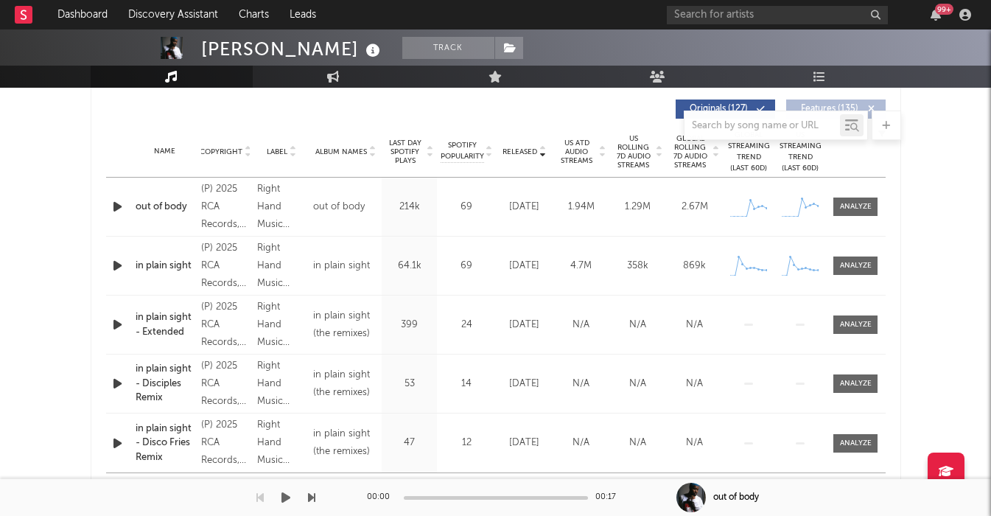
click at [584, 487] on div "00:00 00:17" at bounding box center [496, 497] width 258 height 37
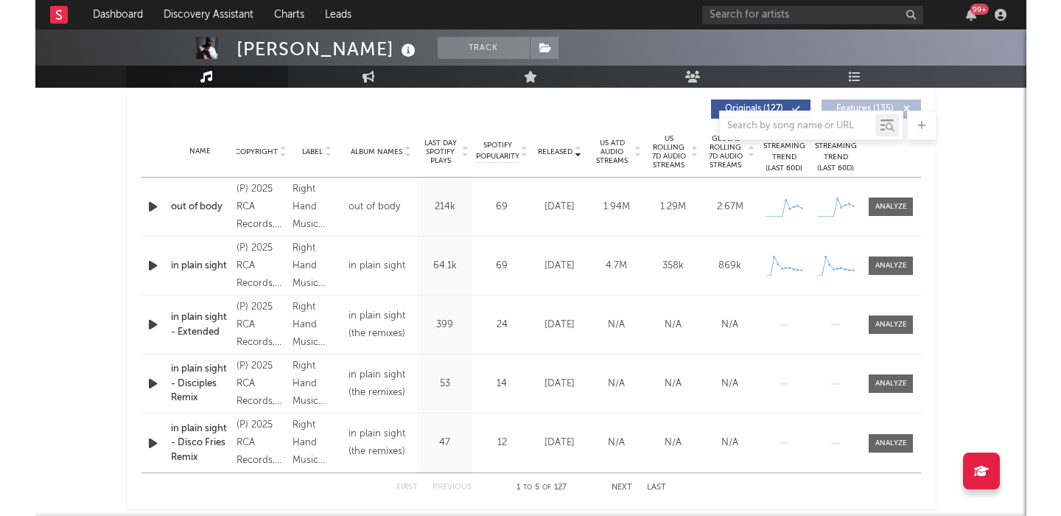
scroll to position [580, 0]
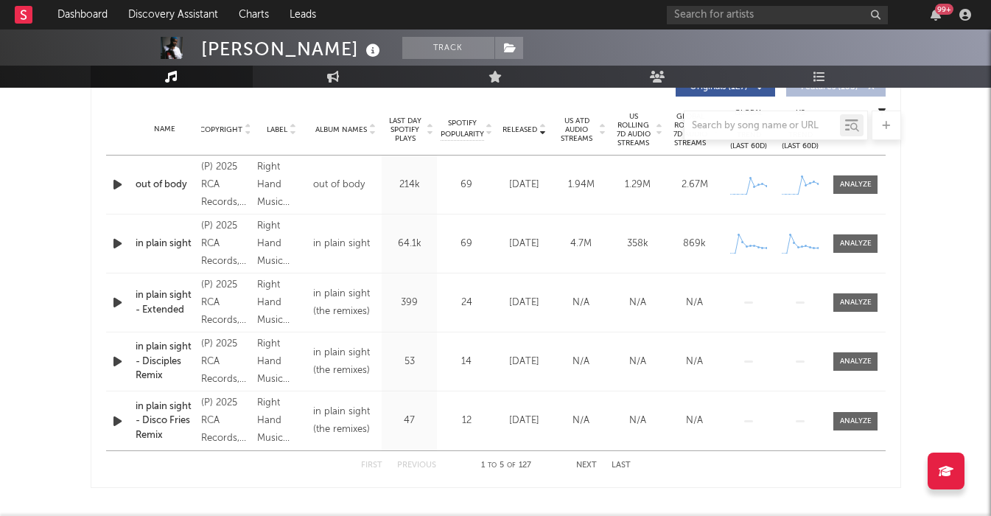
click at [582, 466] on button "Next" at bounding box center [586, 465] width 21 height 8
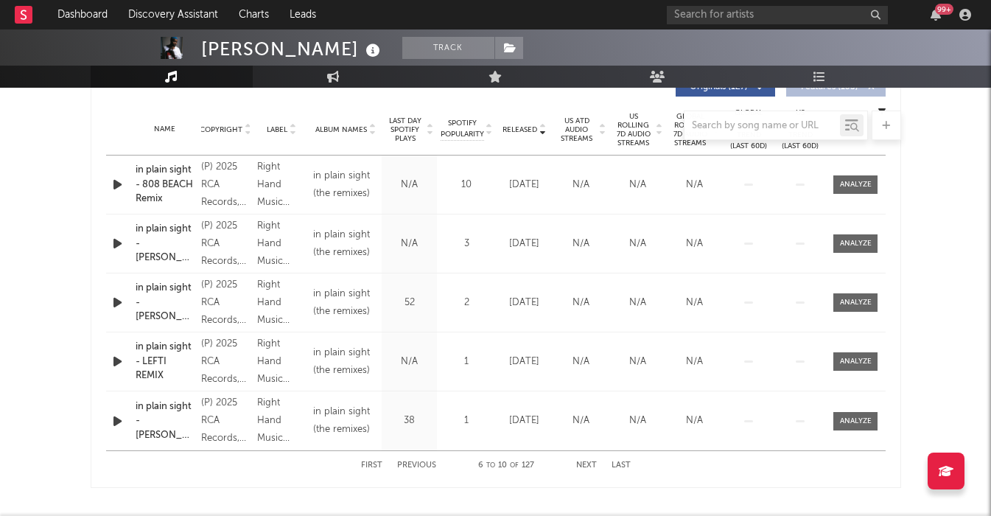
click at [582, 466] on button "Next" at bounding box center [586, 465] width 21 height 8
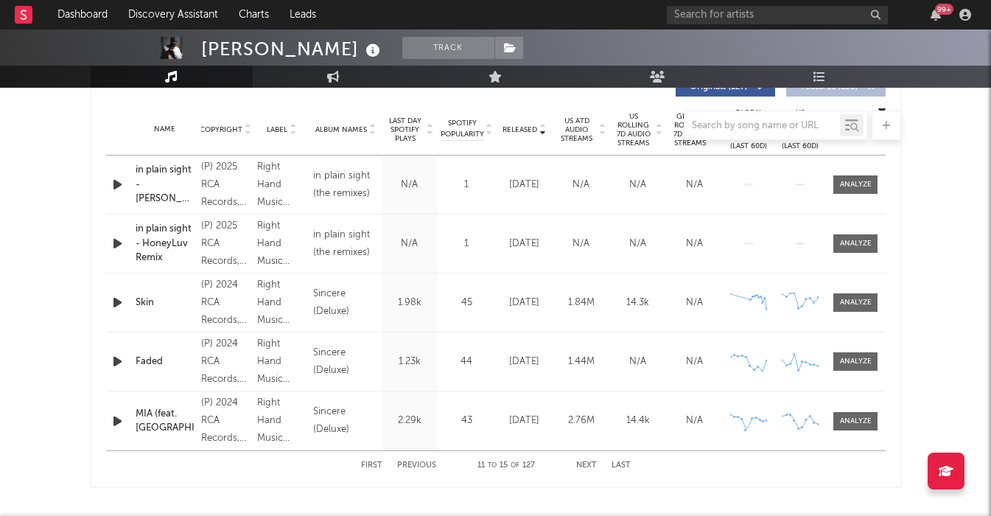
click at [582, 466] on button "Next" at bounding box center [586, 465] width 21 height 8
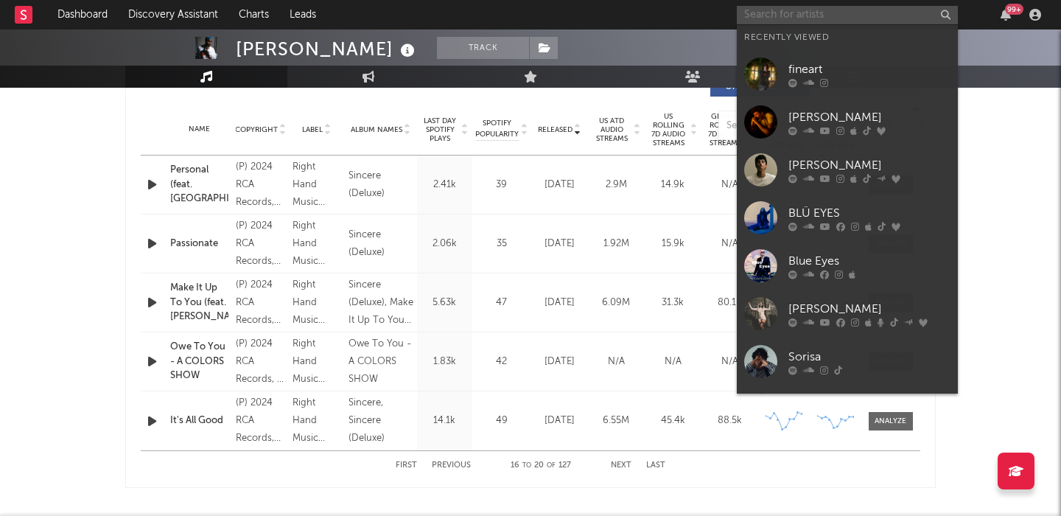
click at [768, 21] on input "text" at bounding box center [847, 15] width 221 height 18
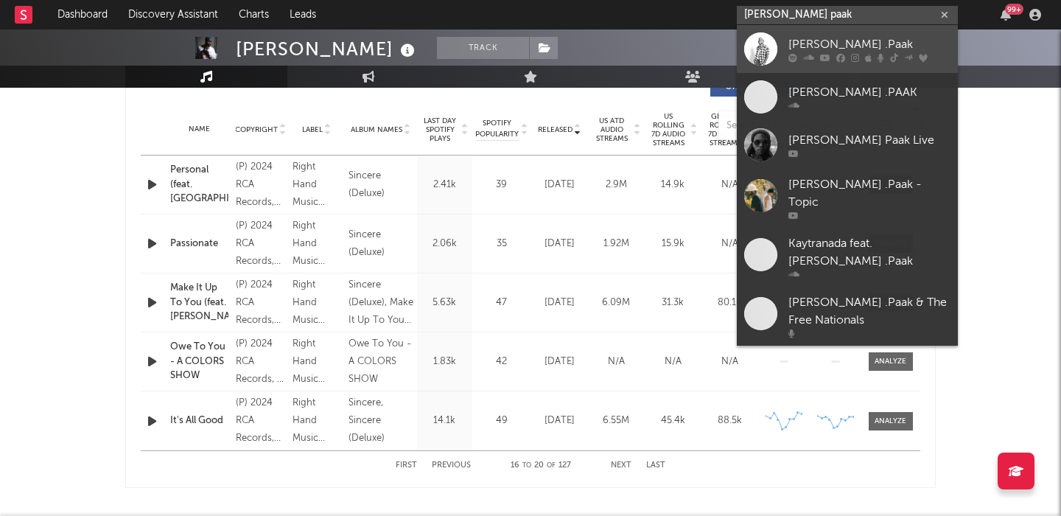
type input "[PERSON_NAME] paak"
click at [837, 44] on div "[PERSON_NAME] .Paak" at bounding box center [869, 44] width 162 height 18
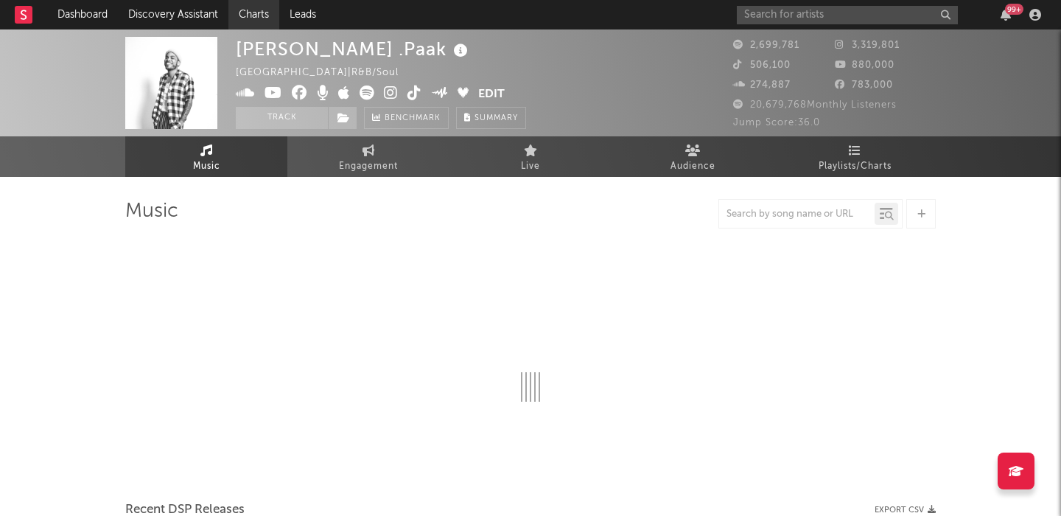
select select "6m"
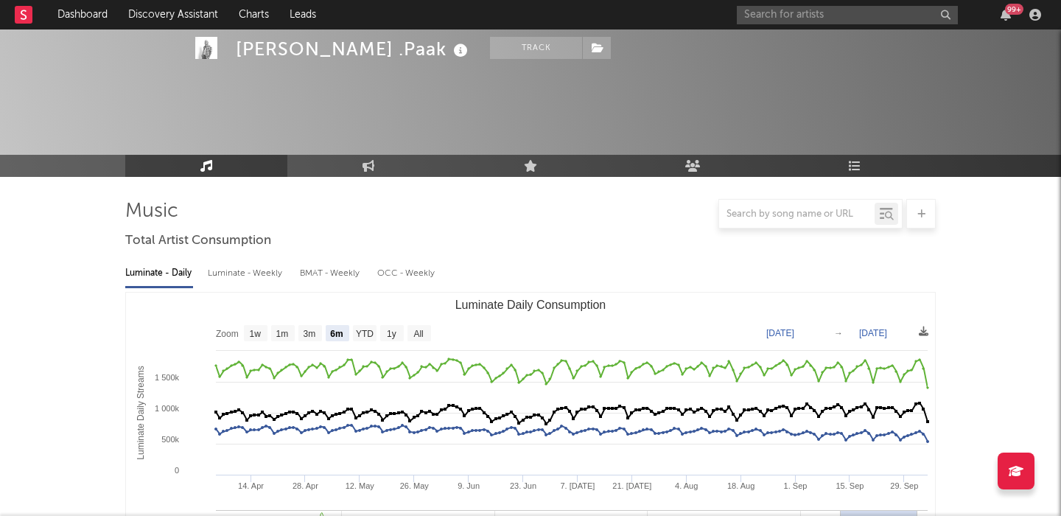
scroll to position [374, 0]
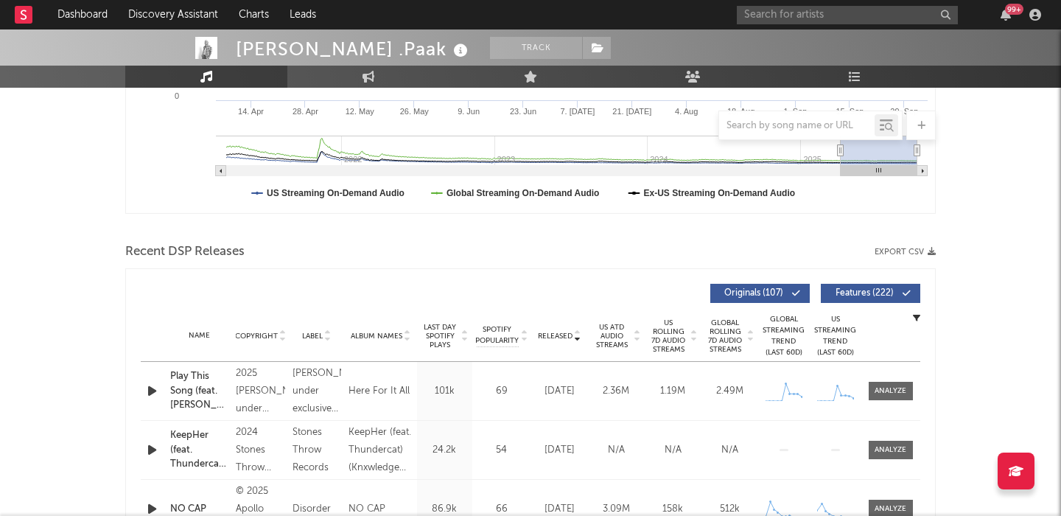
click at [871, 290] on span at bounding box center [871, 293] width 2 height 9
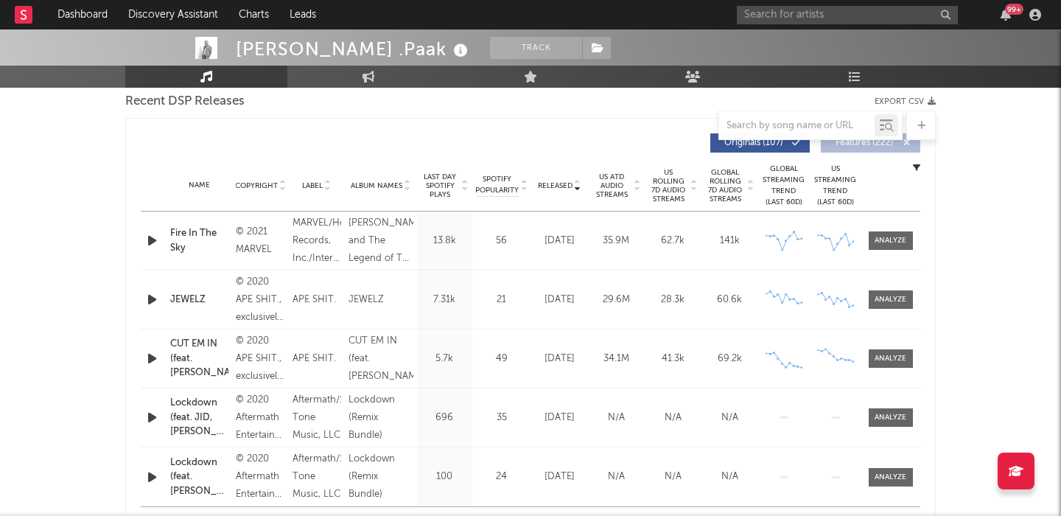
scroll to position [541, 0]
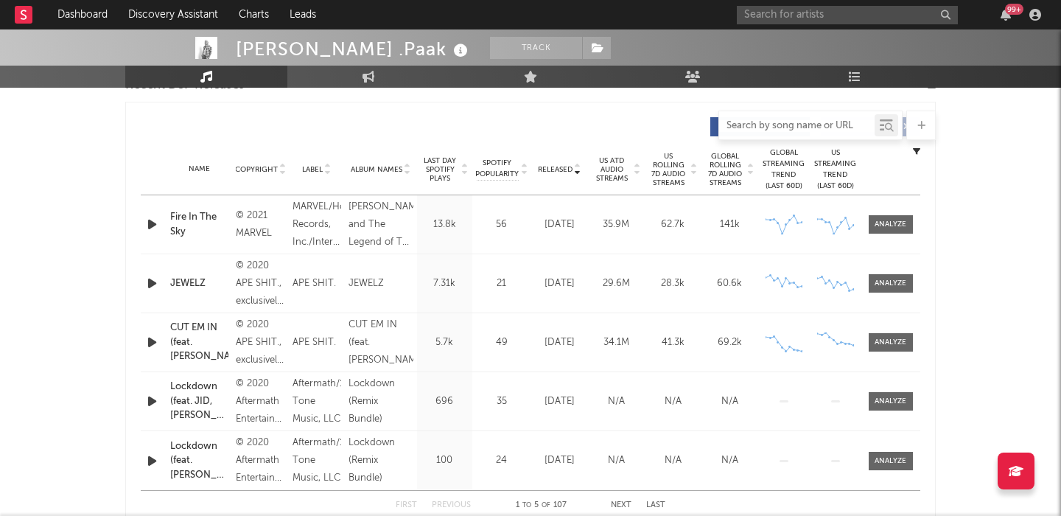
click at [769, 124] on input "text" at bounding box center [796, 126] width 155 height 12
type input "train"
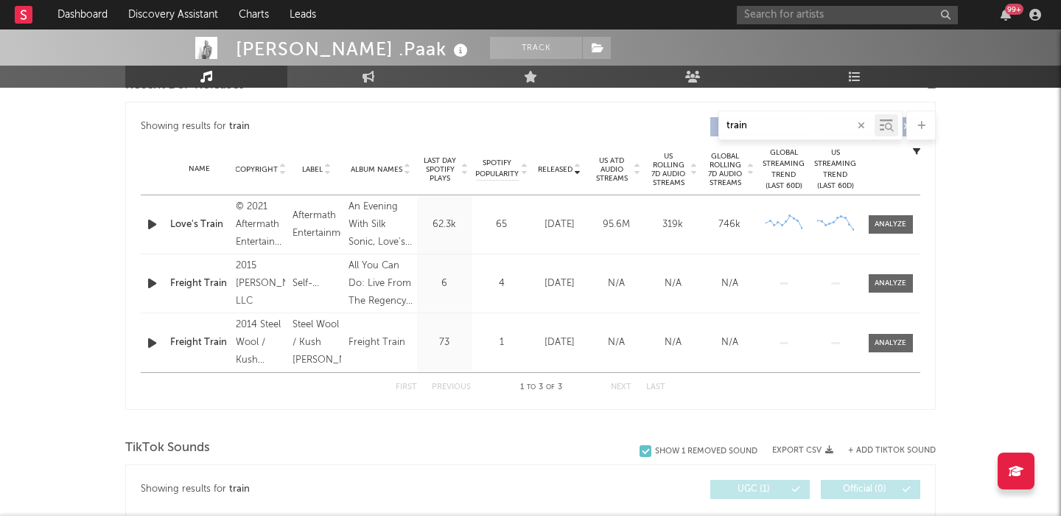
drag, startPoint x: 775, startPoint y: 128, endPoint x: 656, endPoint y: 128, distance: 118.6
click at [656, 128] on div "train" at bounding box center [530, 124] width 810 height 29
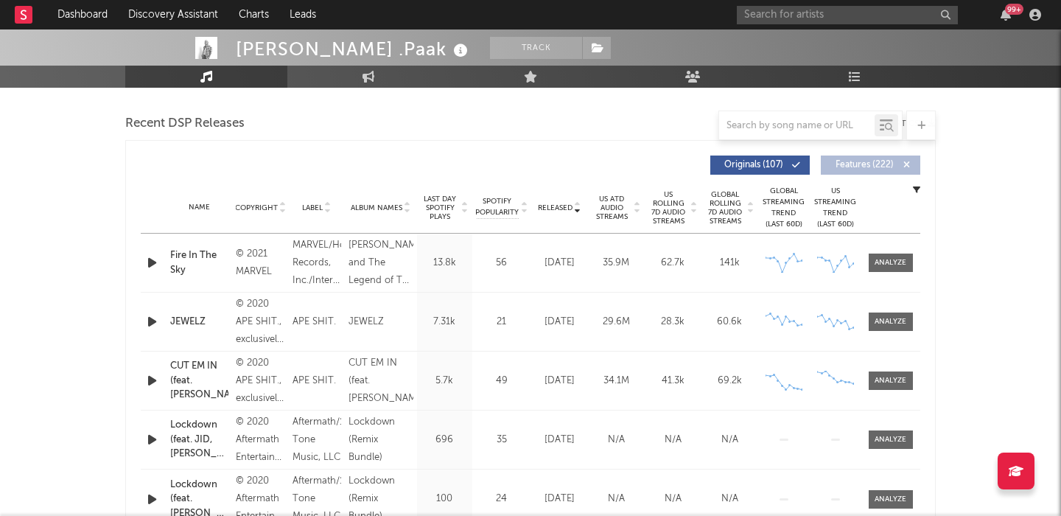
scroll to position [549, 0]
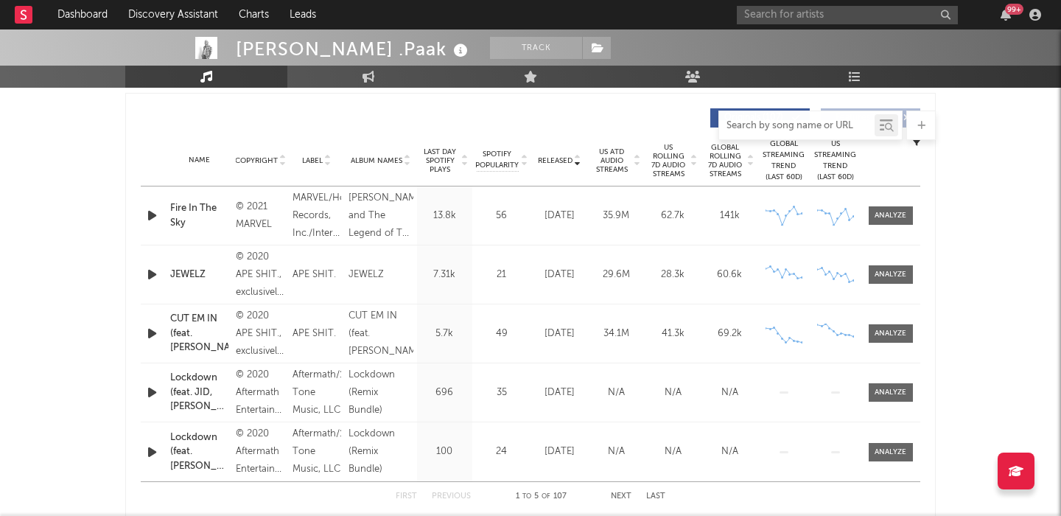
click at [784, 129] on input "text" at bounding box center [796, 126] width 155 height 12
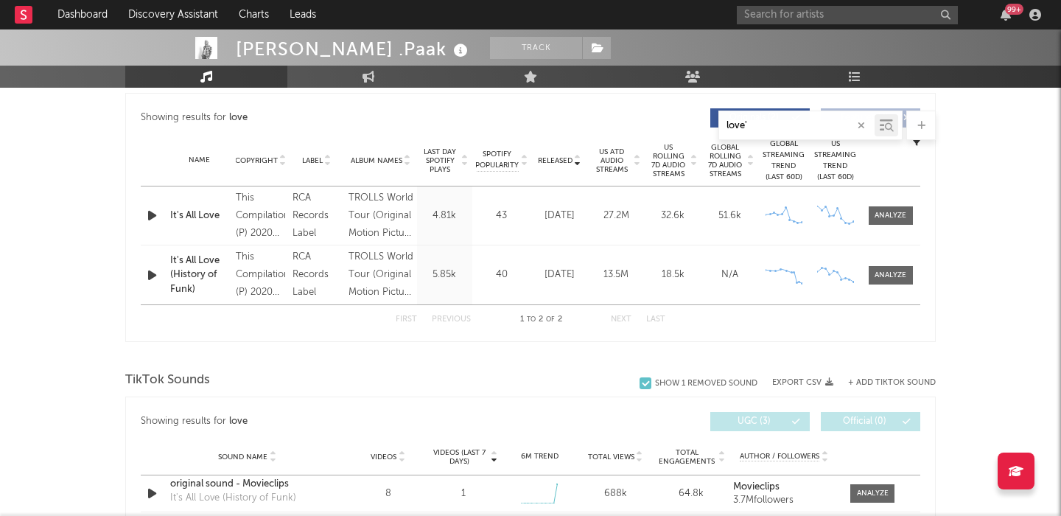
type input "love's"
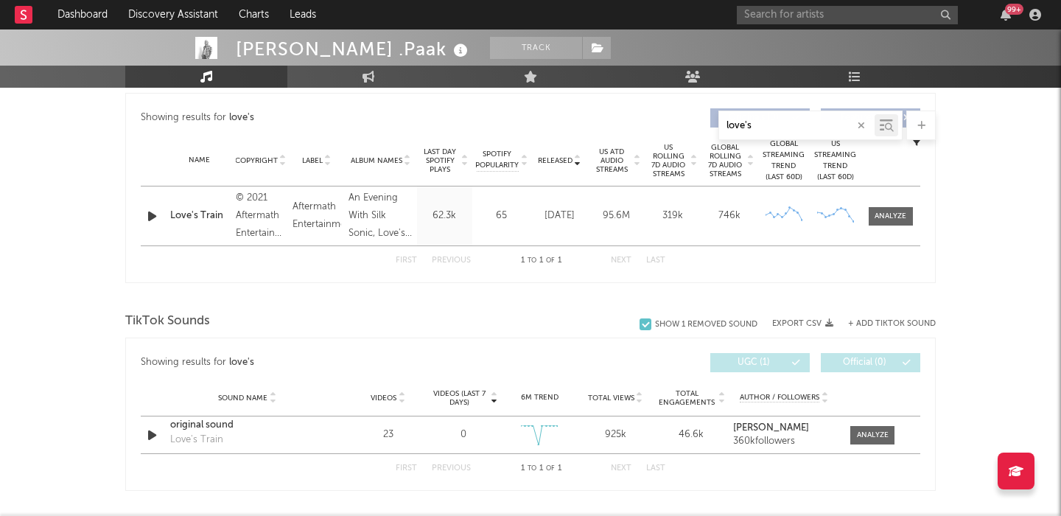
drag, startPoint x: 804, startPoint y: 122, endPoint x: 638, endPoint y: 122, distance: 165.7
click at [638, 122] on div "love's" at bounding box center [530, 124] width 810 height 29
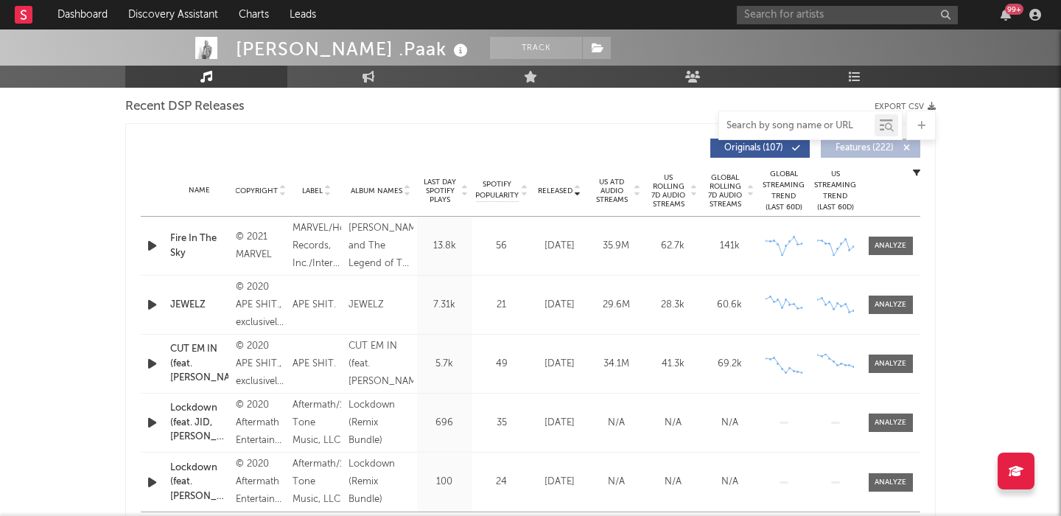
scroll to position [509, 0]
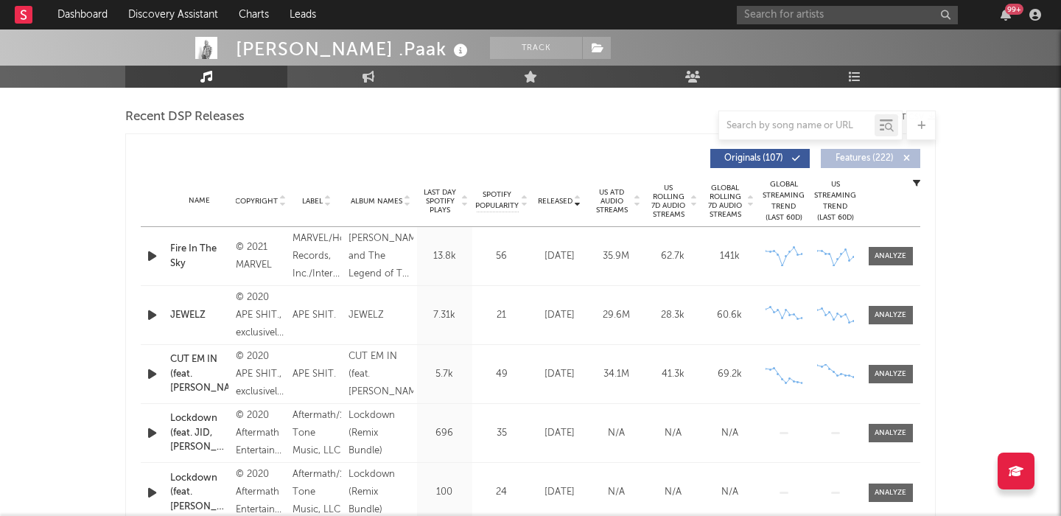
click at [853, 155] on span "Features ( 222 )" at bounding box center [864, 158] width 68 height 9
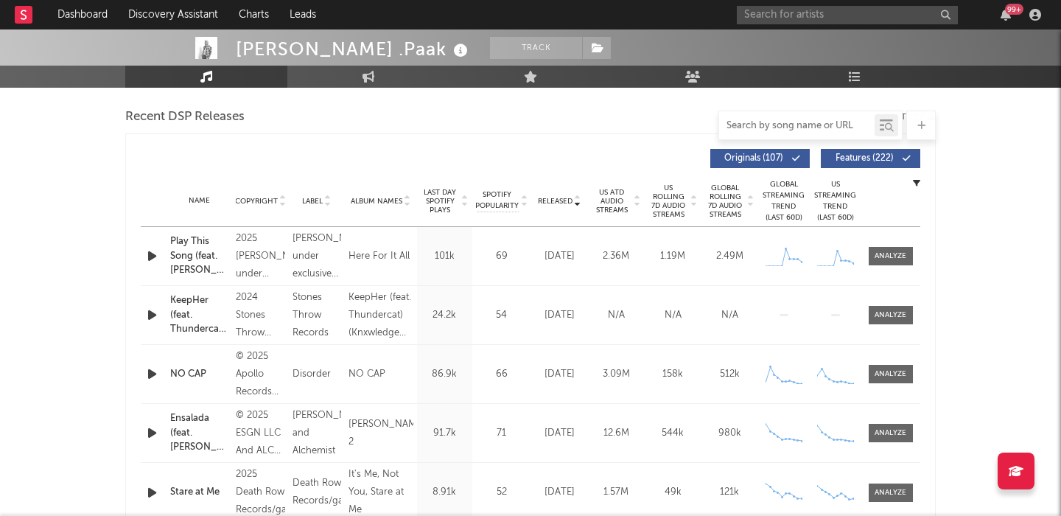
click at [792, 122] on input "text" at bounding box center [796, 126] width 155 height 12
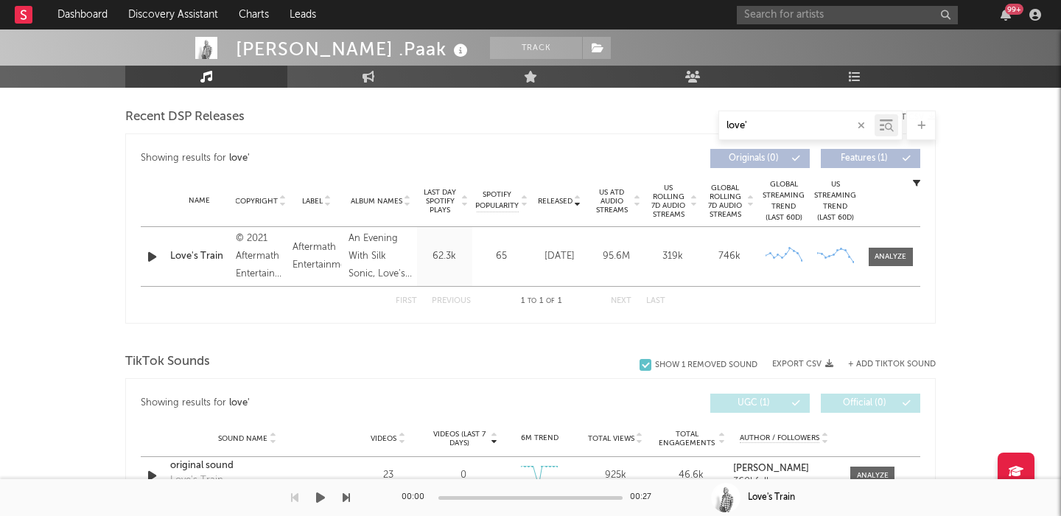
type input "love'"
click at [866, 124] on button "button" at bounding box center [861, 126] width 12 height 14
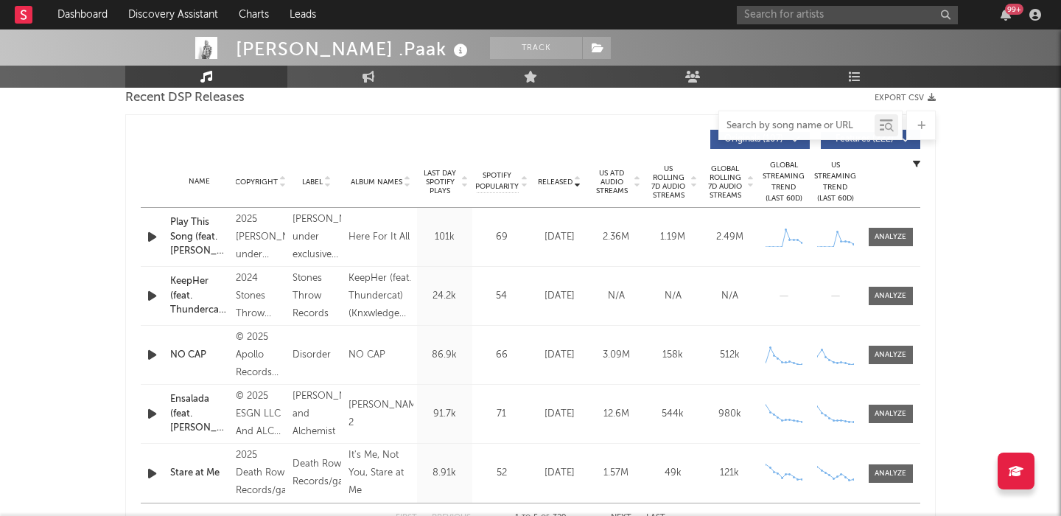
scroll to position [605, 0]
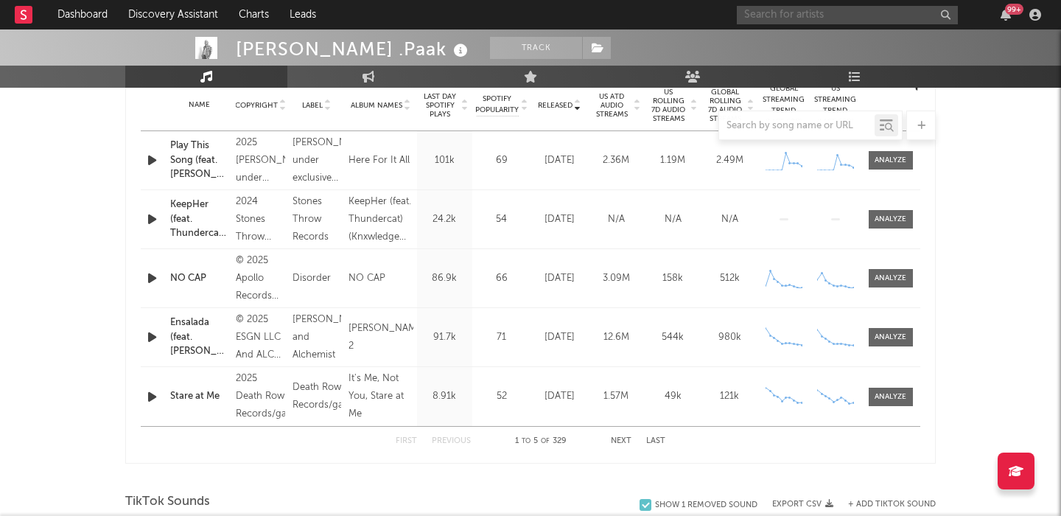
click at [813, 21] on input "text" at bounding box center [847, 15] width 221 height 18
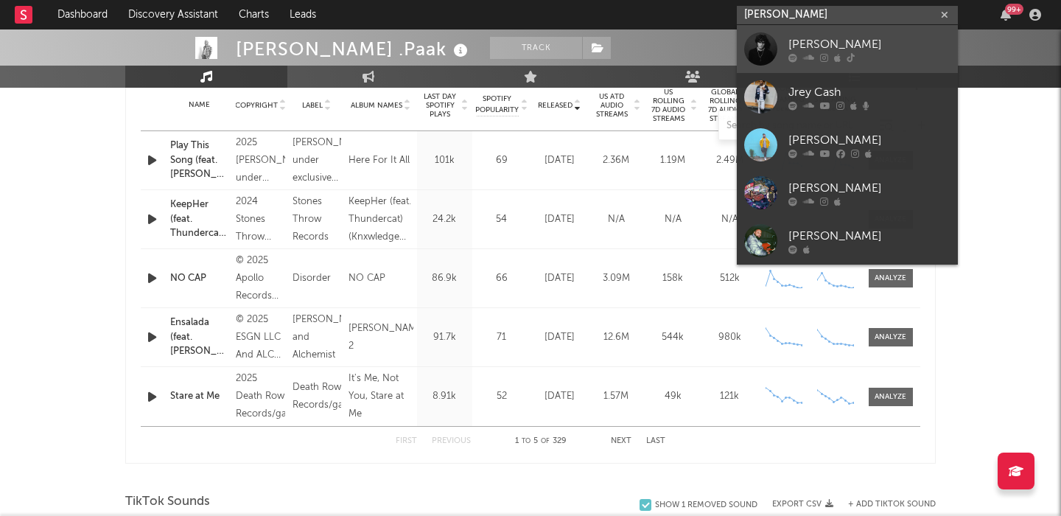
type input "[PERSON_NAME]"
click at [852, 40] on div "[PERSON_NAME]" at bounding box center [869, 44] width 162 height 18
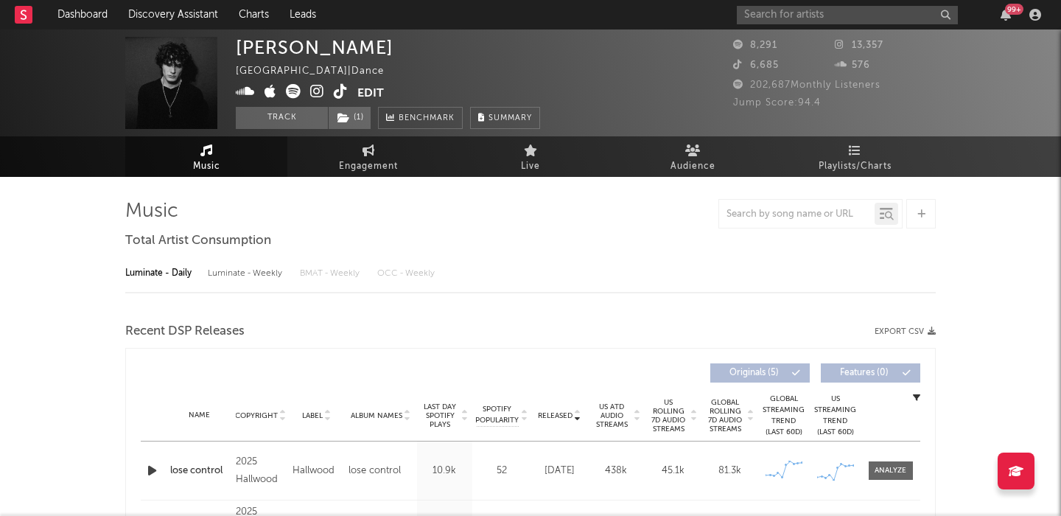
select select "6m"
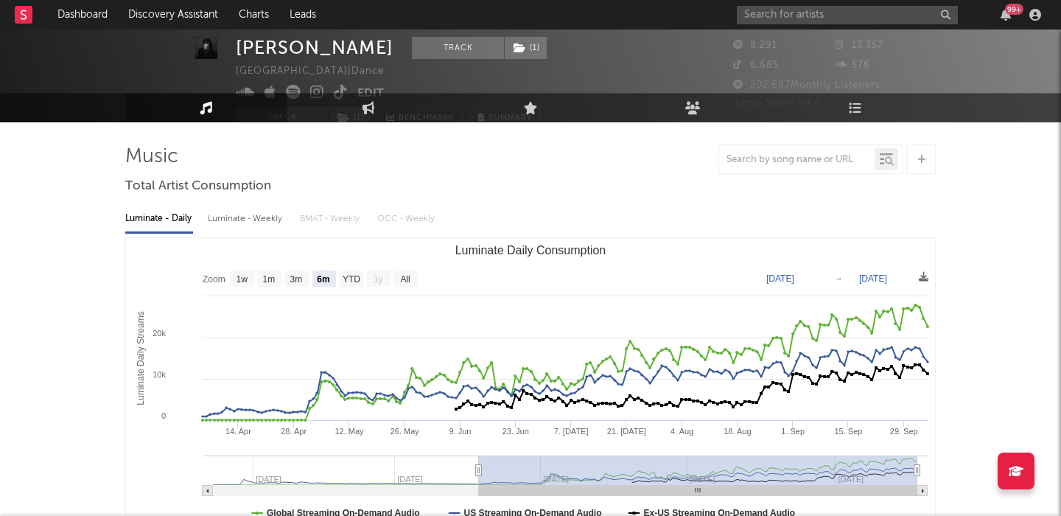
scroll to position [27, 0]
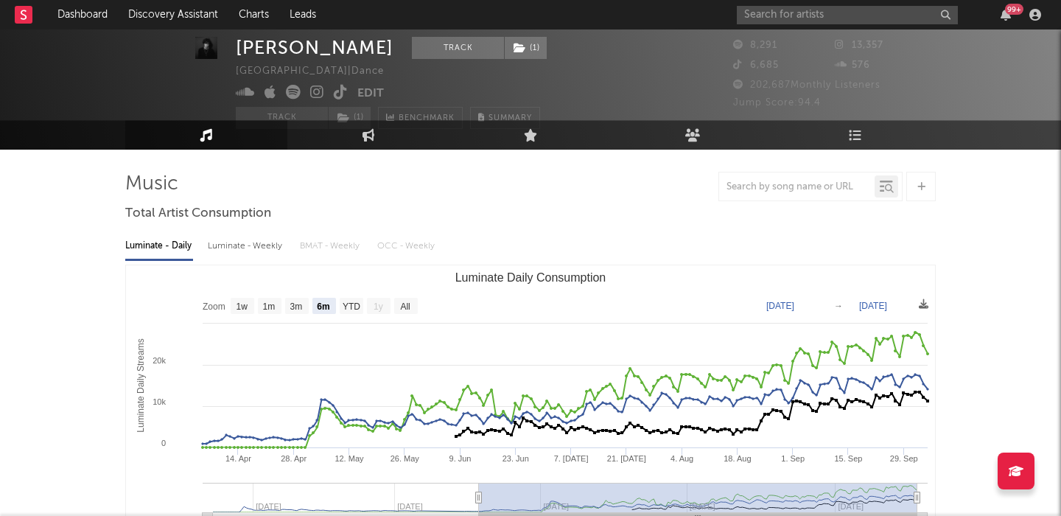
click at [226, 234] on div "Luminate - Weekly" at bounding box center [246, 245] width 77 height 25
select select "6m"
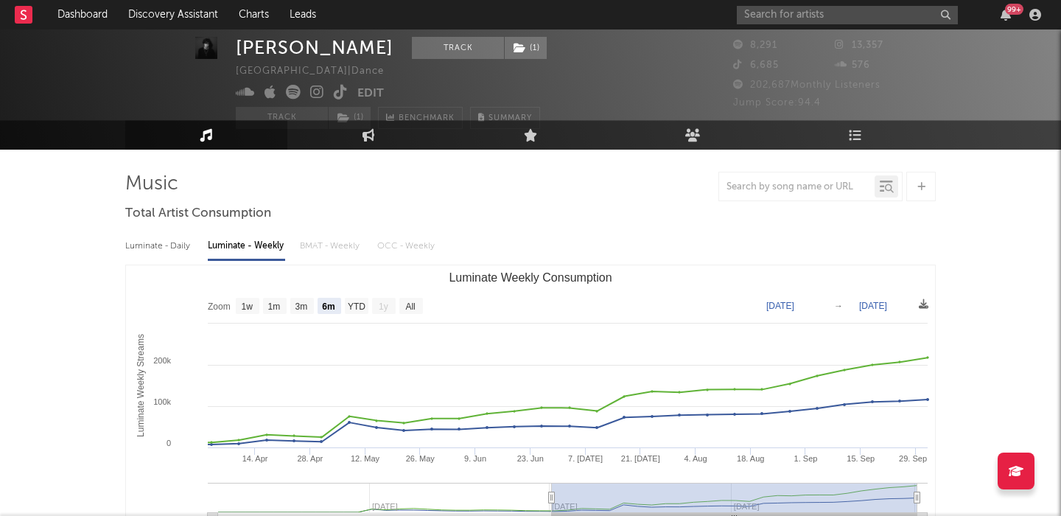
click at [226, 239] on div "Luminate - Weekly" at bounding box center [246, 245] width 77 height 25
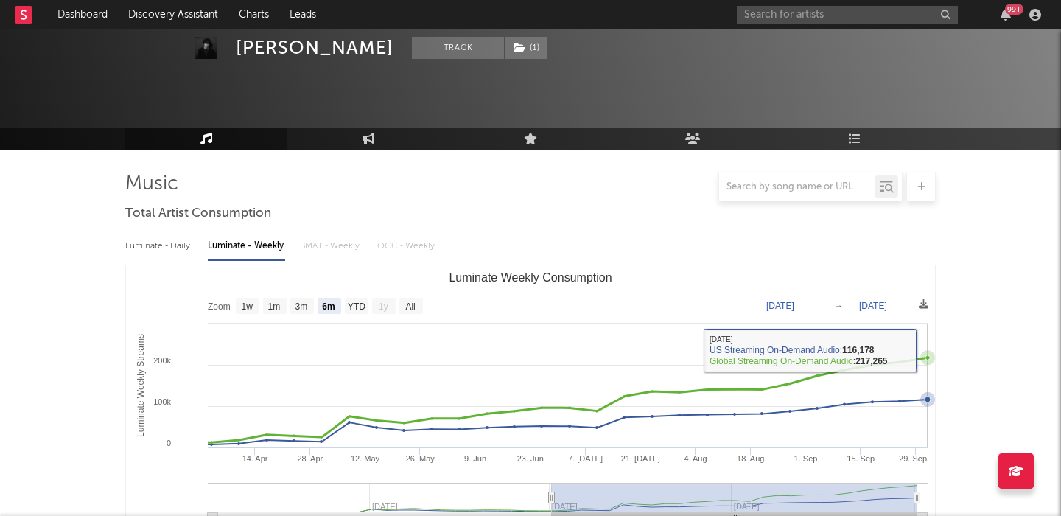
scroll to position [360, 0]
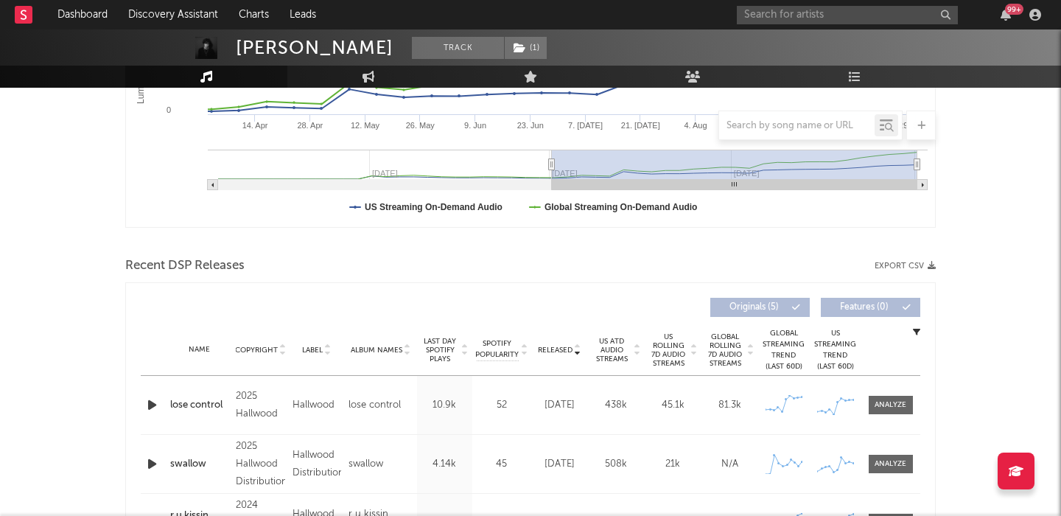
click at [673, 353] on span "US Rolling 7D Audio Streams" at bounding box center [668, 349] width 41 height 35
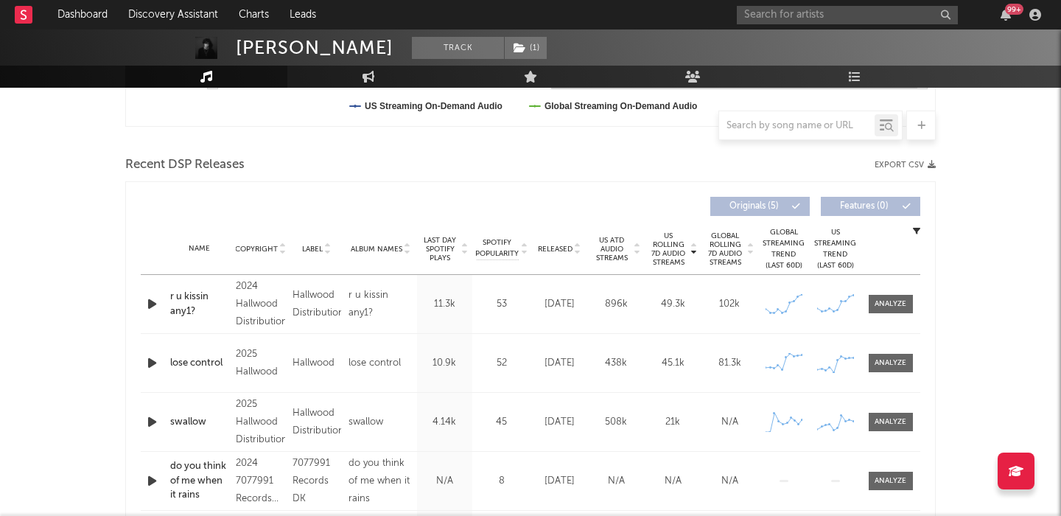
scroll to position [466, 0]
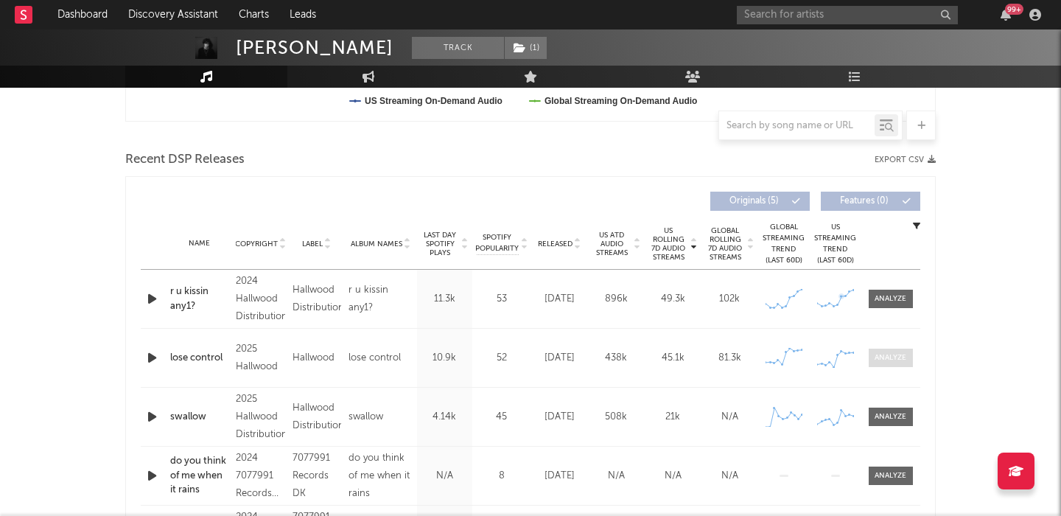
click at [886, 357] on div at bounding box center [890, 357] width 32 height 11
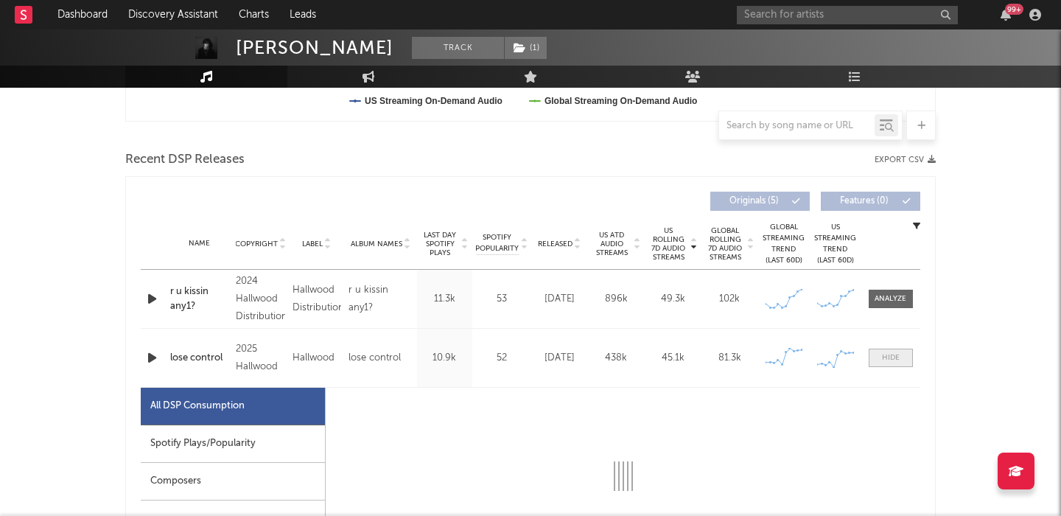
scroll to position [680, 0]
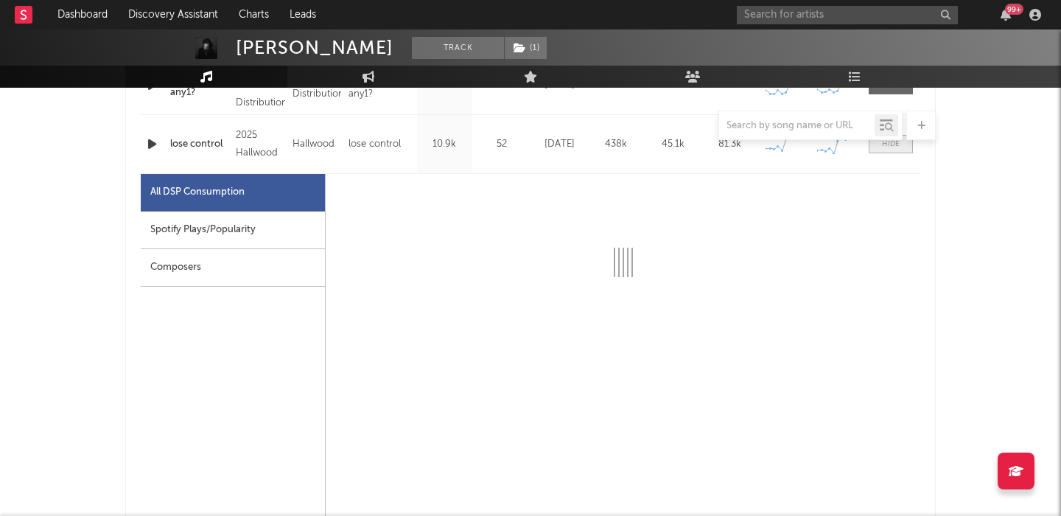
select select "1w"
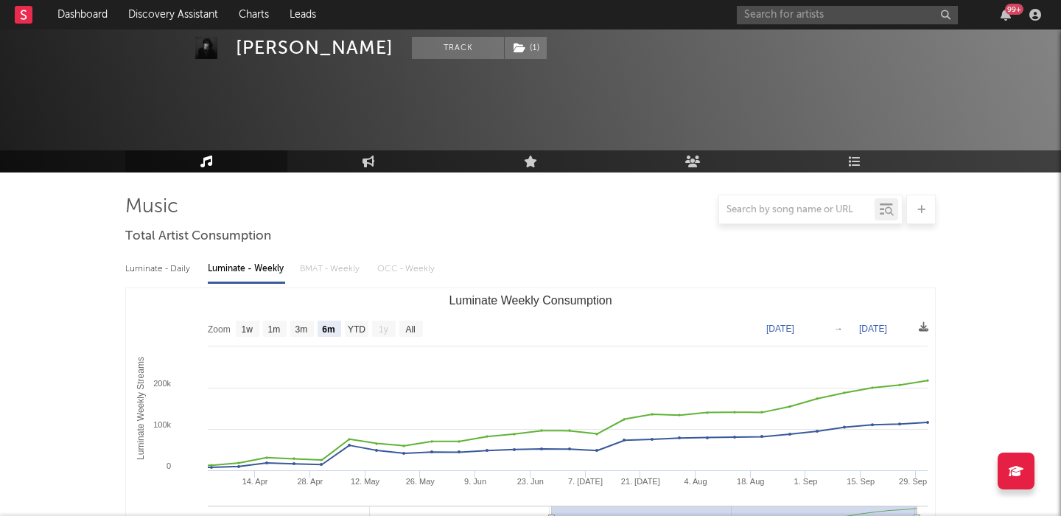
scroll to position [0, 0]
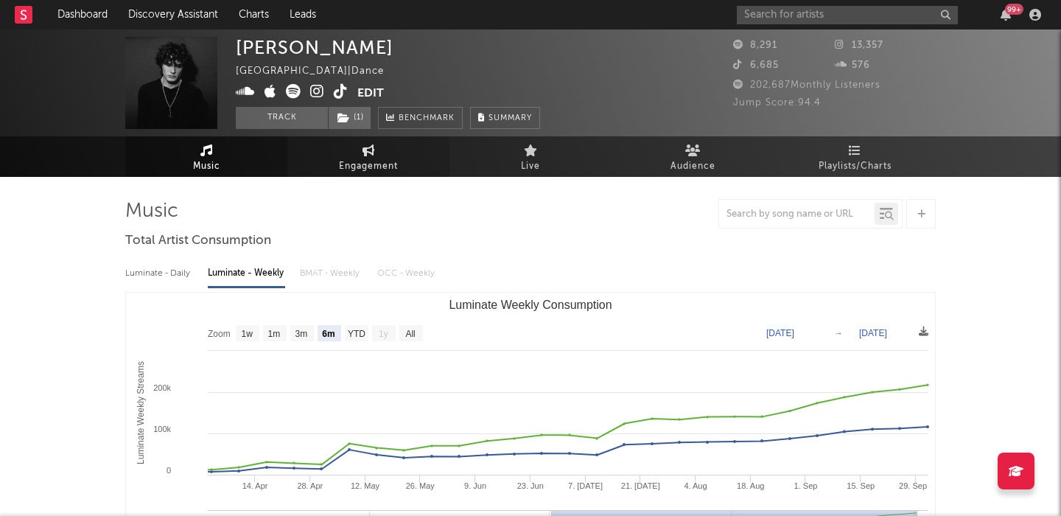
click at [367, 142] on link "Engagement" at bounding box center [368, 156] width 162 height 41
select select "1w"
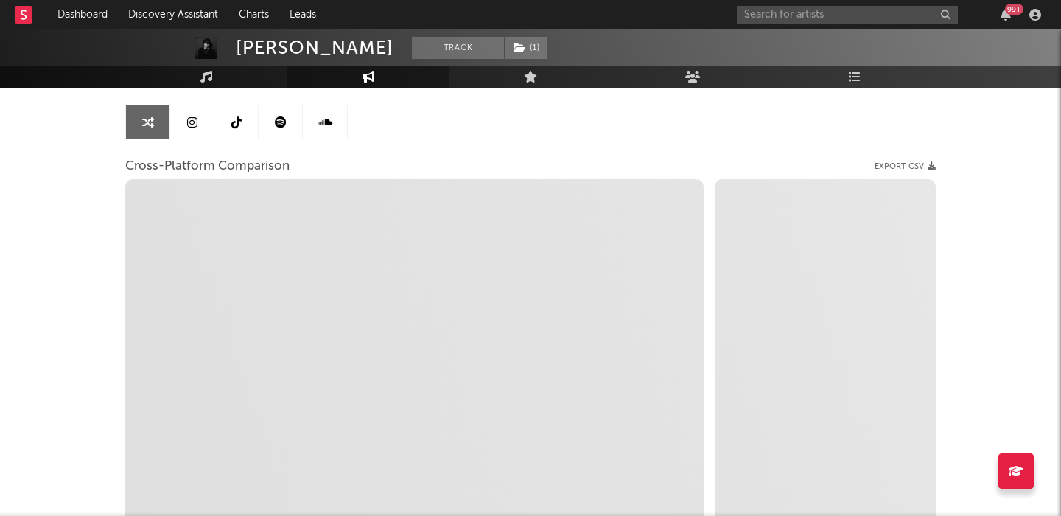
scroll to position [167, 0]
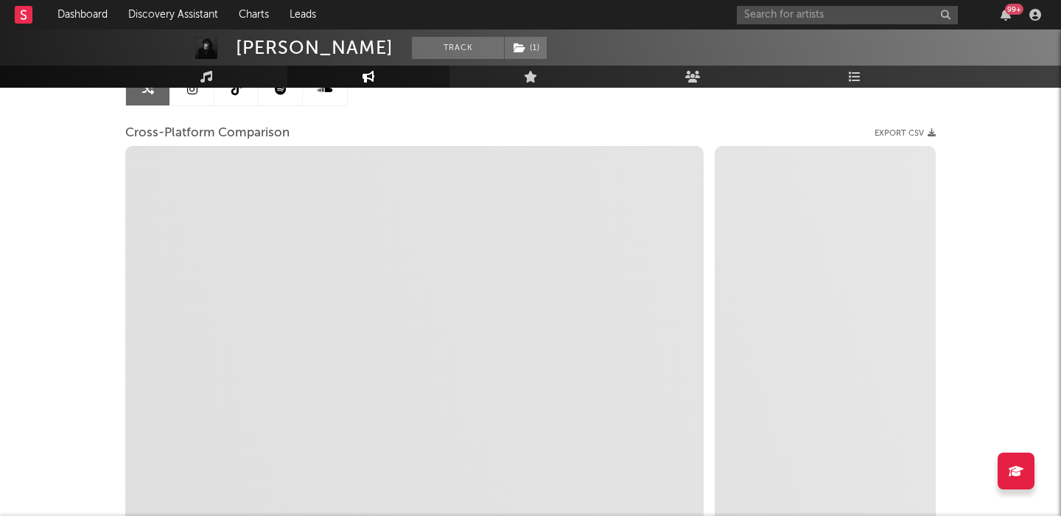
select select "1m"
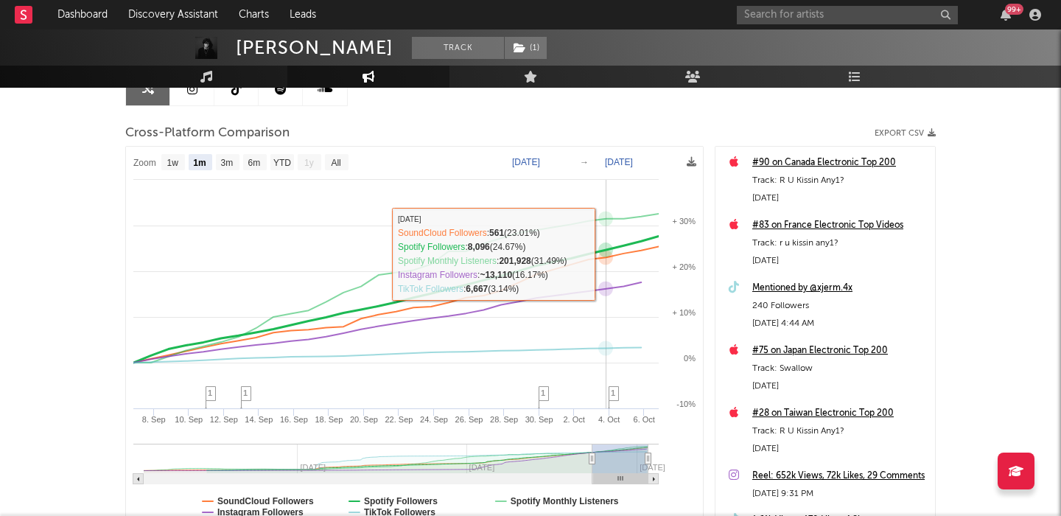
scroll to position [34, 0]
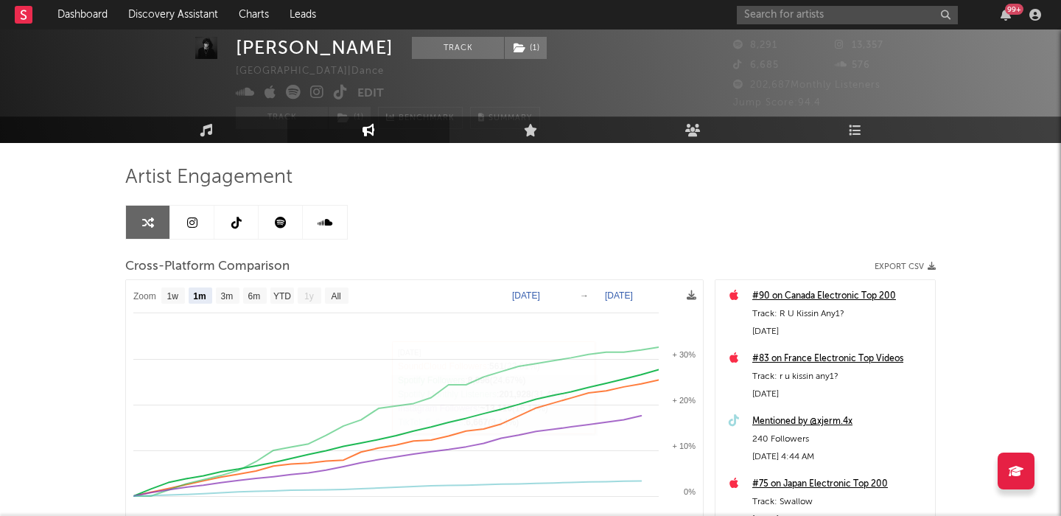
click at [192, 221] on icon at bounding box center [192, 223] width 10 height 12
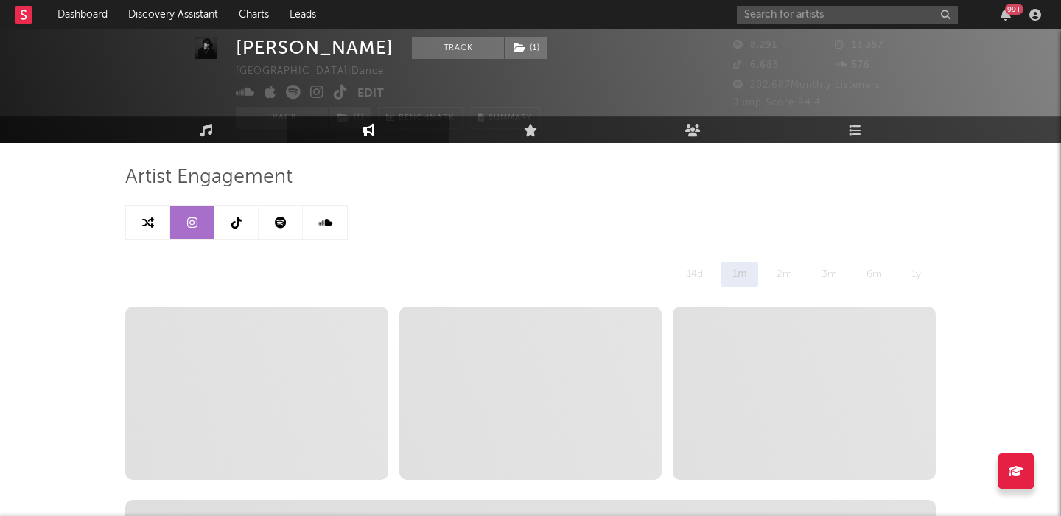
select select "6m"
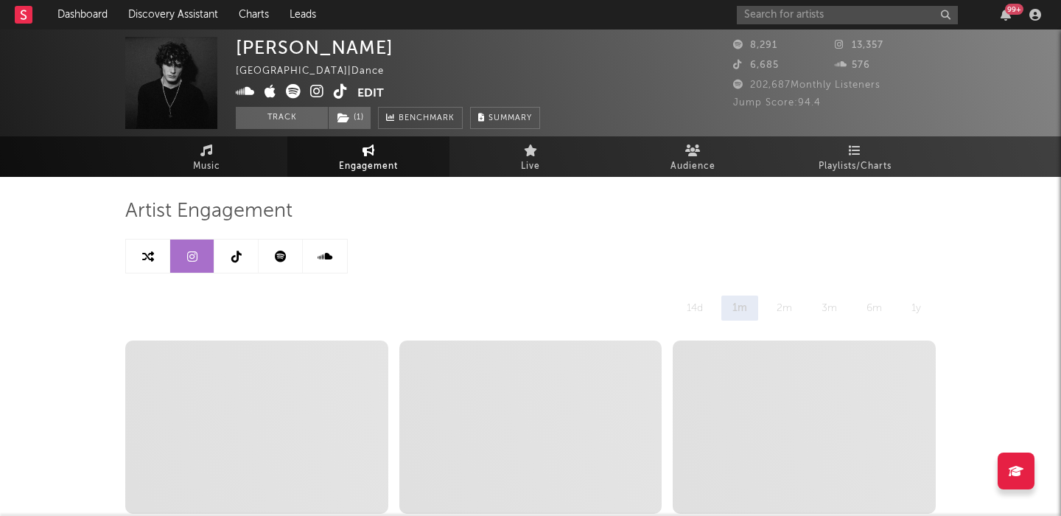
click at [315, 90] on icon at bounding box center [317, 91] width 14 height 15
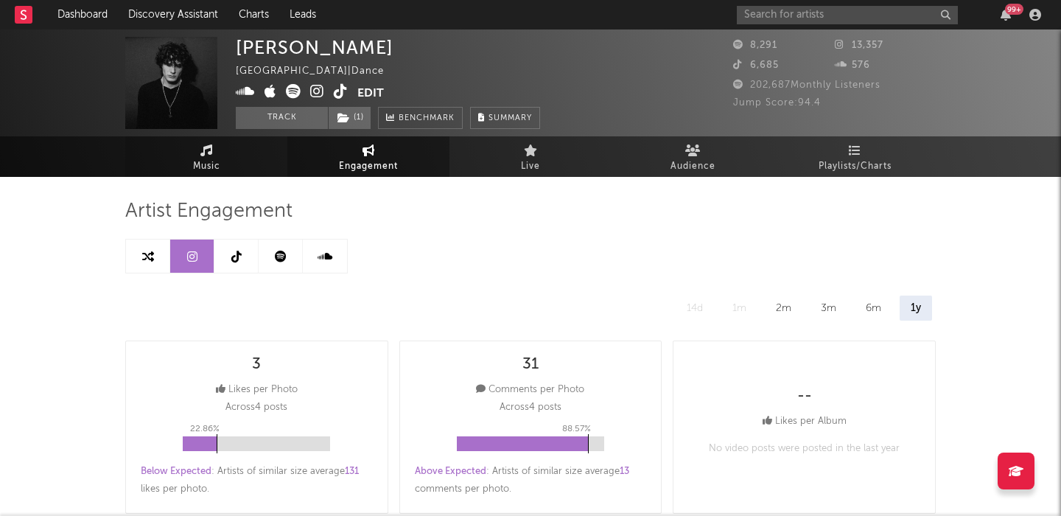
click at [202, 165] on span "Music" at bounding box center [206, 167] width 27 height 18
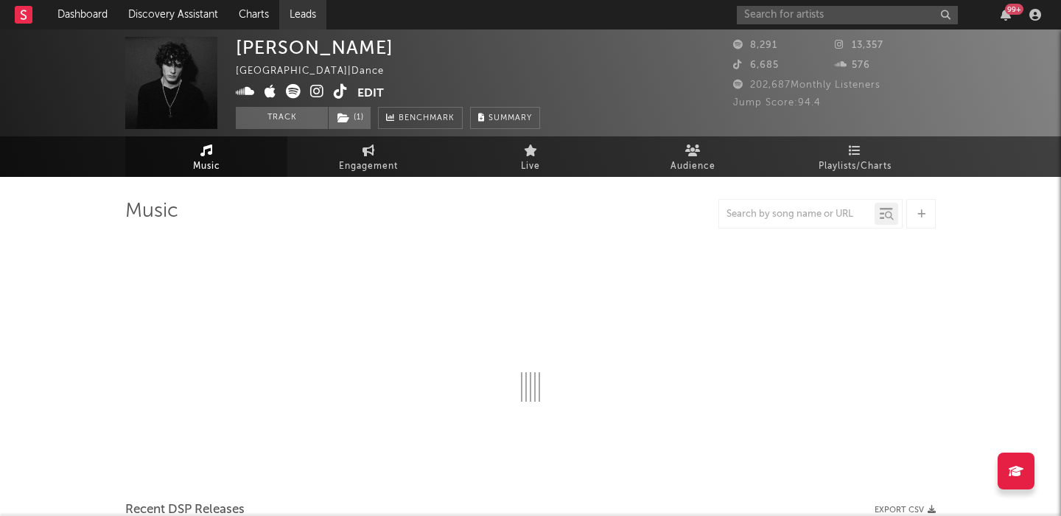
select select "6m"
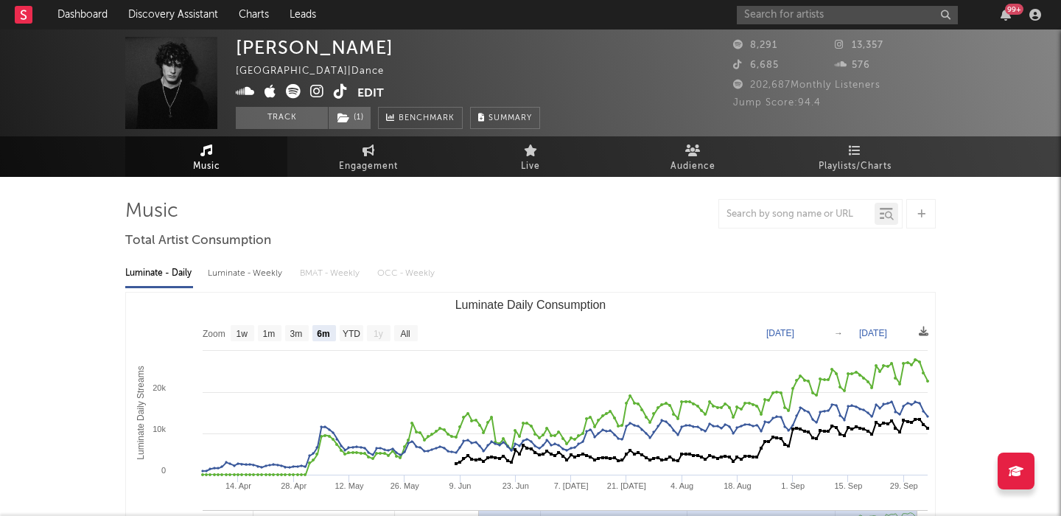
select select "6m"
click at [88, 13] on link "Dashboard" at bounding box center [82, 14] width 71 height 29
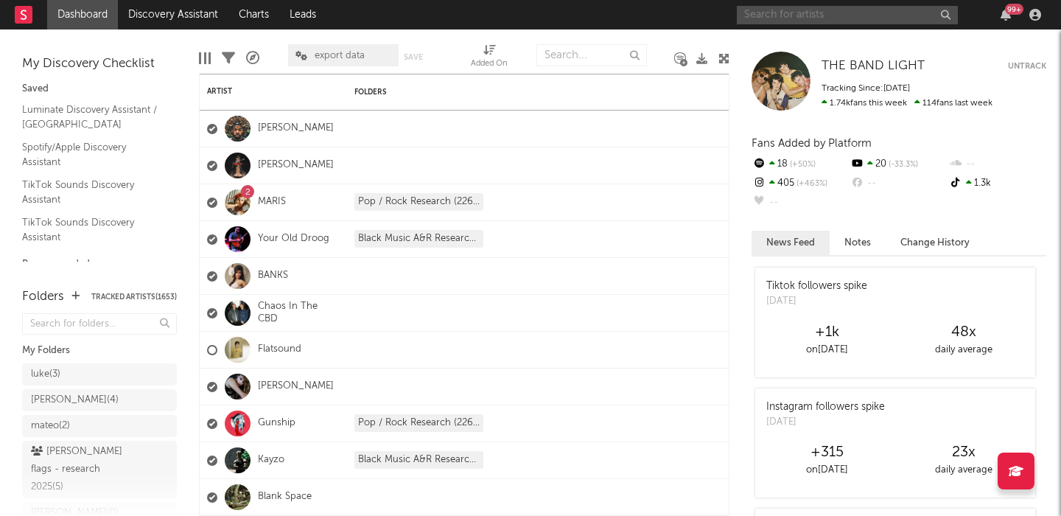
click at [760, 9] on input "text" at bounding box center [847, 15] width 221 height 18
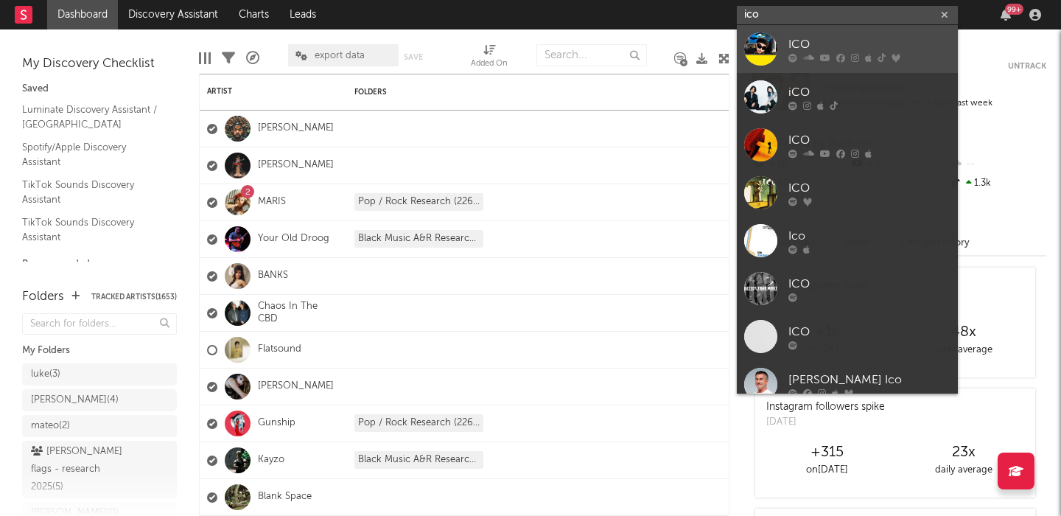
type input "ico"
click at [812, 38] on div "ICO" at bounding box center [869, 44] width 162 height 18
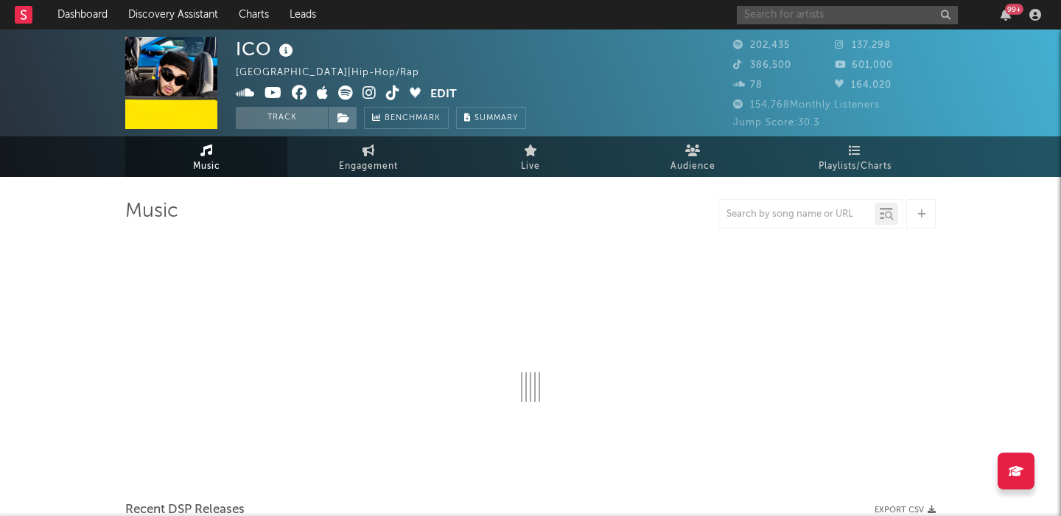
select select "6m"
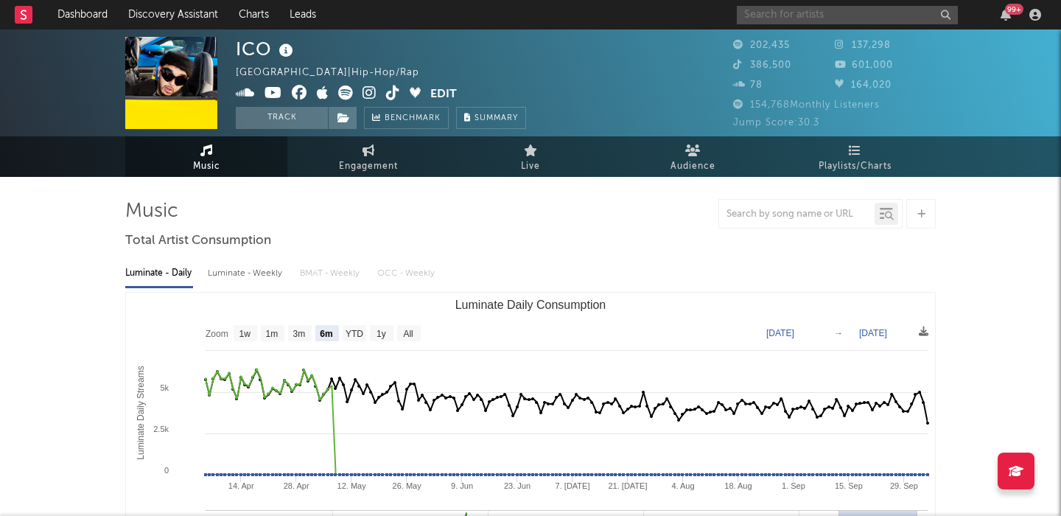
click at [787, 14] on input "text" at bounding box center [847, 15] width 221 height 18
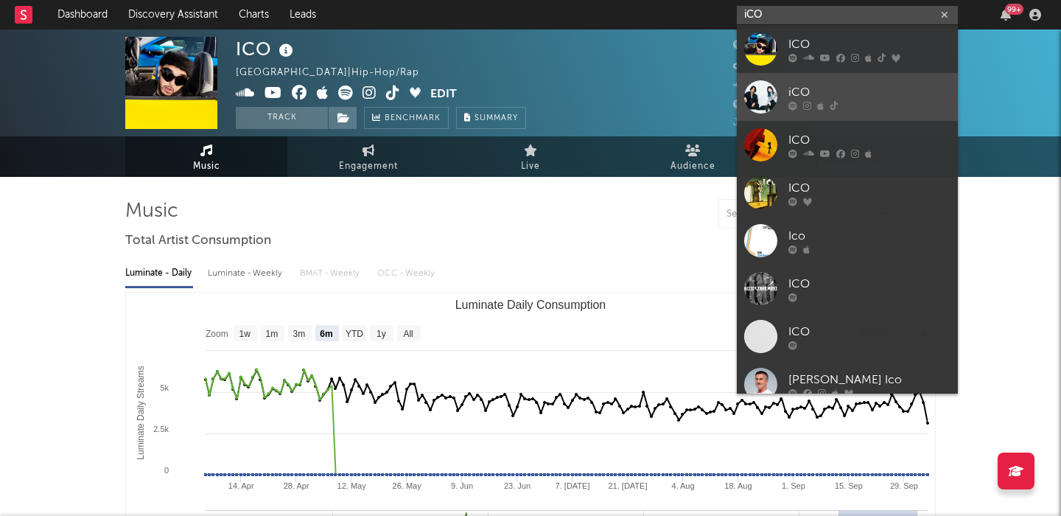
type input "iCO"
click at [840, 92] on div "iCO" at bounding box center [869, 92] width 162 height 18
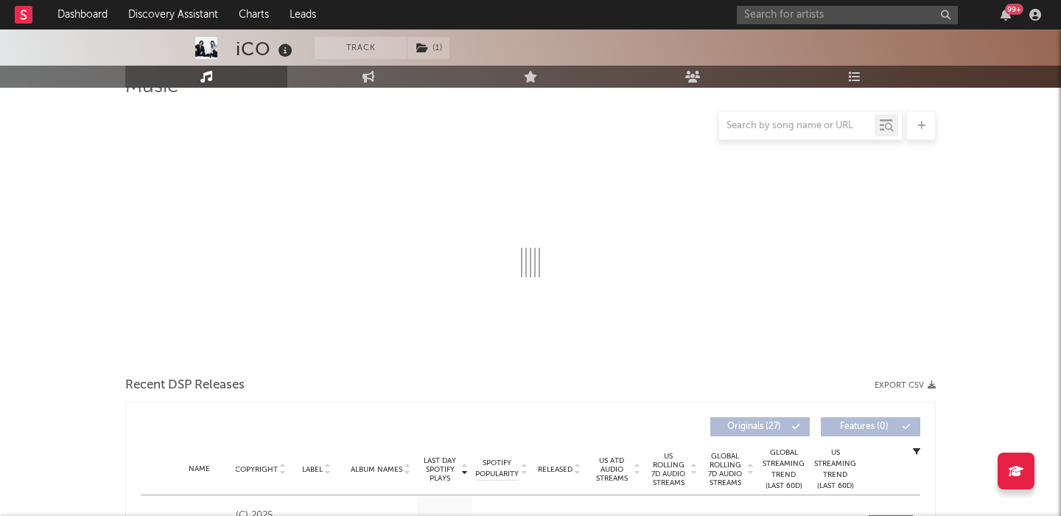
select select "6m"
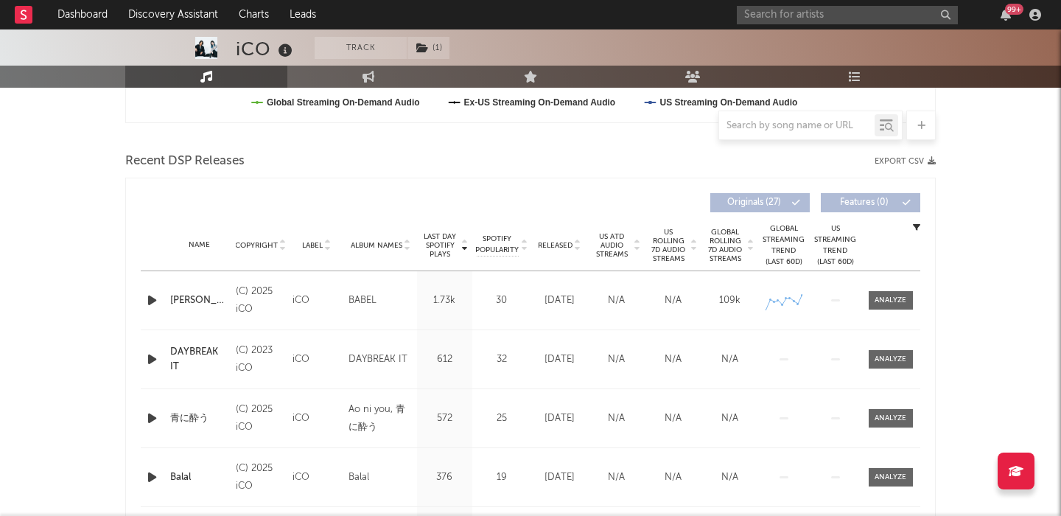
scroll to position [449, 0]
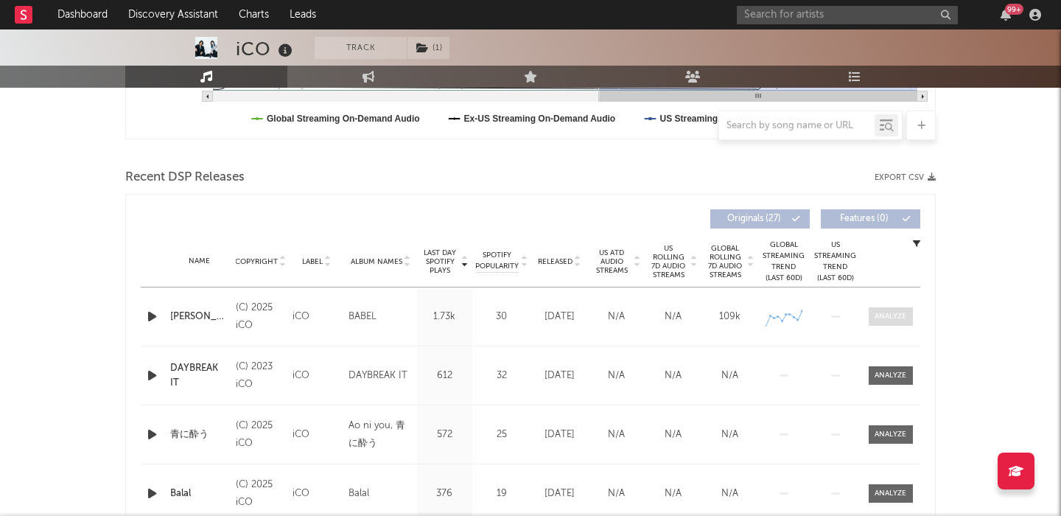
click at [872, 315] on span at bounding box center [890, 316] width 44 height 18
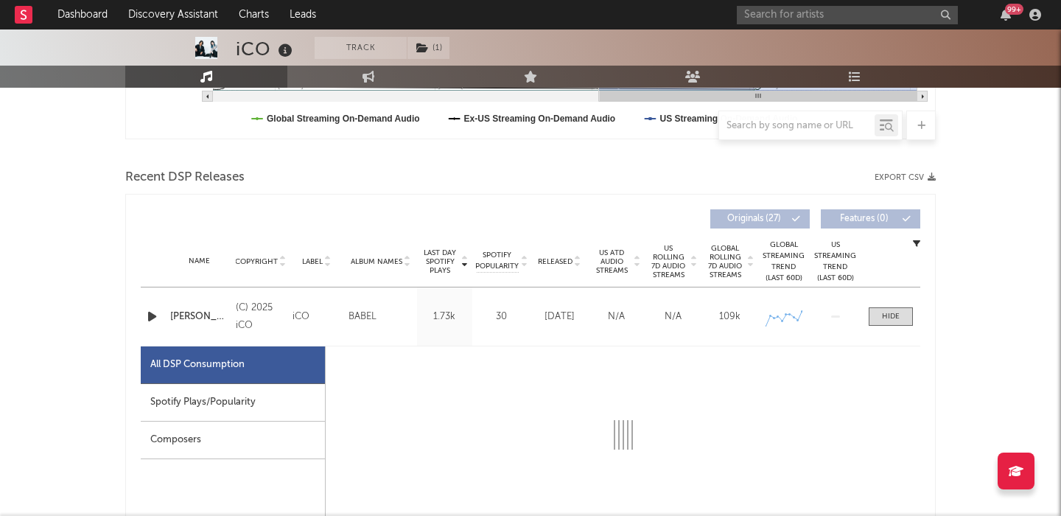
select select "1w"
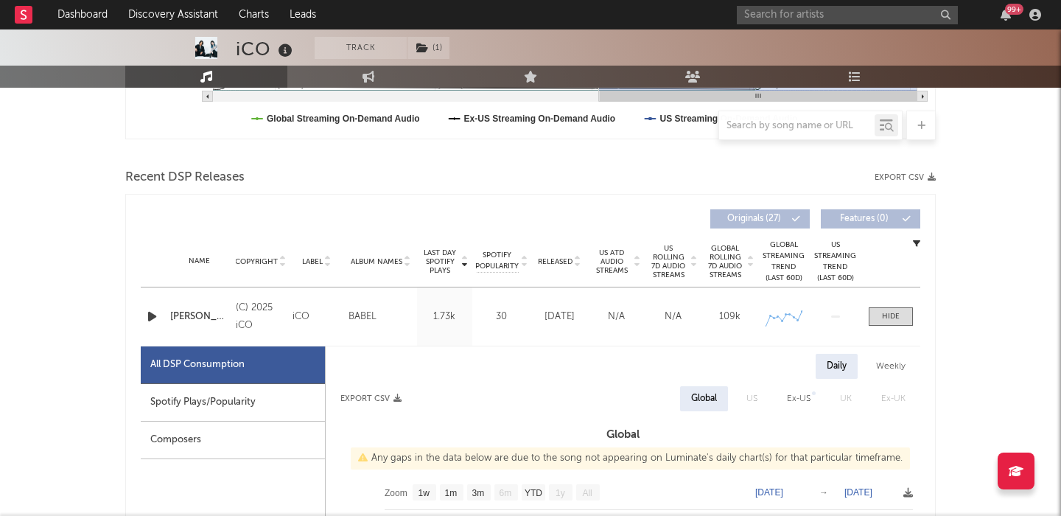
click at [667, 262] on span "US Rolling 7D Audio Streams" at bounding box center [668, 261] width 41 height 35
select select "1w"
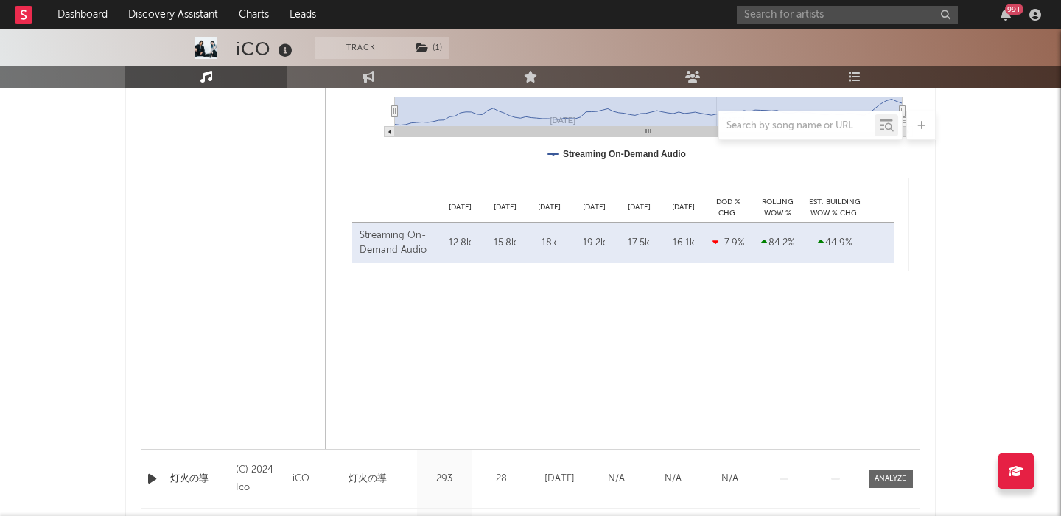
scroll to position [1220, 0]
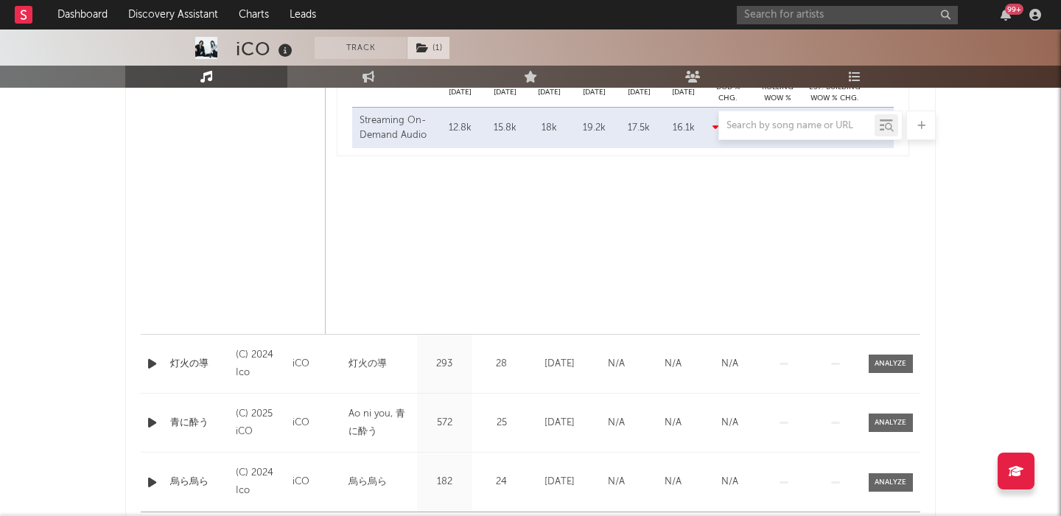
click at [420, 53] on span "( 1 )" at bounding box center [428, 48] width 43 height 22
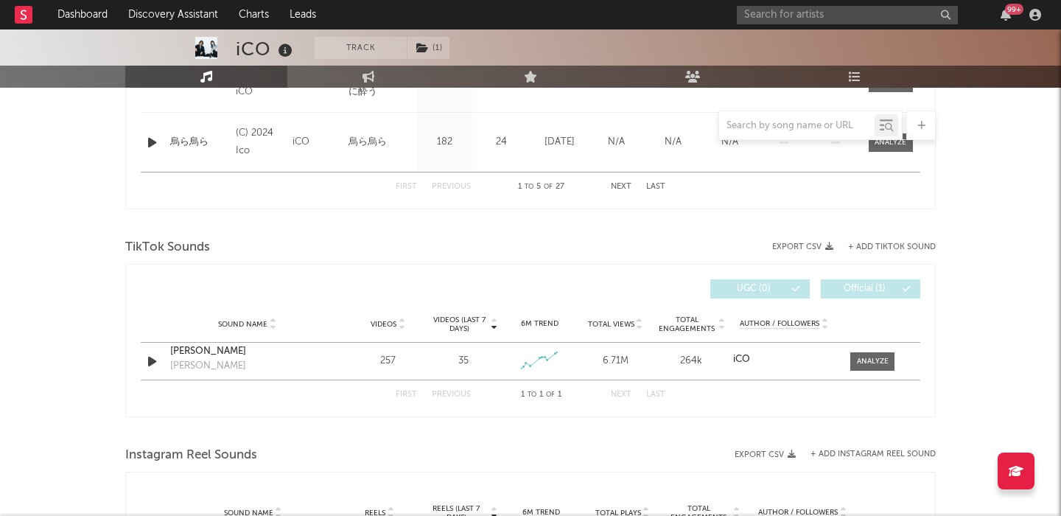
scroll to position [1588, 0]
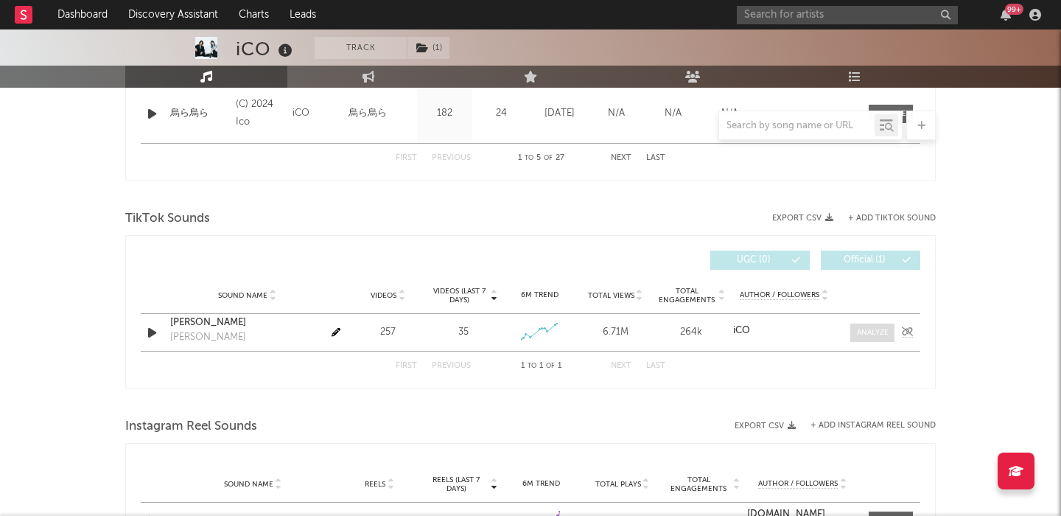
click at [863, 334] on div at bounding box center [873, 332] width 32 height 11
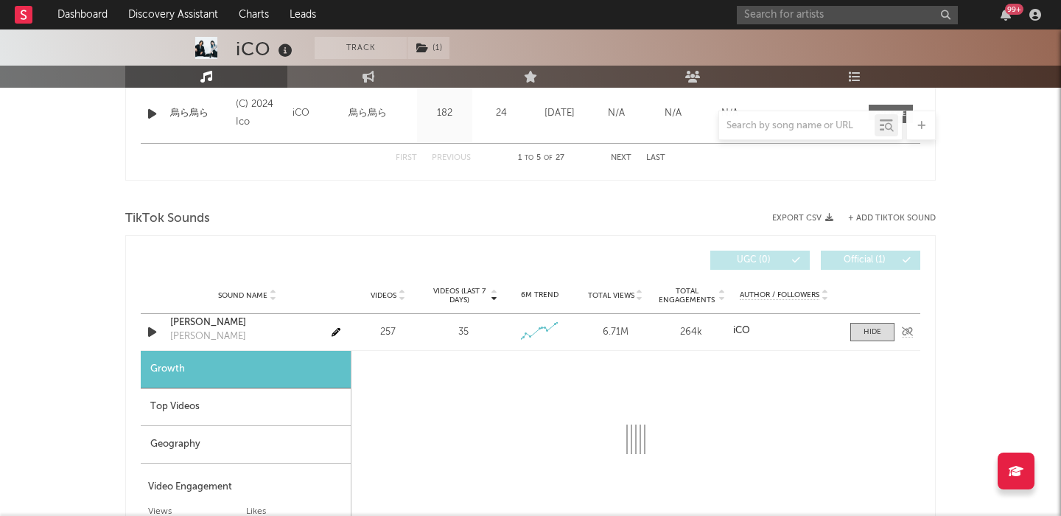
select select "1w"
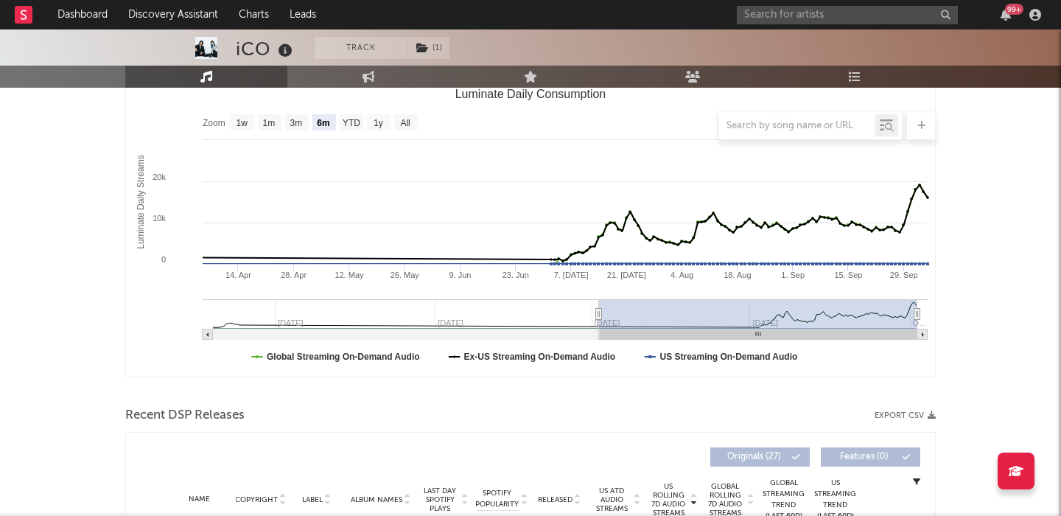
scroll to position [0, 0]
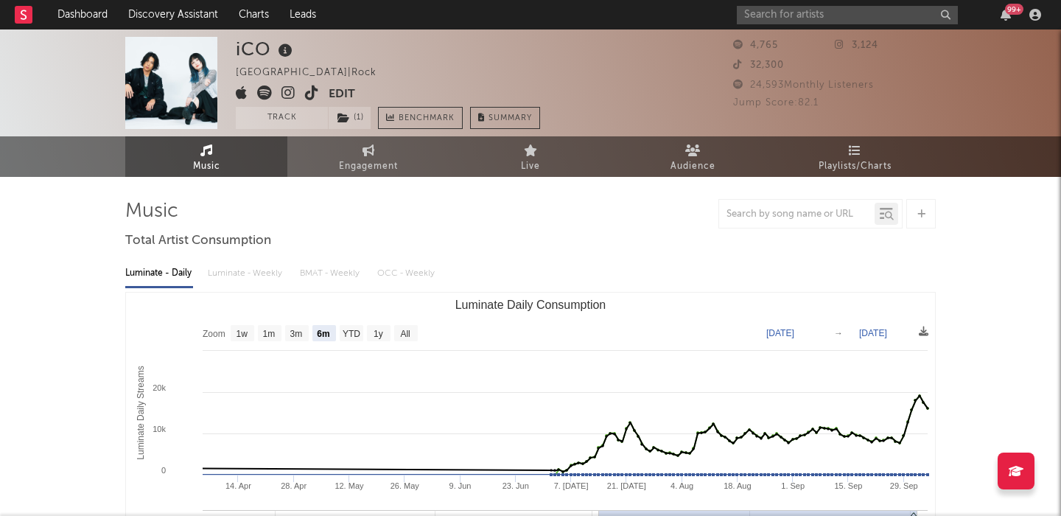
click at [250, 47] on div "iCO" at bounding box center [266, 49] width 60 height 24
copy div "iCO"
